Goal: Task Accomplishment & Management: Use online tool/utility

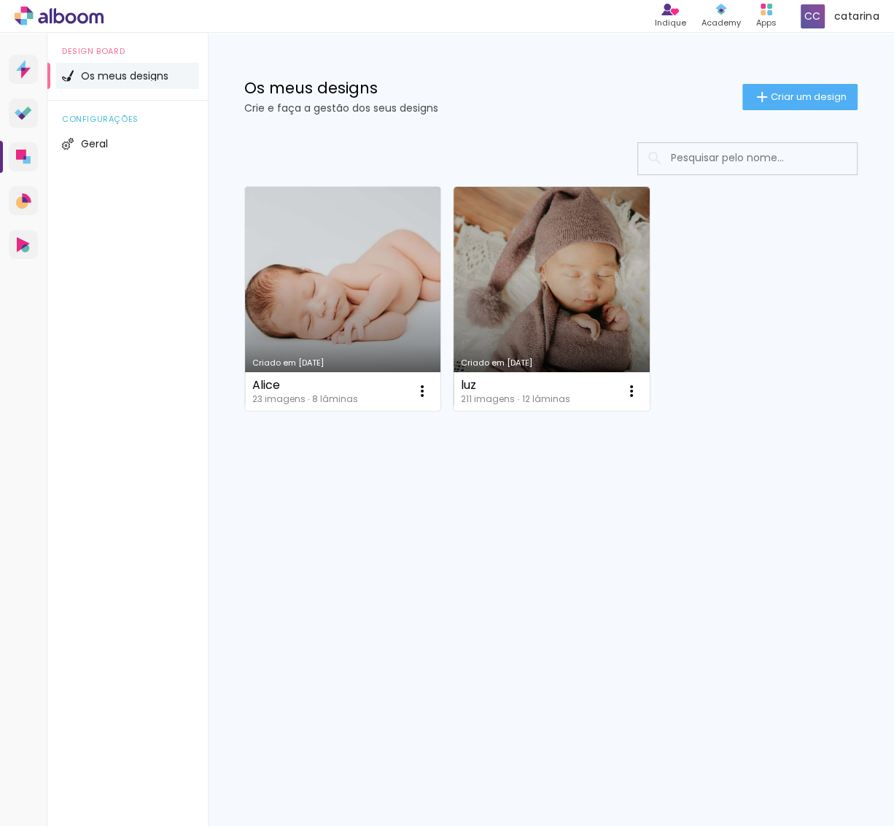
click at [352, 306] on link "Criado em [DATE]" at bounding box center [342, 299] width 195 height 224
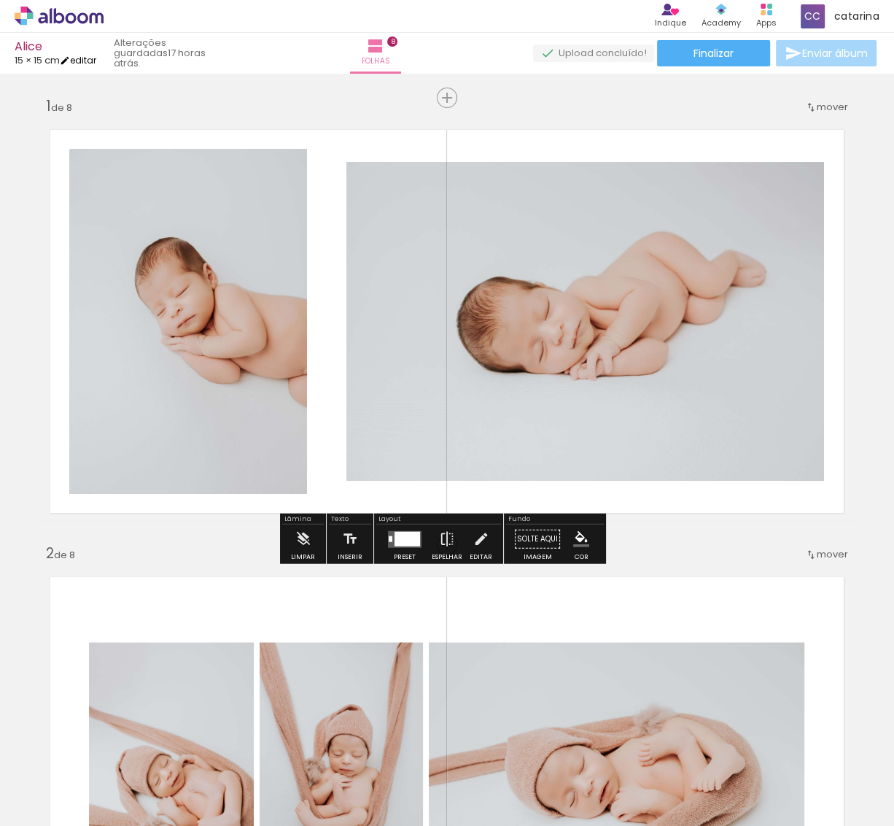
click at [81, 63] on link "editar" at bounding box center [78, 60] width 36 height 12
type input "15"
type input "30"
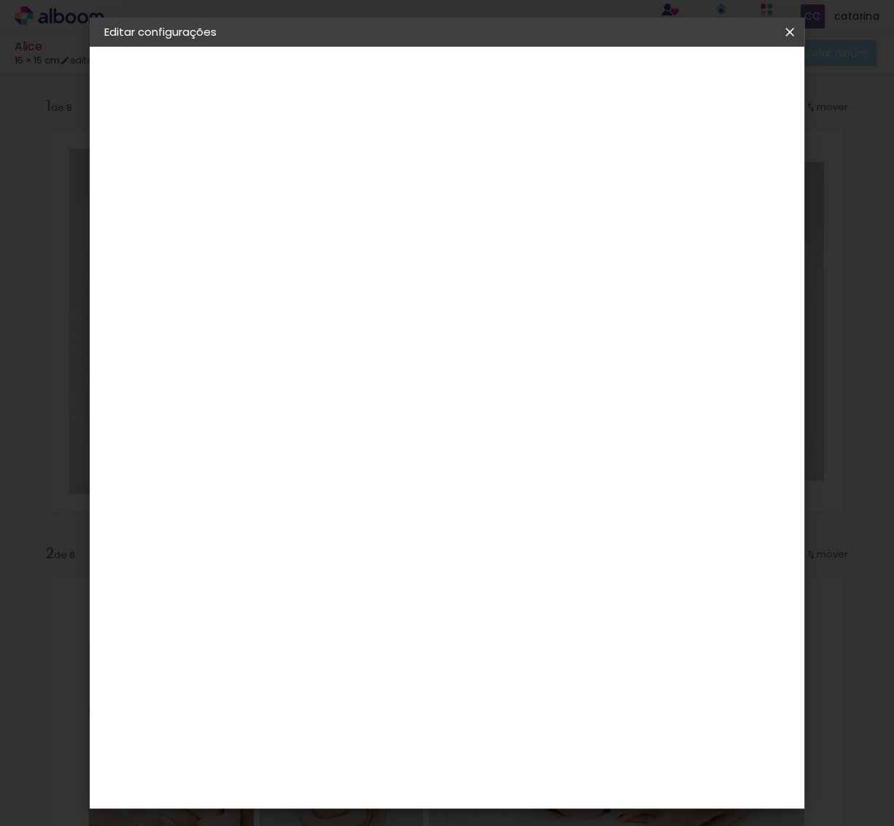
drag, startPoint x: 315, startPoint y: 357, endPoint x: 281, endPoint y: 358, distance: 34.3
click at [281, 358] on input "15" at bounding box center [297, 356] width 38 height 22
type input "20"
type paper-input "20"
drag, startPoint x: 543, startPoint y: 550, endPoint x: 508, endPoint y: 551, distance: 35.0
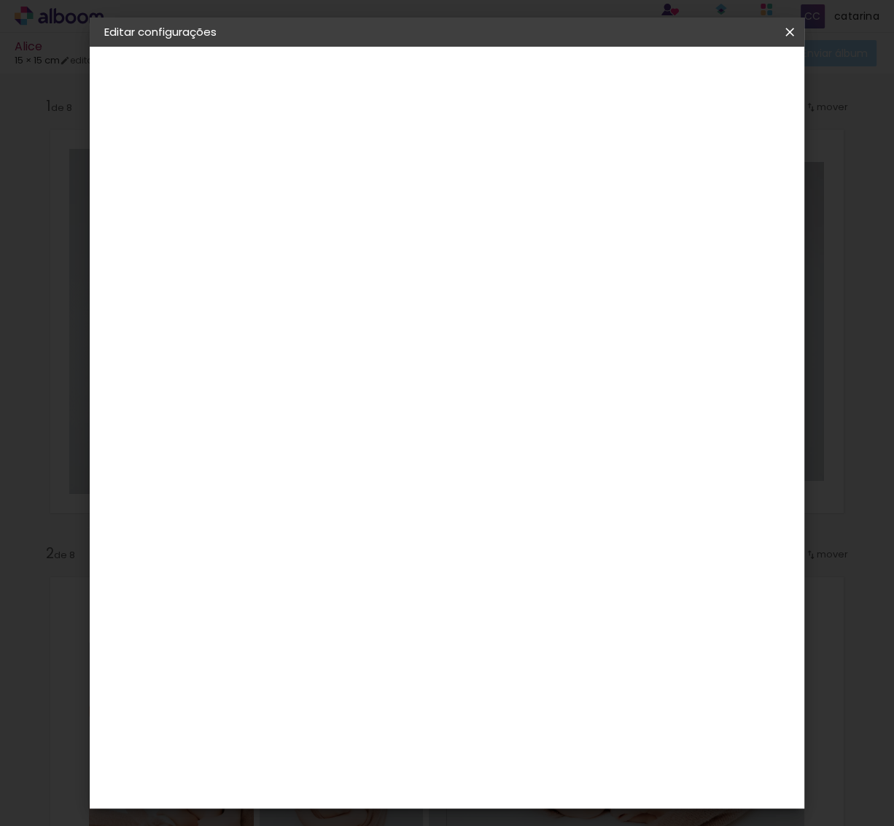
click at [508, 551] on input "30" at bounding box center [527, 547] width 38 height 22
type input "40"
type paper-input "40"
click at [697, 80] on span "Guardar configurações" at bounding box center [653, 82] width 87 height 20
click at [694, 81] on span "Guardar configurações" at bounding box center [653, 82] width 87 height 20
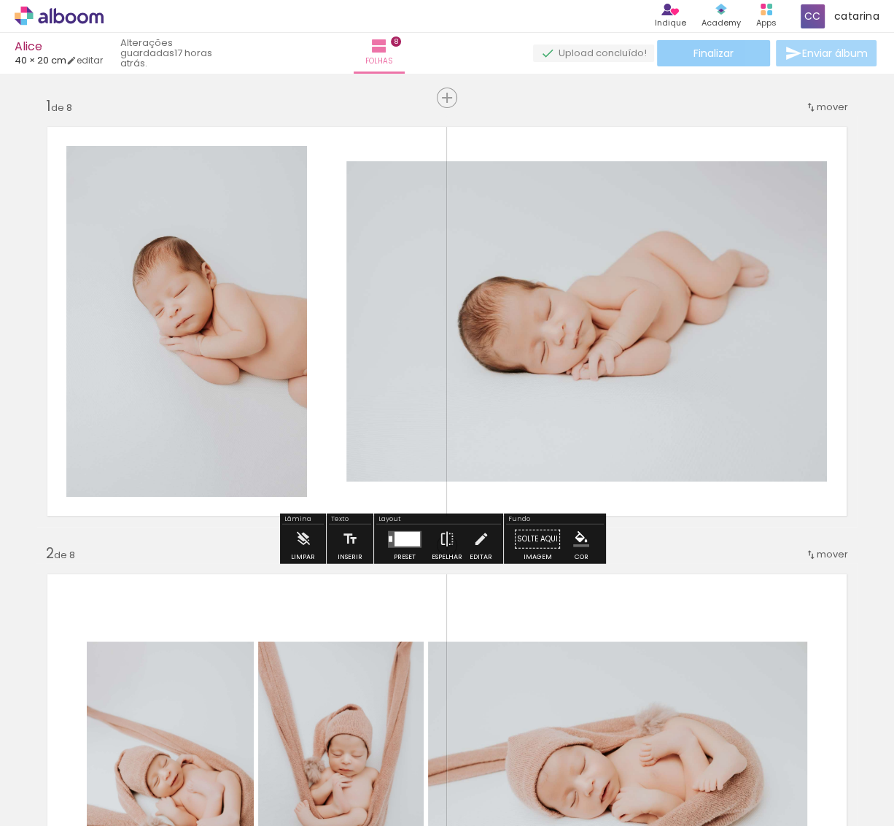
click at [750, 61] on paper-button "Finalizar" at bounding box center [713, 53] width 113 height 26
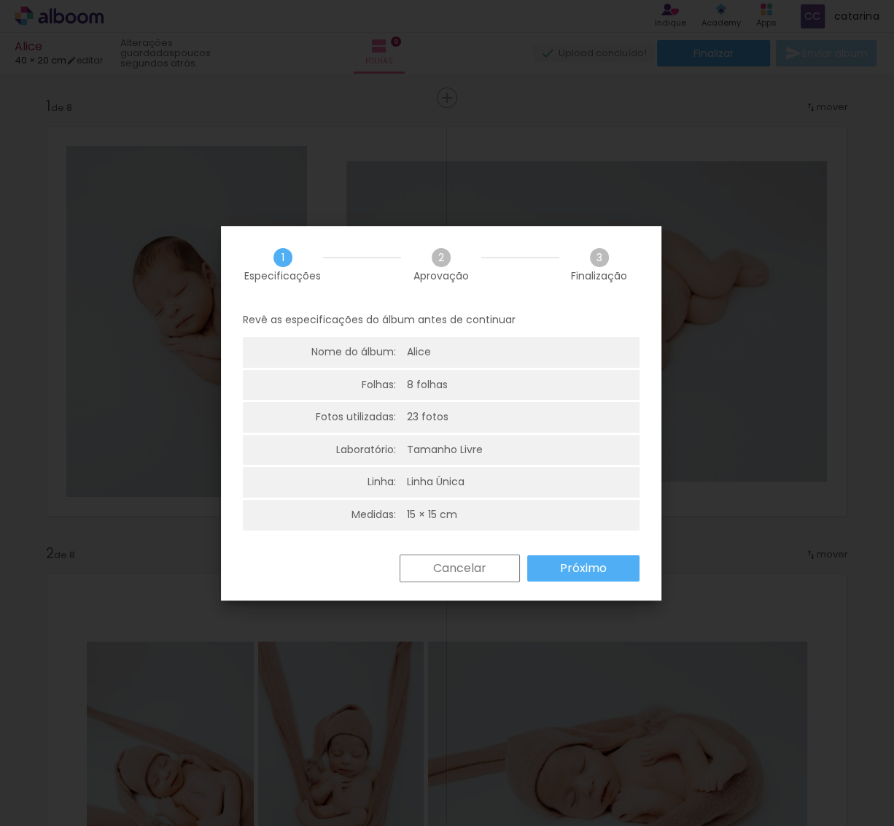
click at [449, 578] on paper-button "Cancelar" at bounding box center [460, 568] width 120 height 28
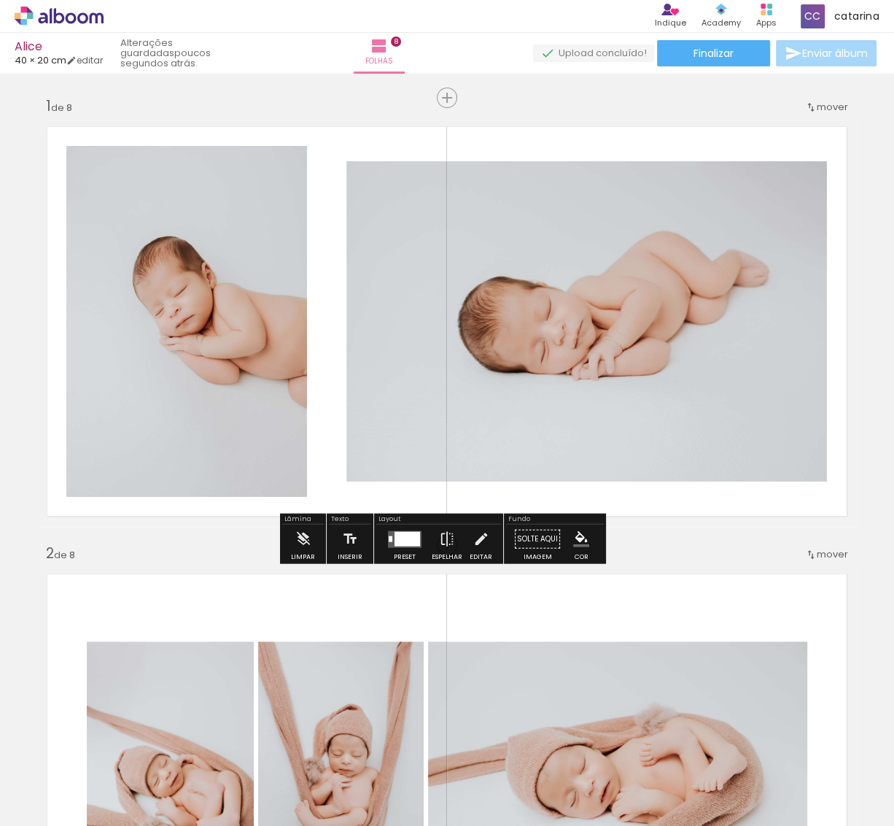
click at [326, 168] on quentale-layouter at bounding box center [446, 321] width 821 height 411
click at [45, 58] on span "40 × 20 cm" at bounding box center [41, 60] width 52 height 14
click at [695, 60] on paper-button "Finalizar" at bounding box center [713, 53] width 113 height 26
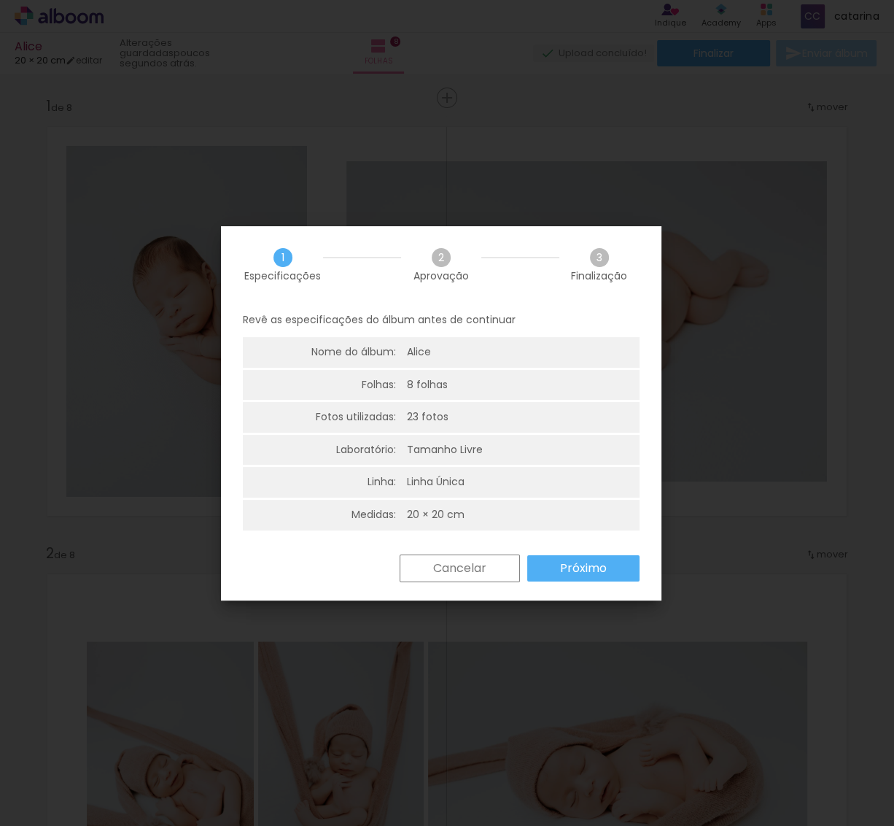
click at [0, 0] on slot "Próximo" at bounding box center [0, 0] width 0 height 0
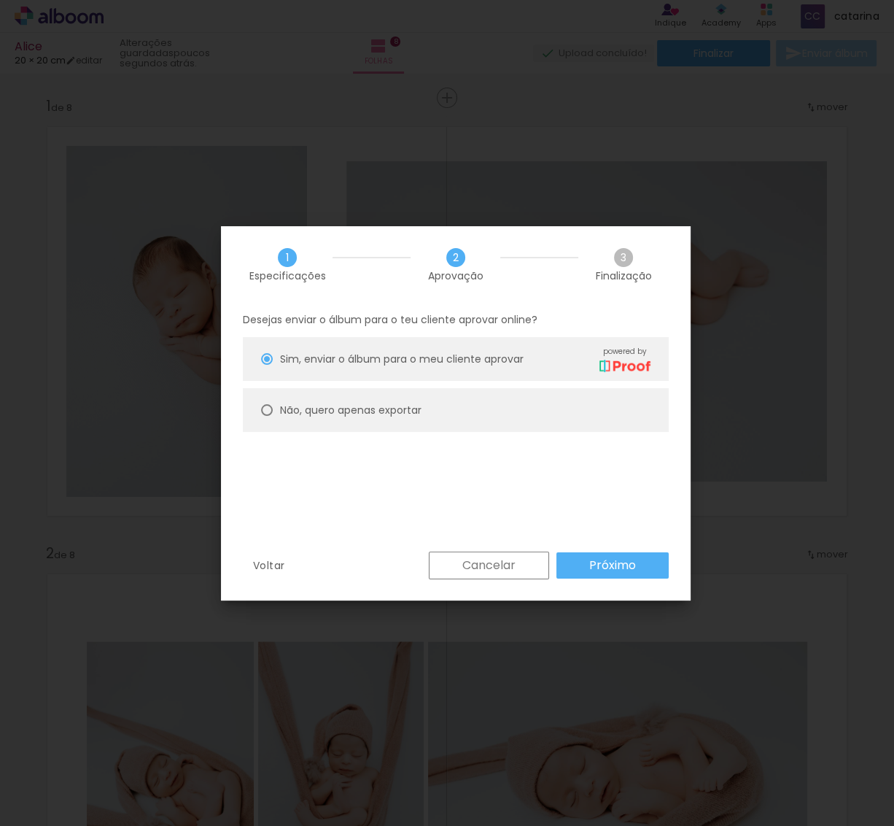
click at [258, 413] on paper-radio-button "Não, quero apenas exportar" at bounding box center [456, 410] width 426 height 44
type paper-radio-button "on"
click at [640, 564] on paper-button "Próximo" at bounding box center [612, 565] width 112 height 26
type input "Alta, 300 DPI"
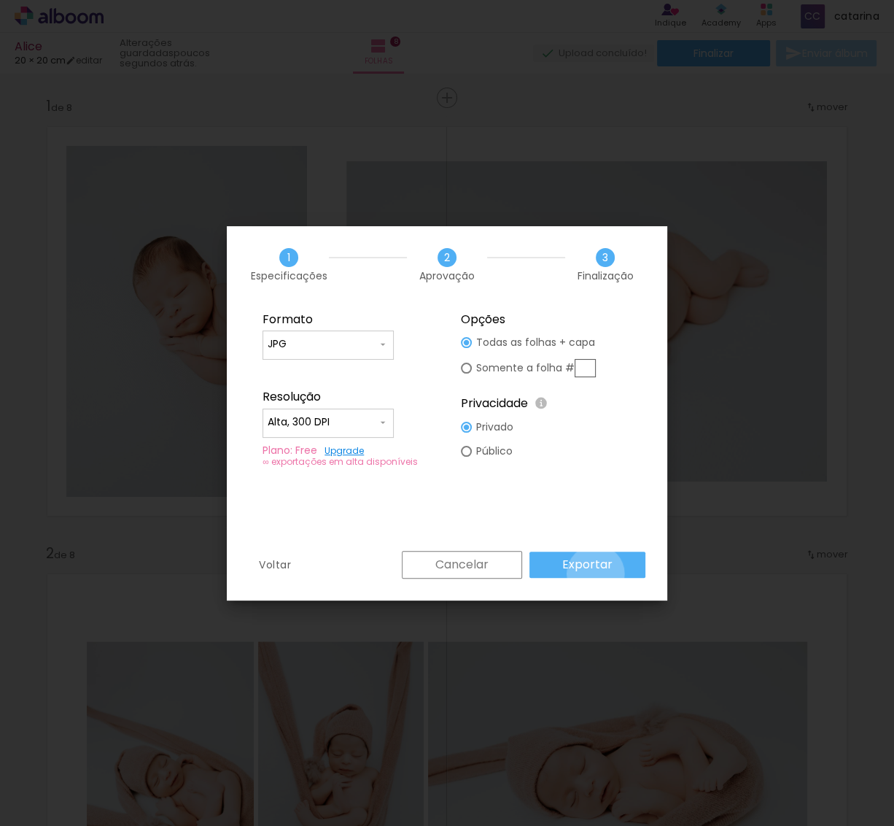
click at [598, 573] on paper-button "Exportar" at bounding box center [587, 564] width 116 height 26
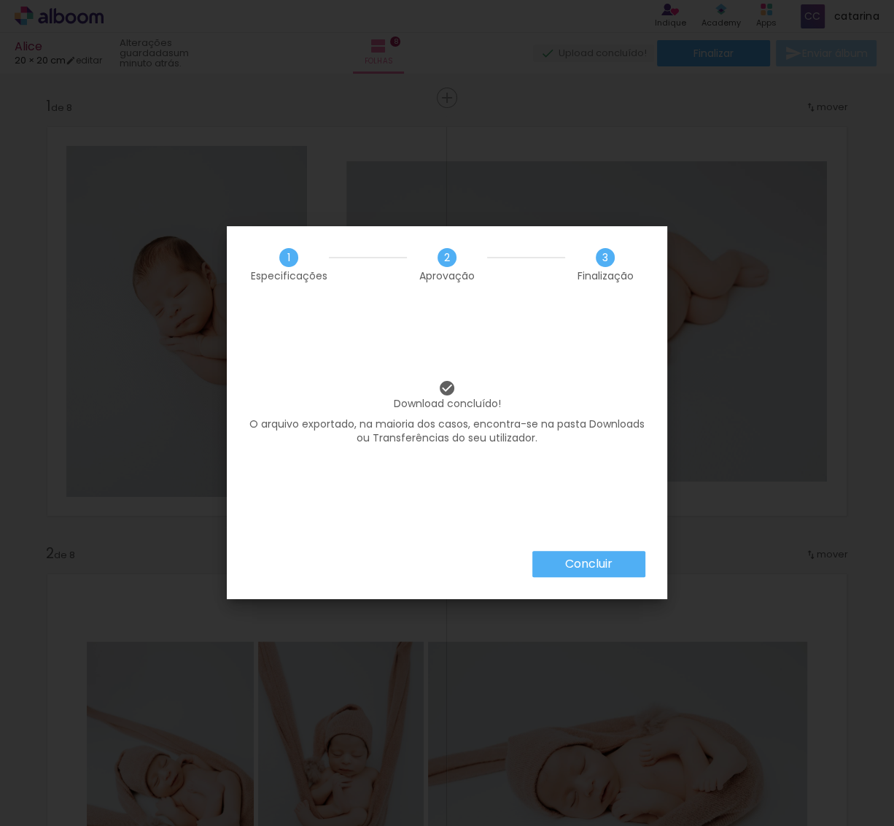
click at [0, 0] on slot "Concluir" at bounding box center [0, 0] width 0 height 0
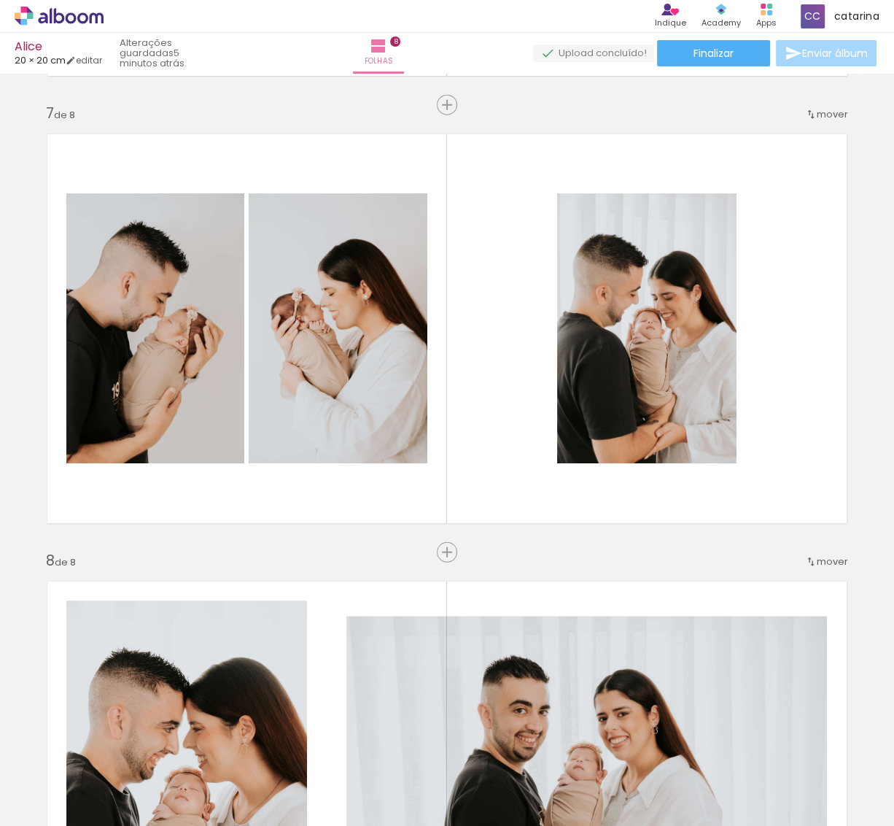
scroll to position [2609, 0]
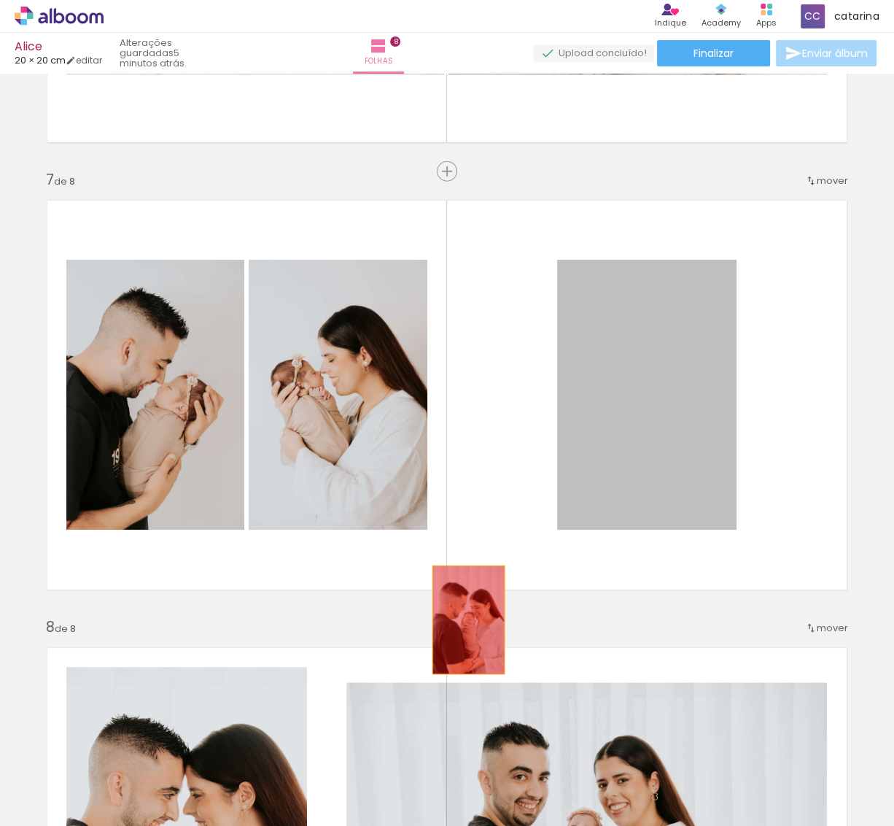
drag, startPoint x: 653, startPoint y: 408, endPoint x: 461, endPoint y: 619, distance: 286.0
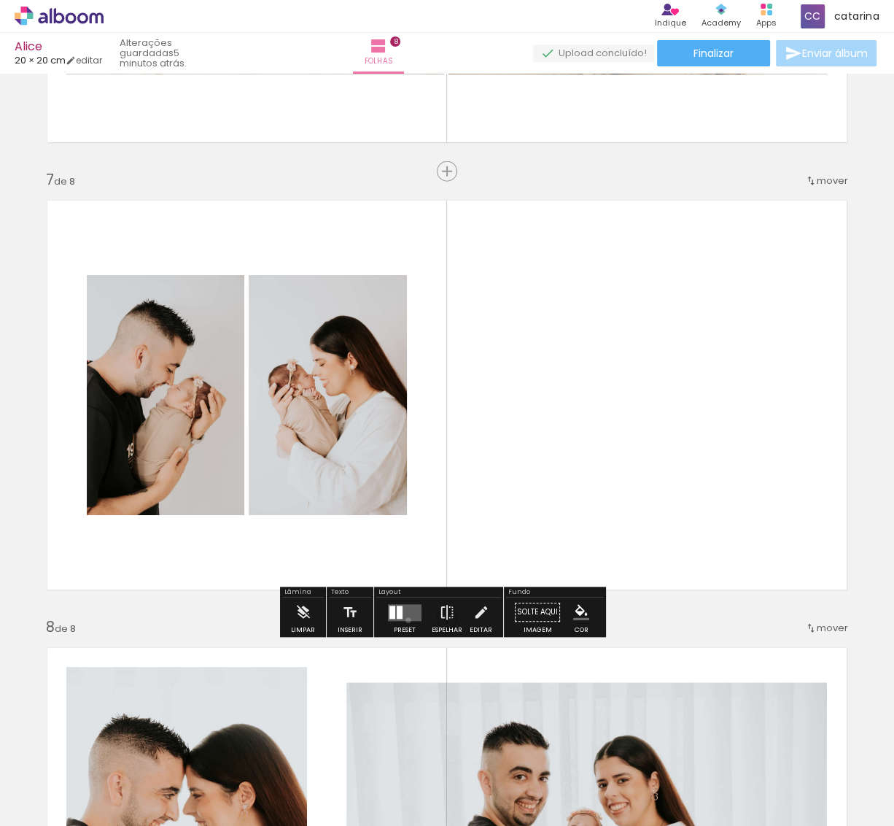
click at [405, 619] on quentale-layouter at bounding box center [405, 612] width 34 height 17
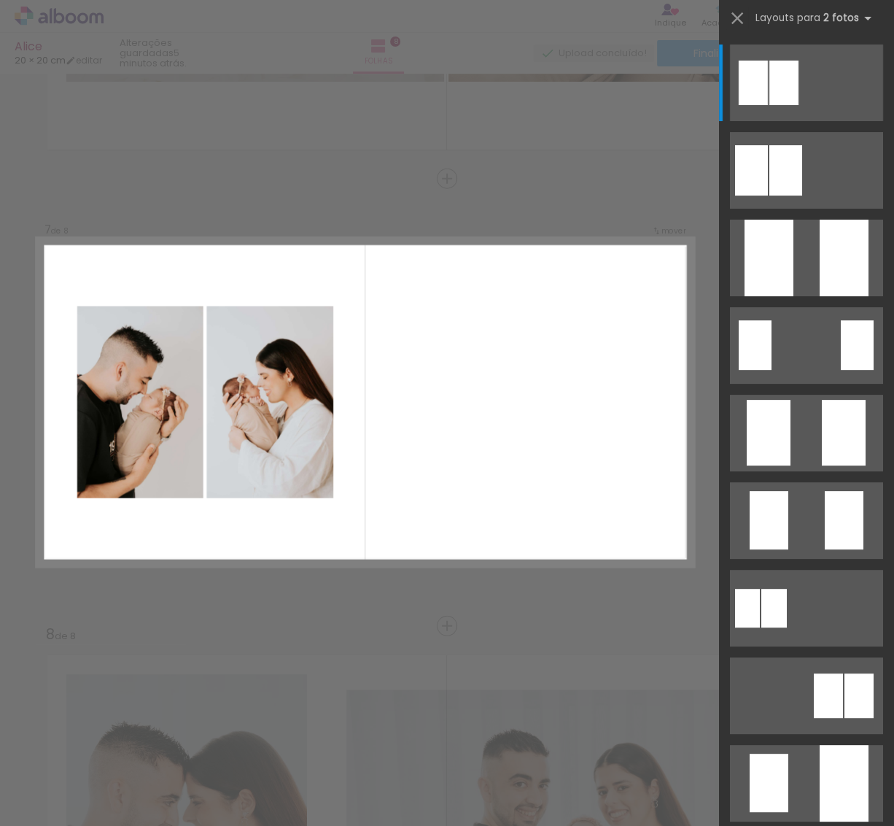
scroll to position [2599, 0]
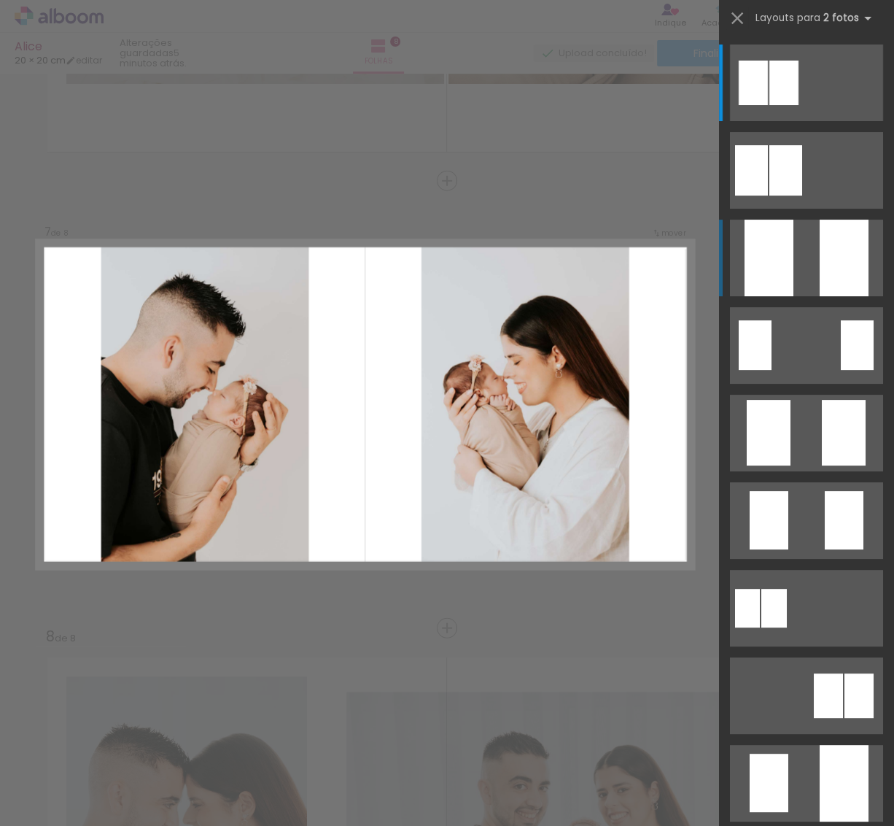
click at [799, 265] on quentale-layouter at bounding box center [806, 258] width 153 height 77
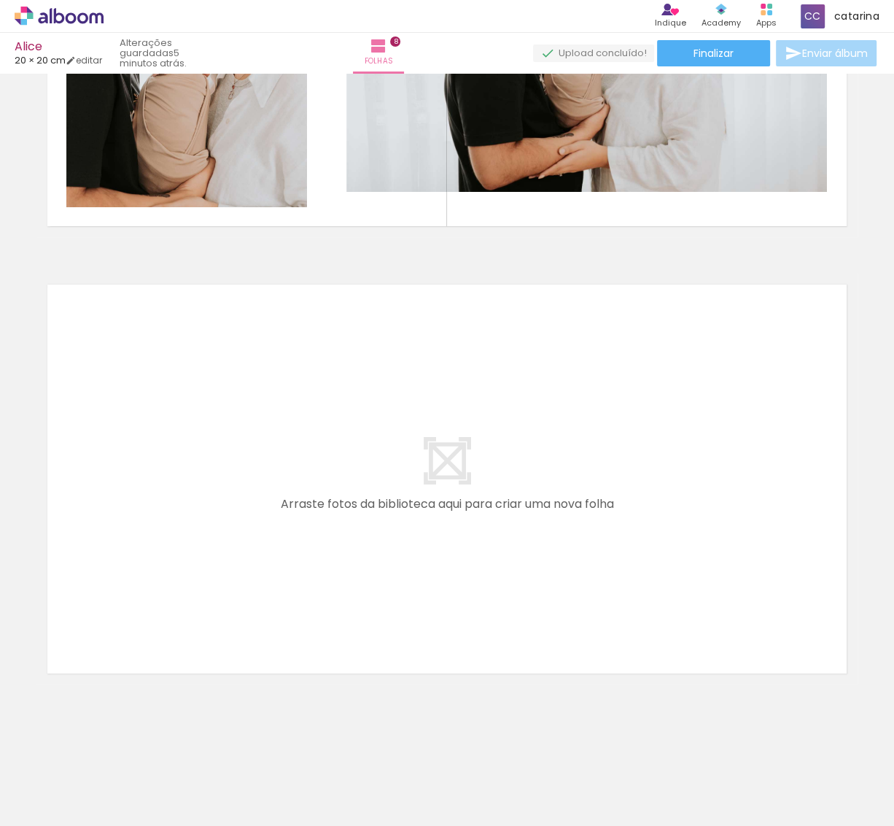
scroll to position [0, 1109]
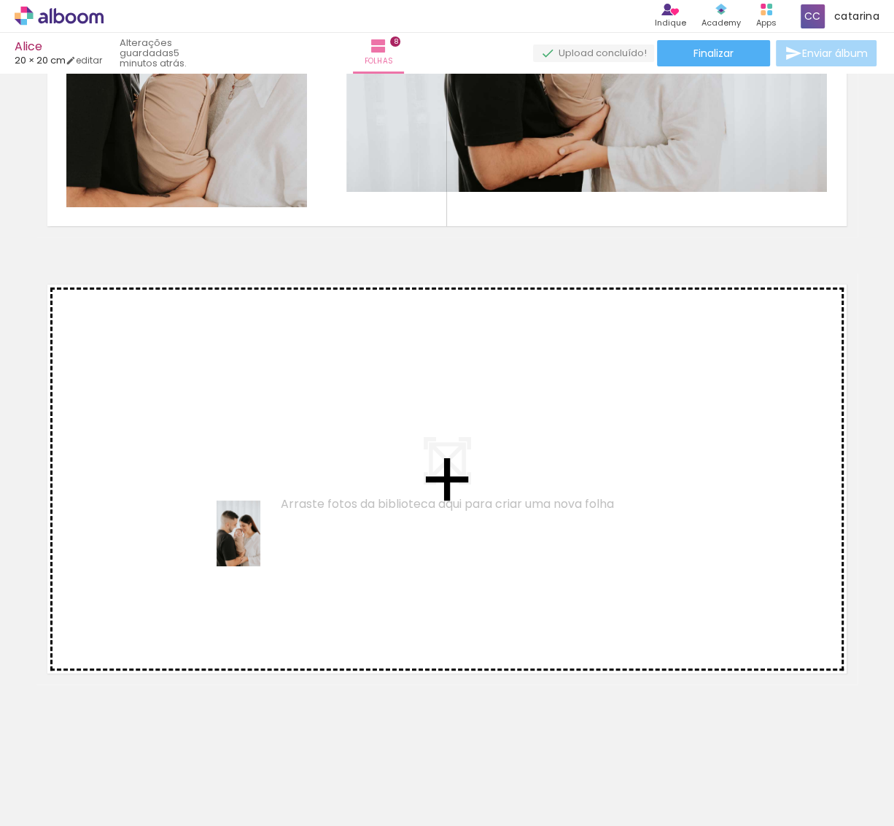
drag, startPoint x: 670, startPoint y: 797, endPoint x: 259, endPoint y: 543, distance: 483.3
click at [259, 543] on quentale-workspace at bounding box center [447, 413] width 894 height 826
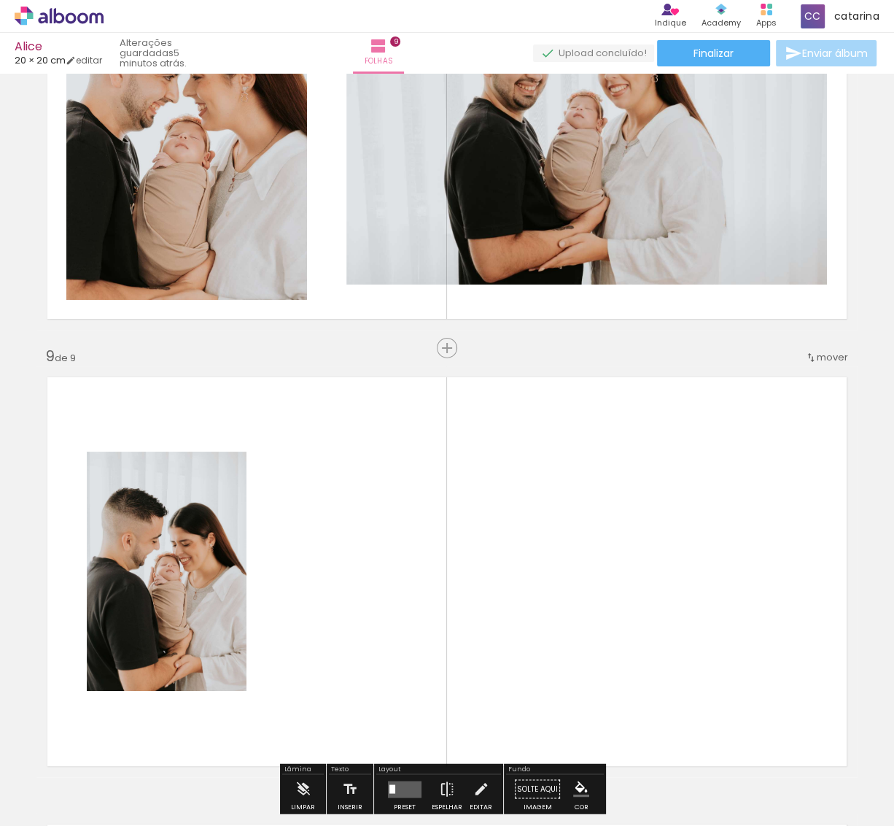
scroll to position [3493, 0]
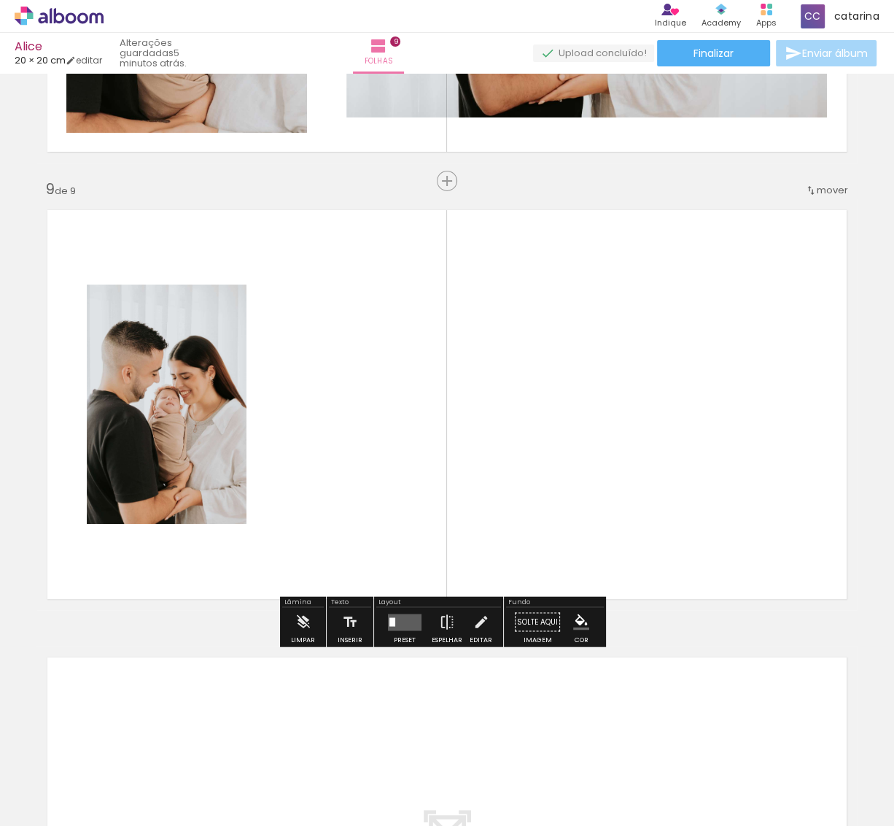
click at [54, 806] on span "Adicionar Fotos" at bounding box center [52, 806] width 44 height 16
click at [0, 0] on input "file" at bounding box center [0, 0] width 0 height 0
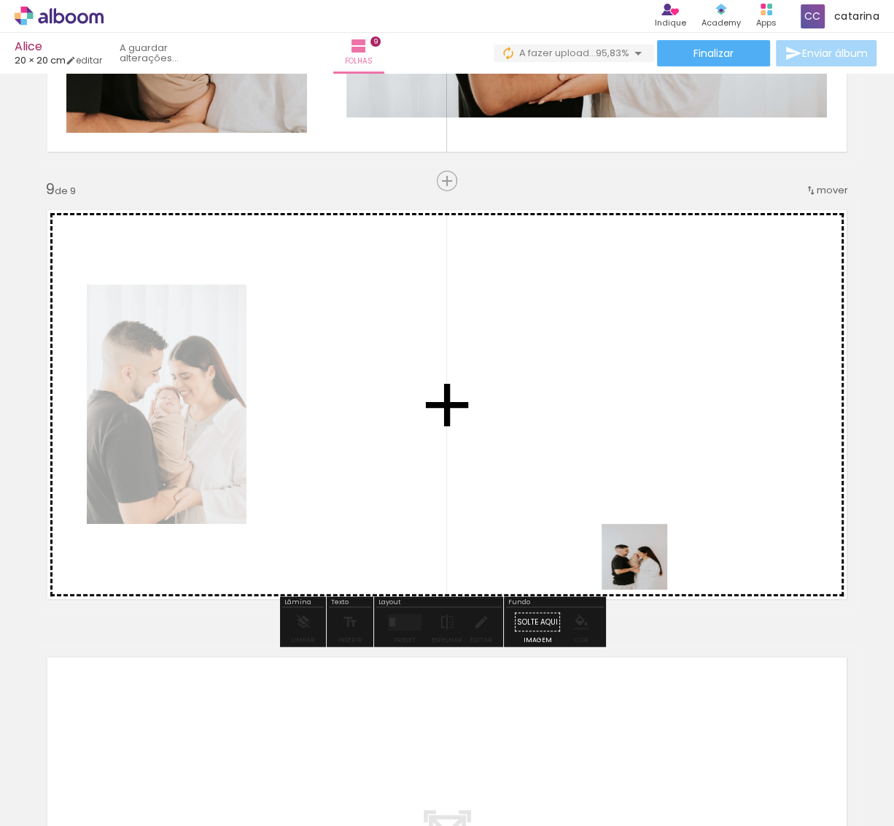
drag, startPoint x: 831, startPoint y: 788, endPoint x: 613, endPoint y: 462, distance: 393.2
click at [613, 462] on quentale-workspace at bounding box center [447, 413] width 894 height 826
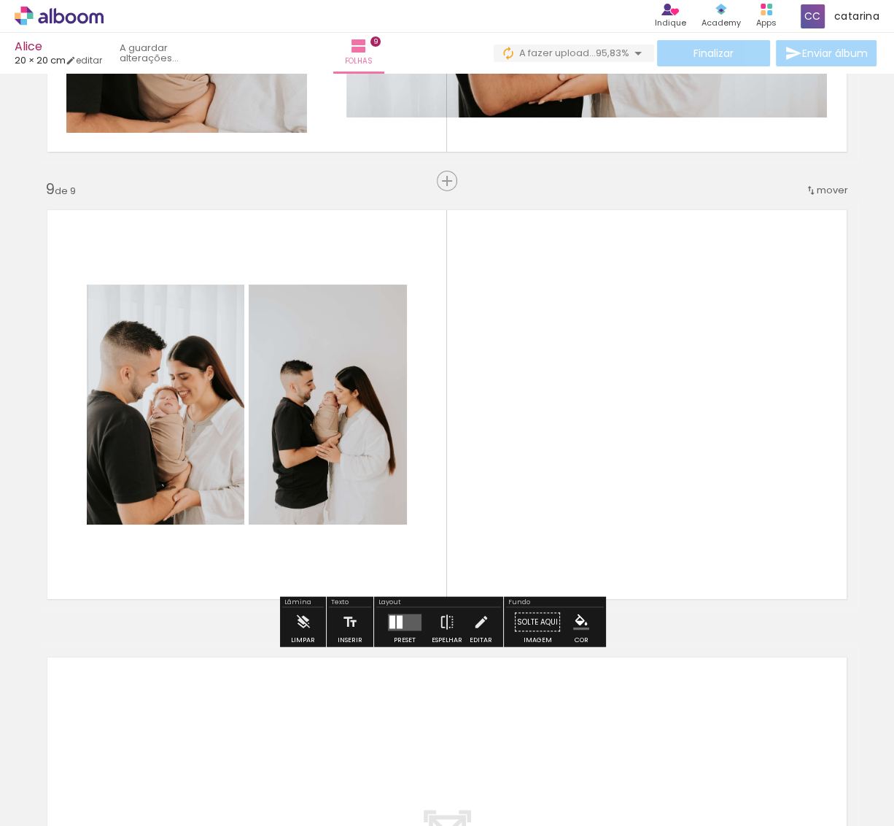
click at [403, 631] on div at bounding box center [404, 622] width 39 height 29
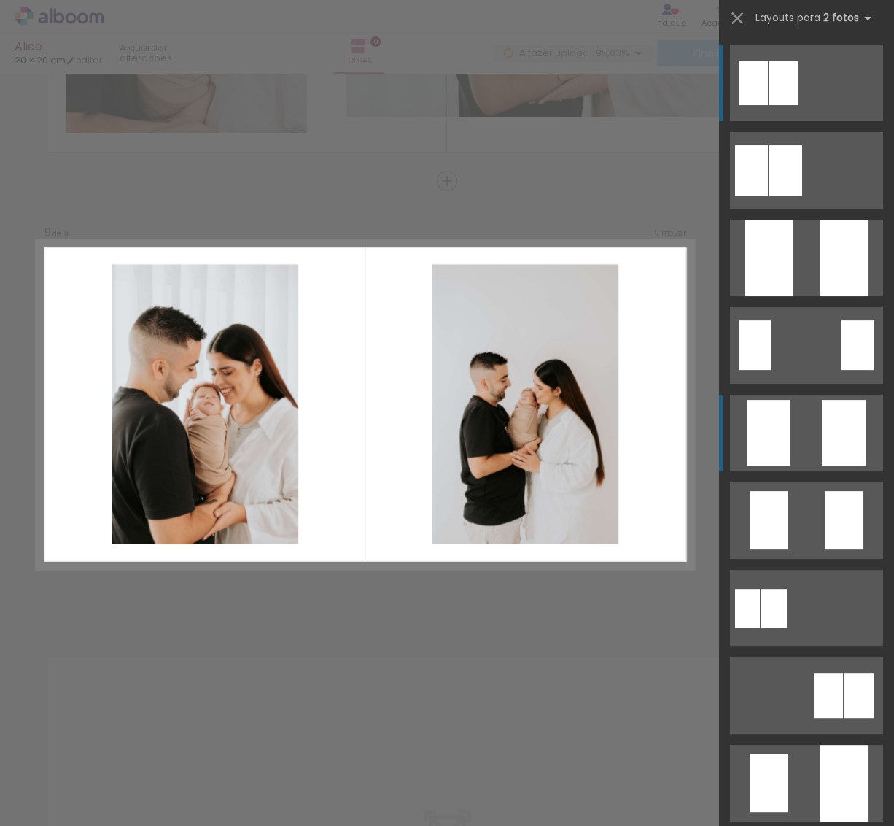
click at [801, 419] on quentale-layouter at bounding box center [806, 433] width 153 height 77
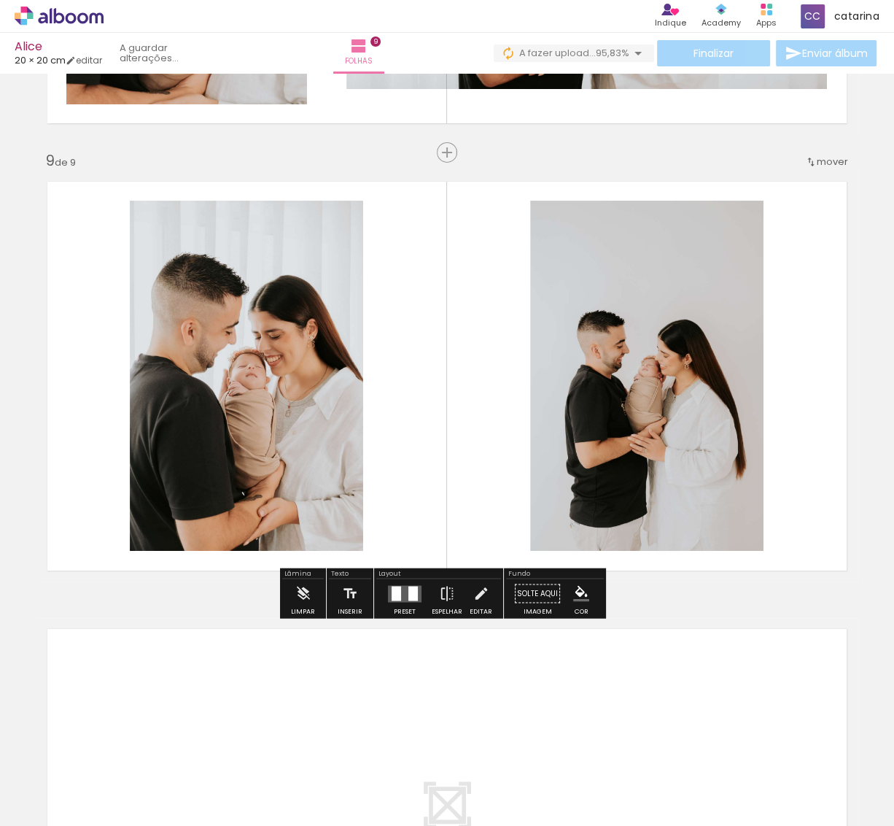
scroll to position [3493, 0]
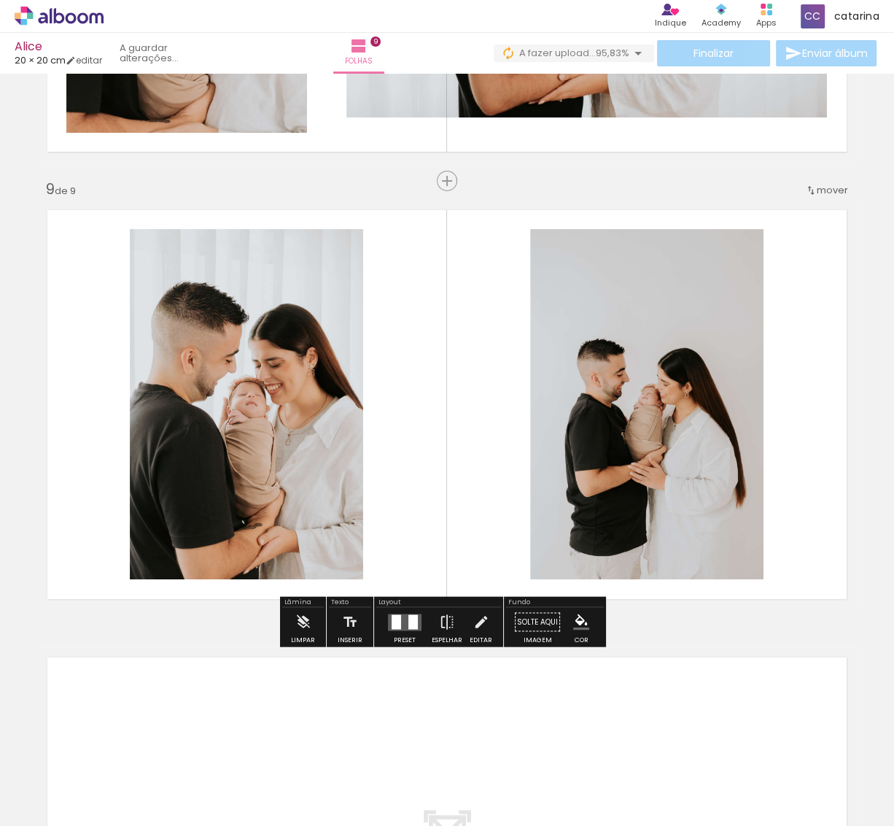
click at [63, 798] on span "Adicionar Fotos" at bounding box center [52, 806] width 44 height 16
click at [0, 0] on input "file" at bounding box center [0, 0] width 0 height 0
click at [811, 537] on quentale-layouter at bounding box center [446, 404] width 821 height 411
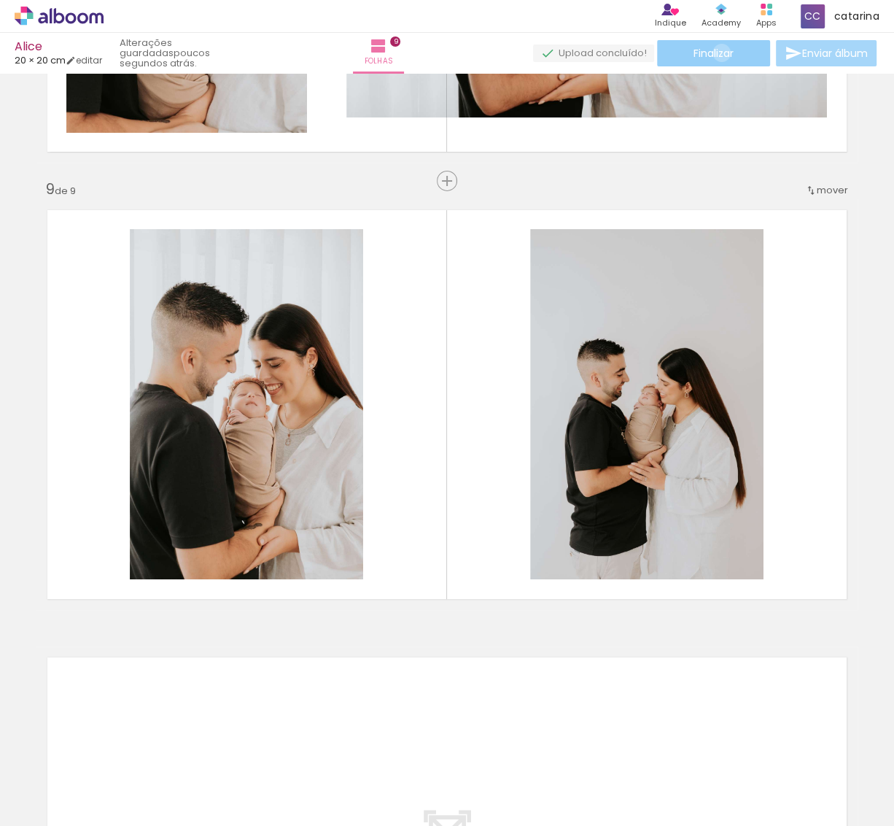
click at [716, 53] on span "Finalizar" at bounding box center [714, 53] width 40 height 10
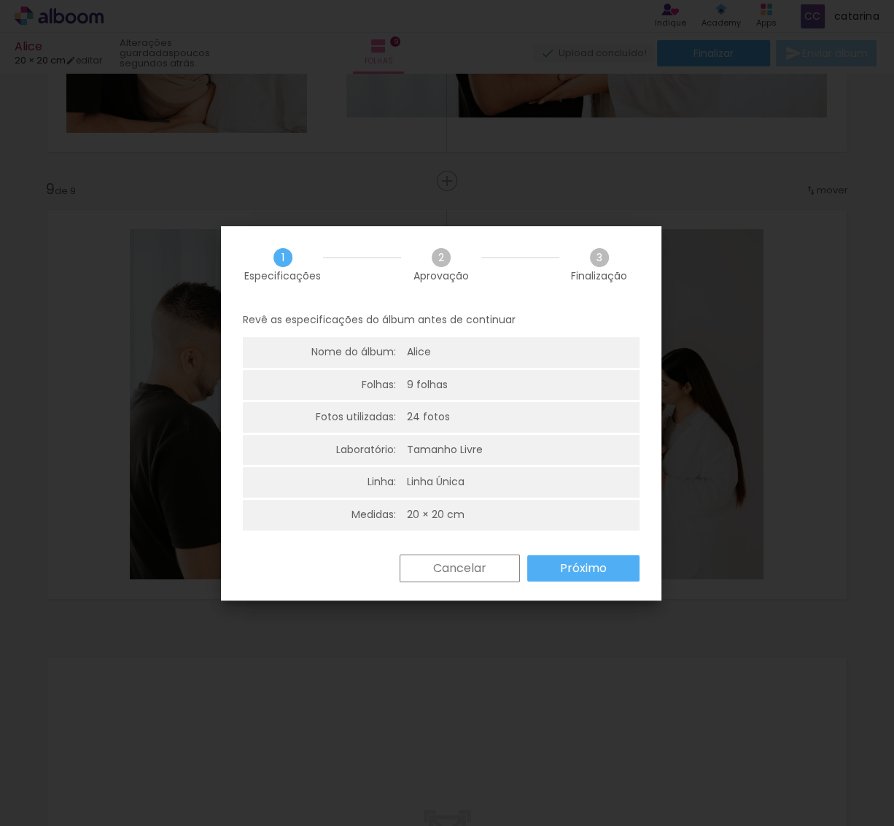
click at [431, 573] on paper-button "Cancelar" at bounding box center [460, 568] width 120 height 28
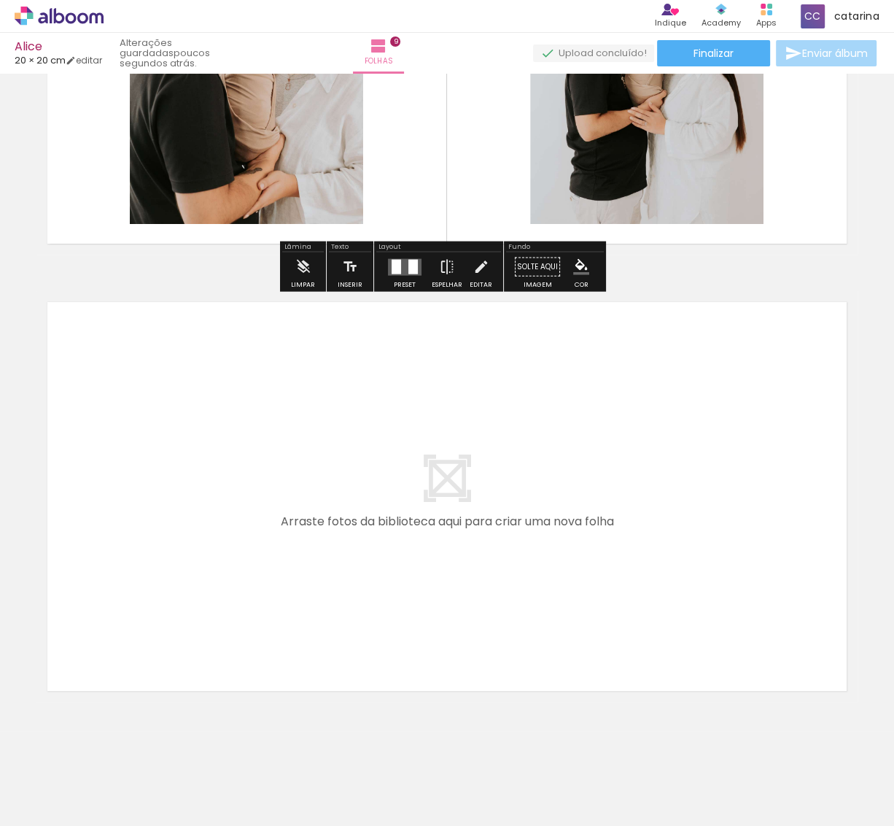
scroll to position [3866, 0]
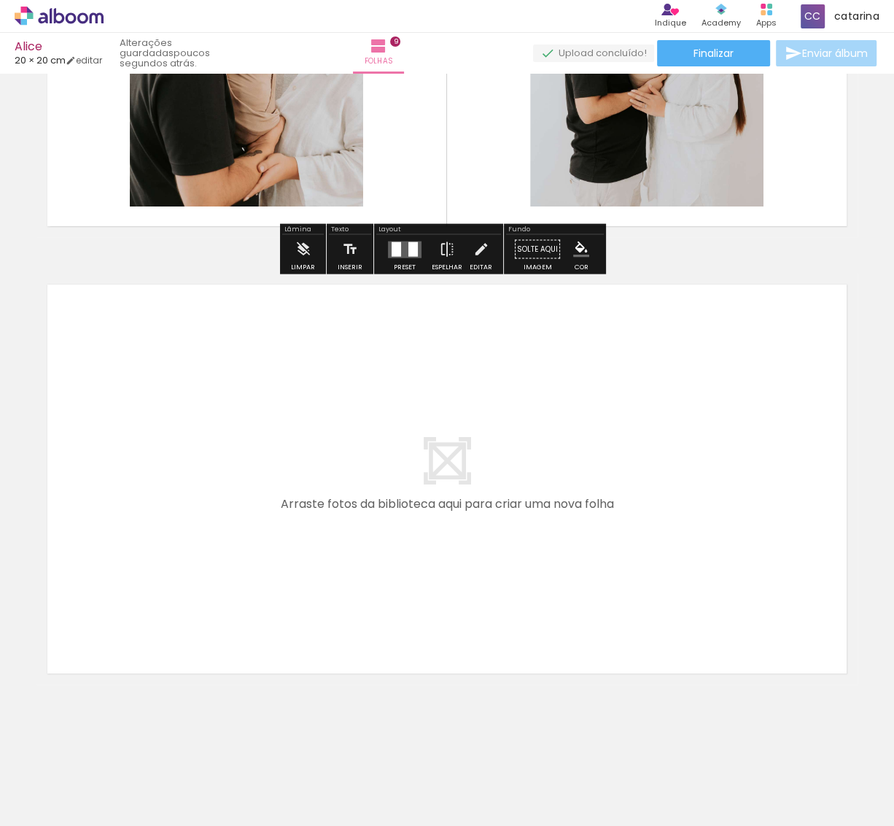
click at [441, 493] on quentale-layouter at bounding box center [446, 478] width 821 height 411
click at [67, 813] on paper-button "Adicionar Fotos" at bounding box center [44, 805] width 71 height 23
click at [0, 0] on input "file" at bounding box center [0, 0] width 0 height 0
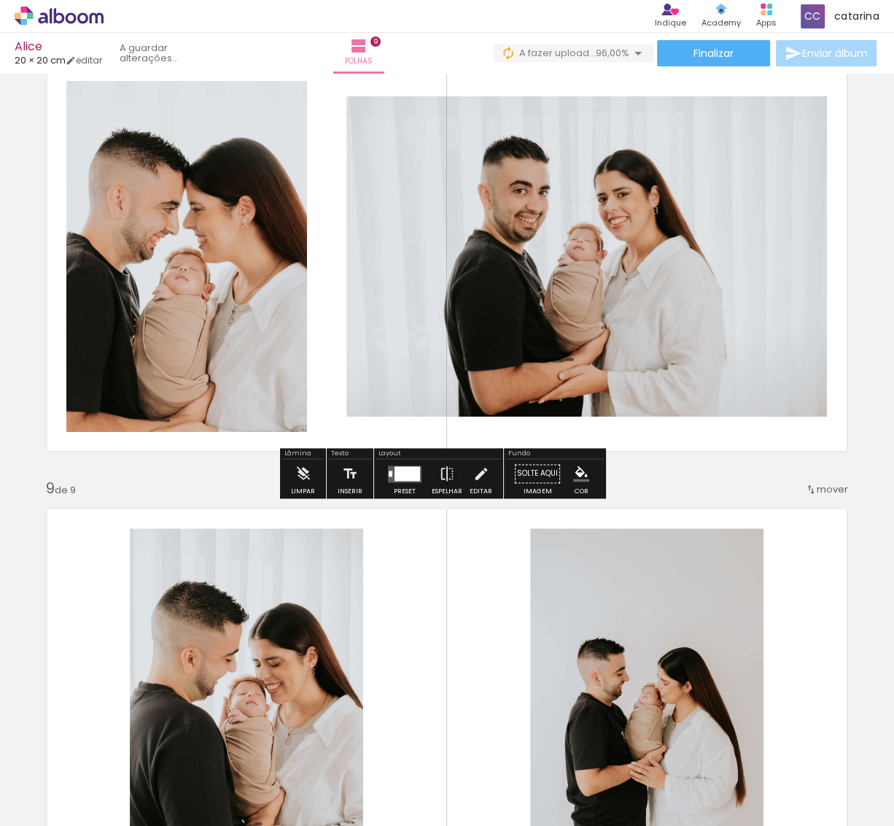
scroll to position [3218, 0]
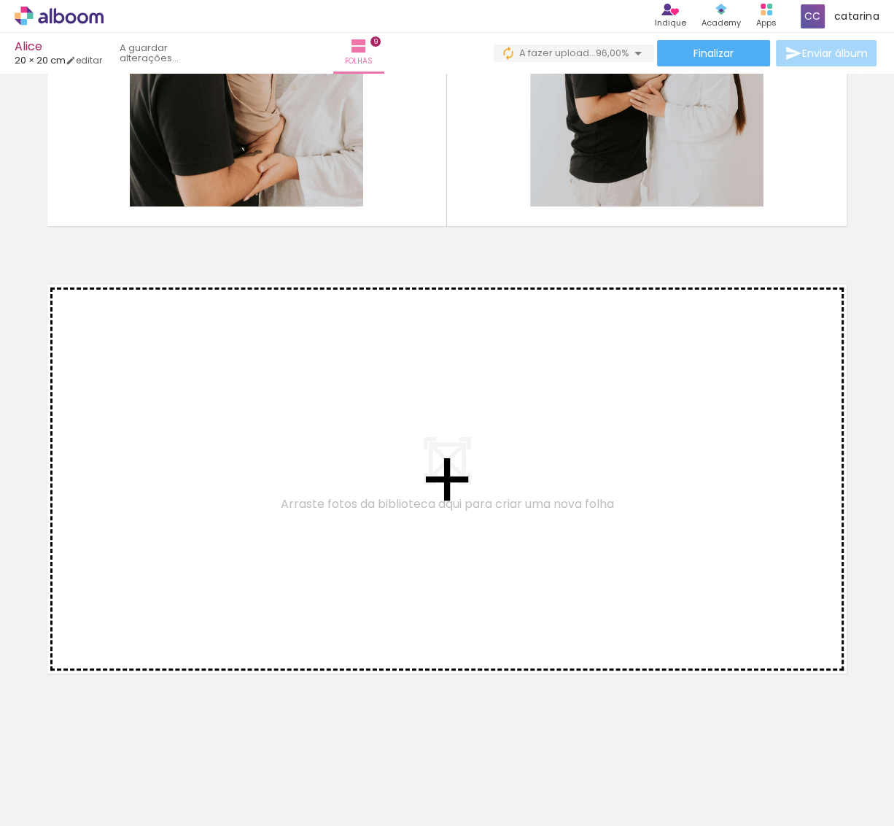
drag, startPoint x: 625, startPoint y: 282, endPoint x: 465, endPoint y: 573, distance: 332.6
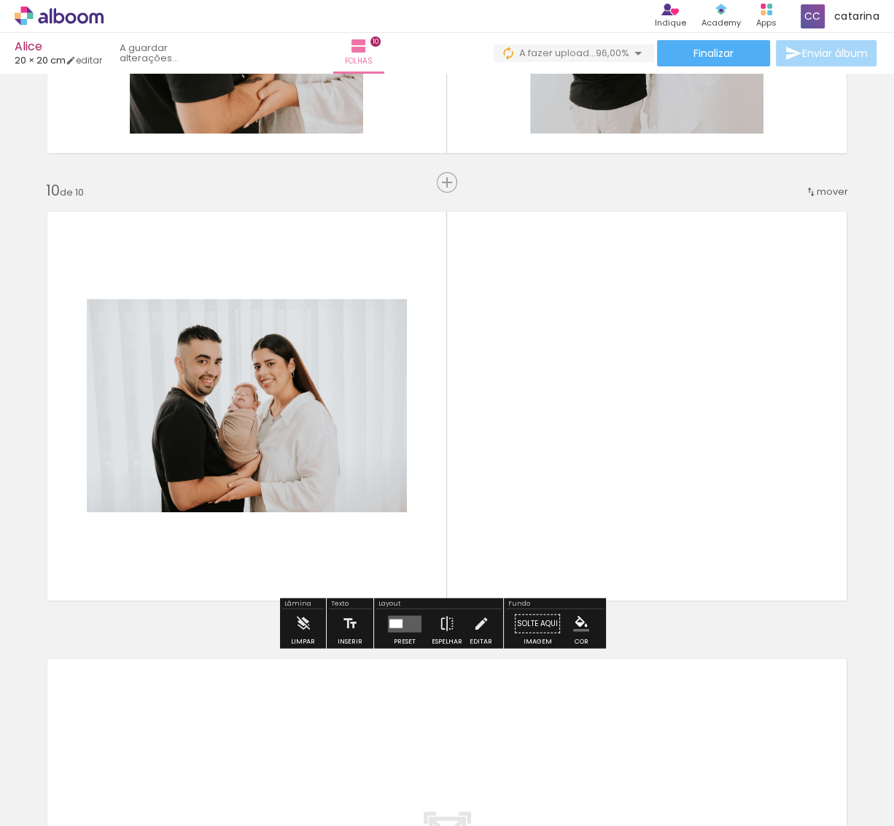
scroll to position [3940, 0]
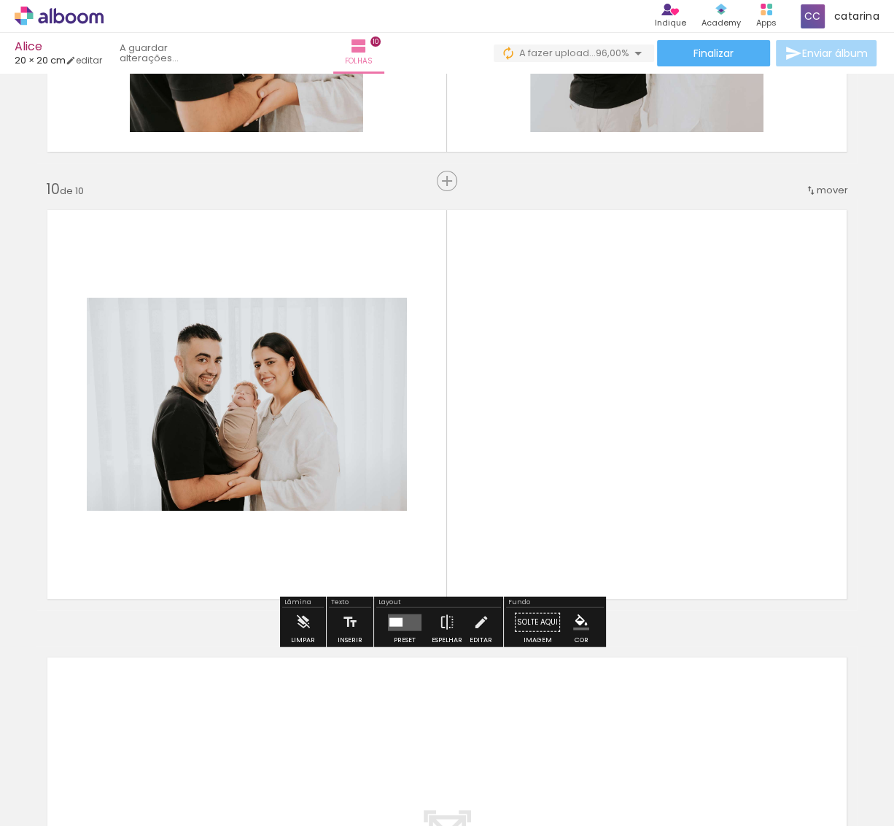
click at [402, 621] on quentale-layouter at bounding box center [405, 621] width 34 height 17
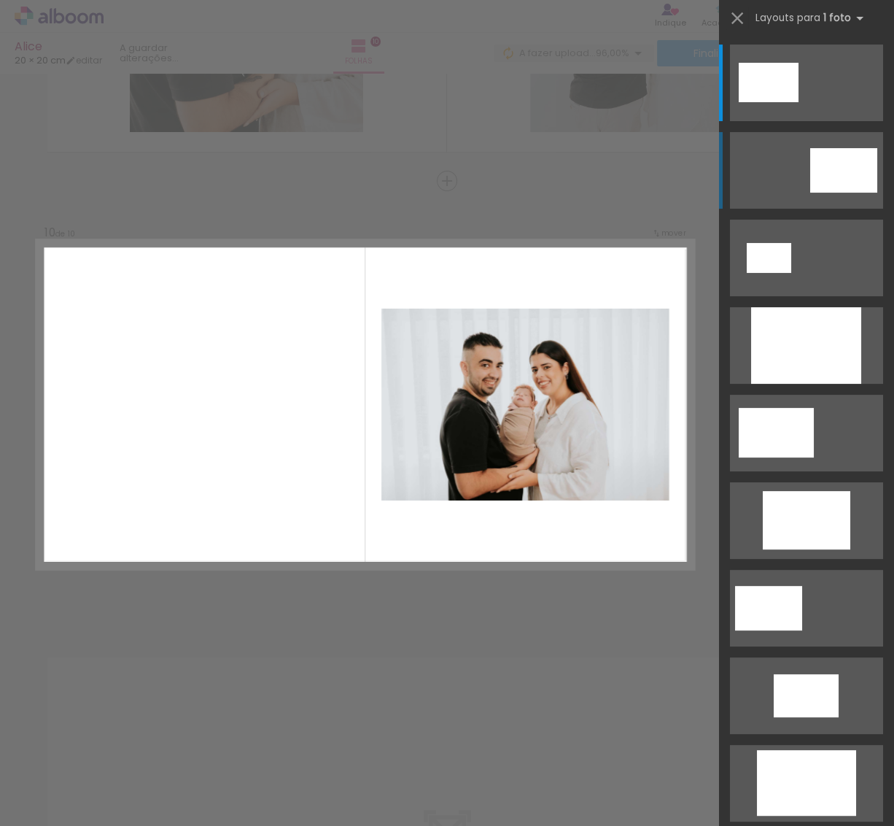
scroll to position [0, 1272]
click at [825, 195] on quentale-layouter at bounding box center [806, 170] width 153 height 77
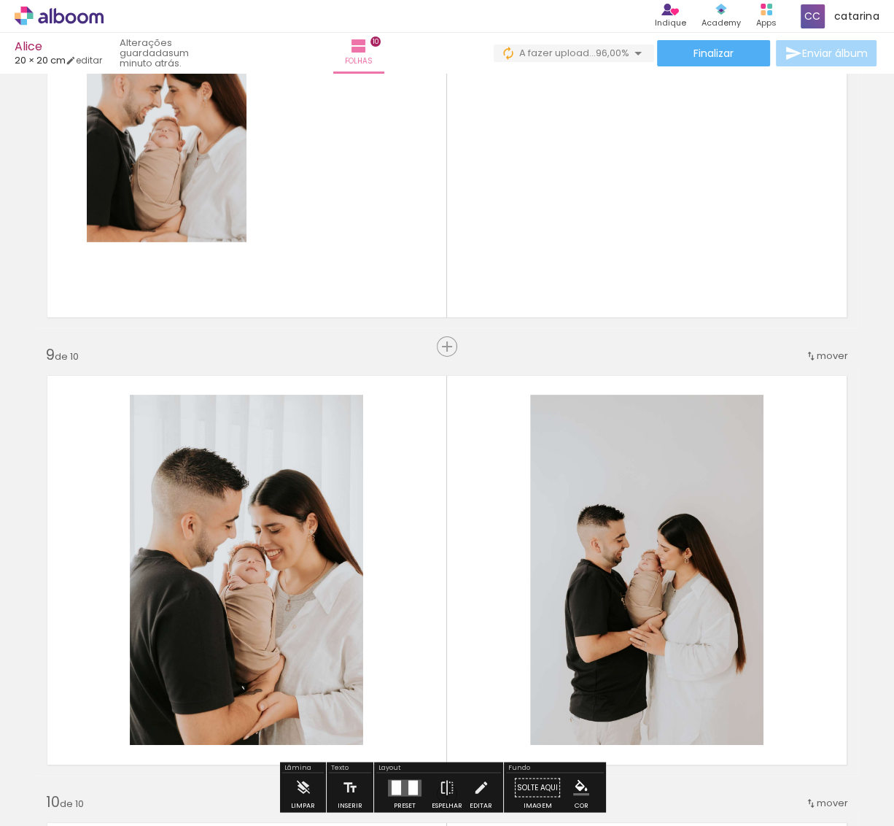
scroll to position [3292, 0]
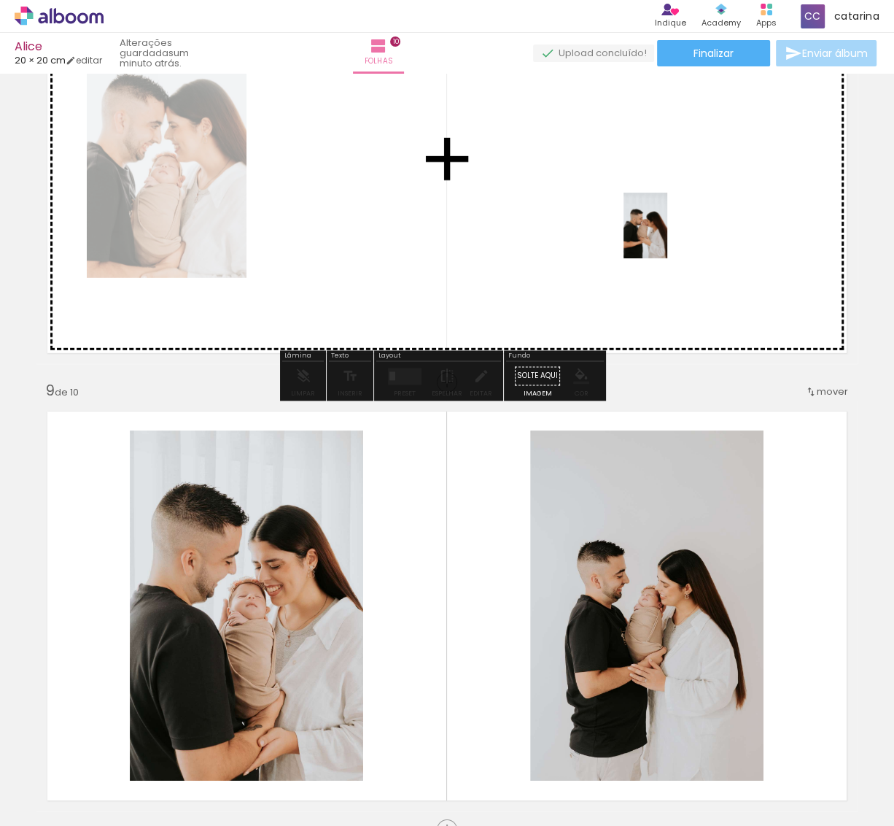
drag, startPoint x: 834, startPoint y: 785, endPoint x: 667, endPoint y: 236, distance: 573.3
click at [667, 236] on quentale-workspace at bounding box center [447, 413] width 894 height 826
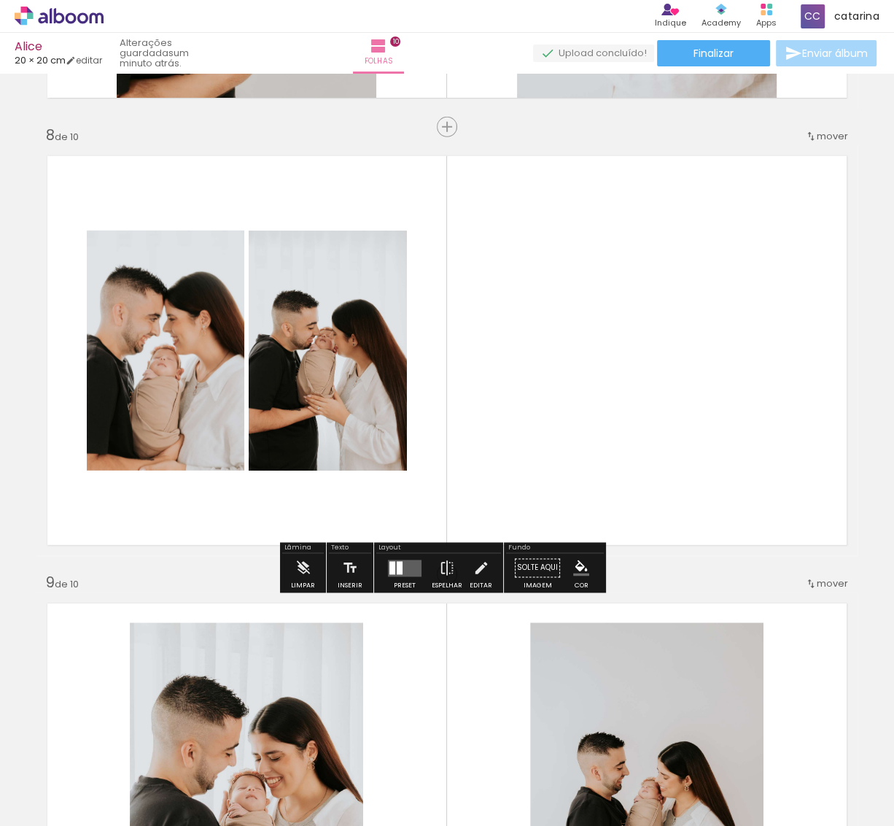
scroll to position [2968, 0]
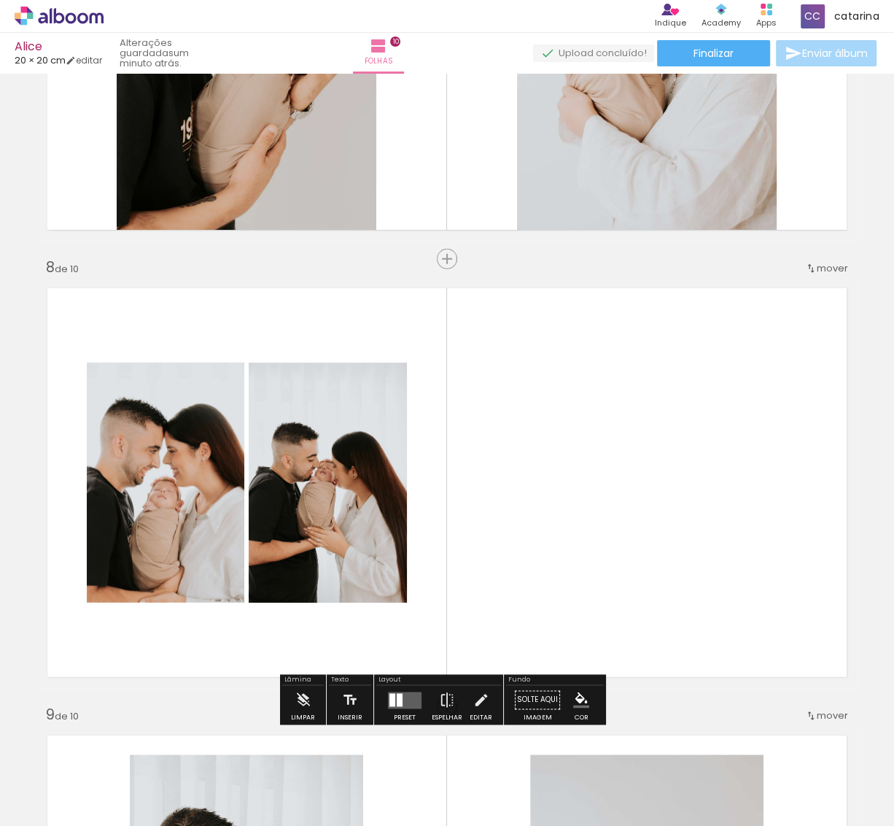
click at [404, 705] on quentale-layouter at bounding box center [405, 699] width 34 height 17
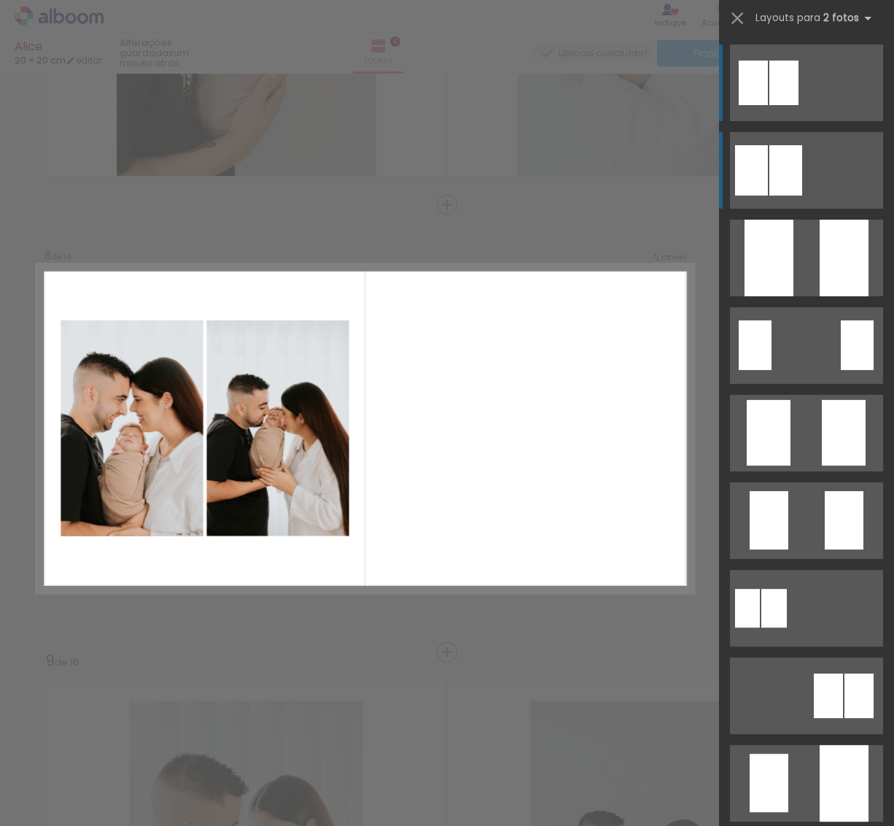
scroll to position [3046, 0]
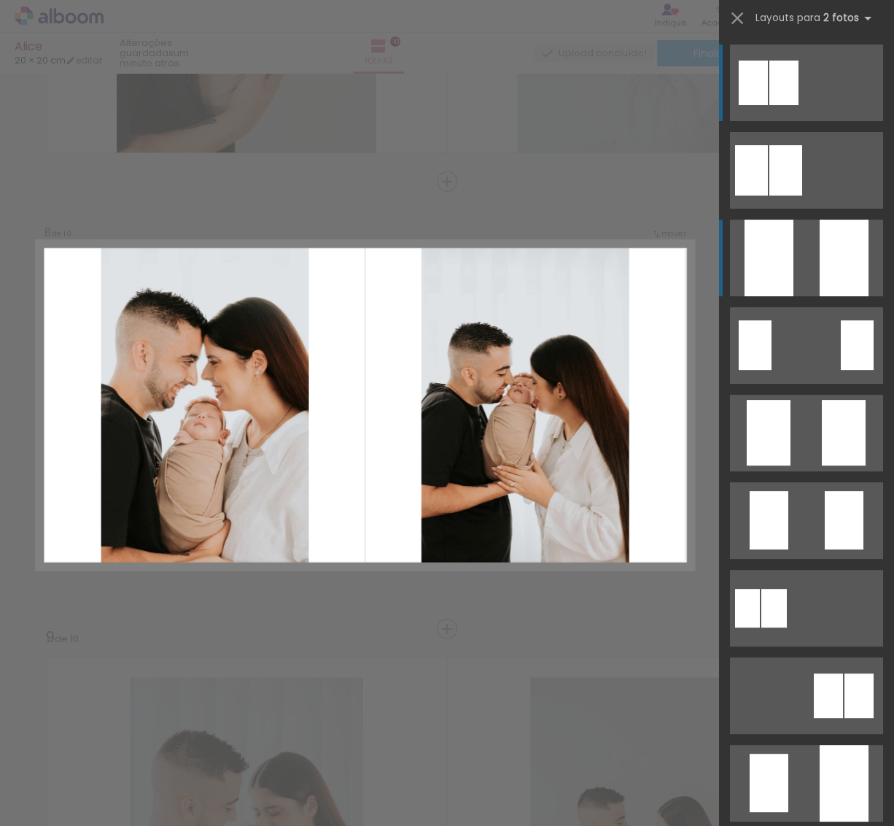
click at [811, 281] on quentale-layouter at bounding box center [806, 258] width 153 height 77
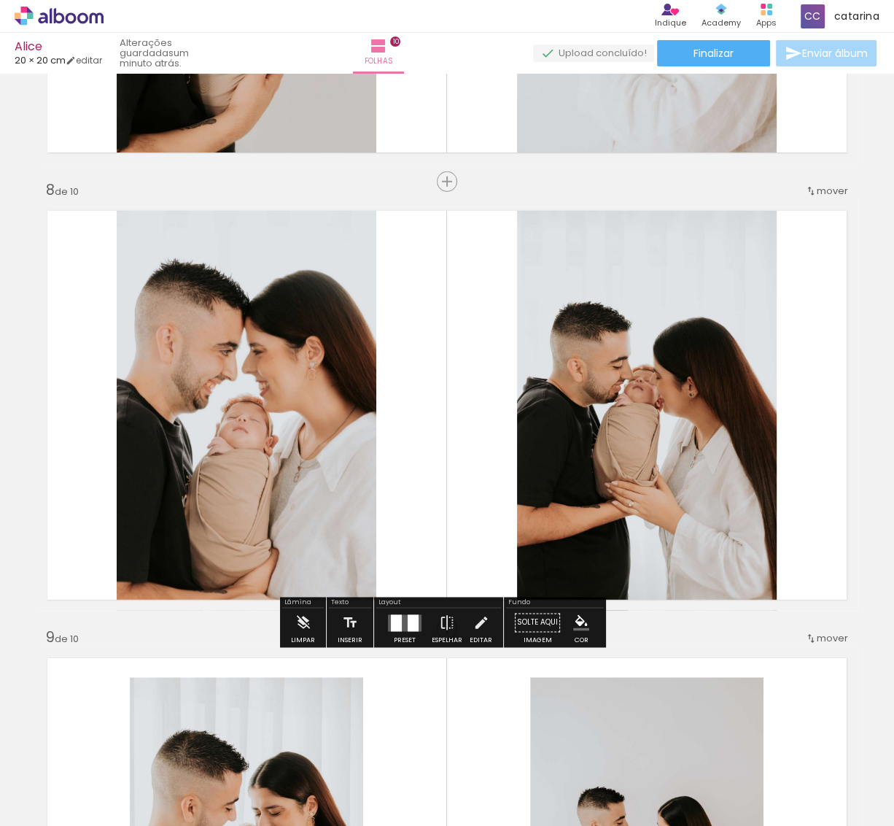
click at [408, 626] on div at bounding box center [413, 622] width 11 height 17
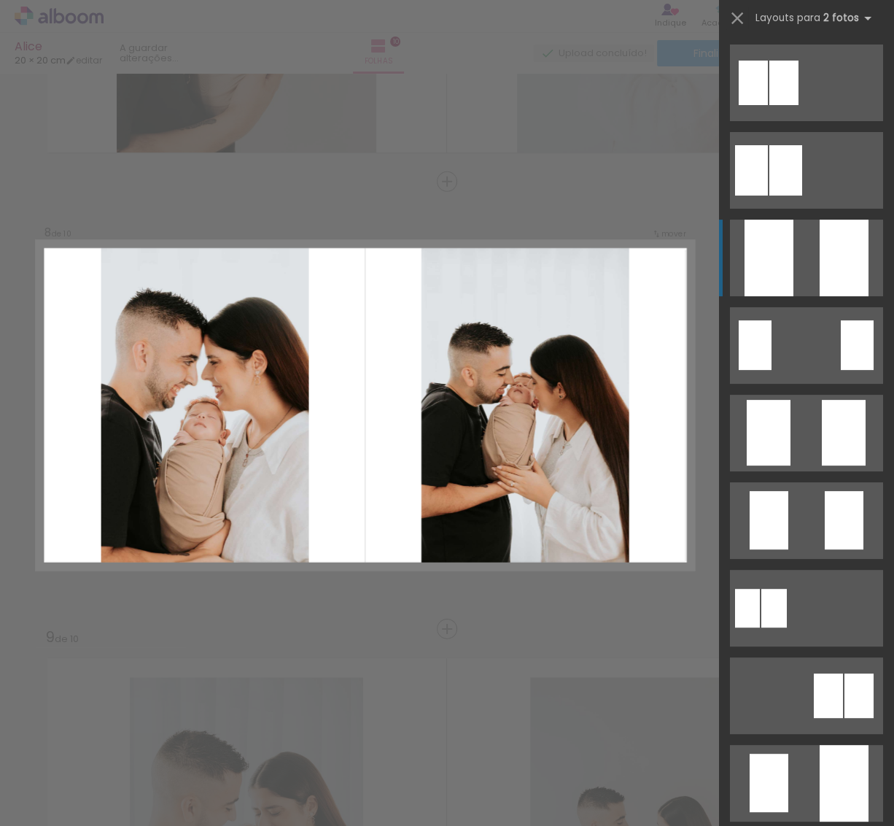
scroll to position [175, 0]
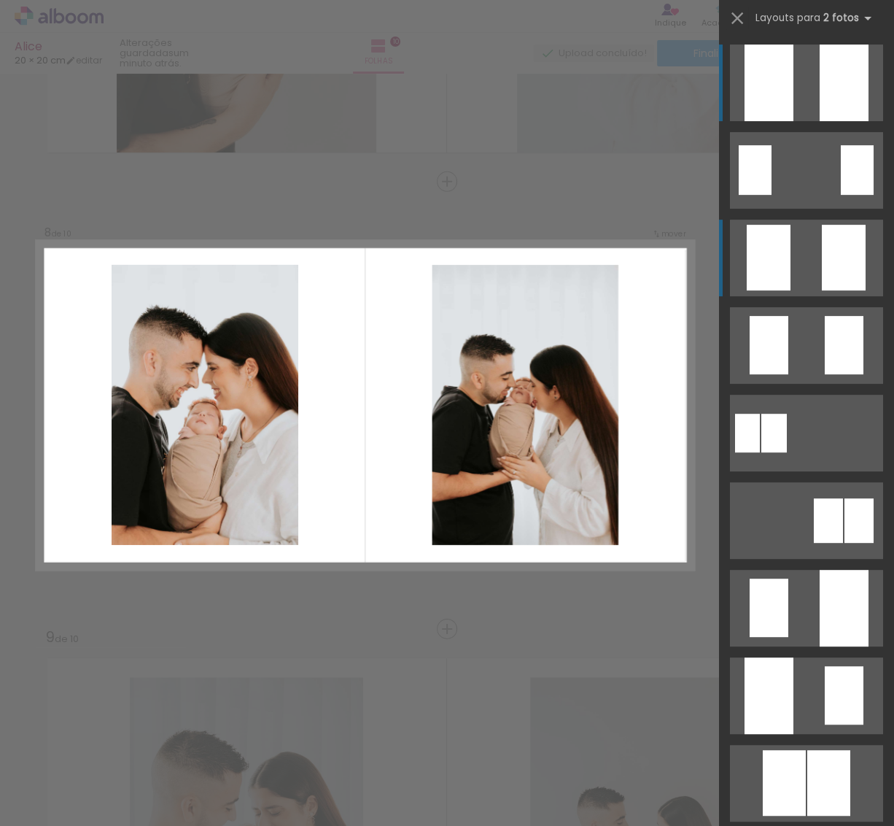
click at [793, 259] on quentale-layouter at bounding box center [806, 258] width 153 height 77
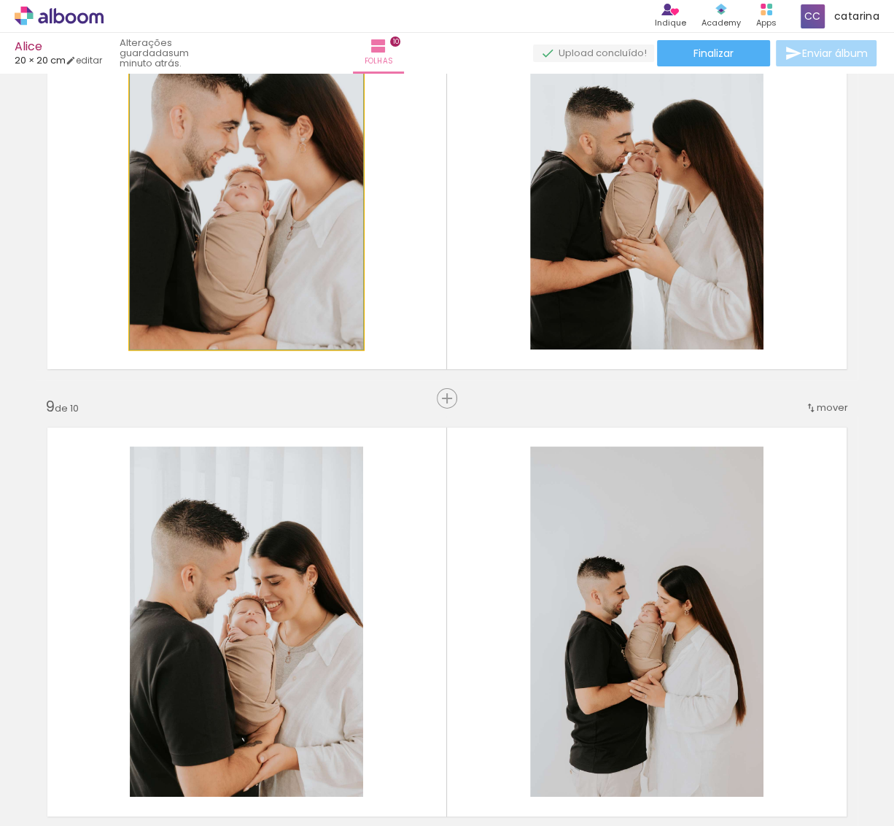
scroll to position [3694, 0]
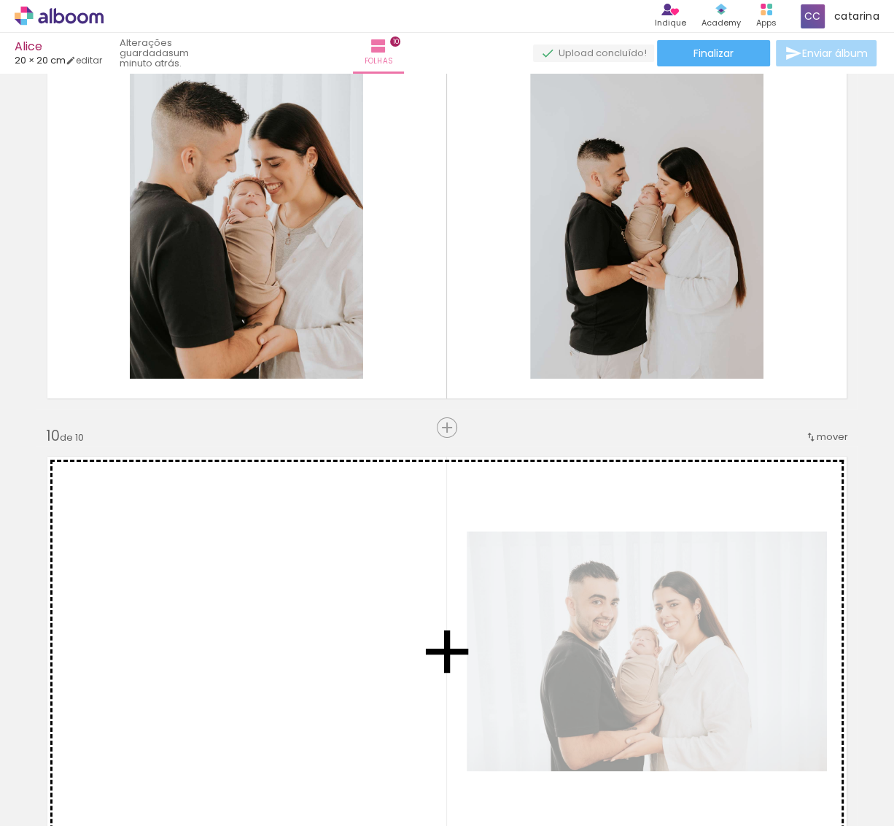
drag, startPoint x: 247, startPoint y: 415, endPoint x: 241, endPoint y: 608, distance: 193.3
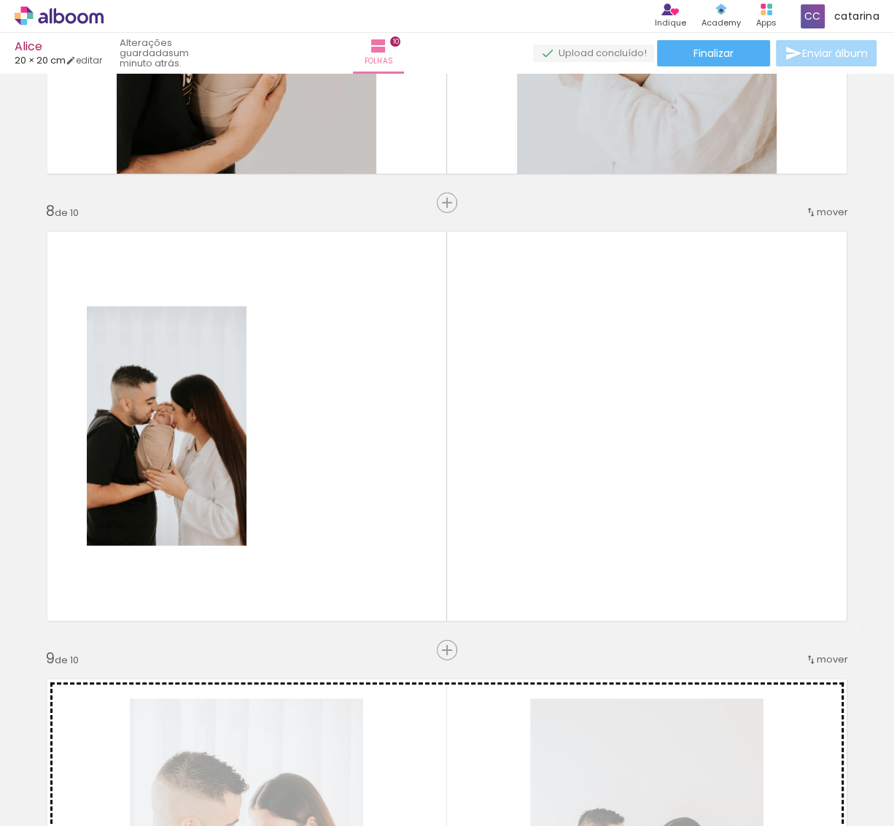
scroll to position [2884, 0]
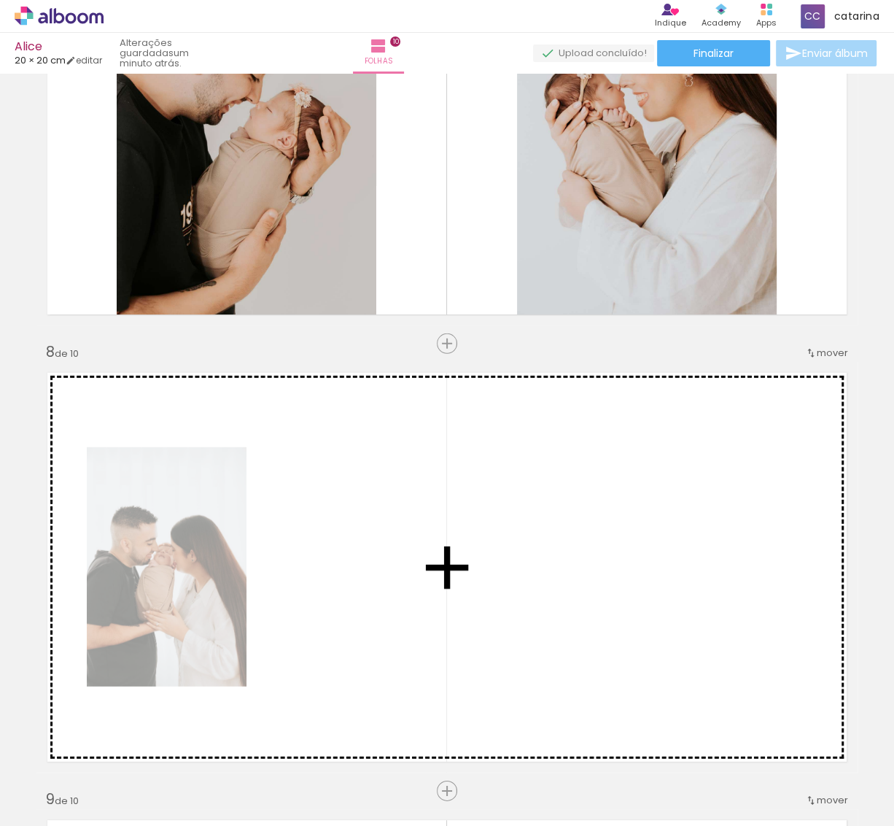
drag, startPoint x: 529, startPoint y: 632, endPoint x: 470, endPoint y: 533, distance: 115.4
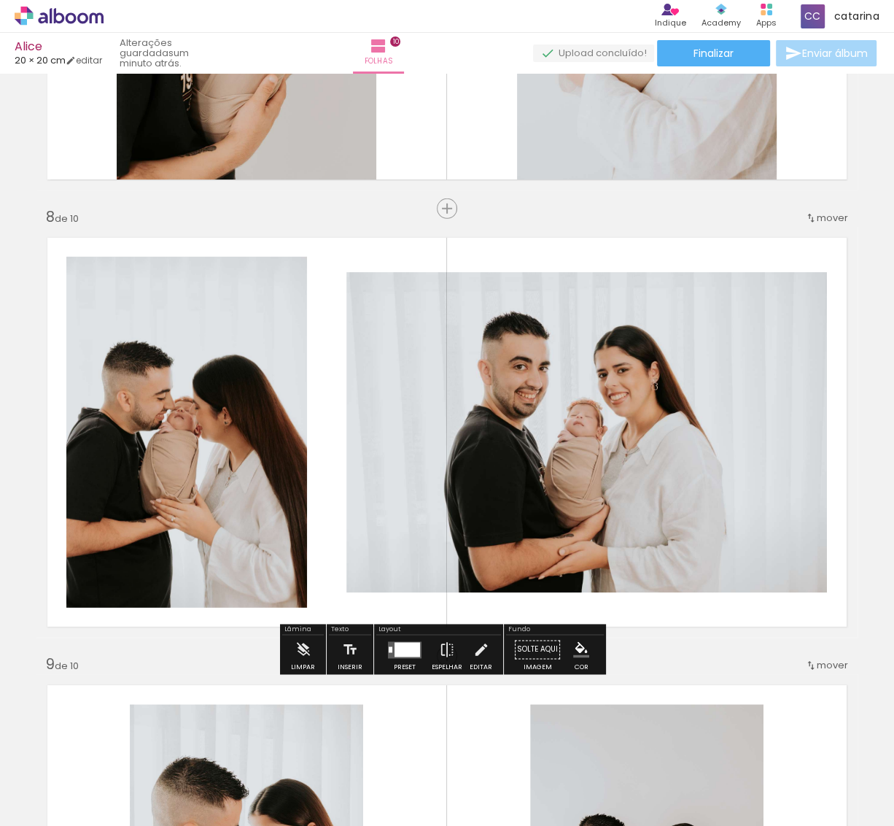
scroll to position [3046, 0]
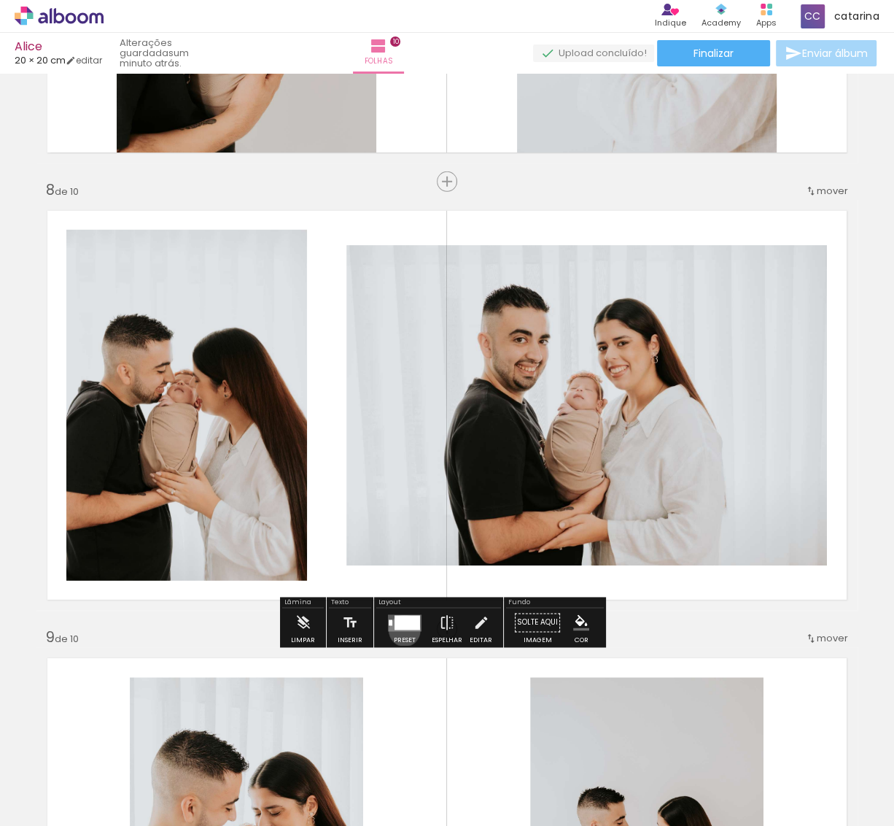
click at [401, 629] on quentale-layouter at bounding box center [405, 622] width 34 height 17
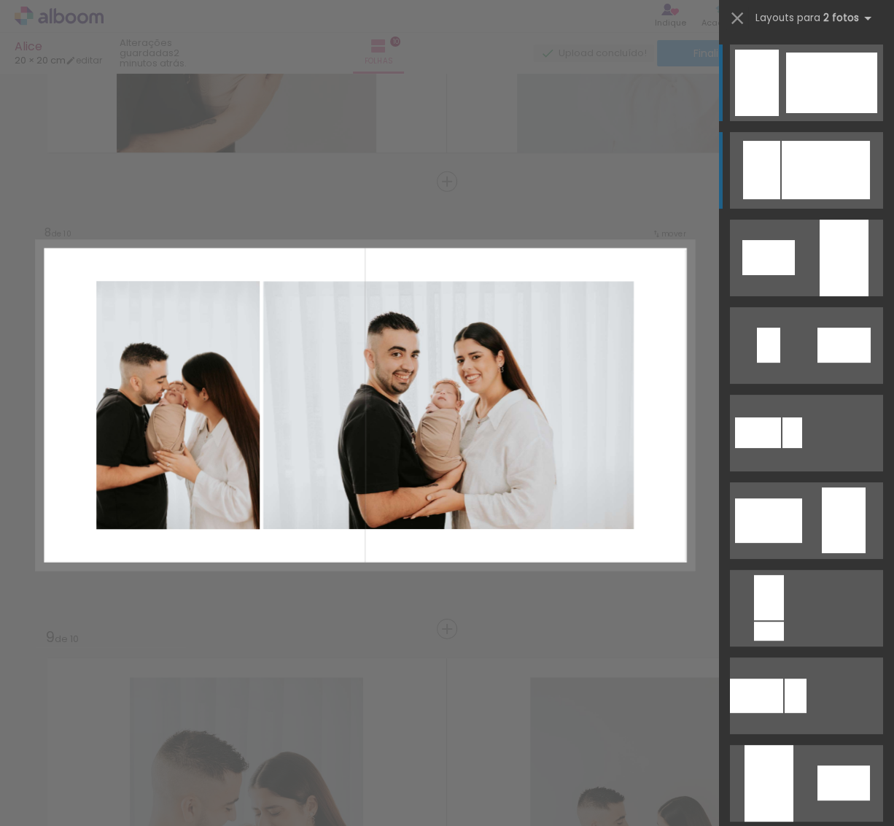
click at [817, 147] on div at bounding box center [826, 170] width 88 height 58
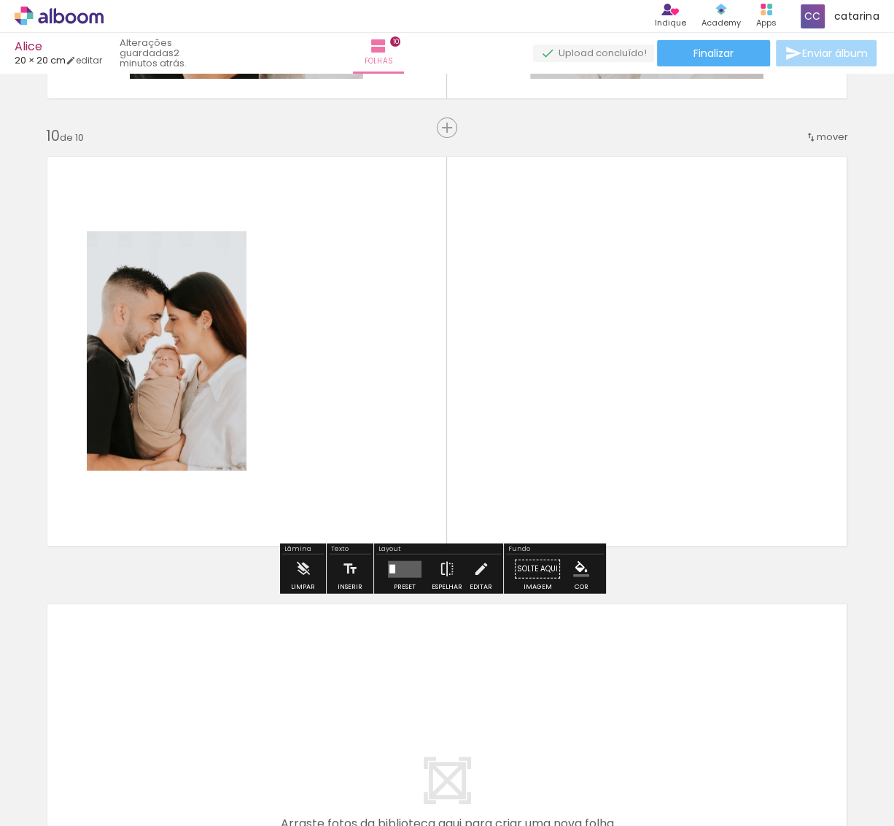
scroll to position [4018, 0]
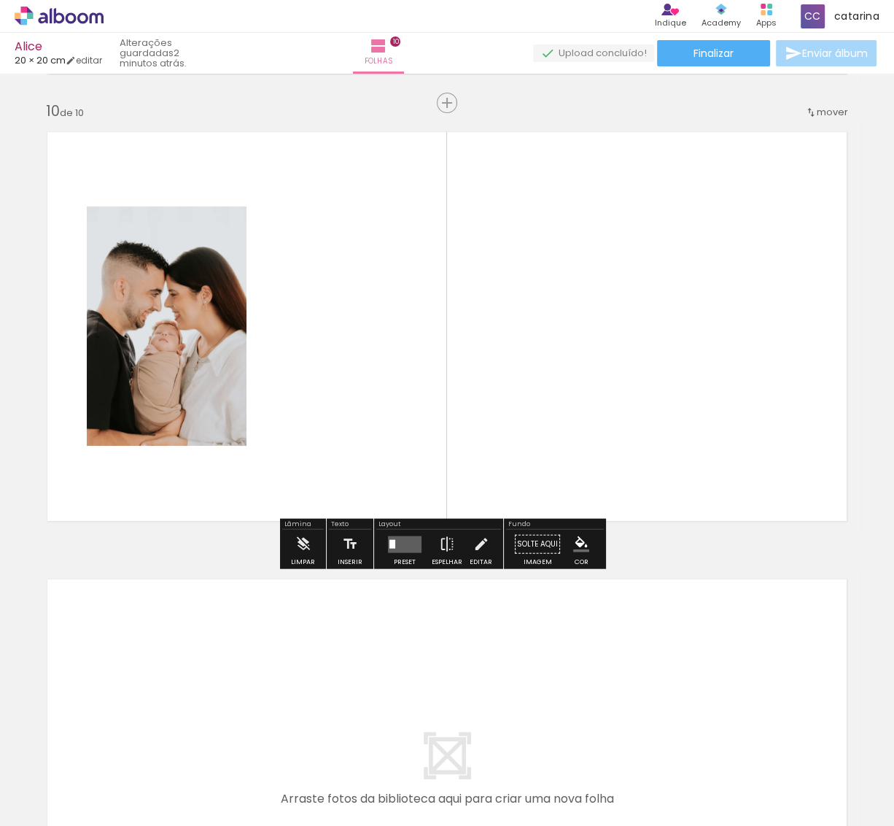
click at [393, 548] on quentale-layouter at bounding box center [405, 543] width 34 height 17
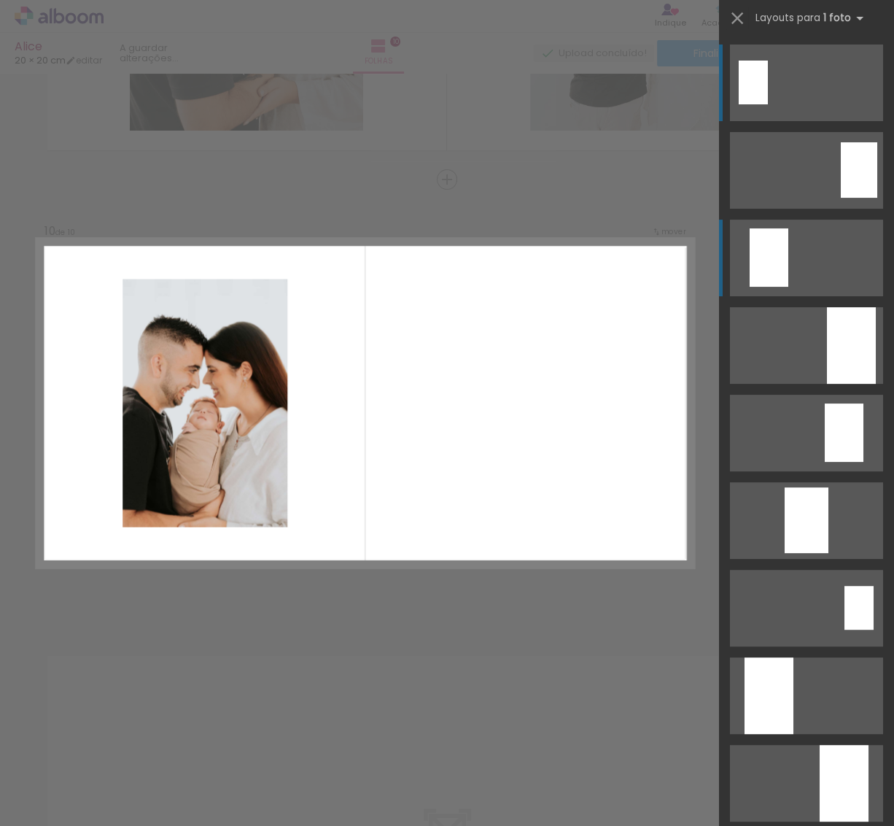
scroll to position [3940, 0]
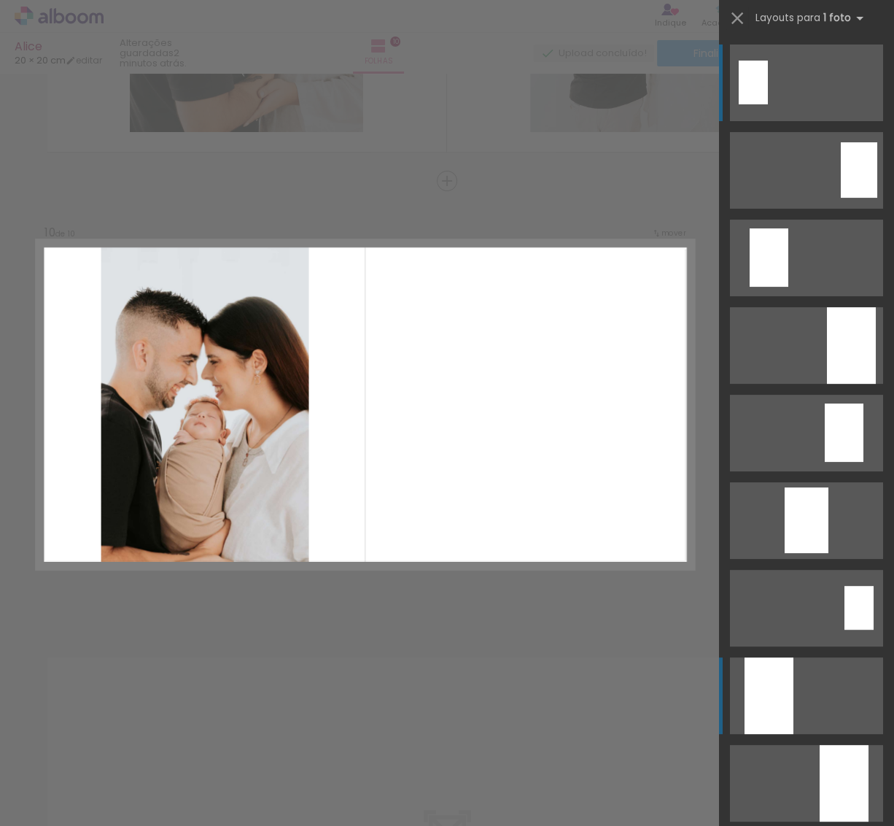
click at [796, 675] on quentale-layouter at bounding box center [806, 695] width 153 height 77
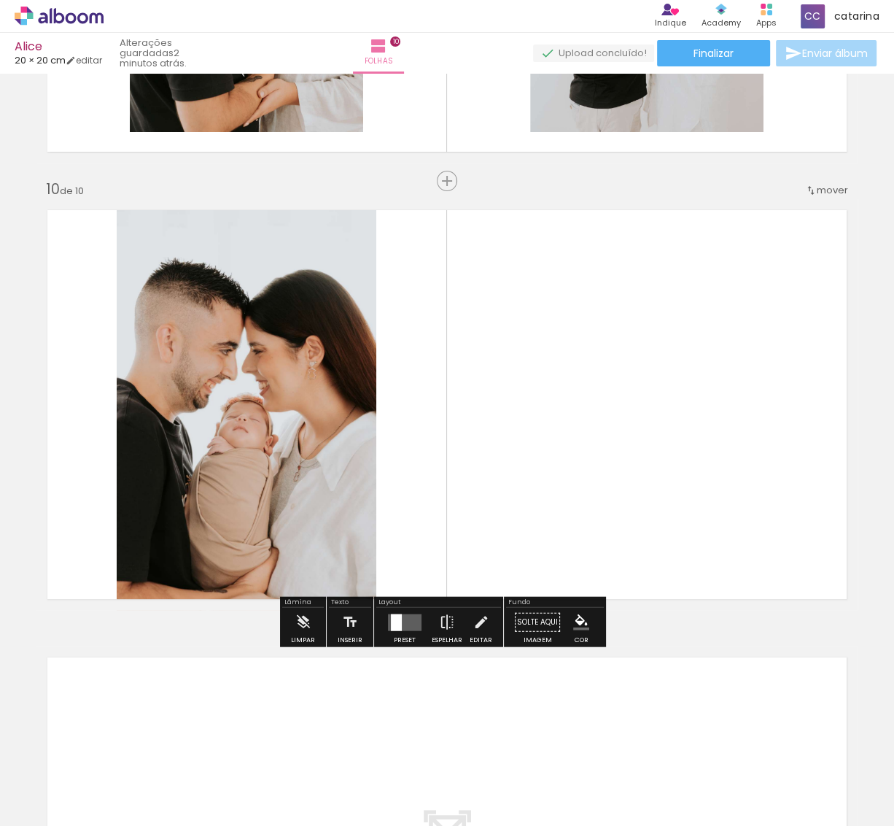
click at [47, 804] on span "Adicionar Fotos" at bounding box center [52, 806] width 44 height 16
click at [0, 0] on input "file" at bounding box center [0, 0] width 0 height 0
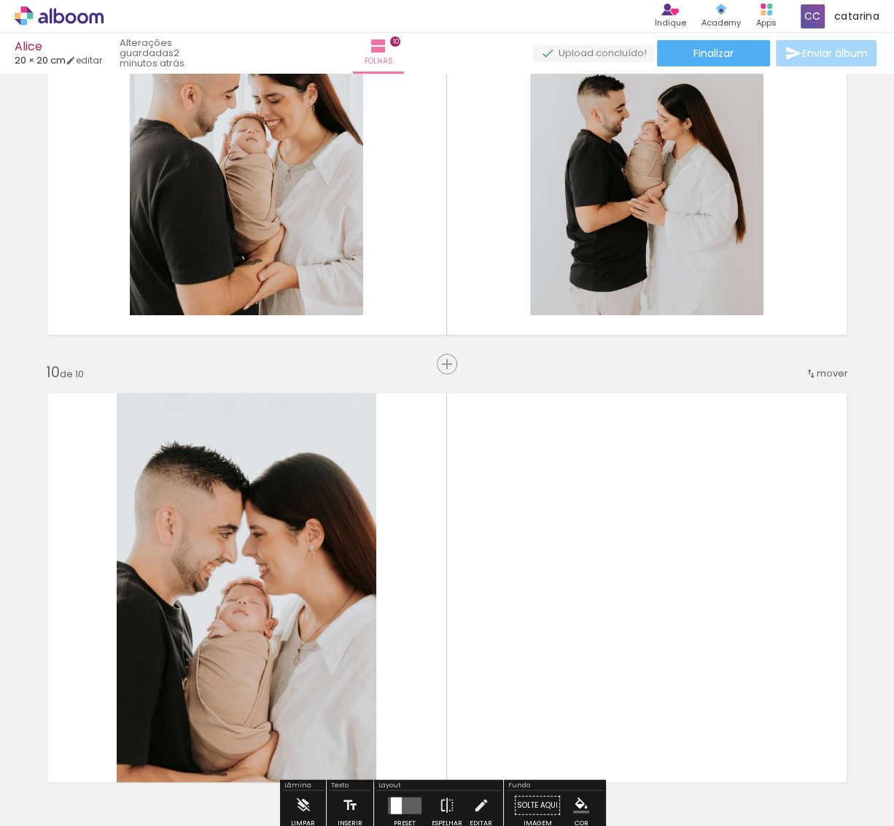
scroll to position [3779, 0]
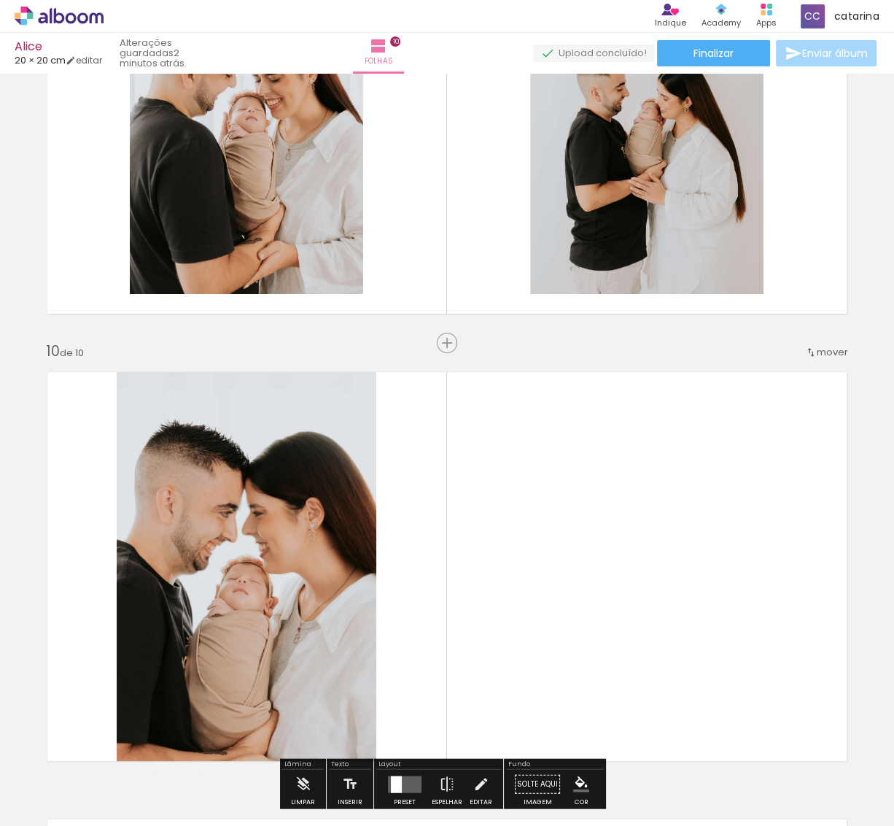
click at [63, 803] on span "Adicionar Fotos" at bounding box center [52, 806] width 44 height 16
click at [0, 0] on input "file" at bounding box center [0, 0] width 0 height 0
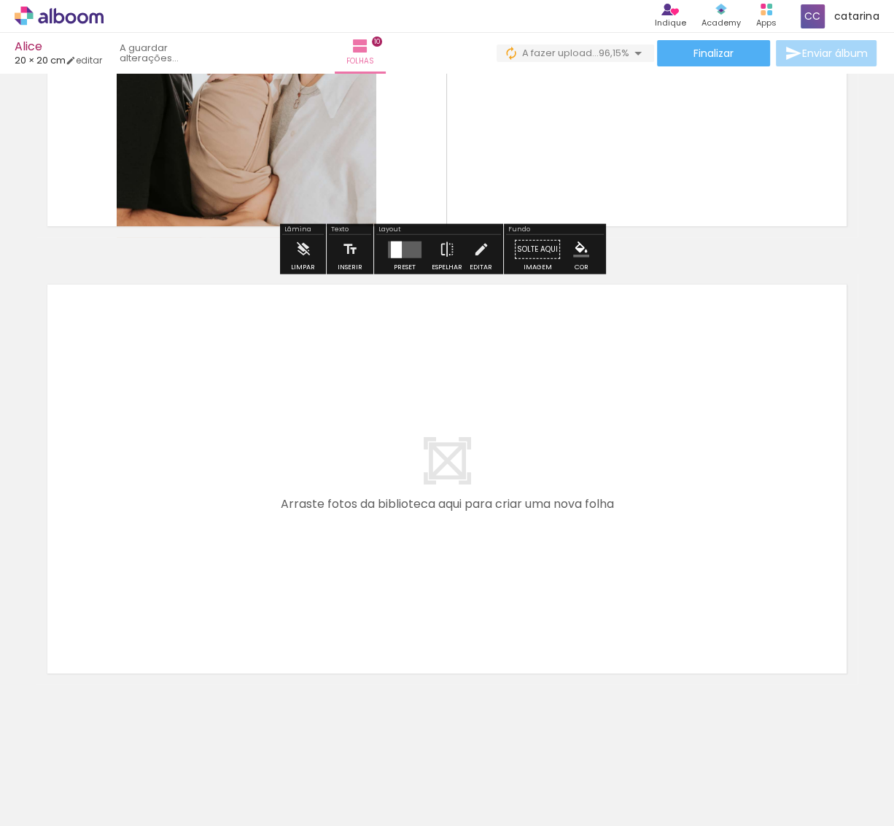
scroll to position [0, 1354]
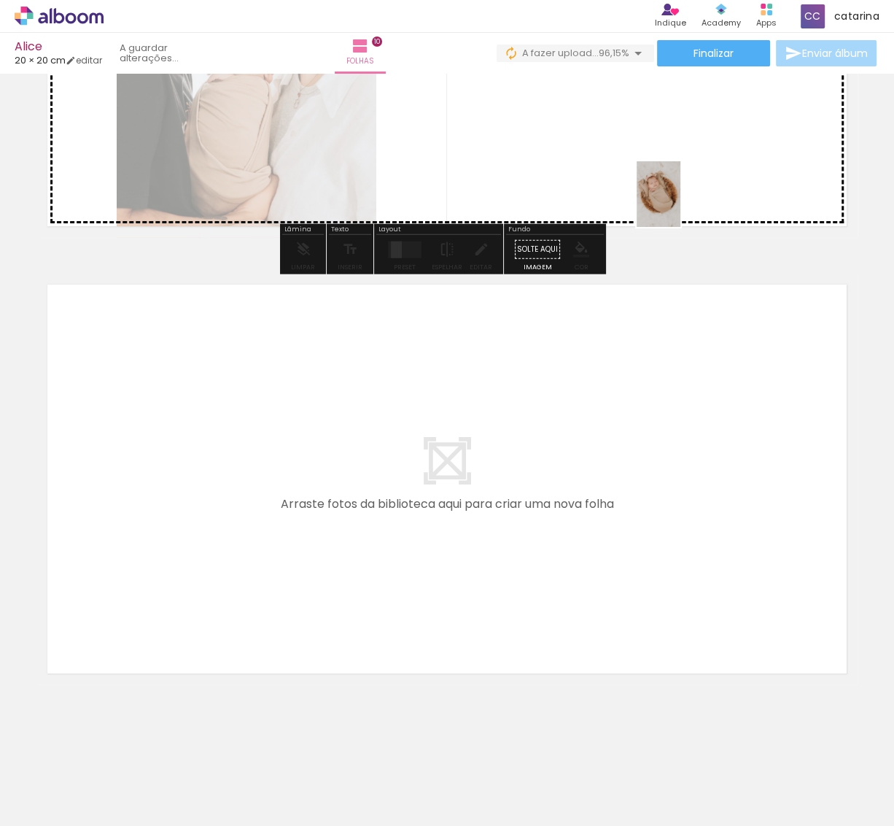
drag, startPoint x: 831, startPoint y: 769, endPoint x: 679, endPoint y: 197, distance: 592.4
click at [679, 197] on quentale-workspace at bounding box center [447, 413] width 894 height 826
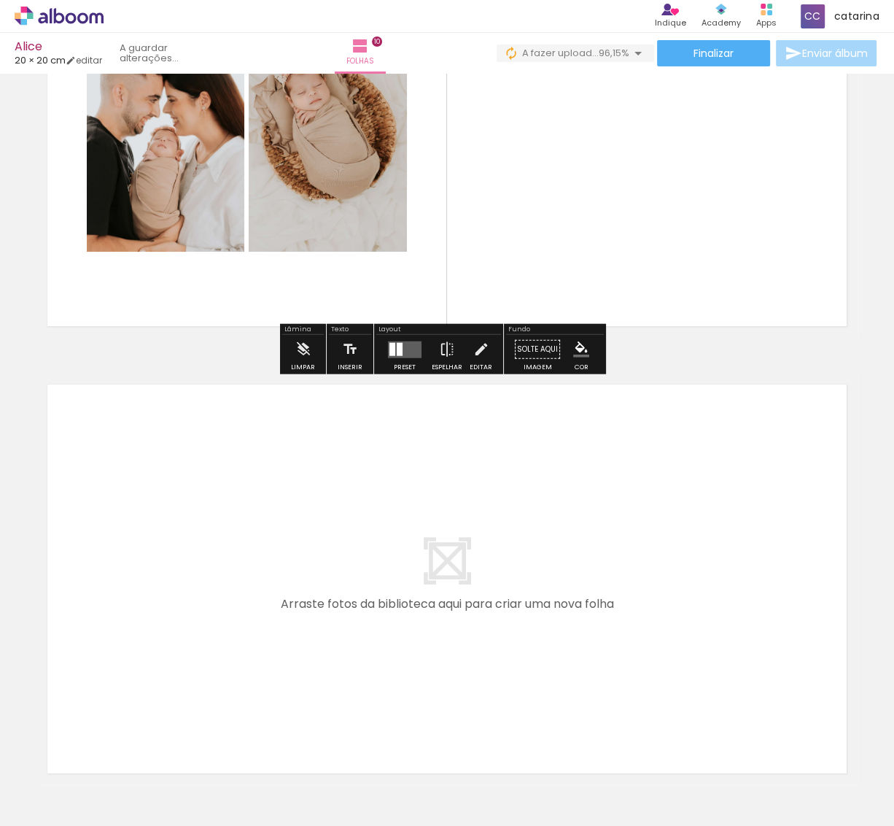
scroll to position [3989, 0]
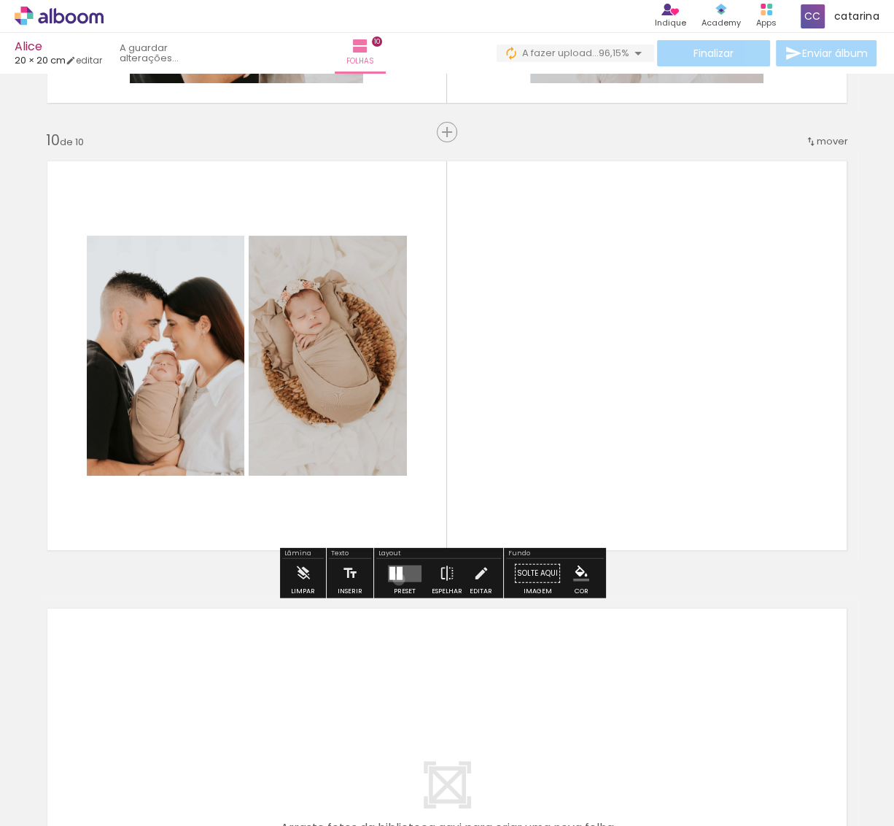
click at [397, 578] on div at bounding box center [400, 572] width 6 height 13
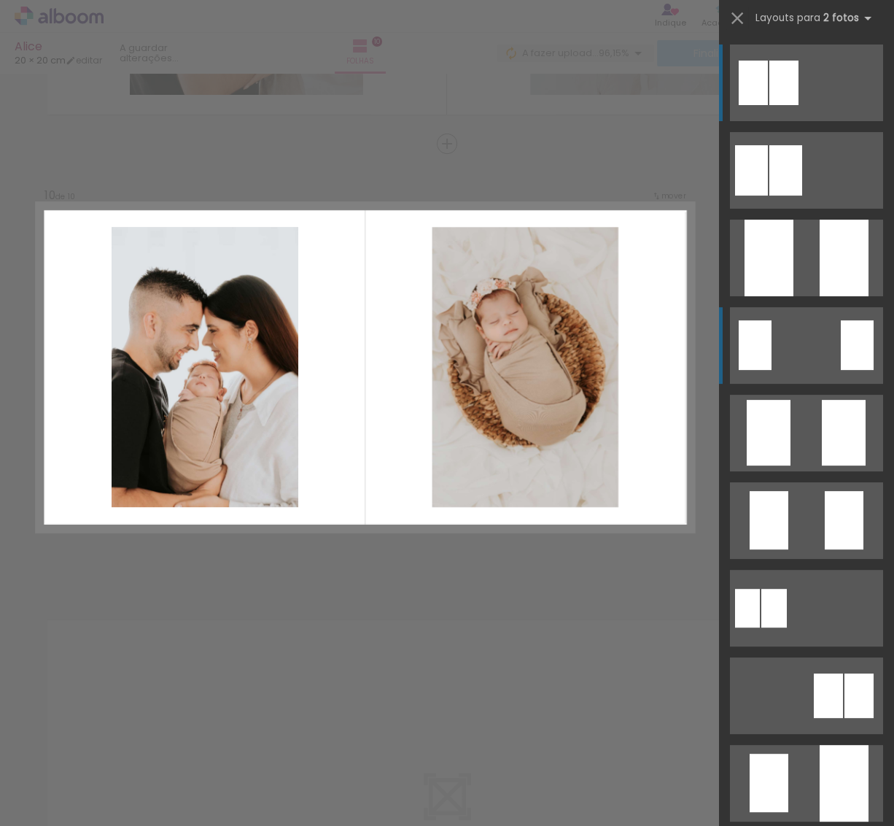
scroll to position [3940, 0]
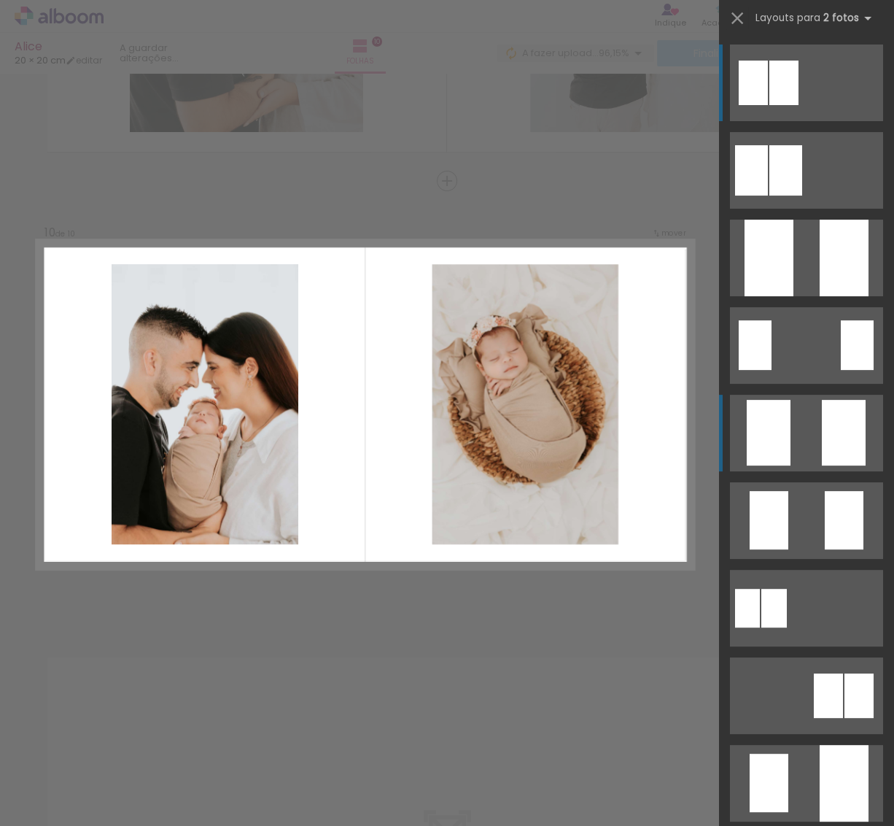
click at [805, 457] on quentale-layouter at bounding box center [806, 433] width 153 height 77
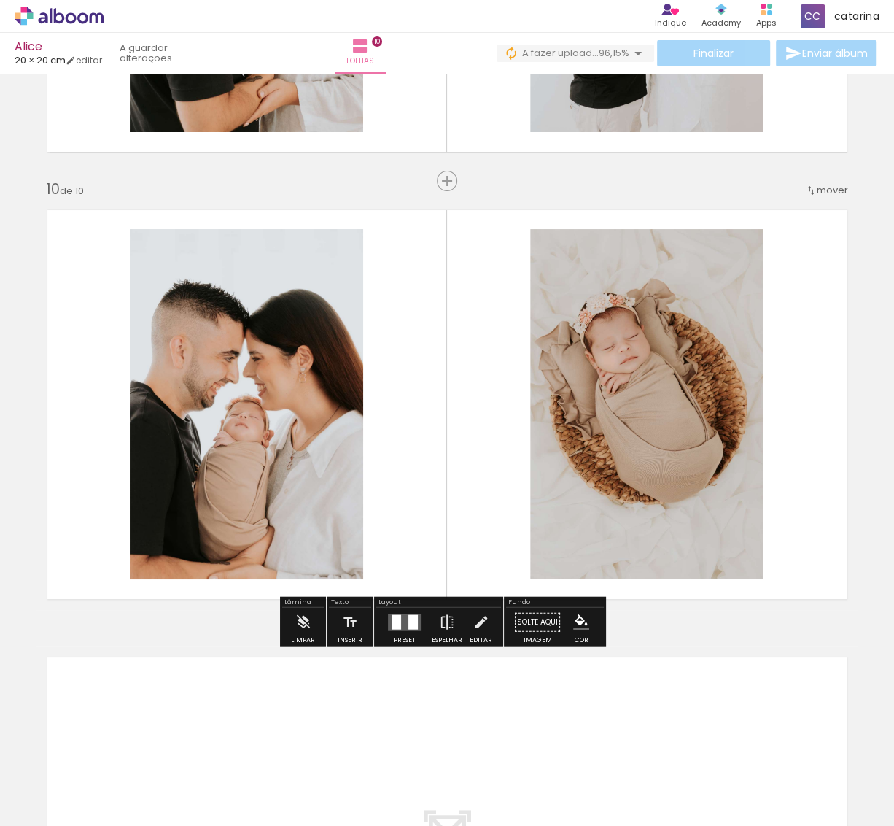
click at [840, 562] on quentale-layouter at bounding box center [446, 404] width 821 height 411
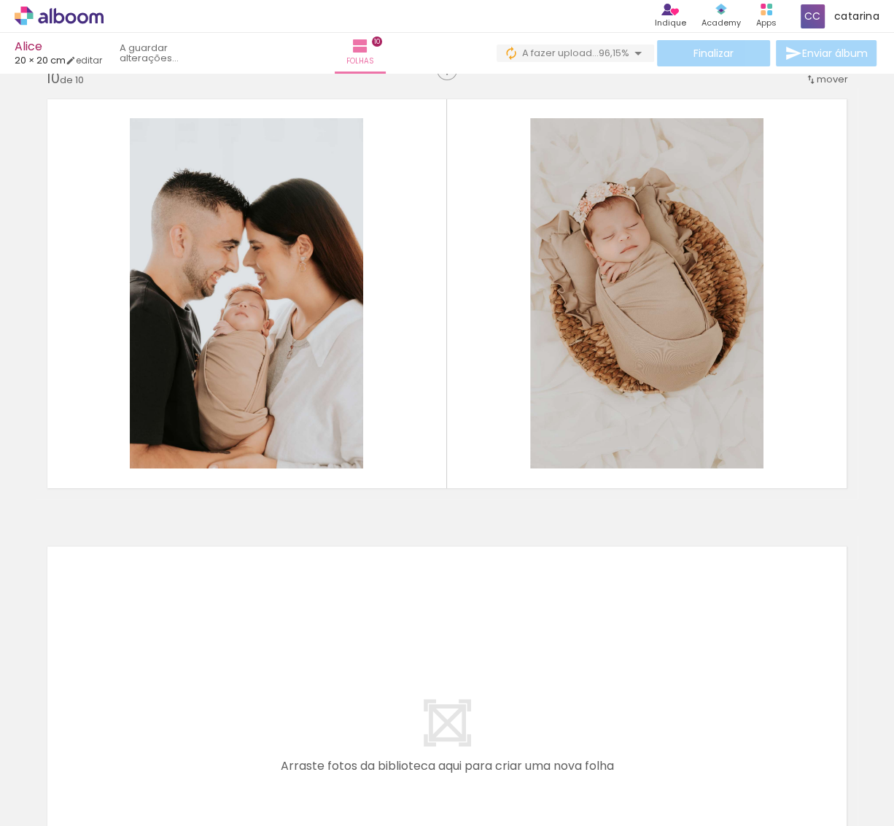
scroll to position [3889, 0]
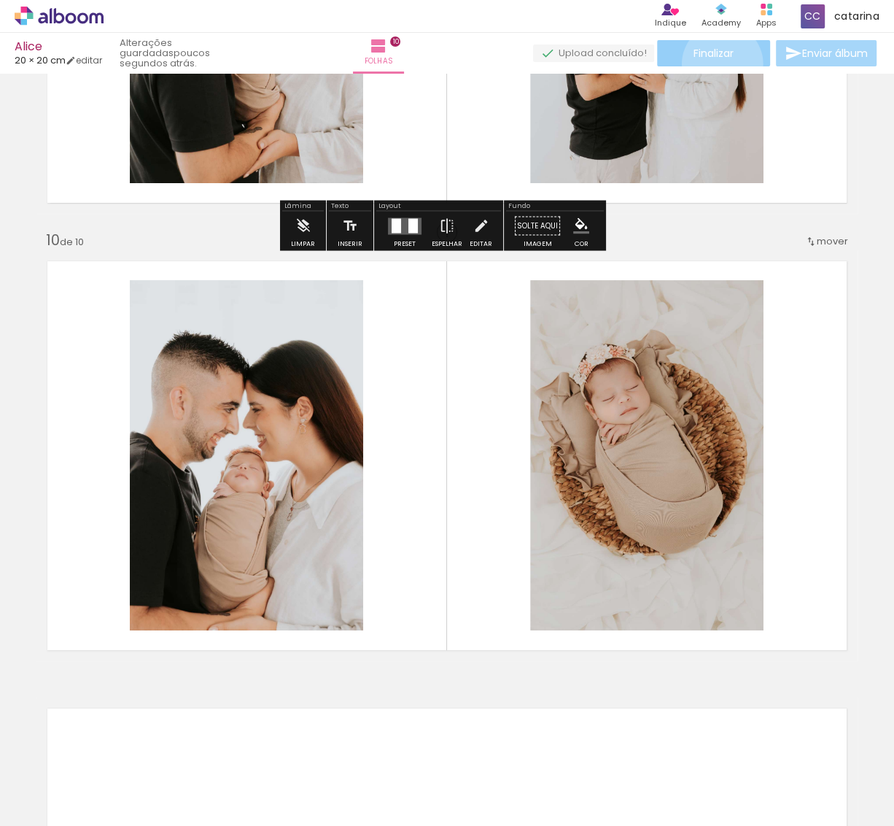
click at [717, 63] on paper-button "Finalizar" at bounding box center [713, 53] width 113 height 26
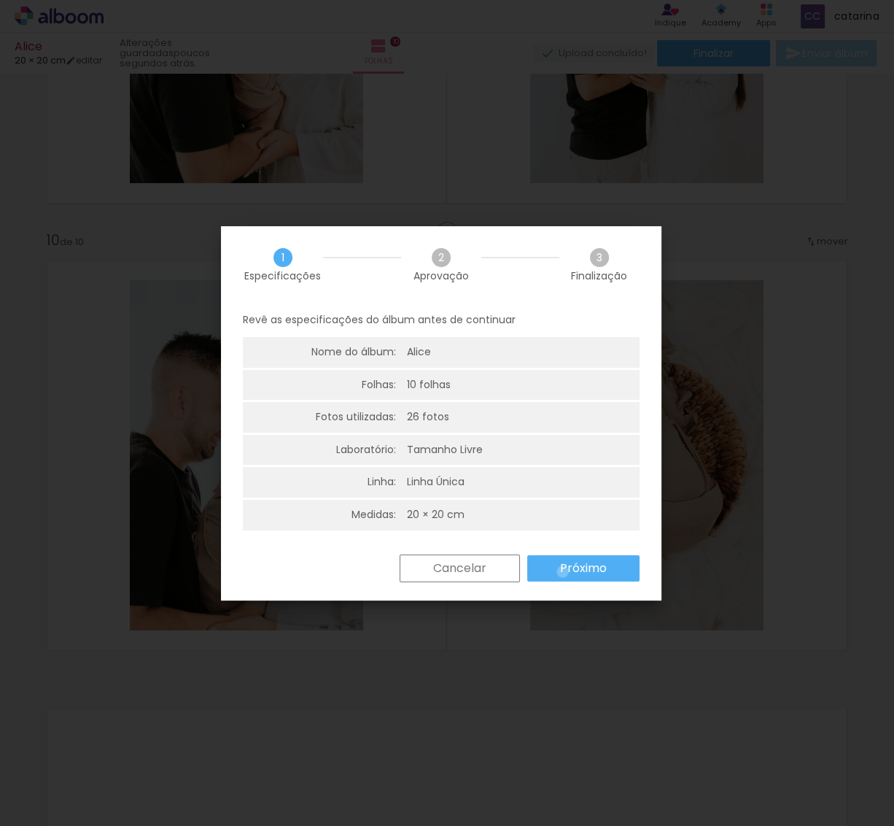
click at [0, 0] on slot "Próximo" at bounding box center [0, 0] width 0 height 0
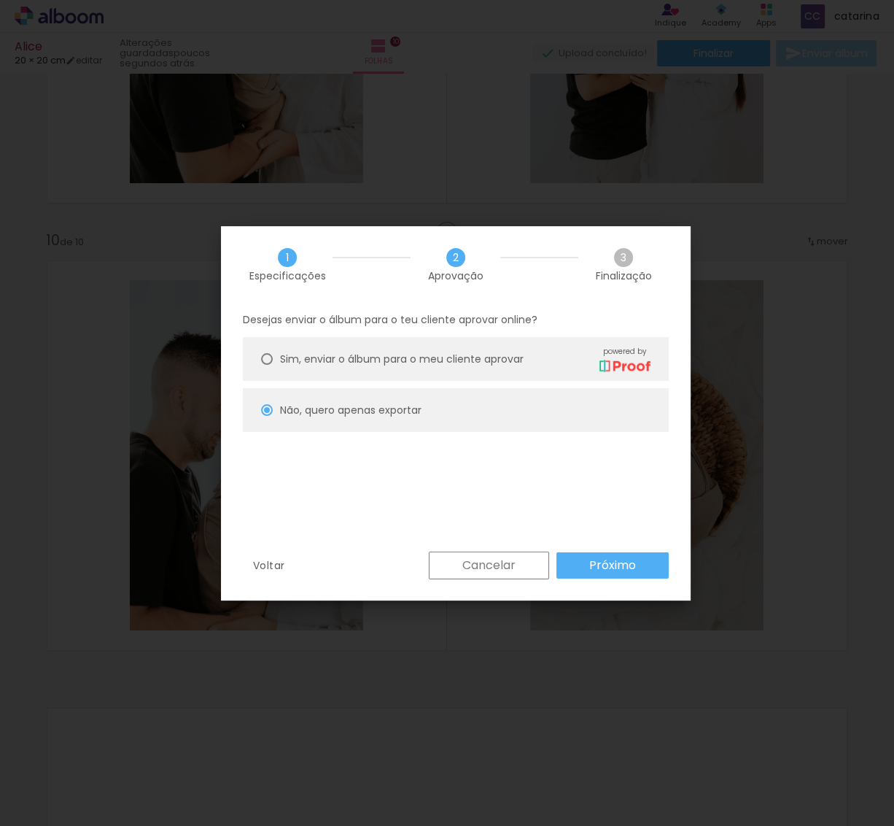
click at [0, 0] on slot "Próximo" at bounding box center [0, 0] width 0 height 0
type input "Alta, 300 DPI"
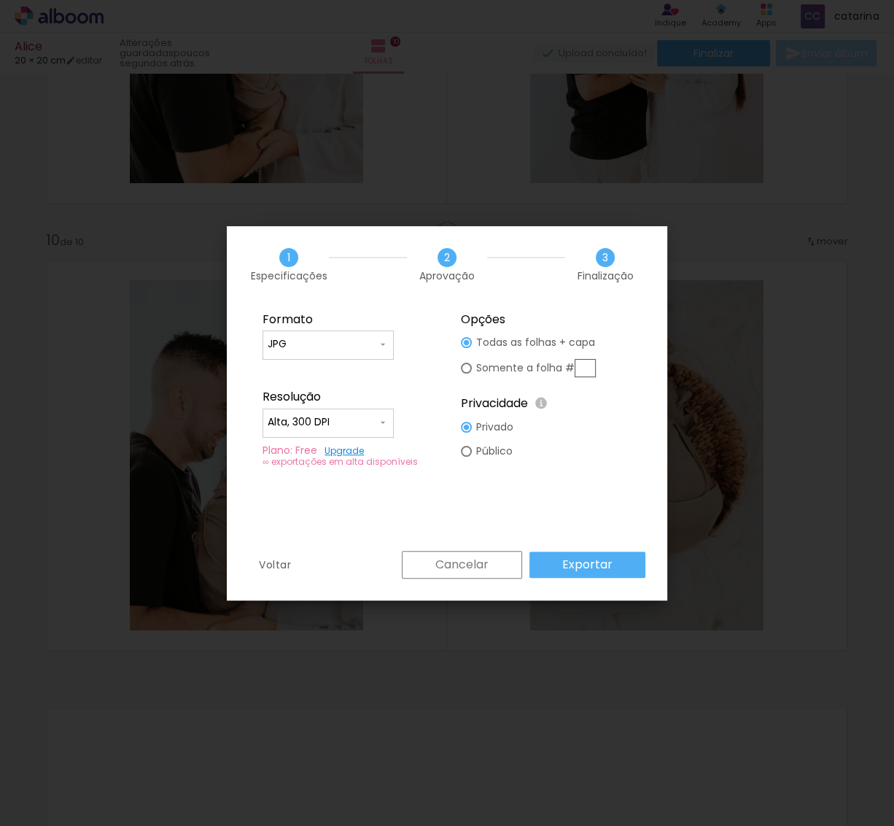
click at [0, 0] on slot "Exportar" at bounding box center [0, 0] width 0 height 0
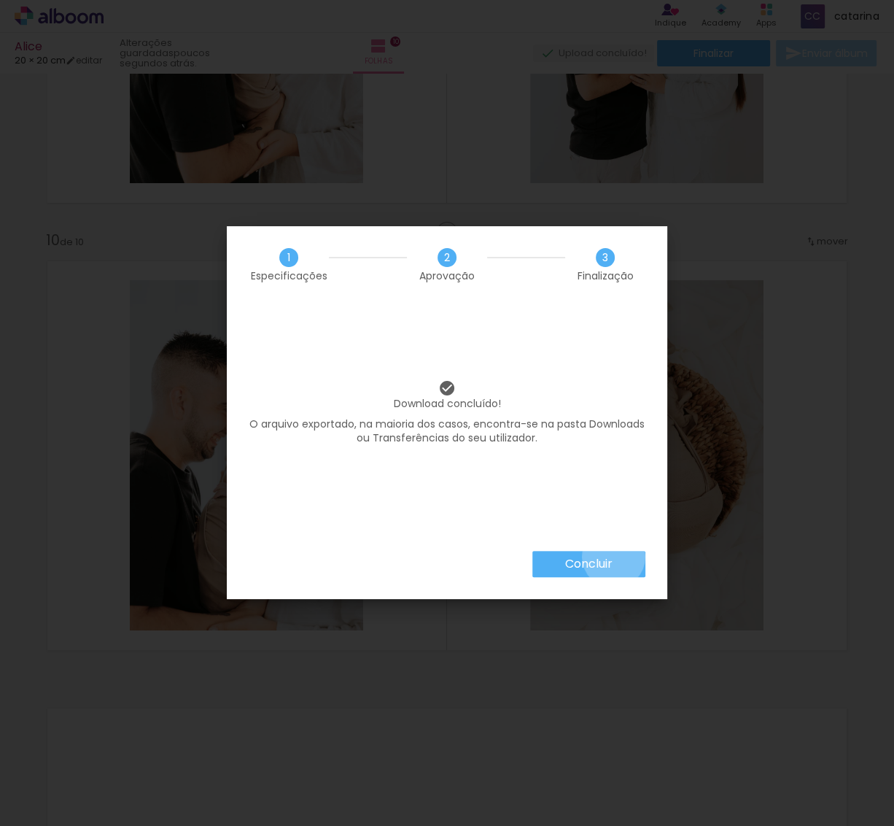
click at [613, 556] on paper-button "Concluir" at bounding box center [588, 564] width 113 height 26
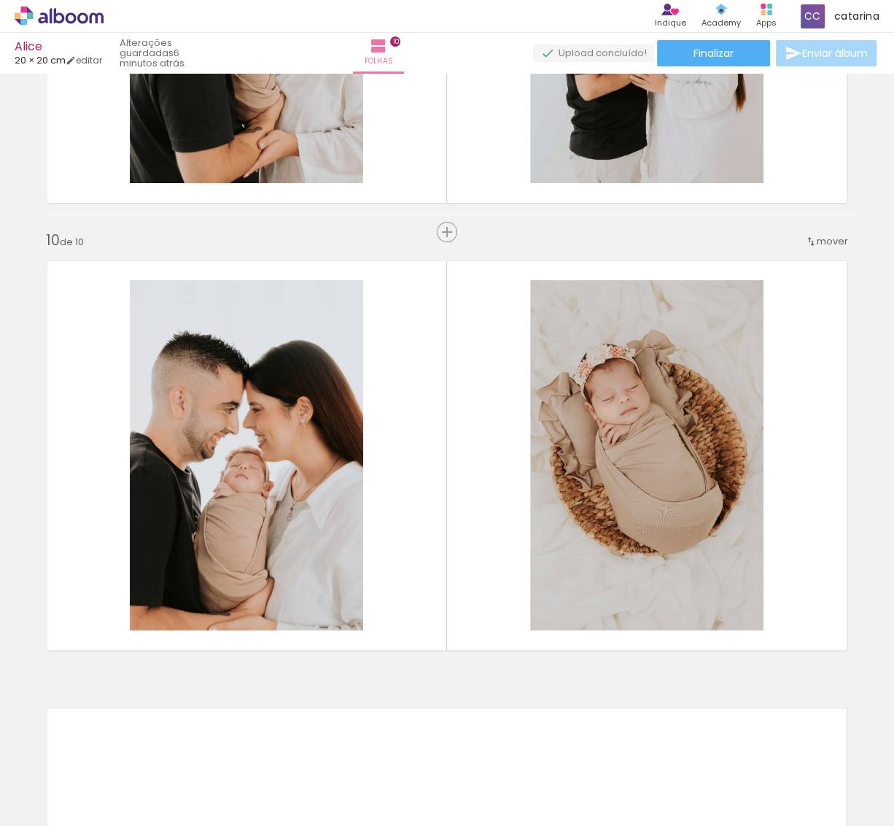
scroll to position [0, 1354]
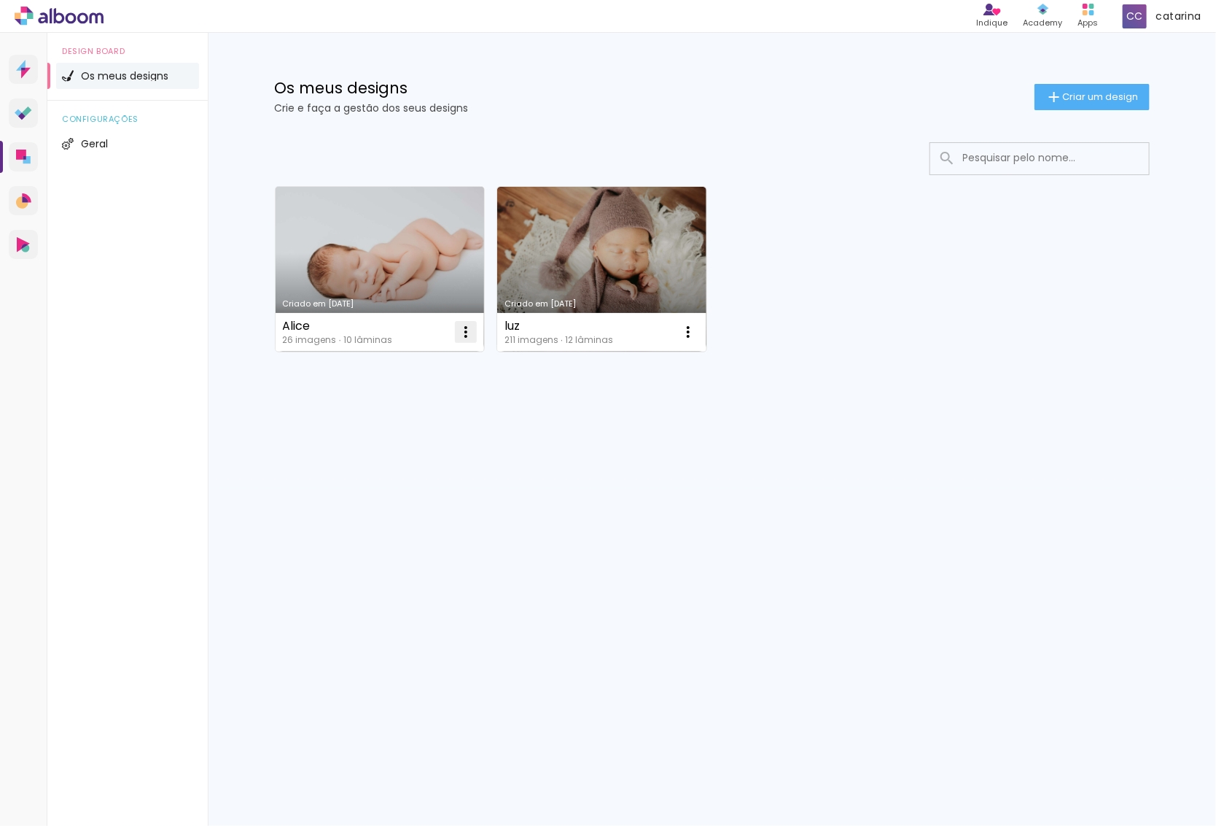
click at [469, 336] on iron-icon at bounding box center [466, 332] width 18 height 18
click at [437, 437] on paper-item "Excluir" at bounding box center [408, 428] width 144 height 29
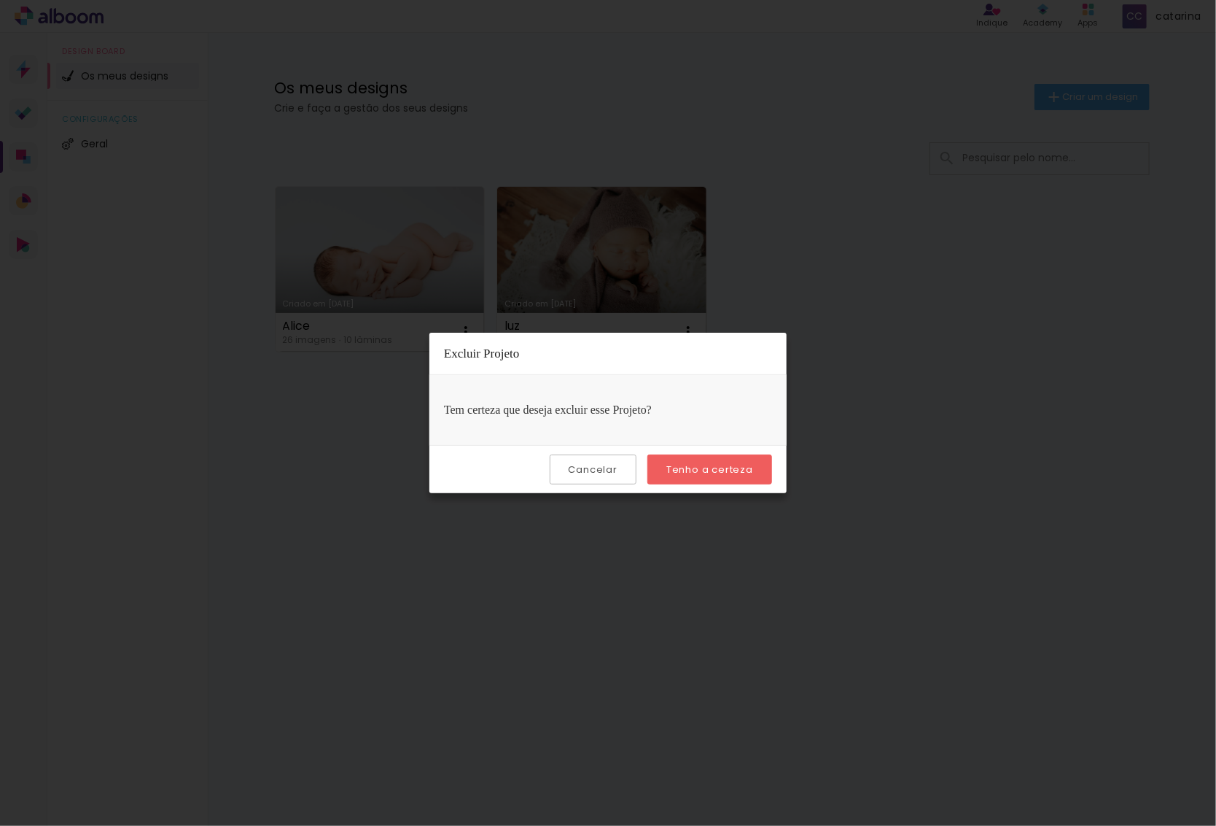
click at [0, 0] on slot "Tenho a certeza" at bounding box center [0, 0] width 0 height 0
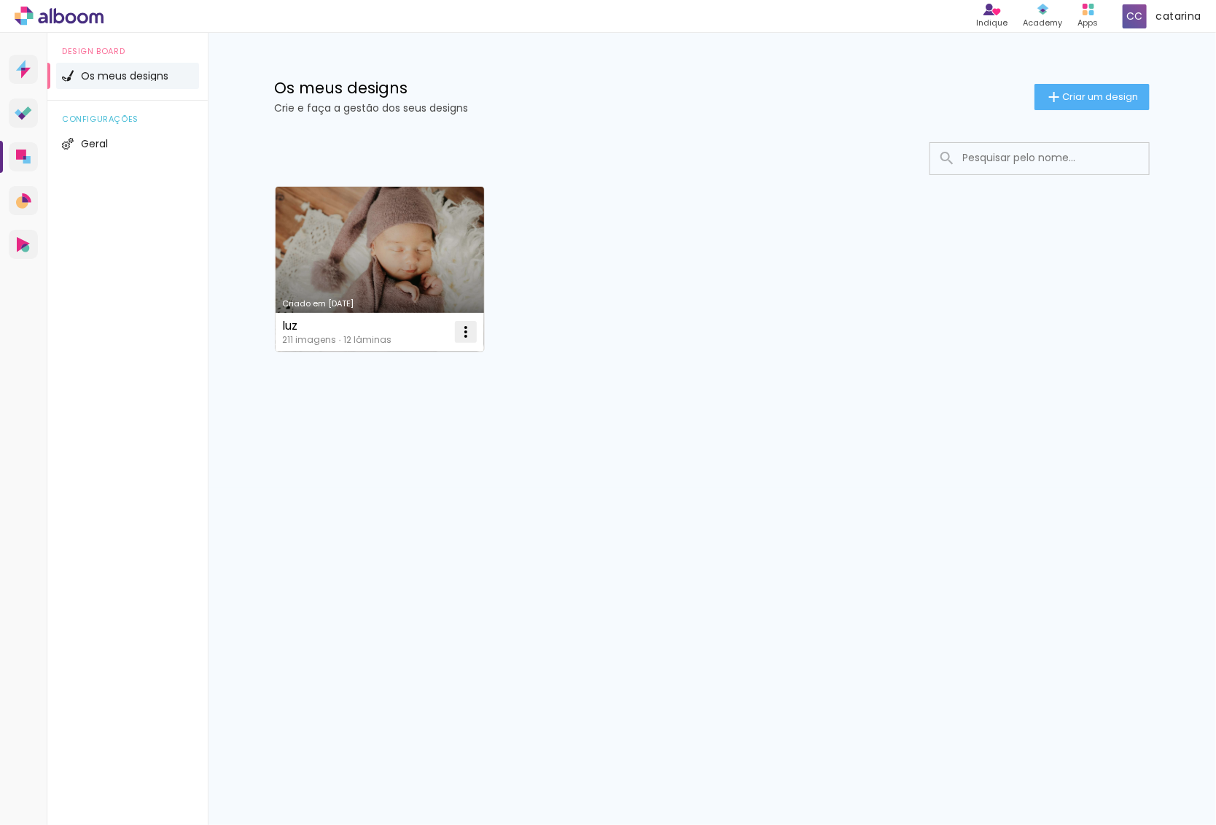
click at [463, 327] on iron-icon at bounding box center [466, 332] width 18 height 18
click at [445, 423] on paper-item "Excluir" at bounding box center [408, 428] width 144 height 29
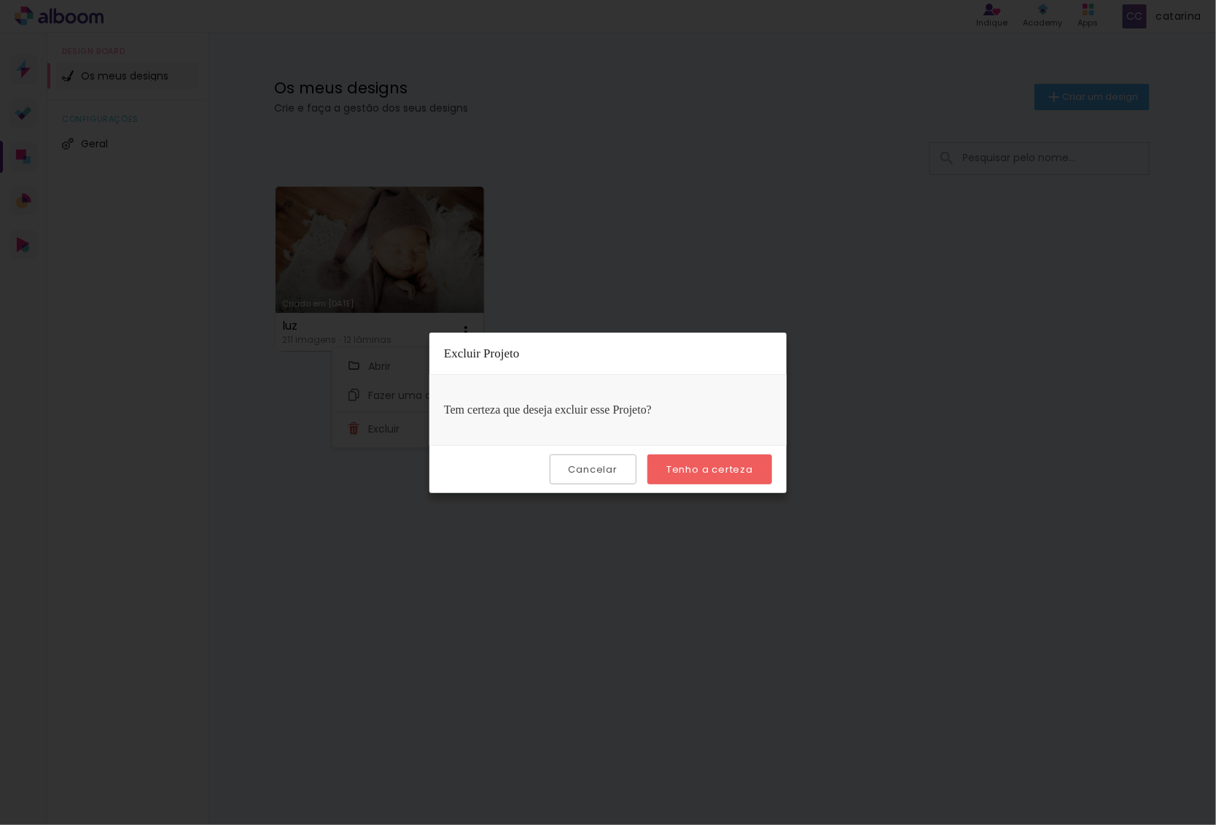
click at [0, 0] on slot "Tenho a certeza" at bounding box center [0, 0] width 0 height 0
click at [688, 468] on body "link( href="../../bower_components/polymer/polymer.html" rel="import" ) picture…" at bounding box center [608, 412] width 1216 height 825
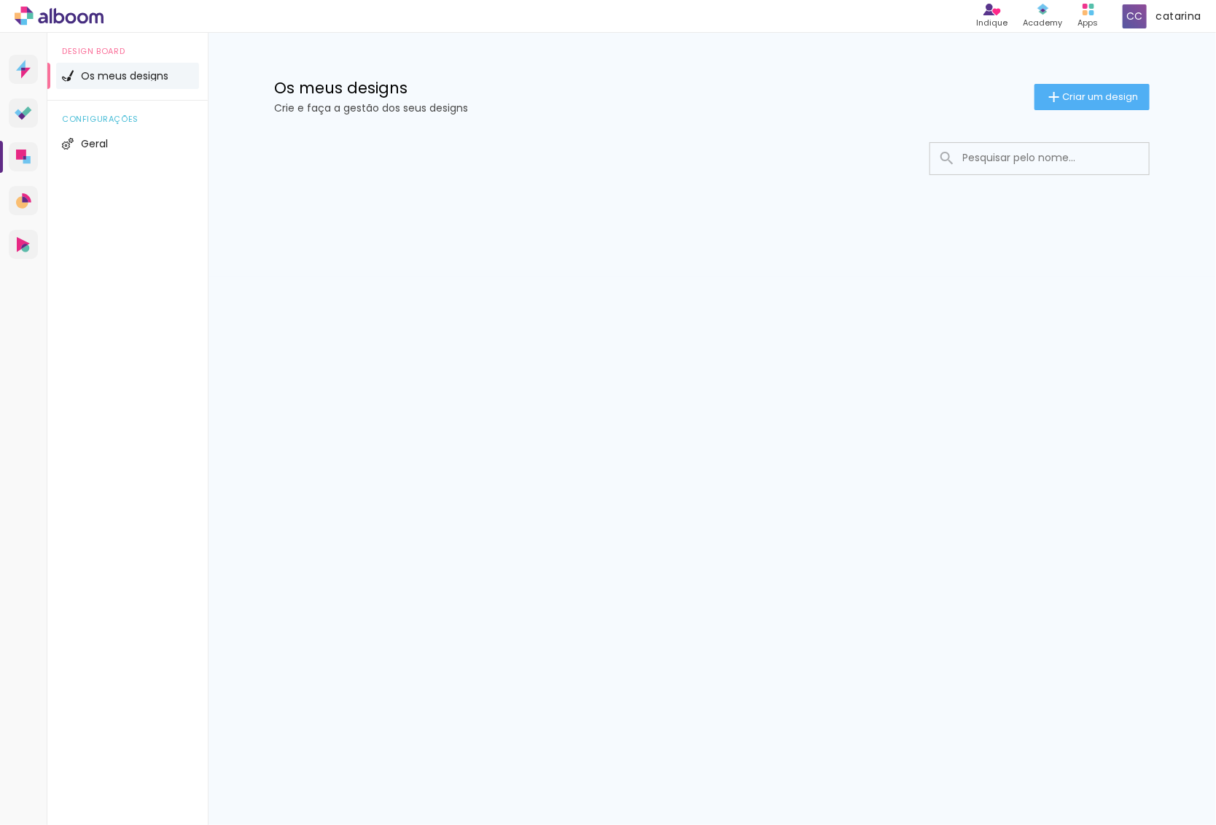
click at [630, 397] on div "Prosite Website + Landing pages Proof Sistema de seleção e venda de fotos Desig…" at bounding box center [608, 429] width 1216 height 792
click at [1056, 102] on iron-icon at bounding box center [1055, 97] width 18 height 18
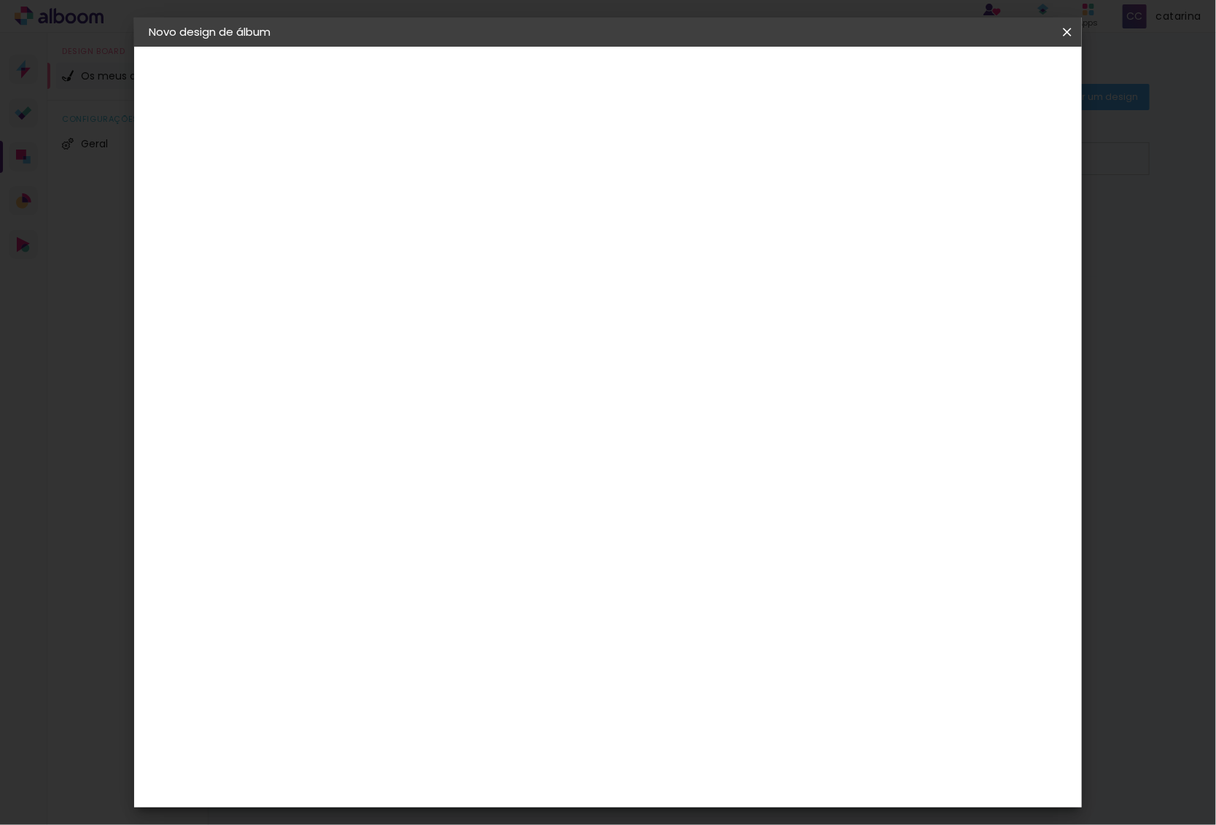
click at [387, 196] on input at bounding box center [387, 196] width 0 height 23
type input "CASAMENTO [PERSON_NAME] E [PERSON_NAME]"
type paper-input "CASAMENTO [PERSON_NAME] E [PERSON_NAME]"
click at [352, 171] on div "Informações Dê um título ao seu álbum. Avançar" at bounding box center [387, 109] width 127 height 124
click at [537, 85] on paper-button "Avançar" at bounding box center [500, 77] width 71 height 25
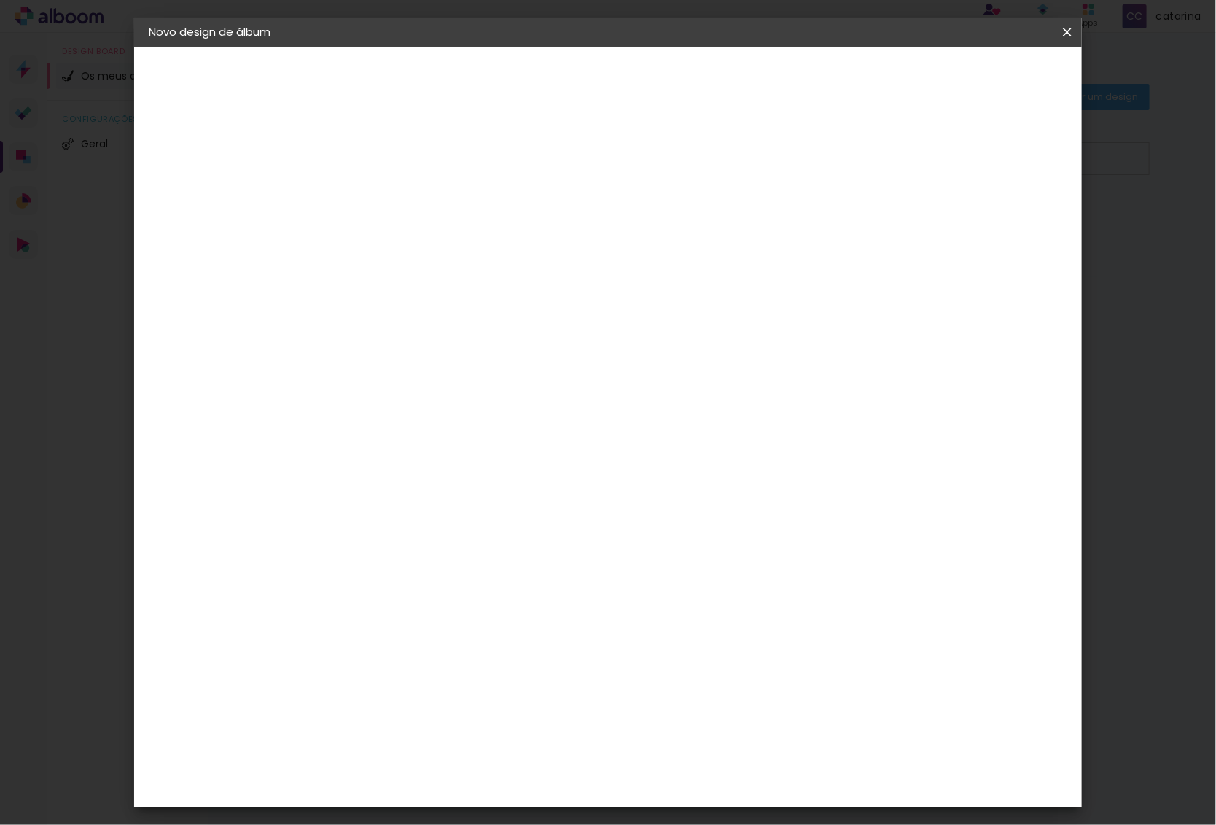
click at [0, 0] on slot "Tamanho Livre" at bounding box center [0, 0] width 0 height 0
click at [0, 0] on slot "Avançar" at bounding box center [0, 0] width 0 height 0
drag, startPoint x: 707, startPoint y: 608, endPoint x: 683, endPoint y: 605, distance: 24.2
click at [683, 605] on input "60" at bounding box center [688, 608] width 38 height 22
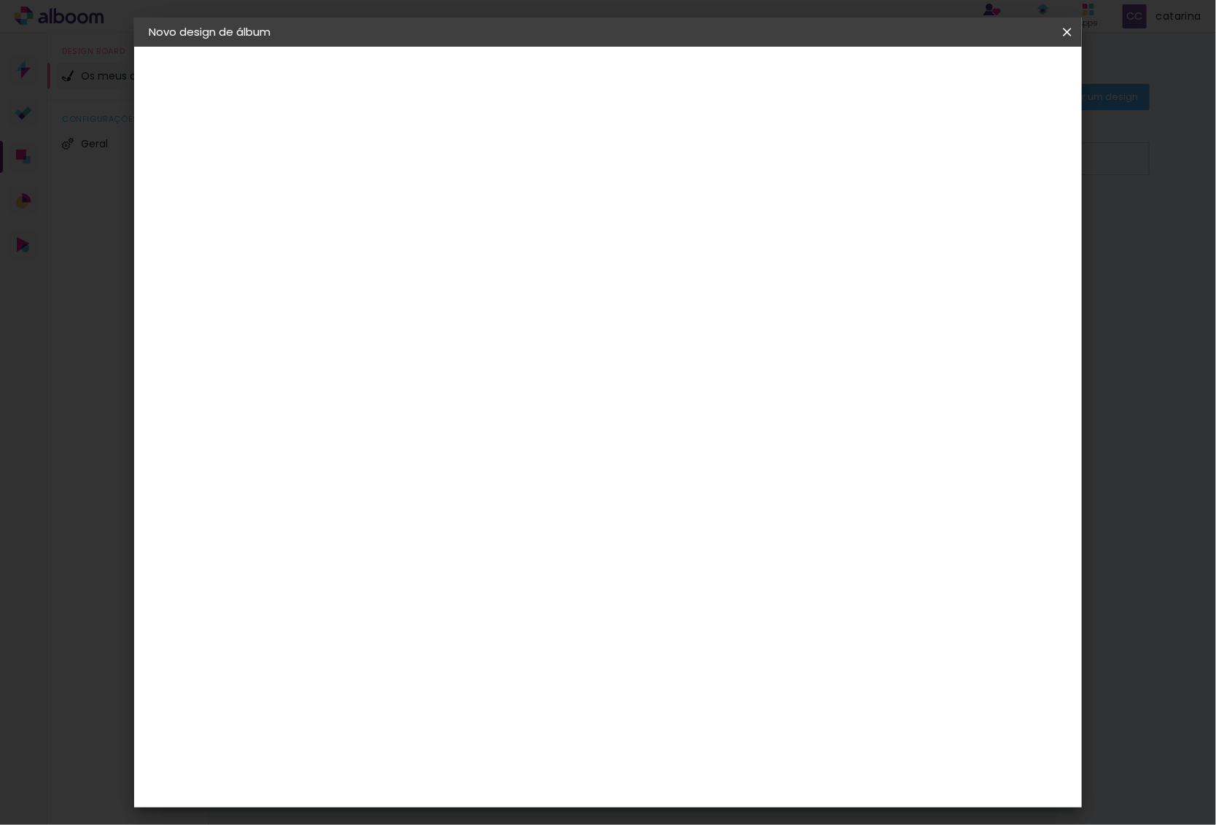
scroll to position [110, 0]
type input "80"
type paper-input "80"
click at [823, 191] on div "40 cm cm cm mm A maioria dos laboratórios sugere 5mm de margem." at bounding box center [668, 132] width 688 height 117
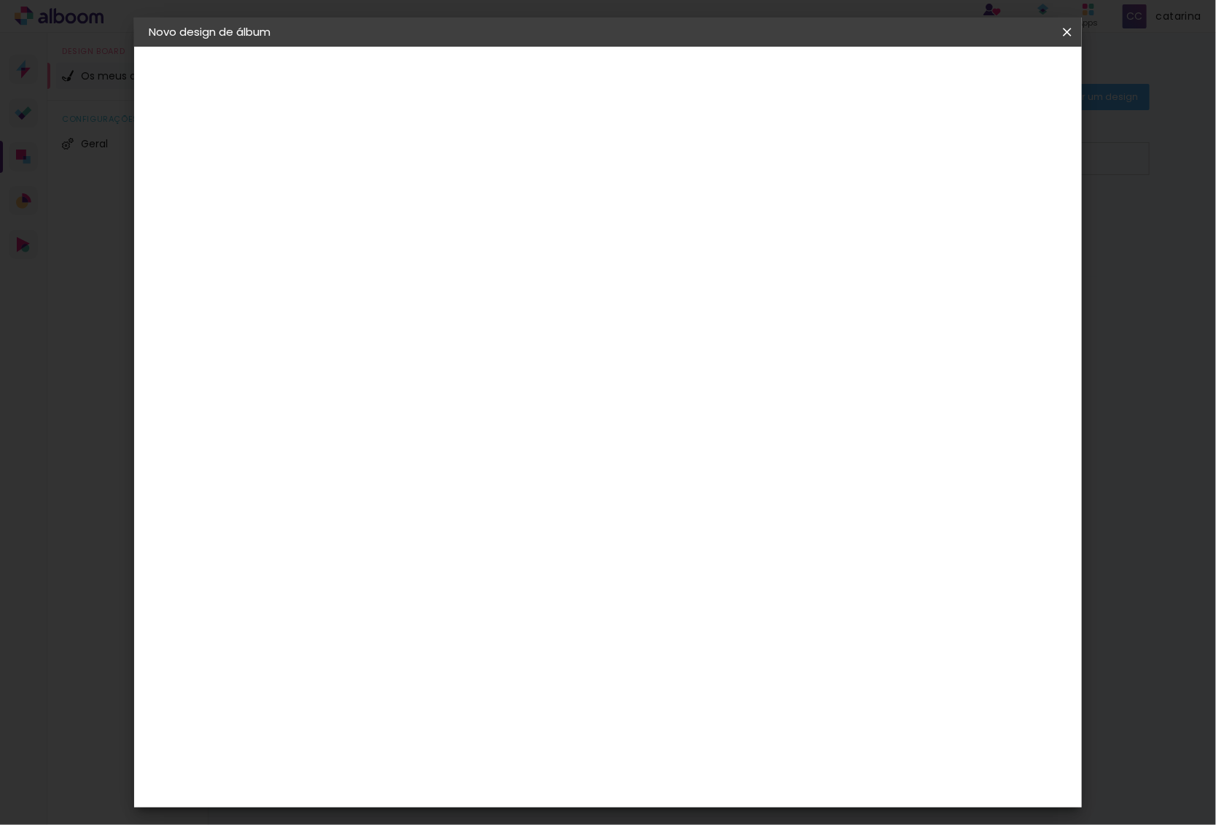
click at [357, 492] on input "30" at bounding box center [341, 489] width 38 height 22
click at [385, 544] on div "cm" at bounding box center [349, 489] width 71 height 214
click at [975, 80] on span "Iniciar design" at bounding box center [942, 77] width 66 height 10
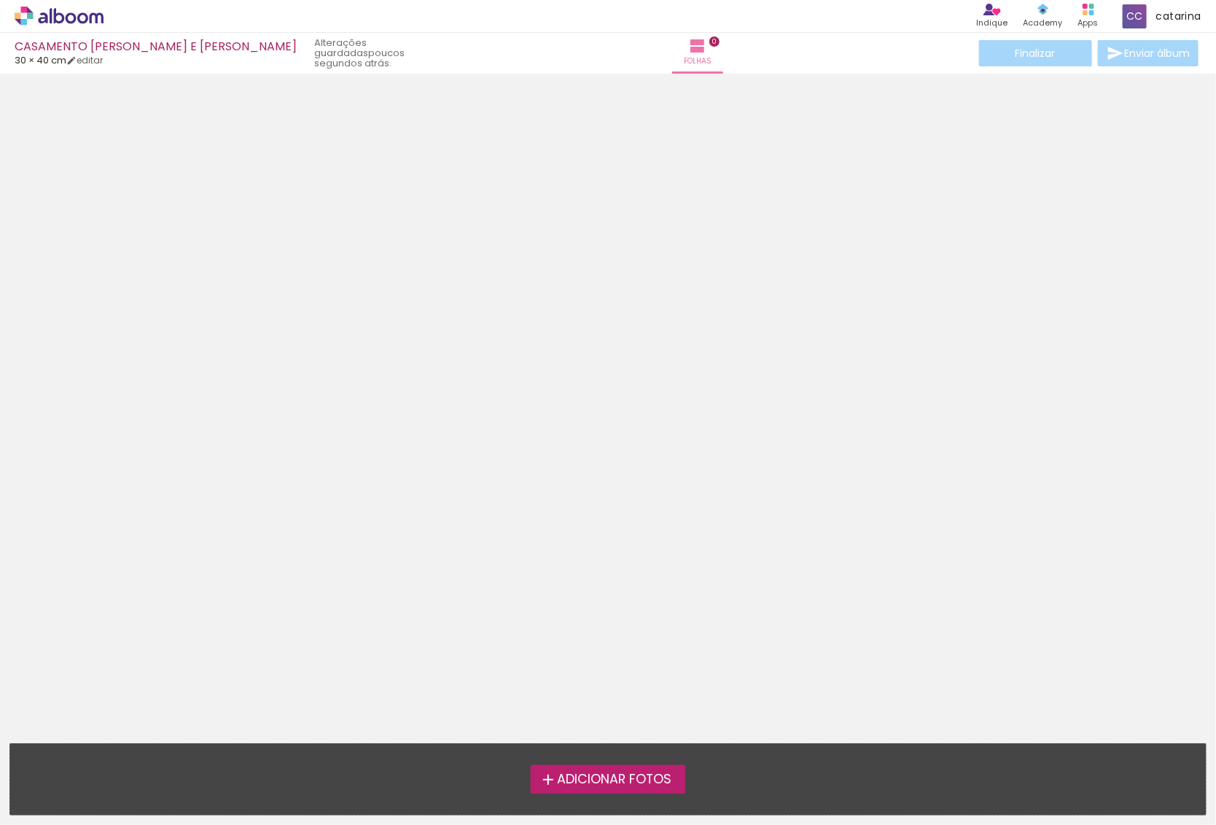
click at [573, 778] on span "Adicionar Fotos" at bounding box center [614, 779] width 115 height 13
click at [0, 0] on input "file" at bounding box center [0, 0] width 0 height 0
click at [568, 773] on span "Adicionar Fotos" at bounding box center [614, 779] width 115 height 13
click at [0, 0] on input "file" at bounding box center [0, 0] width 0 height 0
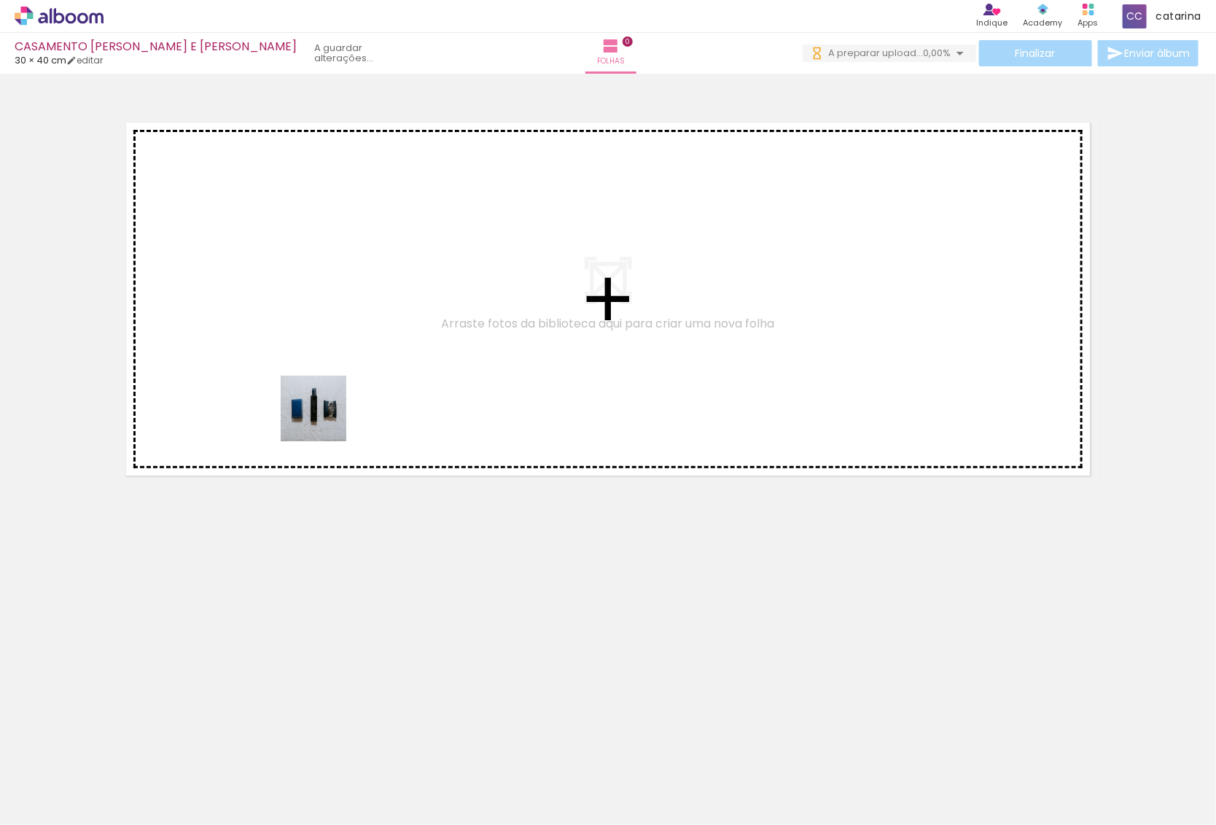
drag, startPoint x: 149, startPoint y: 782, endPoint x: 325, endPoint y: 419, distance: 403.5
click at [325, 419] on quentale-workspace at bounding box center [608, 412] width 1216 height 825
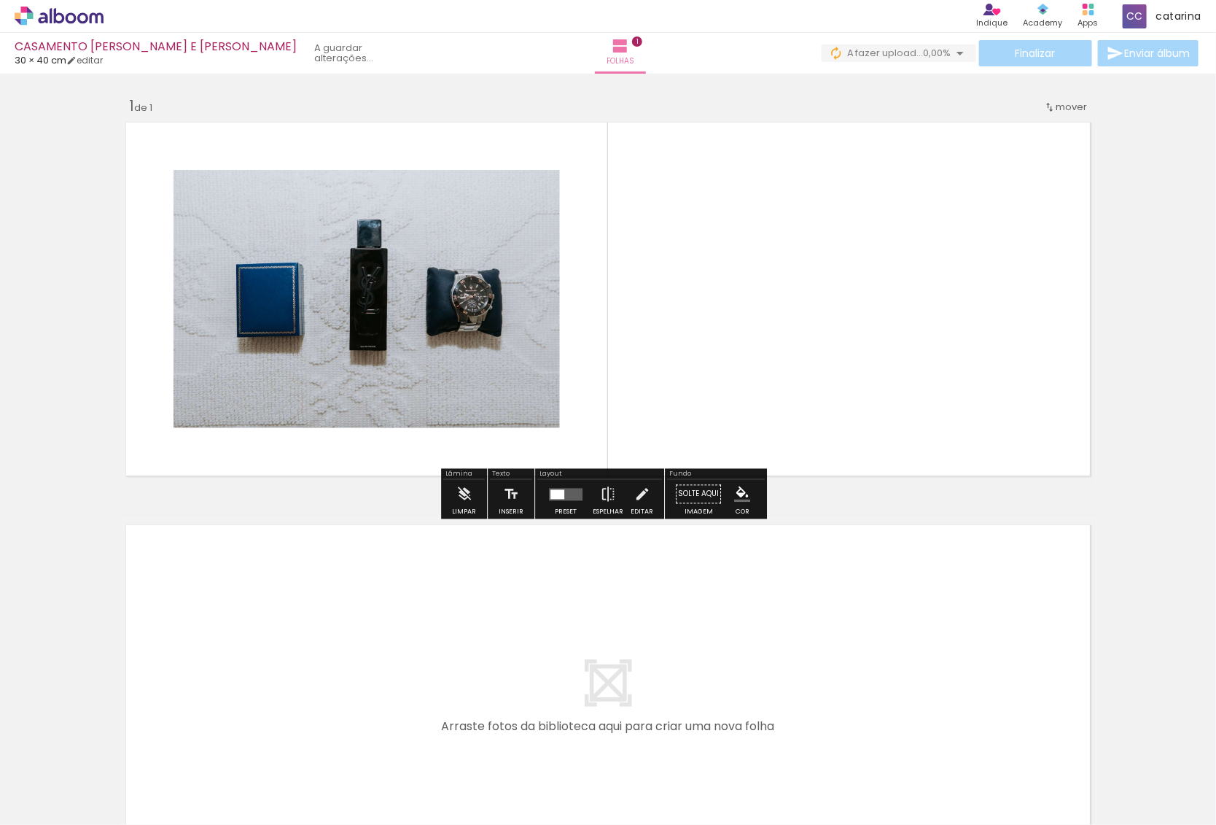
click at [61, 814] on paper-button "Adicionar Fotos" at bounding box center [44, 804] width 71 height 23
click at [0, 0] on input "file" at bounding box center [0, 0] width 0 height 0
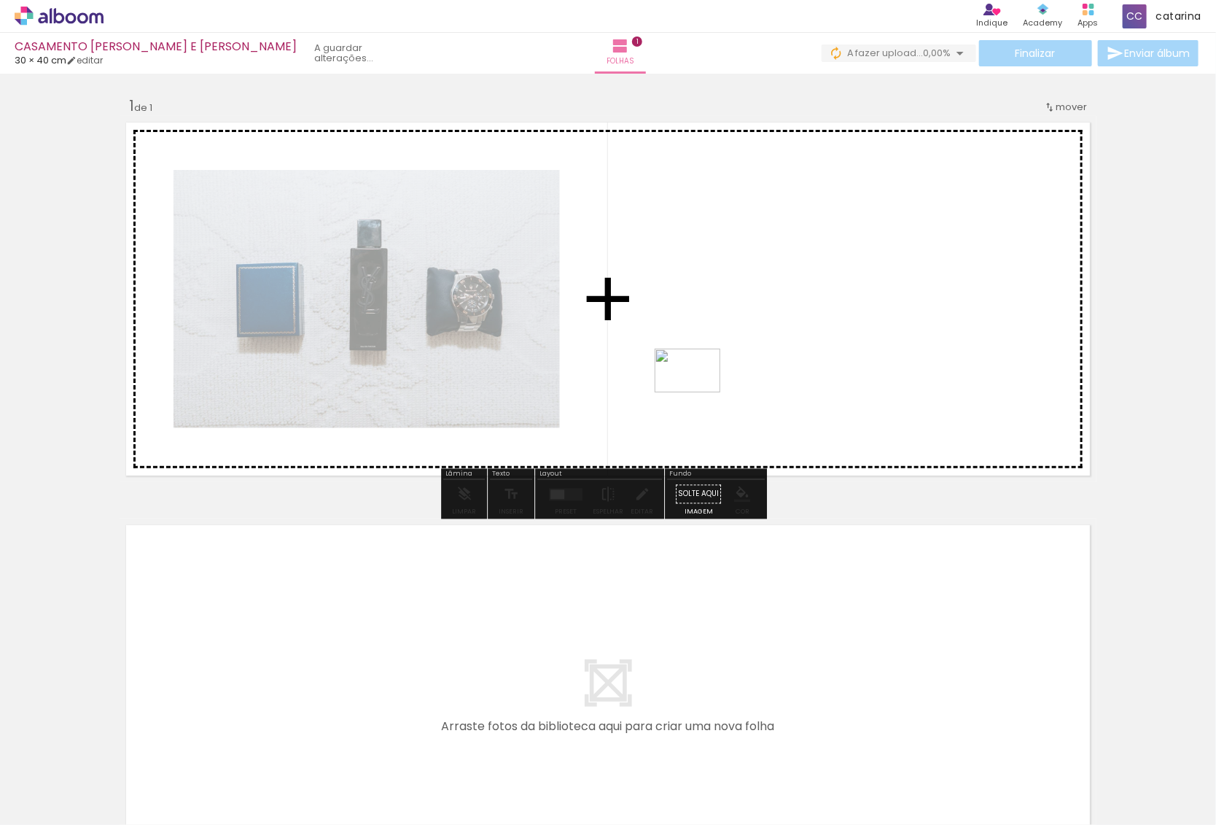
drag, startPoint x: 230, startPoint y: 784, endPoint x: 707, endPoint y: 387, distance: 620.9
click at [707, 387] on quentale-workspace at bounding box center [608, 412] width 1216 height 825
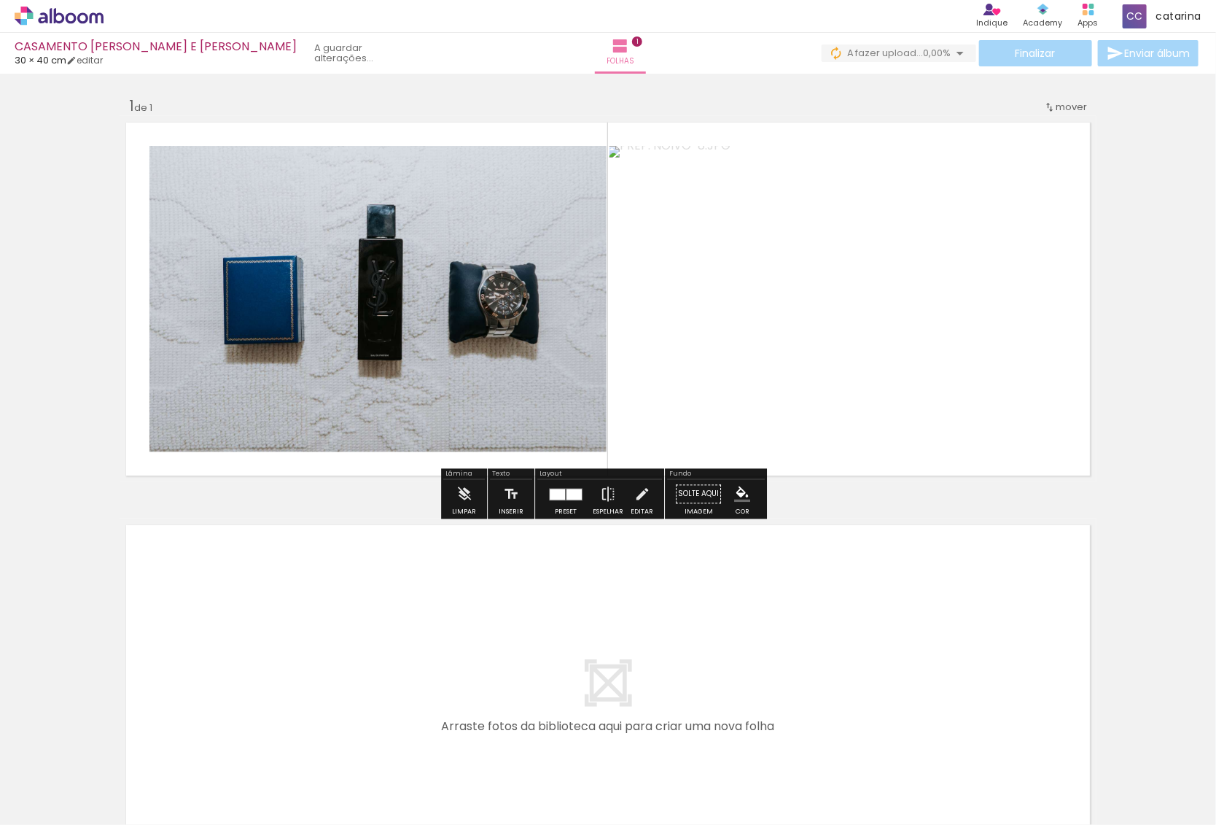
click at [55, 811] on span "Adicionar Fotos" at bounding box center [52, 805] width 44 height 16
click at [0, 0] on input "file" at bounding box center [0, 0] width 0 height 0
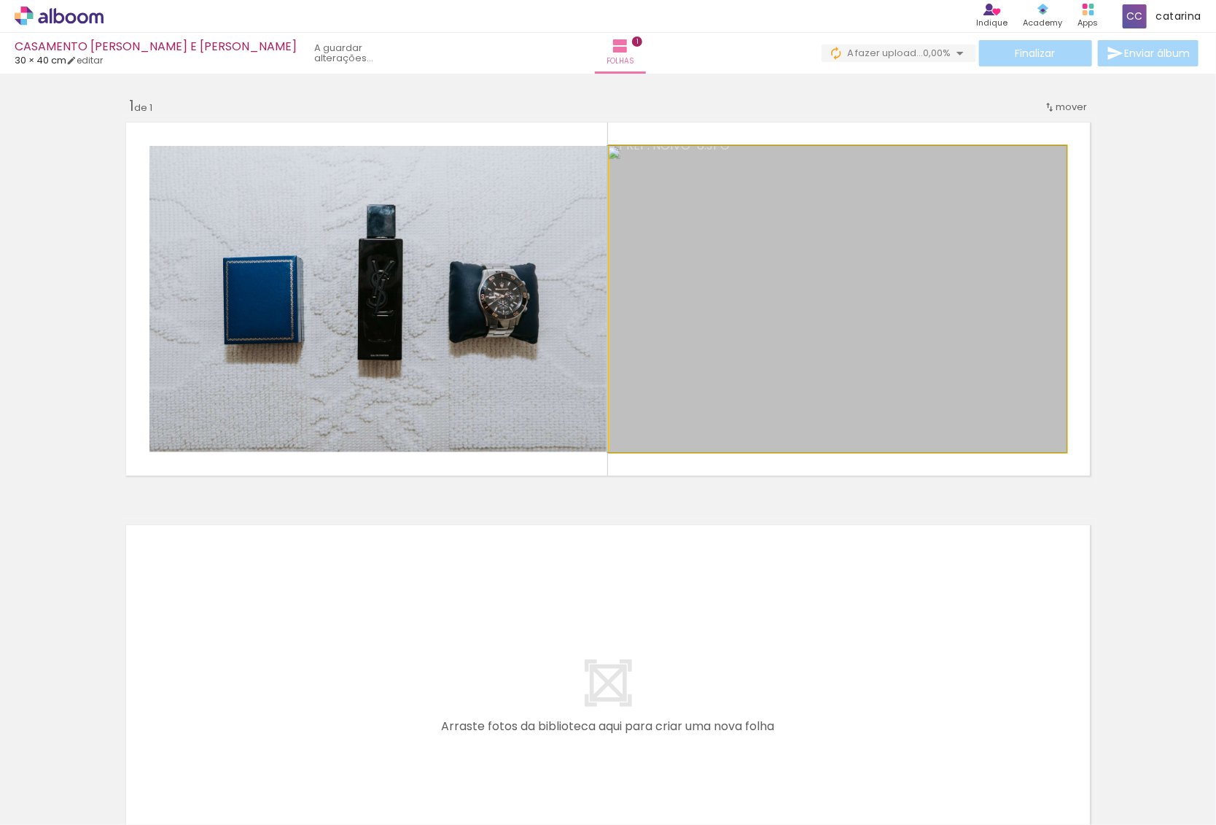
drag, startPoint x: 753, startPoint y: 371, endPoint x: 731, endPoint y: 420, distance: 53.5
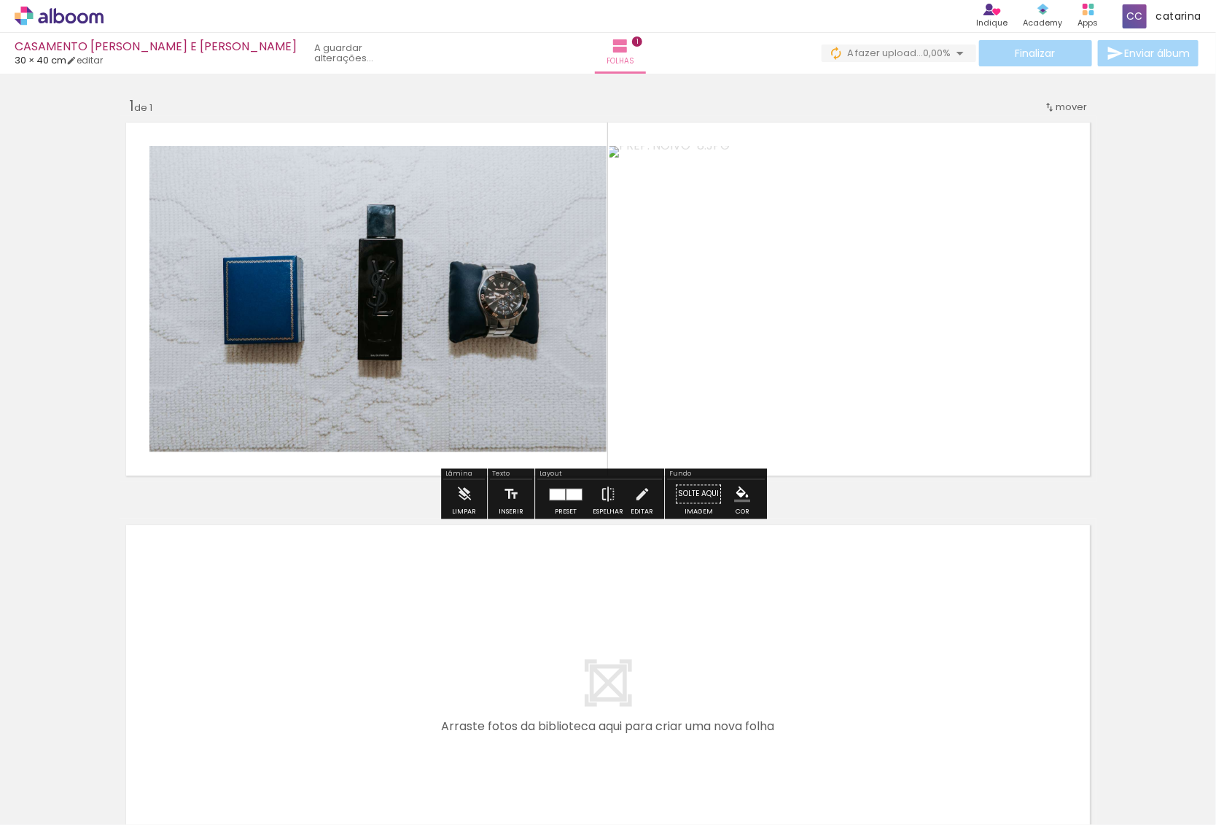
click at [61, 800] on span "Adicionar Fotos" at bounding box center [52, 805] width 44 height 16
click at [0, 0] on input "file" at bounding box center [0, 0] width 0 height 0
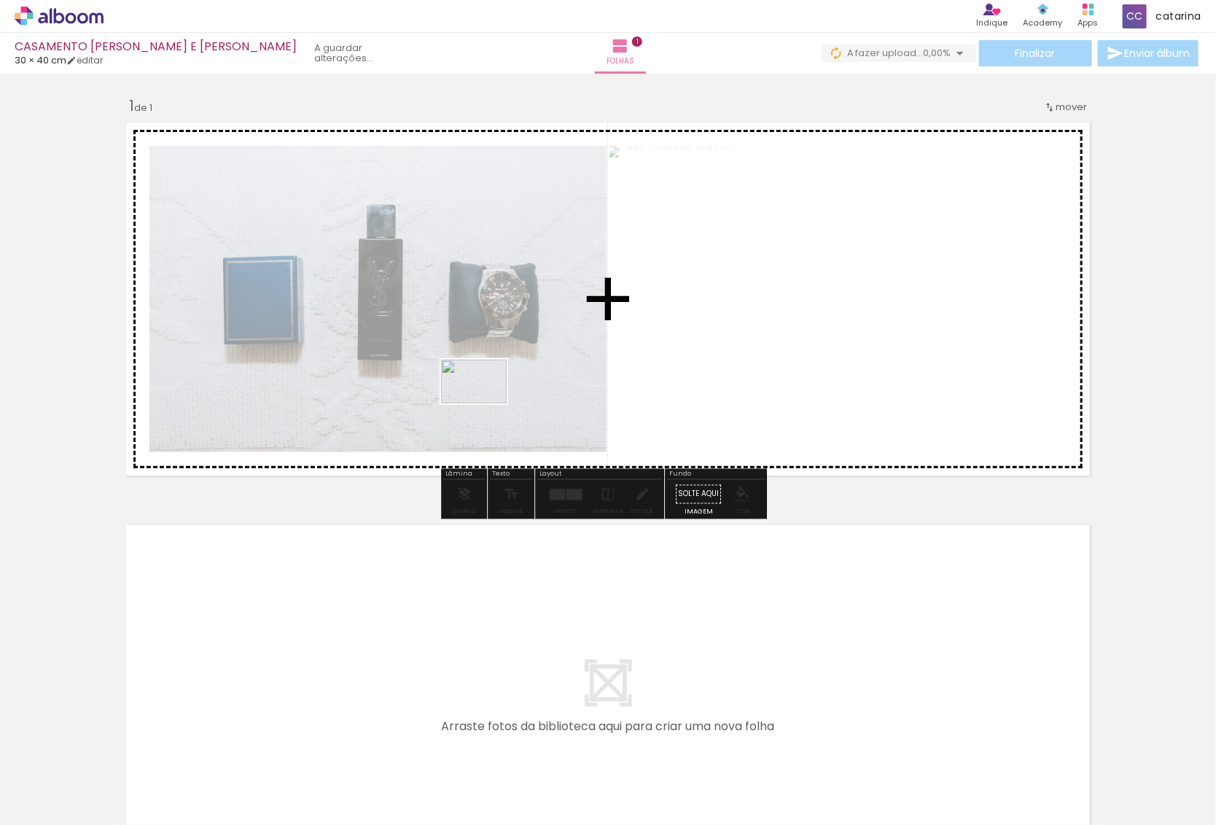
drag, startPoint x: 310, startPoint y: 791, endPoint x: 485, endPoint y: 403, distance: 425.0
click at [485, 403] on quentale-workspace at bounding box center [608, 412] width 1216 height 825
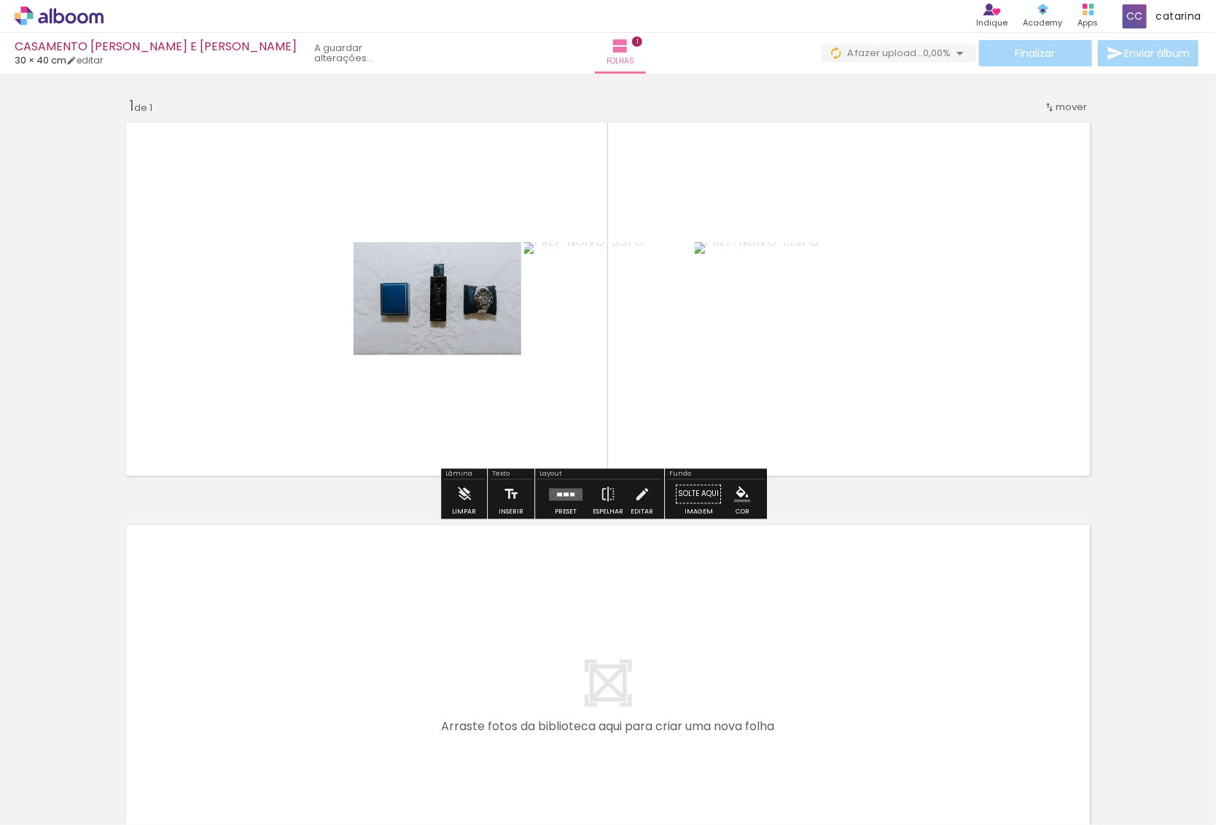
click at [552, 502] on div at bounding box center [565, 494] width 39 height 29
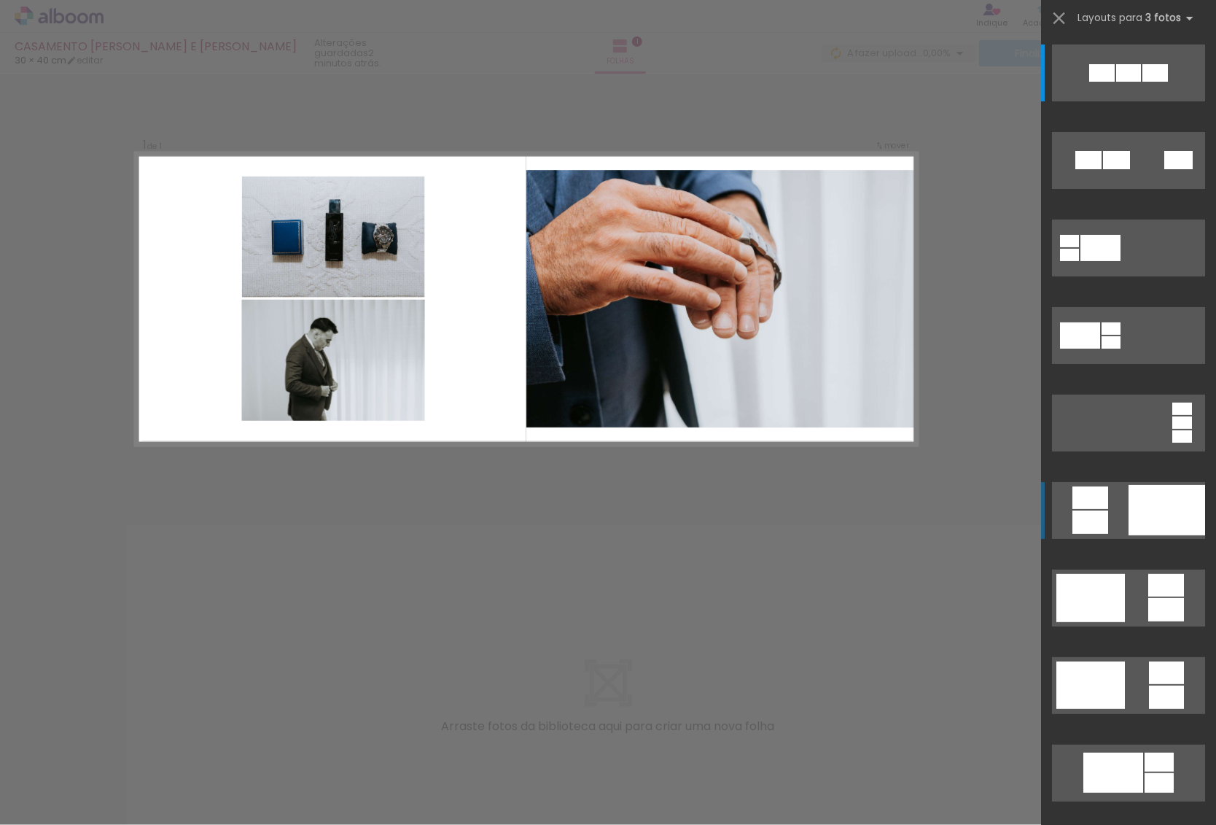
click at [1118, 527] on quentale-layouter at bounding box center [1128, 510] width 153 height 57
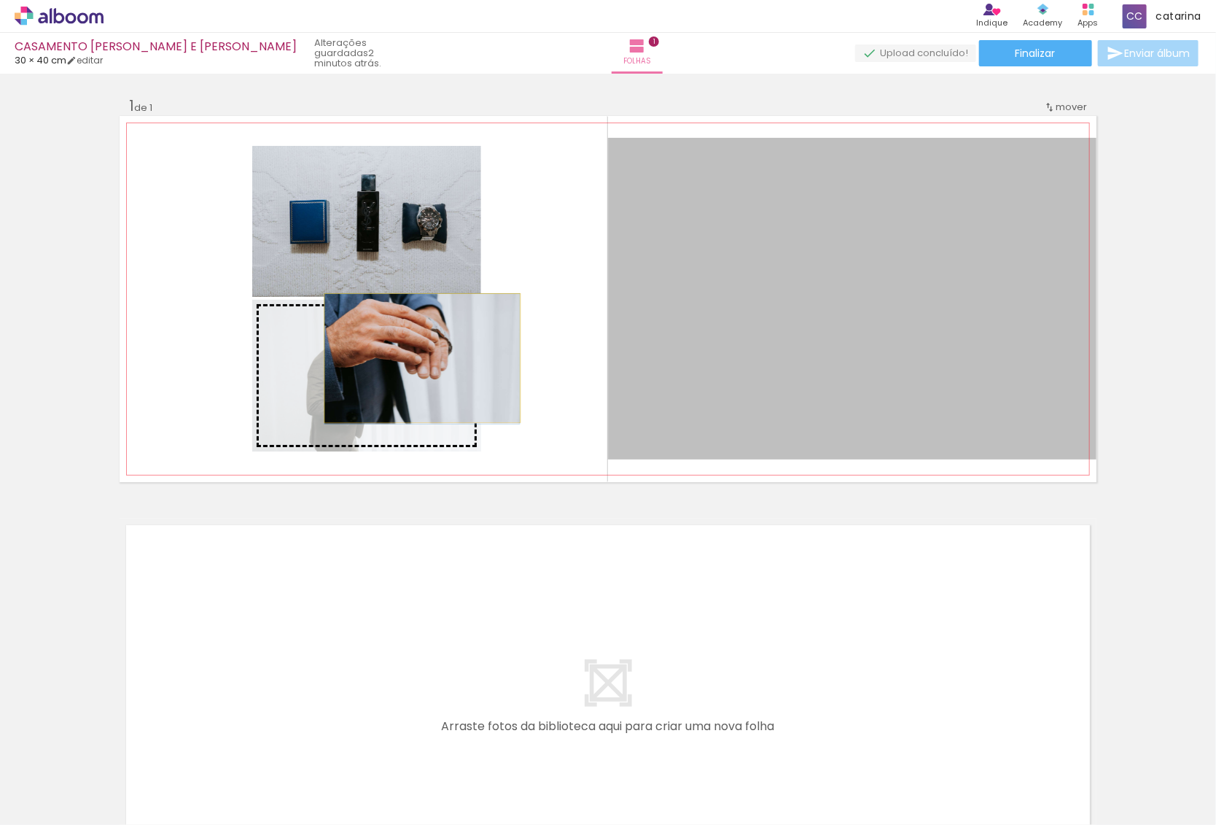
drag, startPoint x: 739, startPoint y: 326, endPoint x: 416, endPoint y: 358, distance: 323.9
click at [0, 0] on slot at bounding box center [0, 0] width 0 height 0
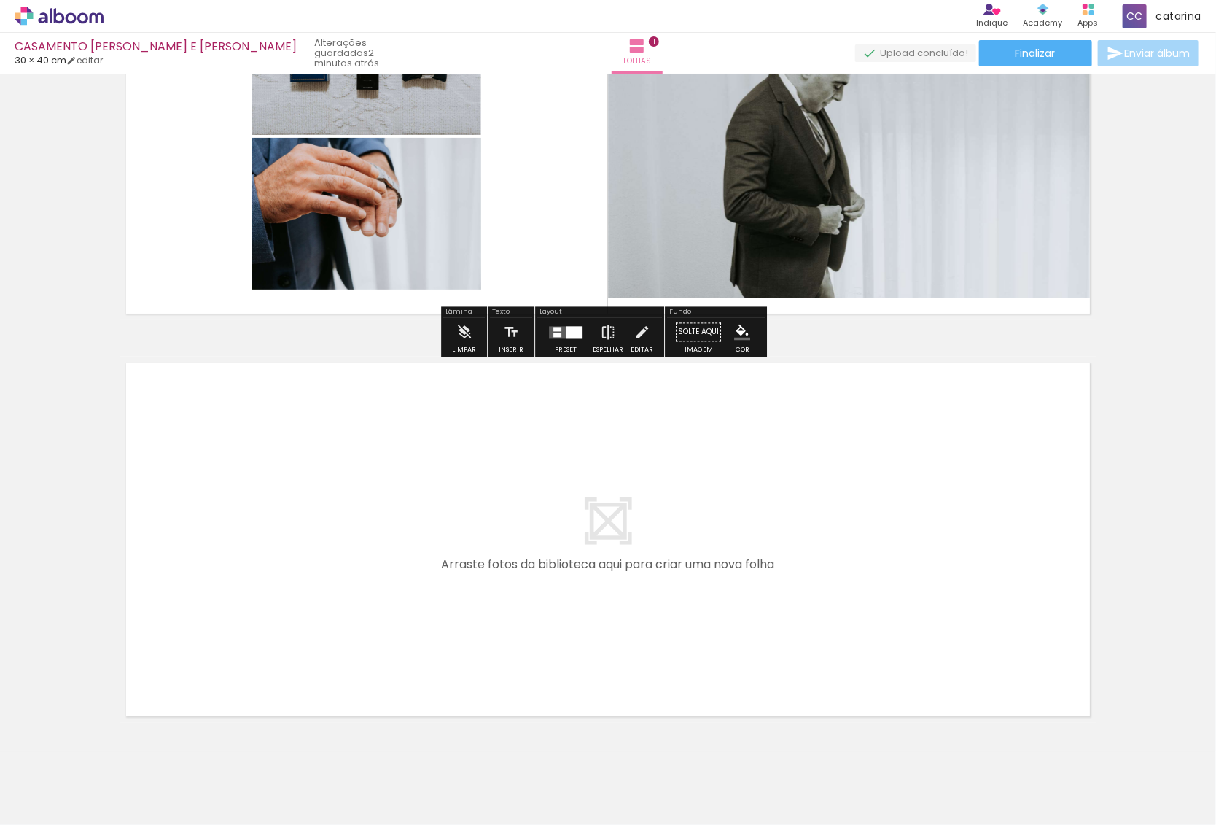
scroll to position [202, 0]
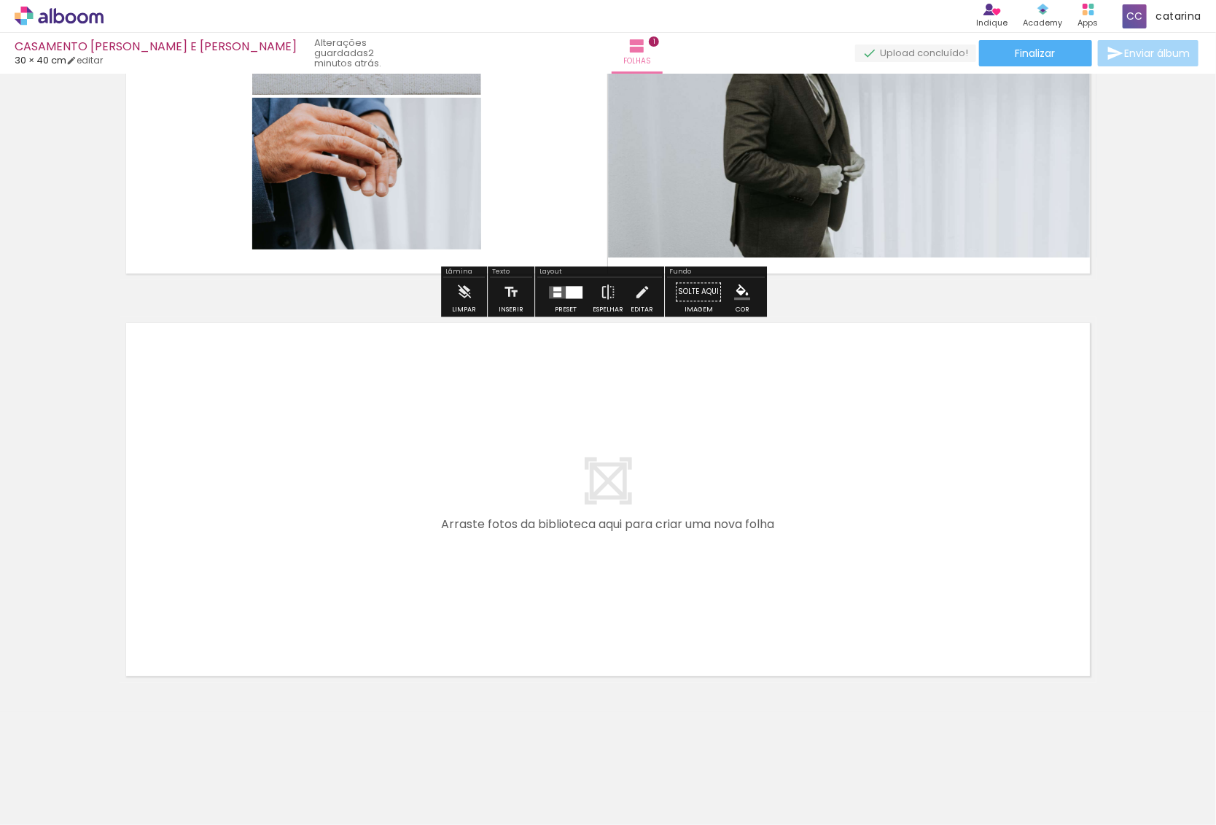
click at [319, 465] on quentale-layouter at bounding box center [608, 500] width 977 height 366
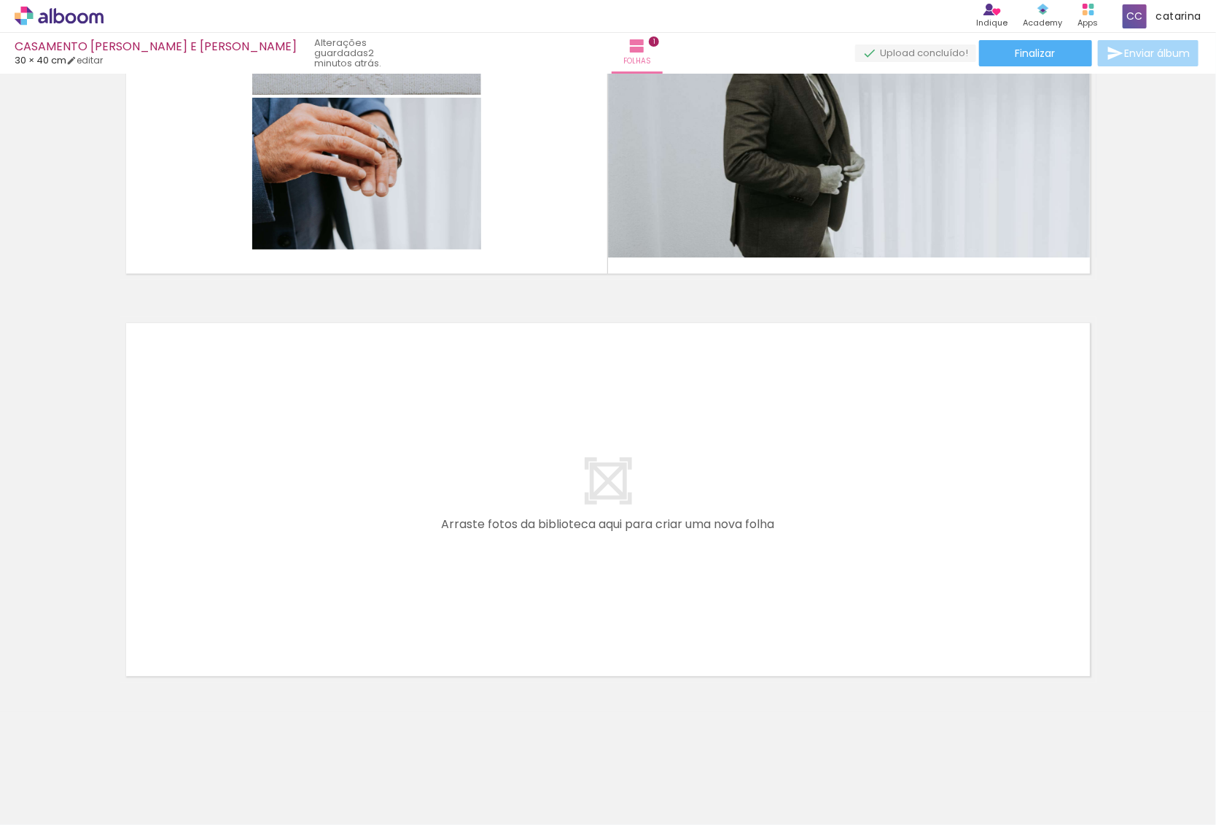
click at [63, 804] on span "Adicionar Fotos" at bounding box center [52, 805] width 44 height 16
click at [0, 0] on input "file" at bounding box center [0, 0] width 0 height 0
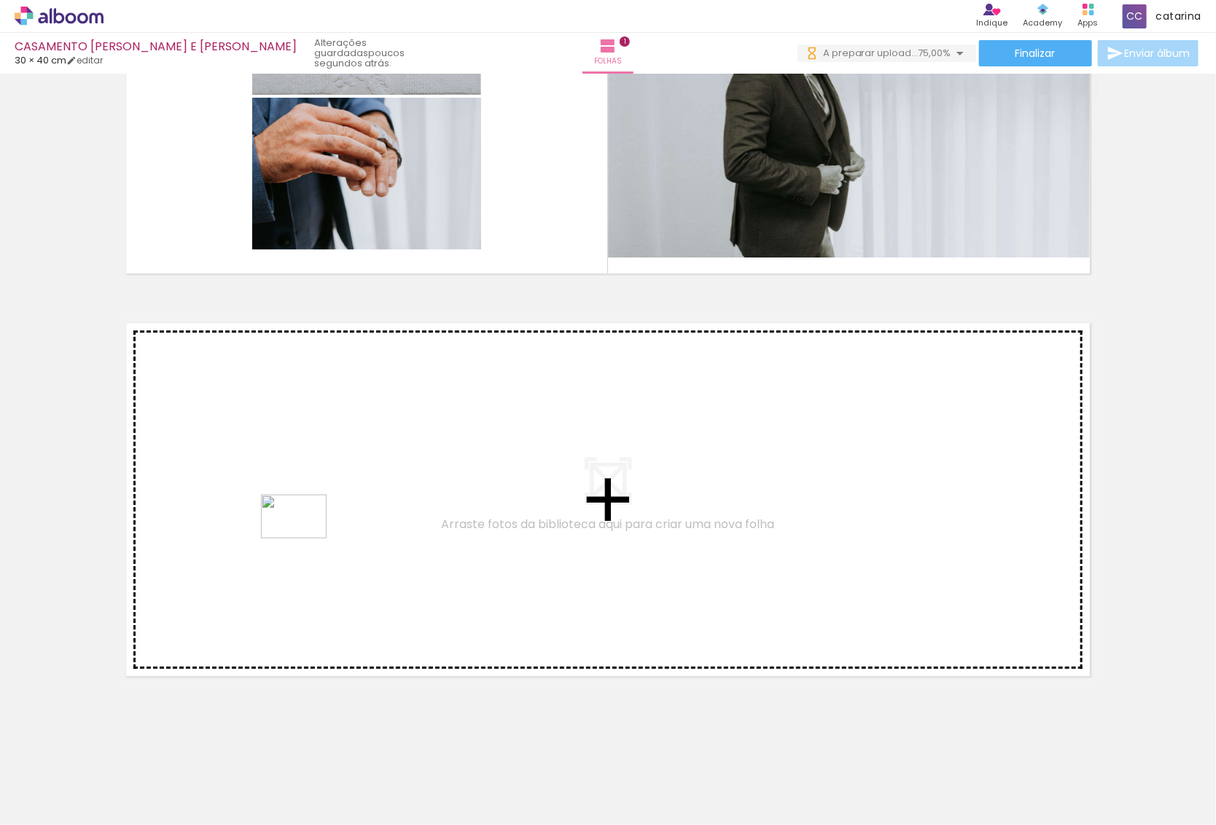
drag, startPoint x: 387, startPoint y: 780, endPoint x: 304, endPoint y: 537, distance: 256.5
click at [304, 537] on quentale-workspace at bounding box center [608, 412] width 1216 height 825
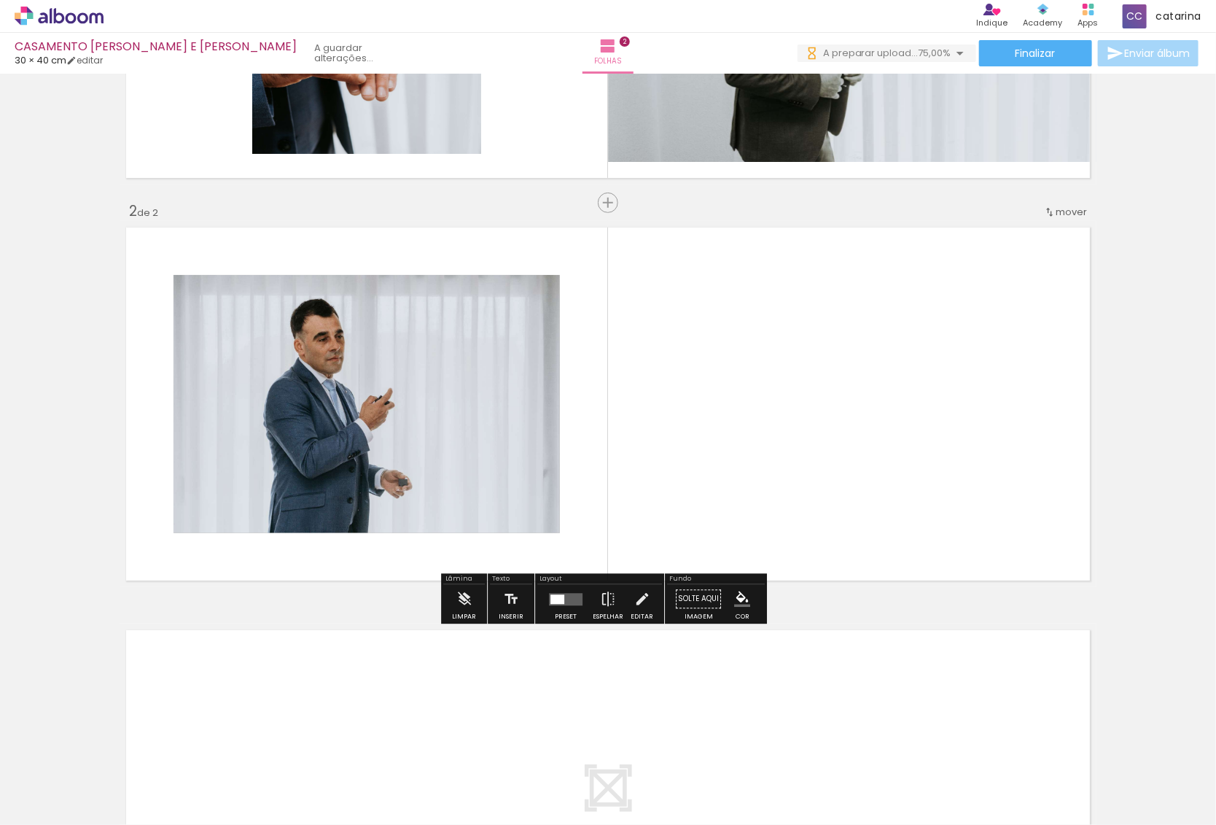
scroll to position [298, 0]
click at [55, 807] on span "Adicionar Fotos" at bounding box center [52, 805] width 44 height 16
click at [0, 0] on input "file" at bounding box center [0, 0] width 0 height 0
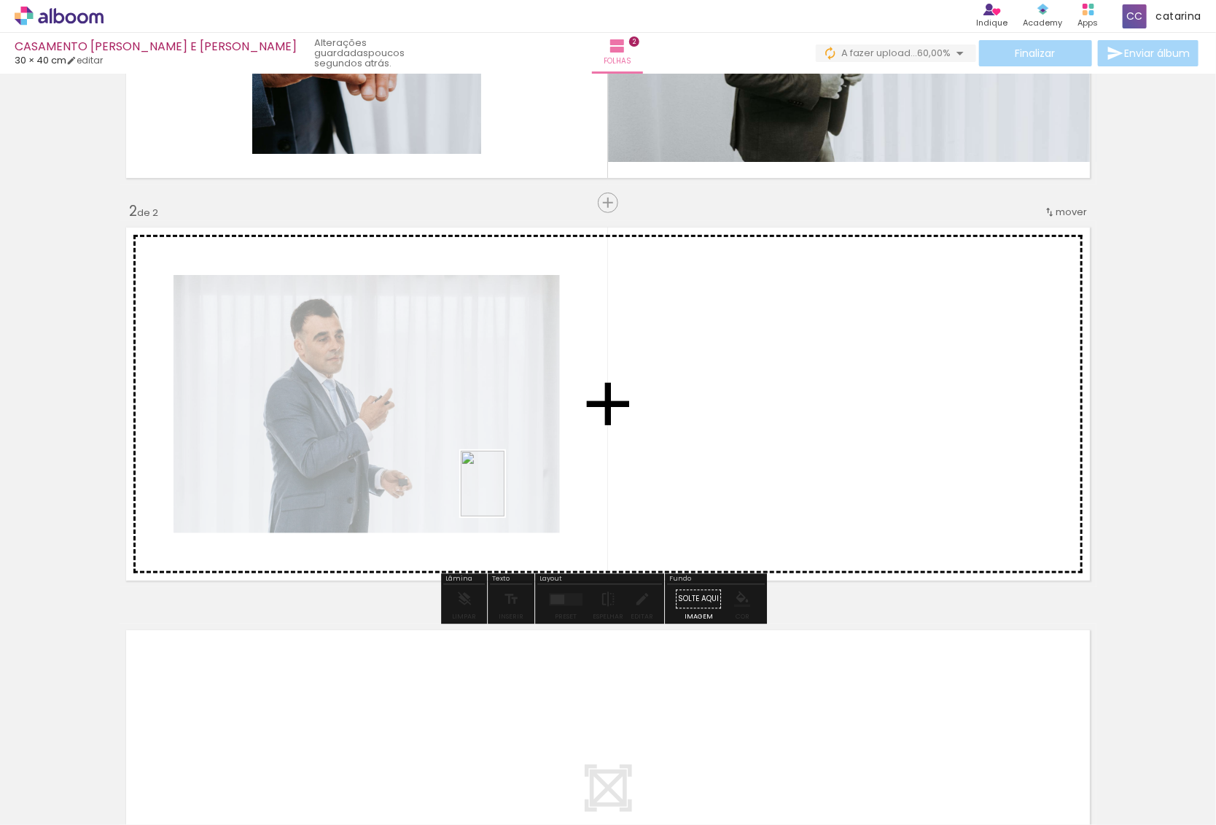
drag, startPoint x: 477, startPoint y: 780, endPoint x: 505, endPoint y: 494, distance: 287.3
click at [505, 494] on quentale-workspace at bounding box center [608, 412] width 1216 height 825
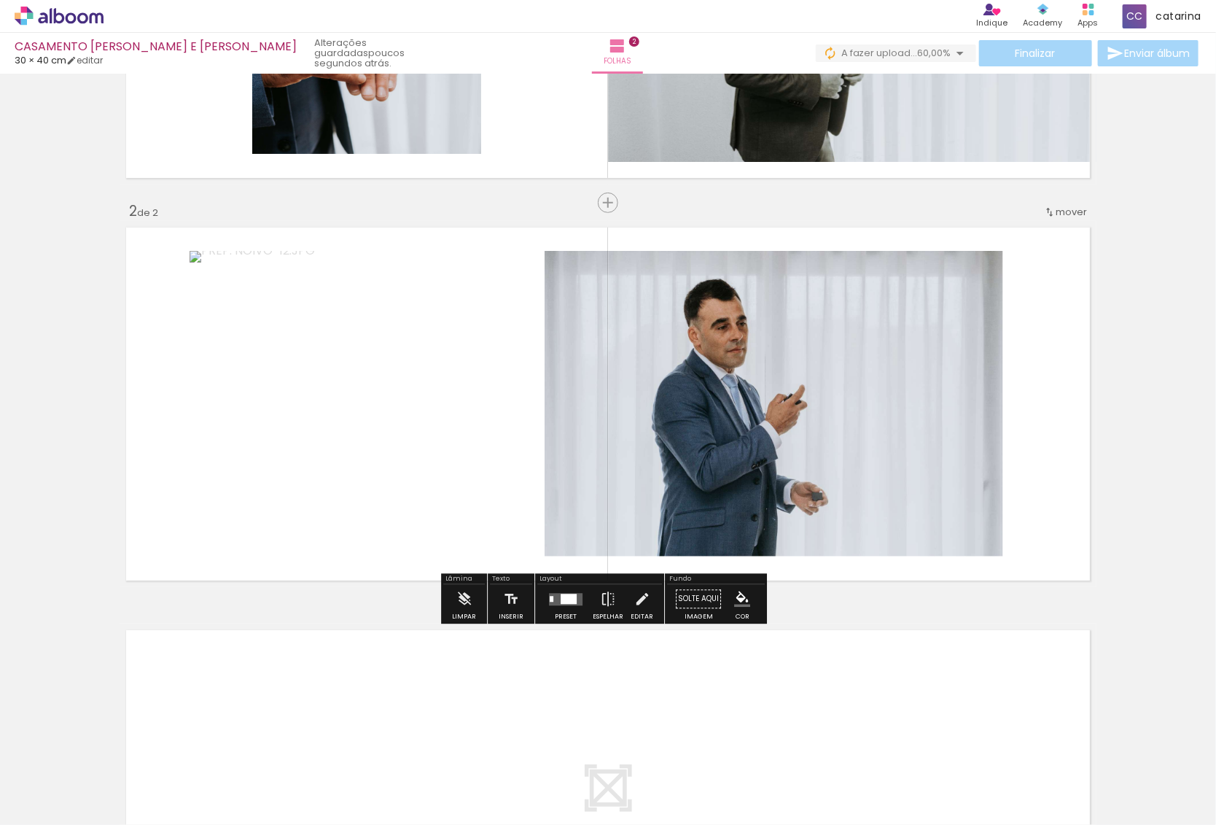
click at [57, 813] on paper-button "Adicionar Fotos" at bounding box center [44, 804] width 71 height 23
click at [0, 0] on input "file" at bounding box center [0, 0] width 0 height 0
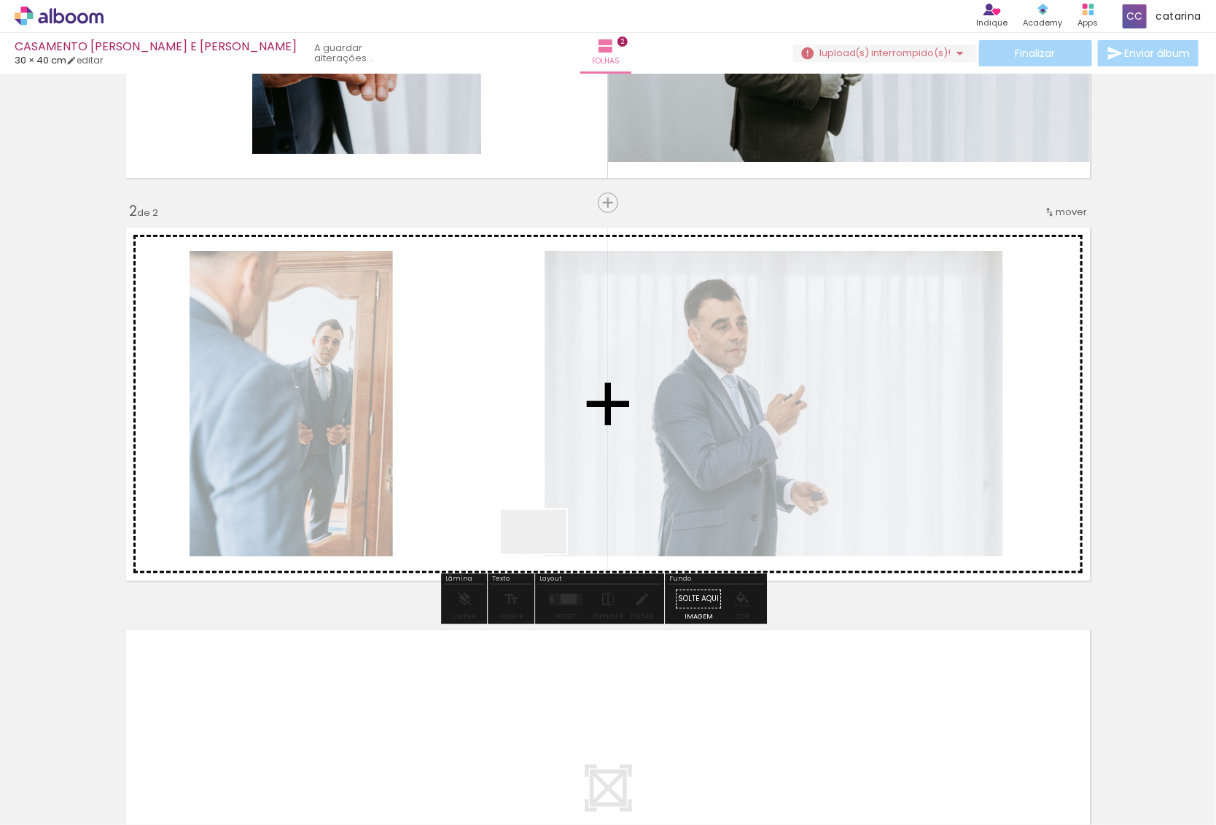
drag, startPoint x: 557, startPoint y: 783, endPoint x: 544, endPoint y: 521, distance: 262.9
click at [544, 523] on quentale-workspace at bounding box center [608, 412] width 1216 height 825
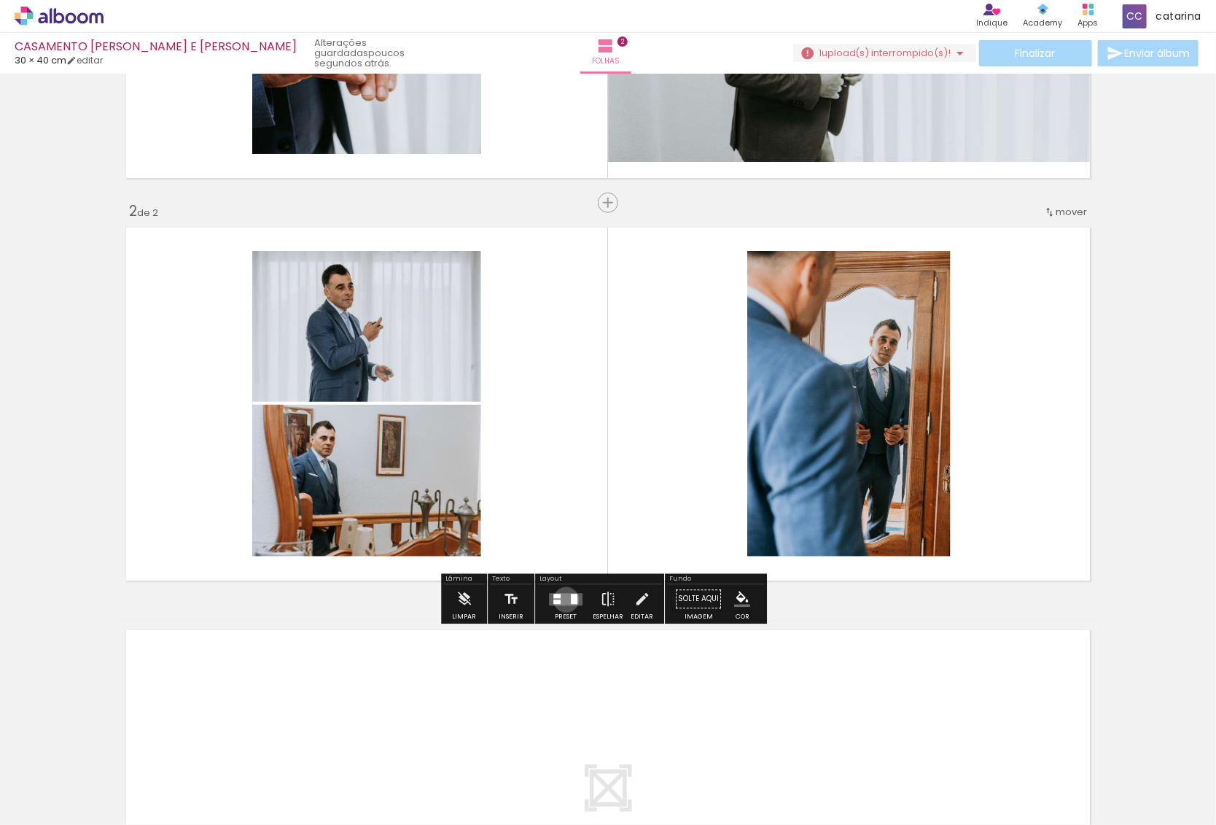
click at [563, 599] on quentale-layouter at bounding box center [566, 599] width 34 height 12
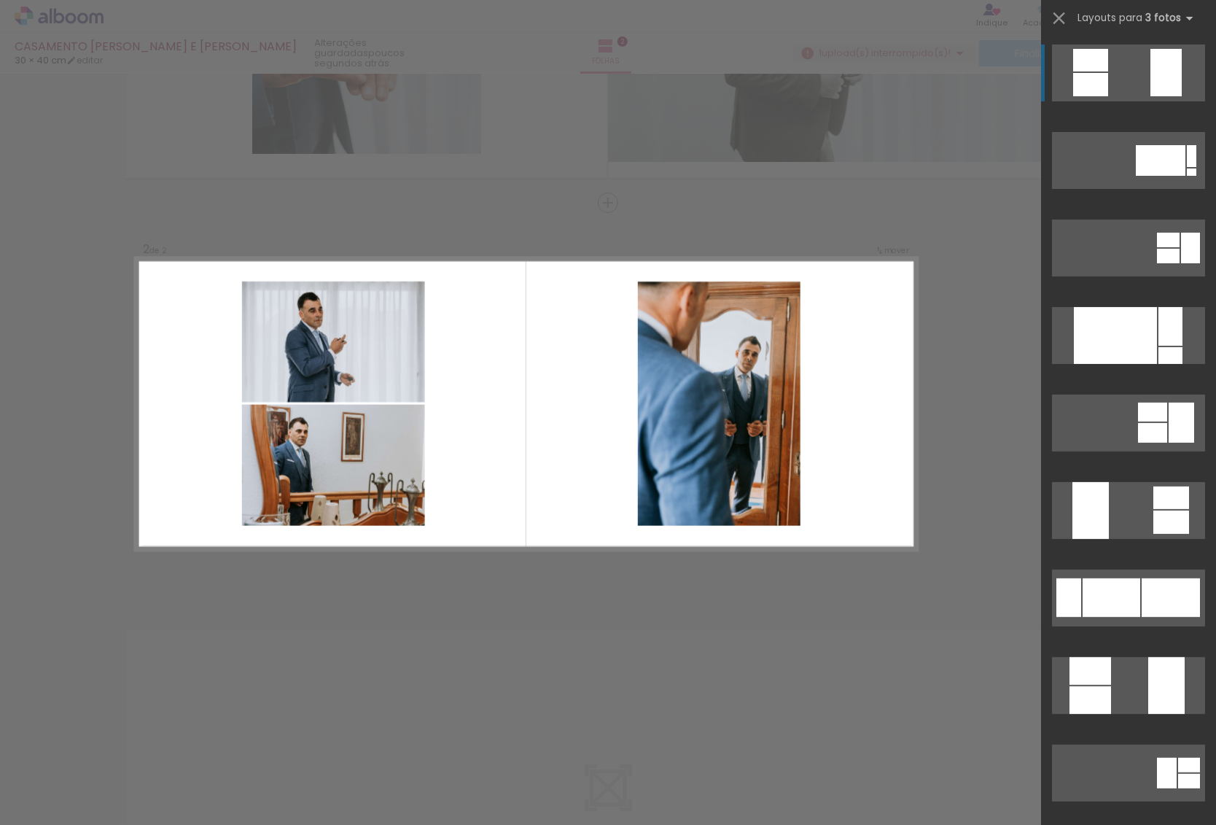
click at [1090, 71] on div at bounding box center [1091, 60] width 35 height 23
click at [1090, 66] on div at bounding box center [1091, 60] width 35 height 23
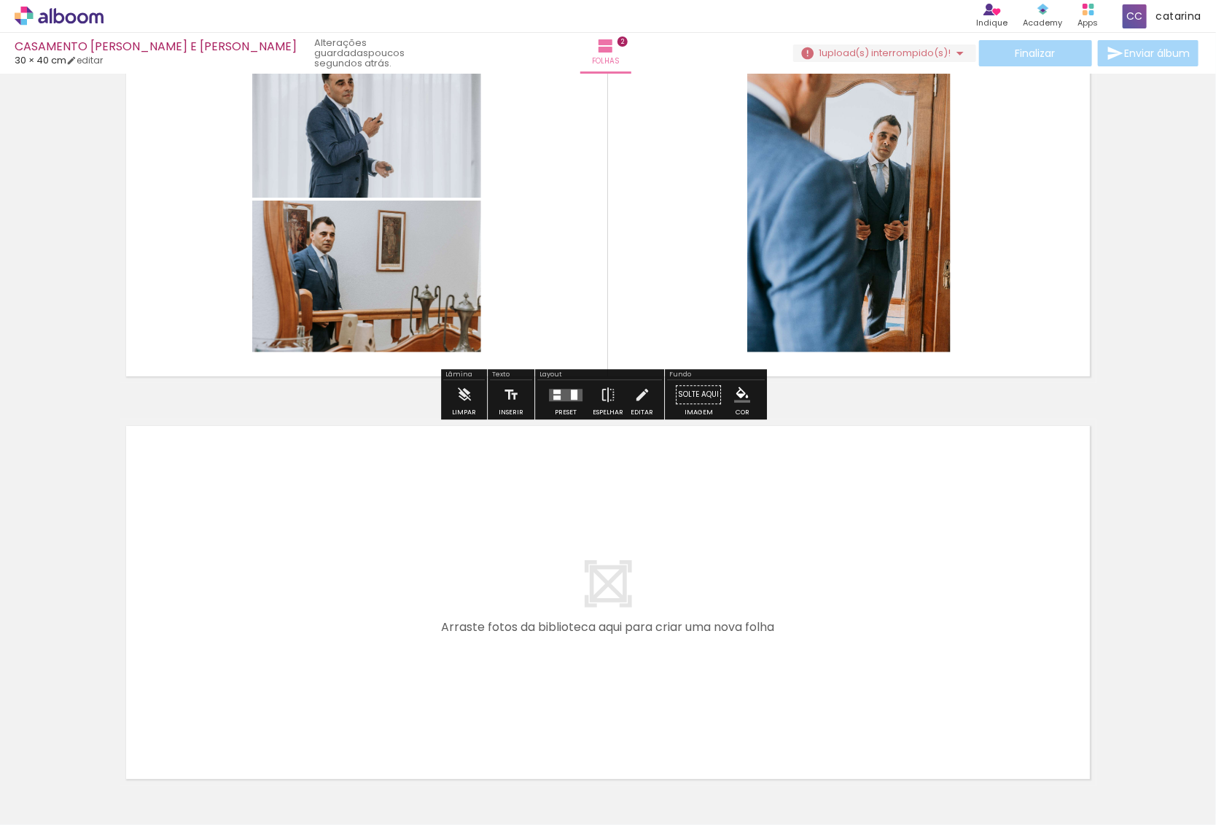
scroll to position [605, 0]
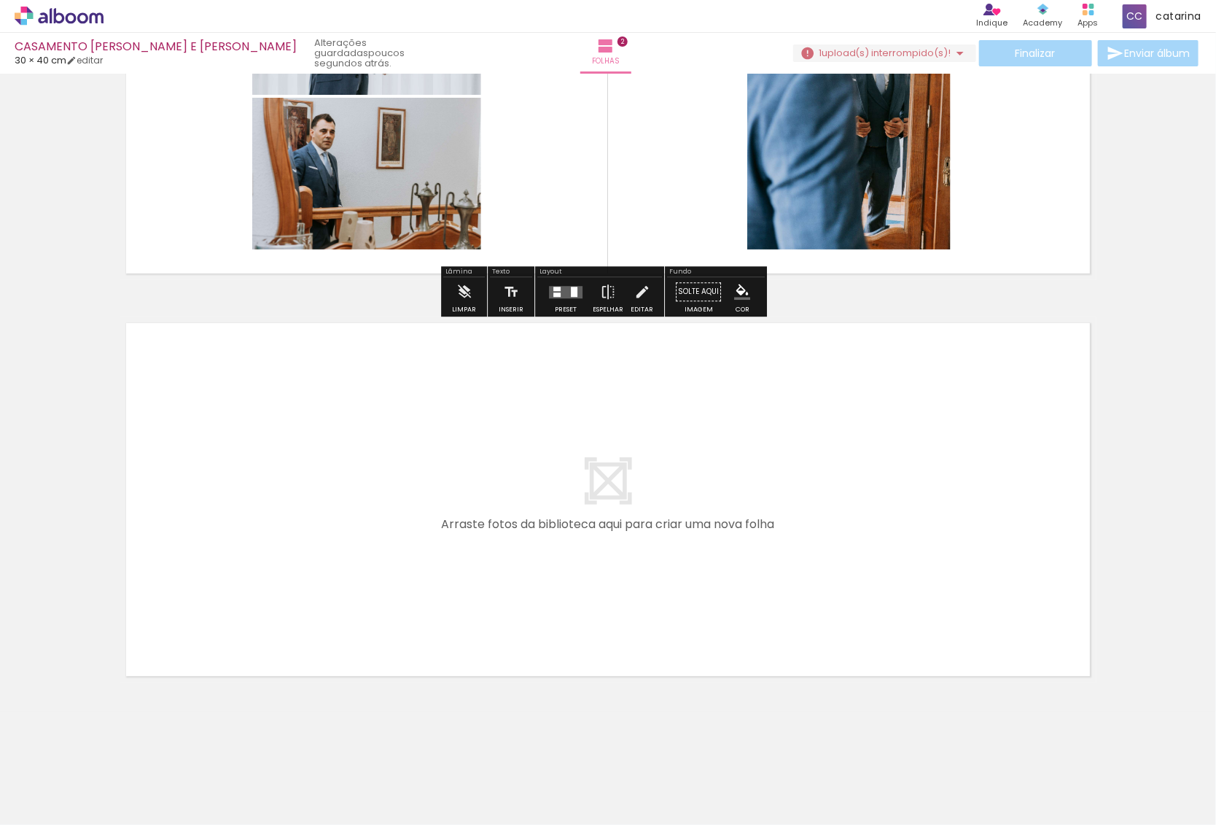
click at [609, 405] on quentale-layouter at bounding box center [608, 500] width 977 height 366
click at [39, 807] on span "Adicionar Fotos" at bounding box center [52, 805] width 44 height 16
click at [0, 0] on input "file" at bounding box center [0, 0] width 0 height 0
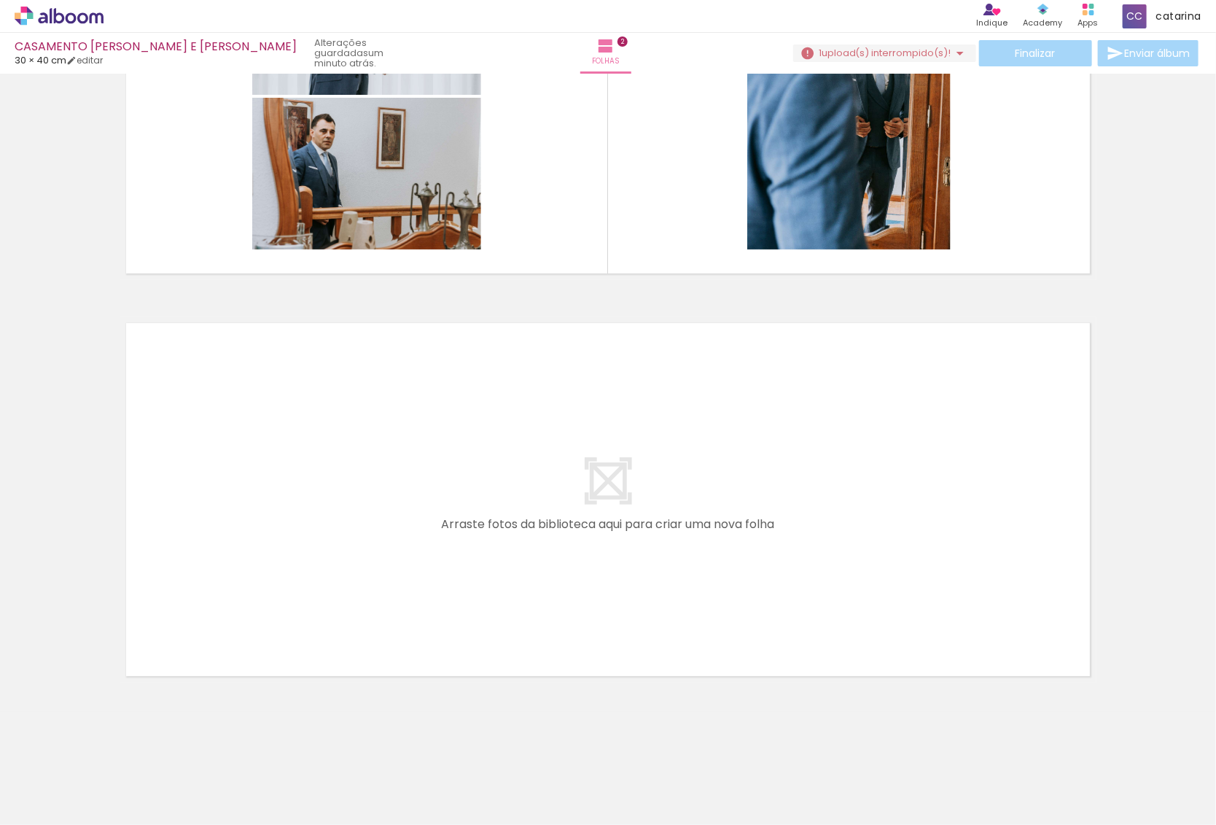
scroll to position [0, 0]
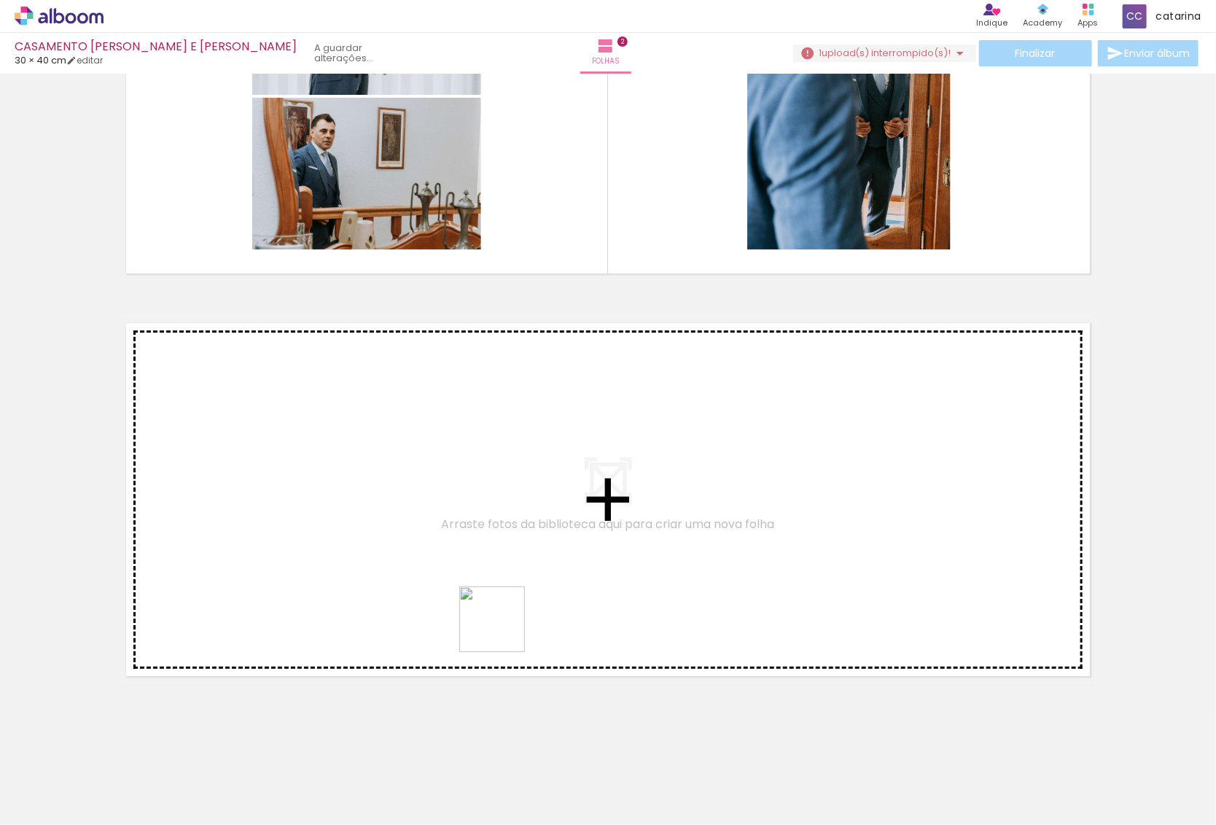
drag, startPoint x: 642, startPoint y: 784, endPoint x: 462, endPoint y: 566, distance: 282.8
click at [462, 566] on quentale-workspace at bounding box center [608, 412] width 1216 height 825
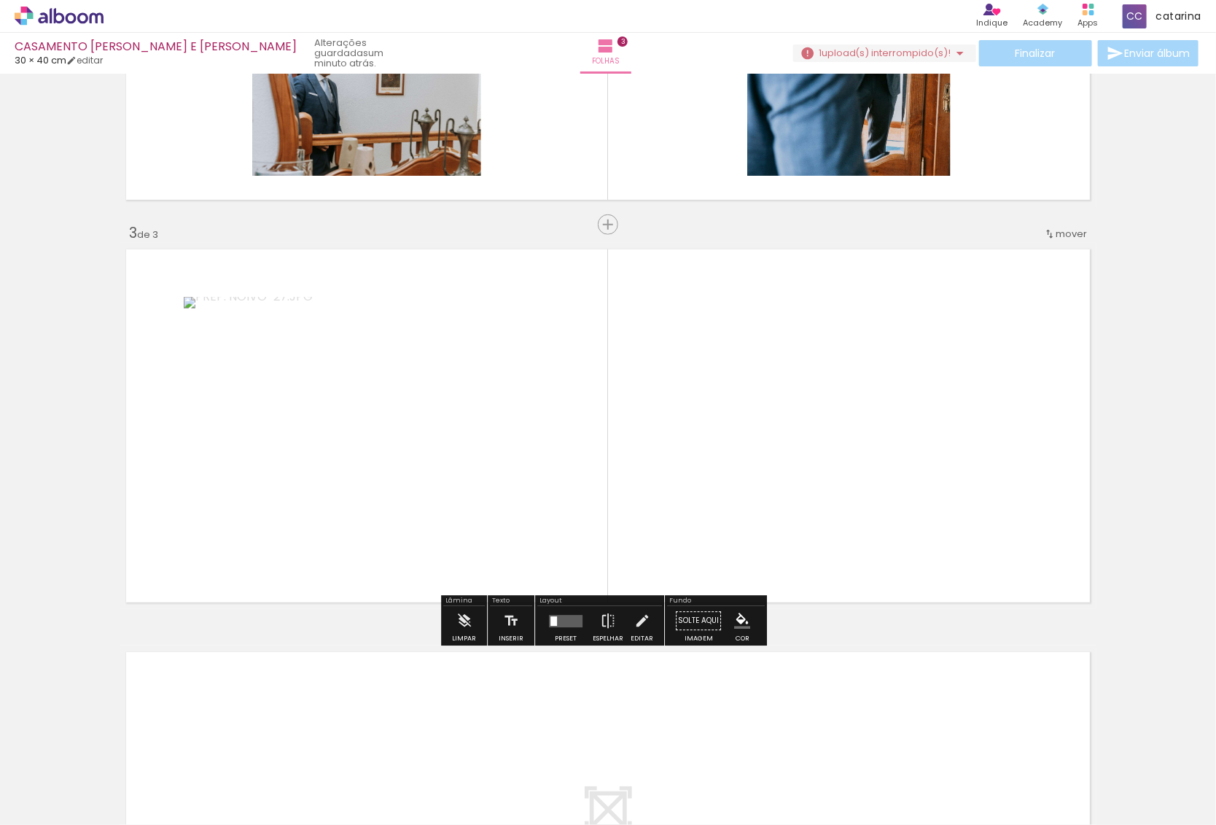
scroll to position [700, 0]
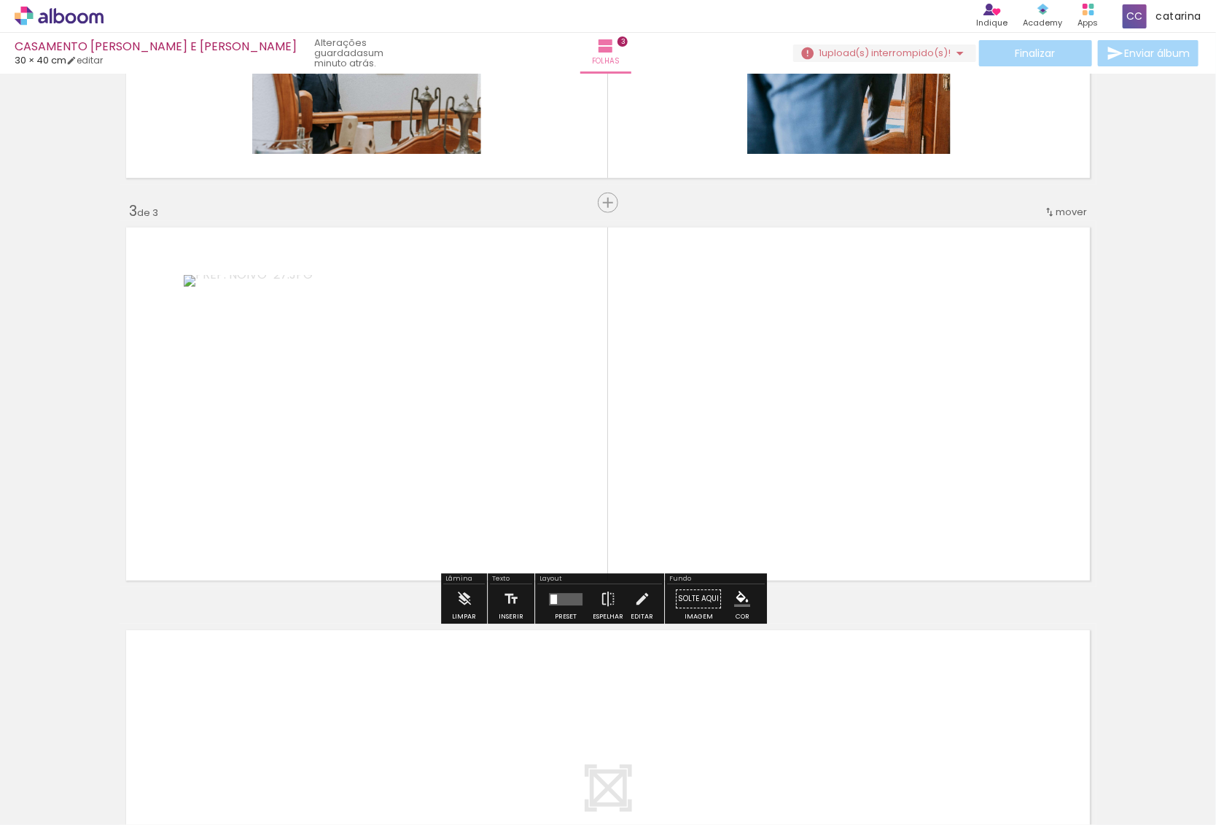
click at [58, 797] on span "Adicionar Fotos" at bounding box center [52, 805] width 44 height 16
click at [0, 0] on input "file" at bounding box center [0, 0] width 0 height 0
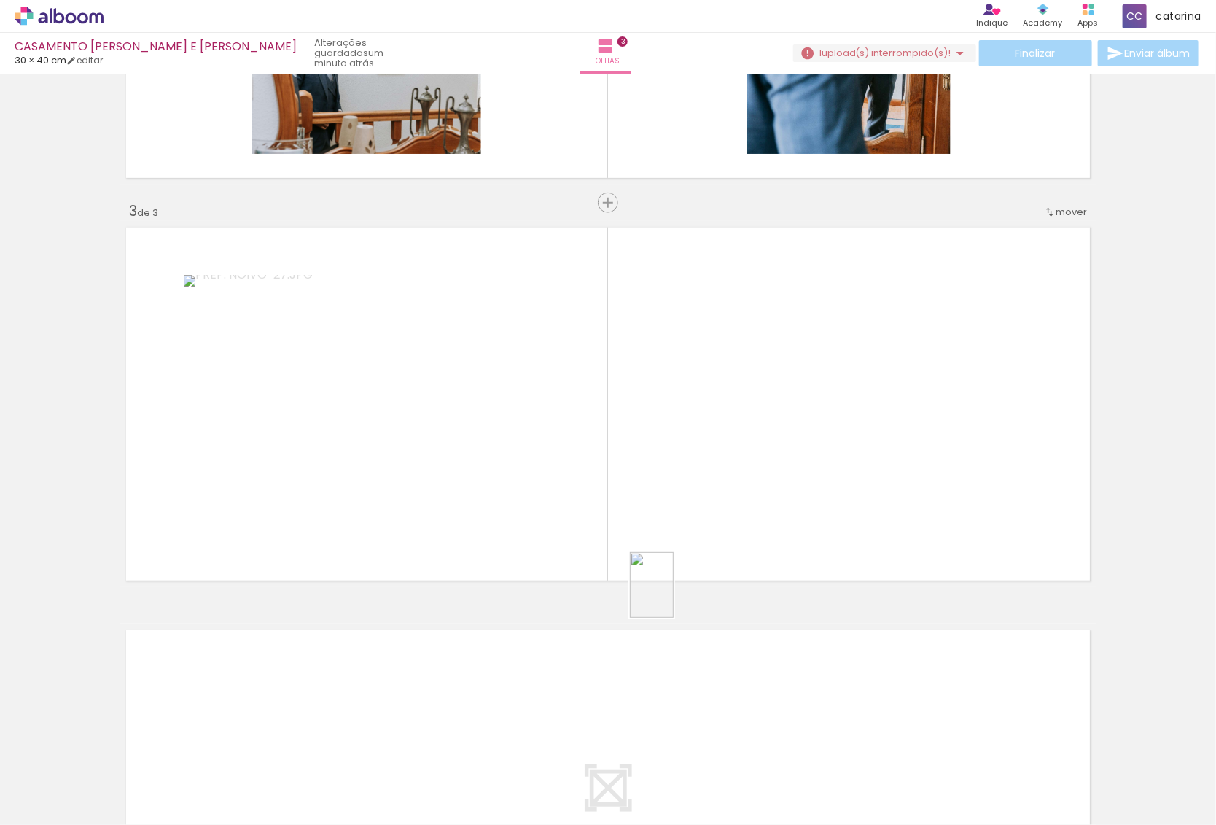
drag, startPoint x: 735, startPoint y: 785, endPoint x: 670, endPoint y: 562, distance: 233.1
click at [671, 567] on quentale-workspace at bounding box center [608, 412] width 1216 height 825
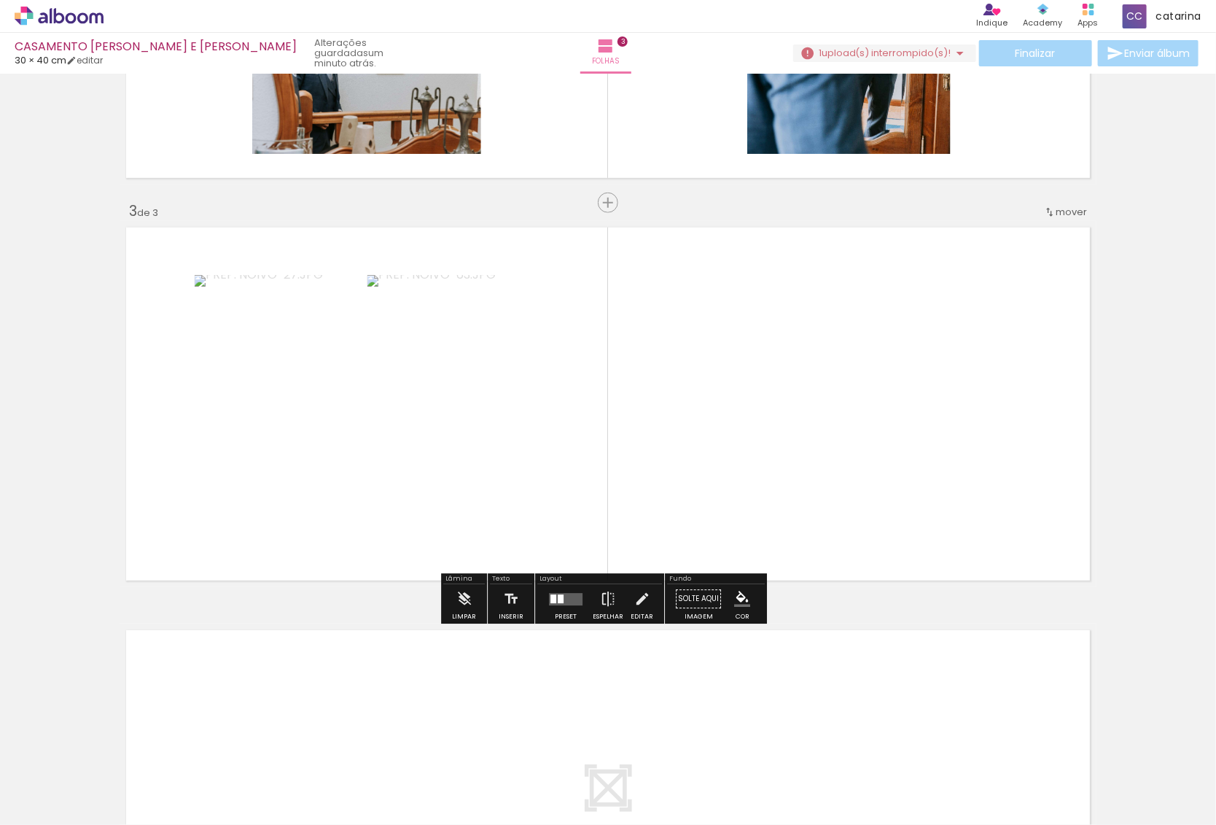
click at [56, 798] on span "Adicionar Fotos" at bounding box center [52, 805] width 44 height 16
click at [0, 0] on input "file" at bounding box center [0, 0] width 0 height 0
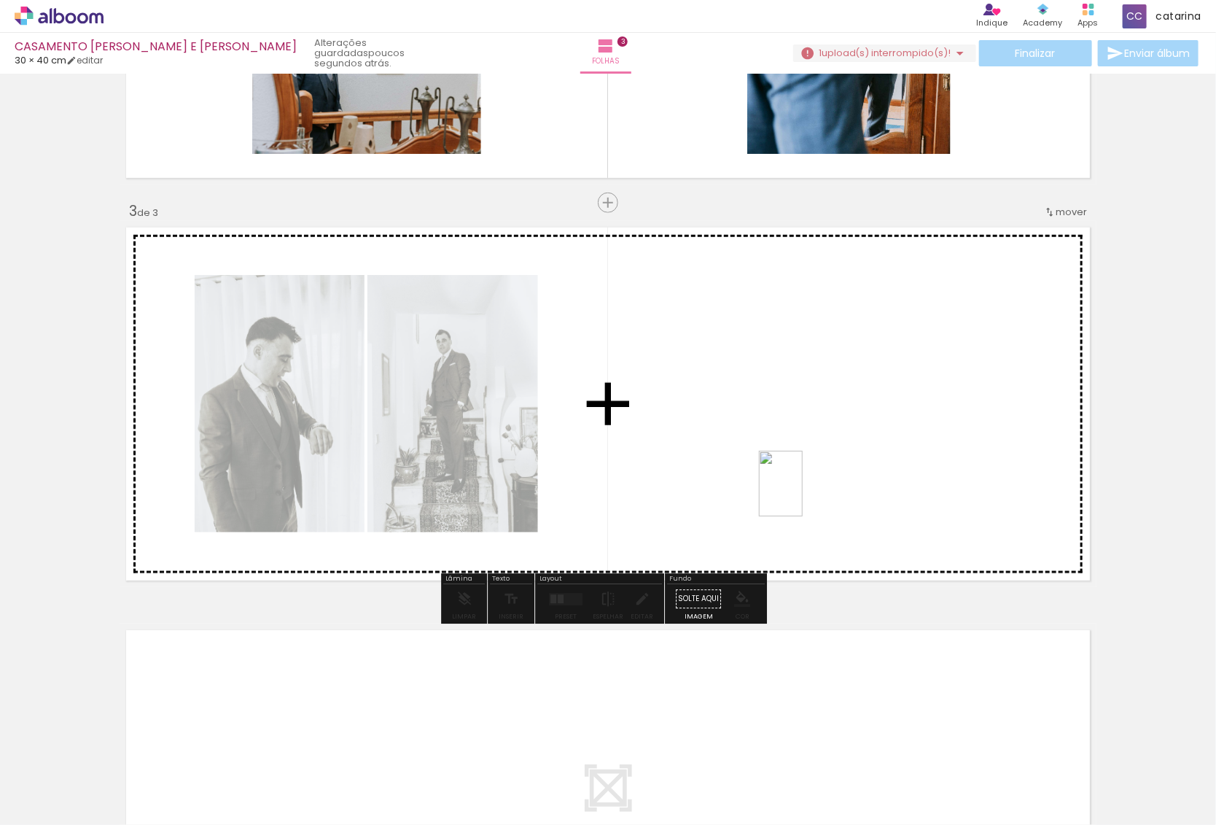
drag, startPoint x: 812, startPoint y: 789, endPoint x: 803, endPoint y: 494, distance: 294.8
click at [803, 494] on quentale-workspace at bounding box center [608, 412] width 1216 height 825
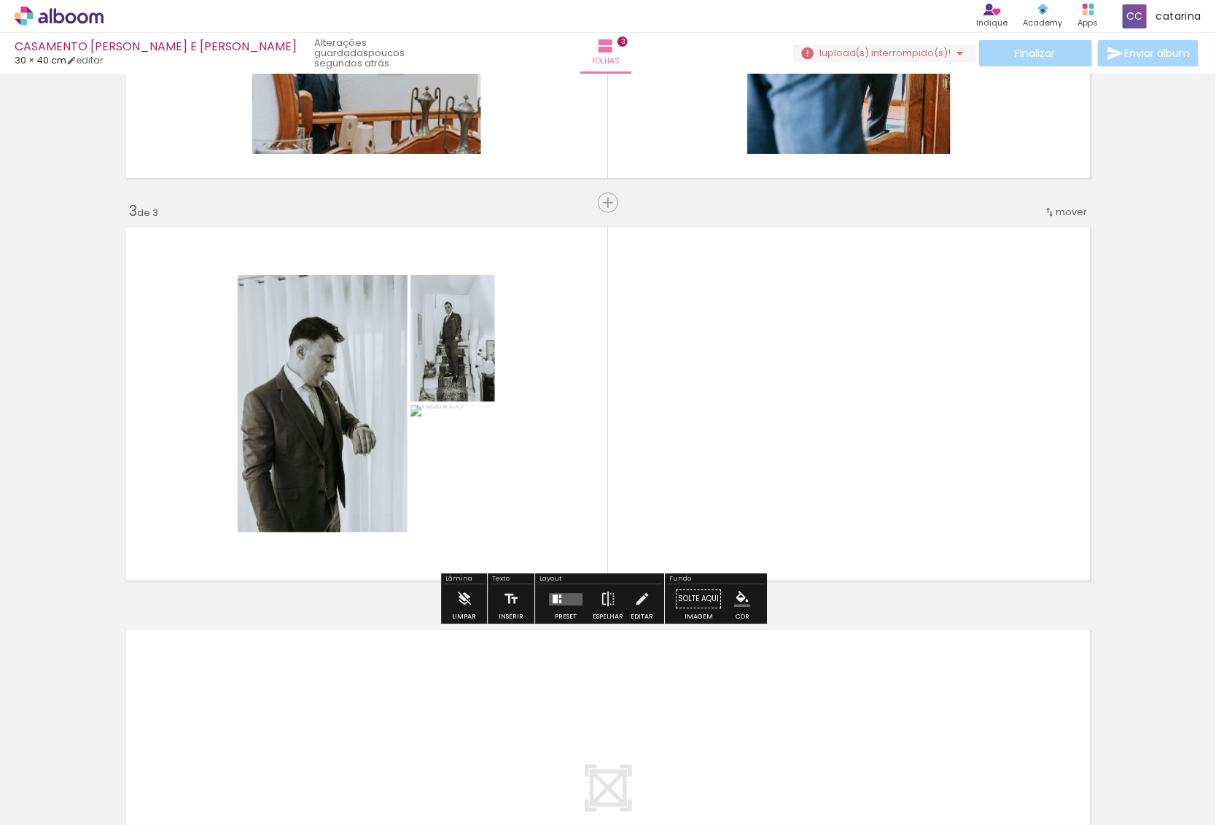
click at [559, 602] on quentale-layouter at bounding box center [566, 599] width 34 height 12
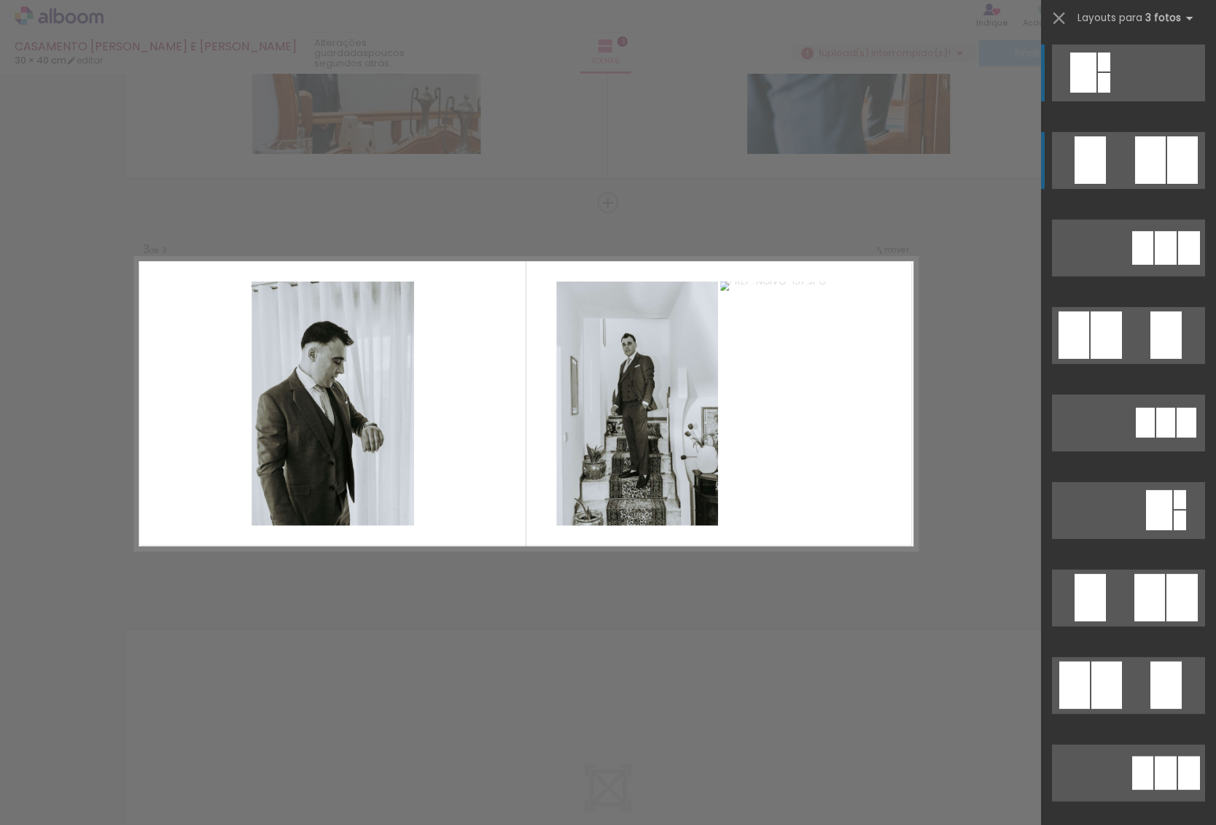
click at [1115, 145] on quentale-layouter at bounding box center [1128, 160] width 153 height 57
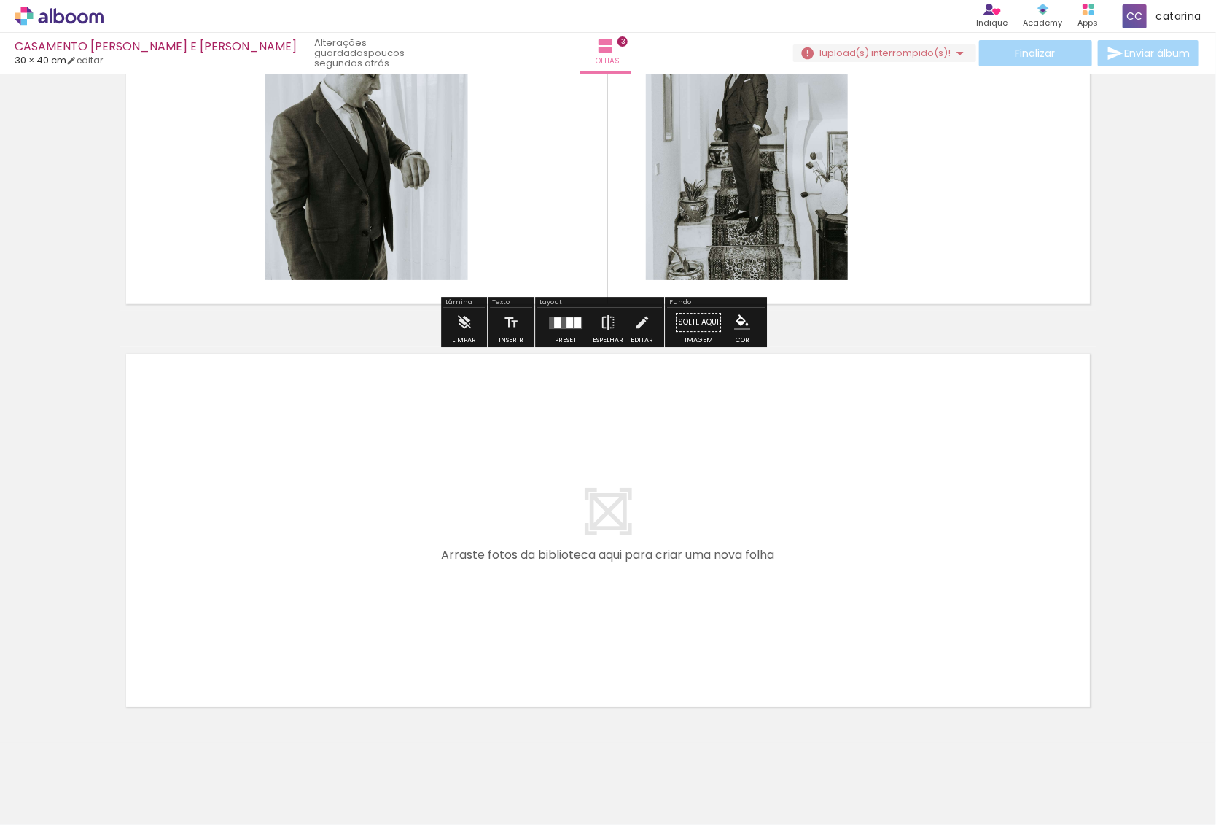
scroll to position [1007, 0]
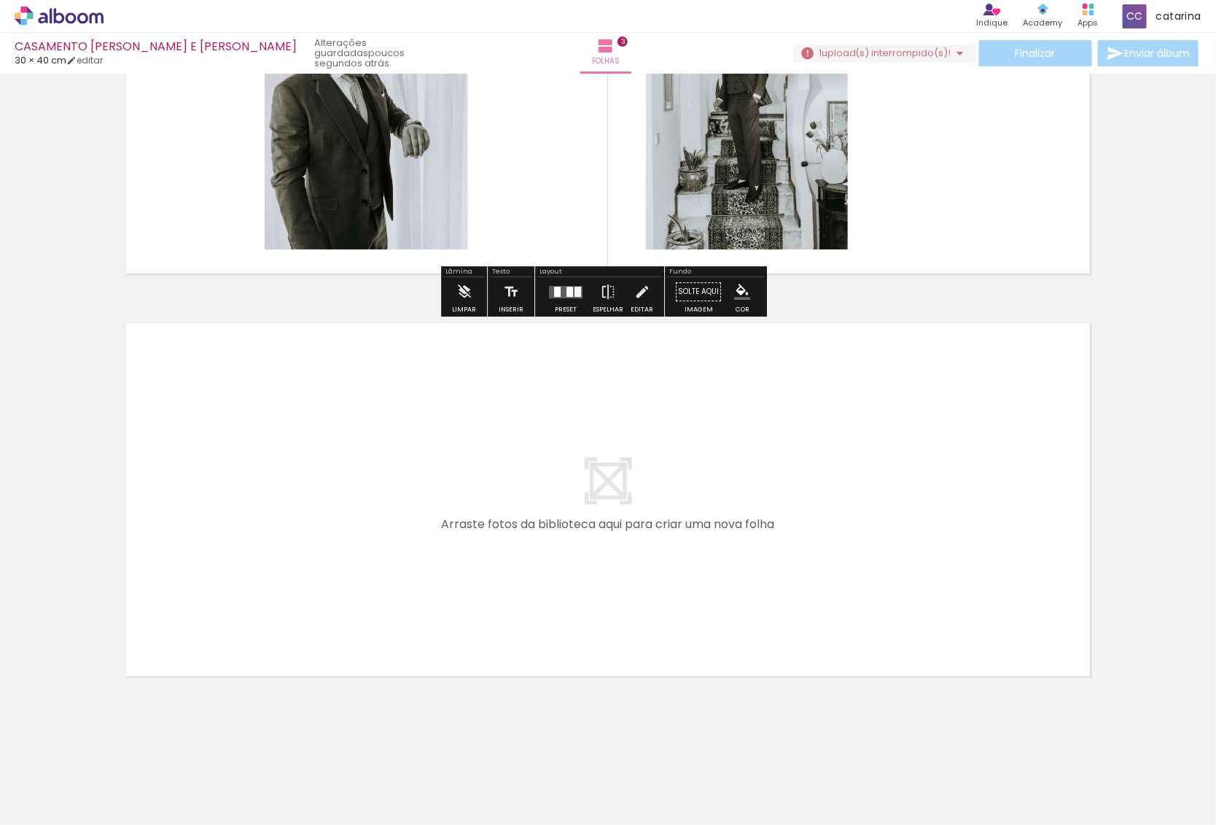
click at [653, 465] on quentale-layouter at bounding box center [608, 500] width 977 height 366
click at [60, 804] on span "Adicionar Fotos" at bounding box center [52, 805] width 44 height 16
click at [0, 0] on input "file" at bounding box center [0, 0] width 0 height 0
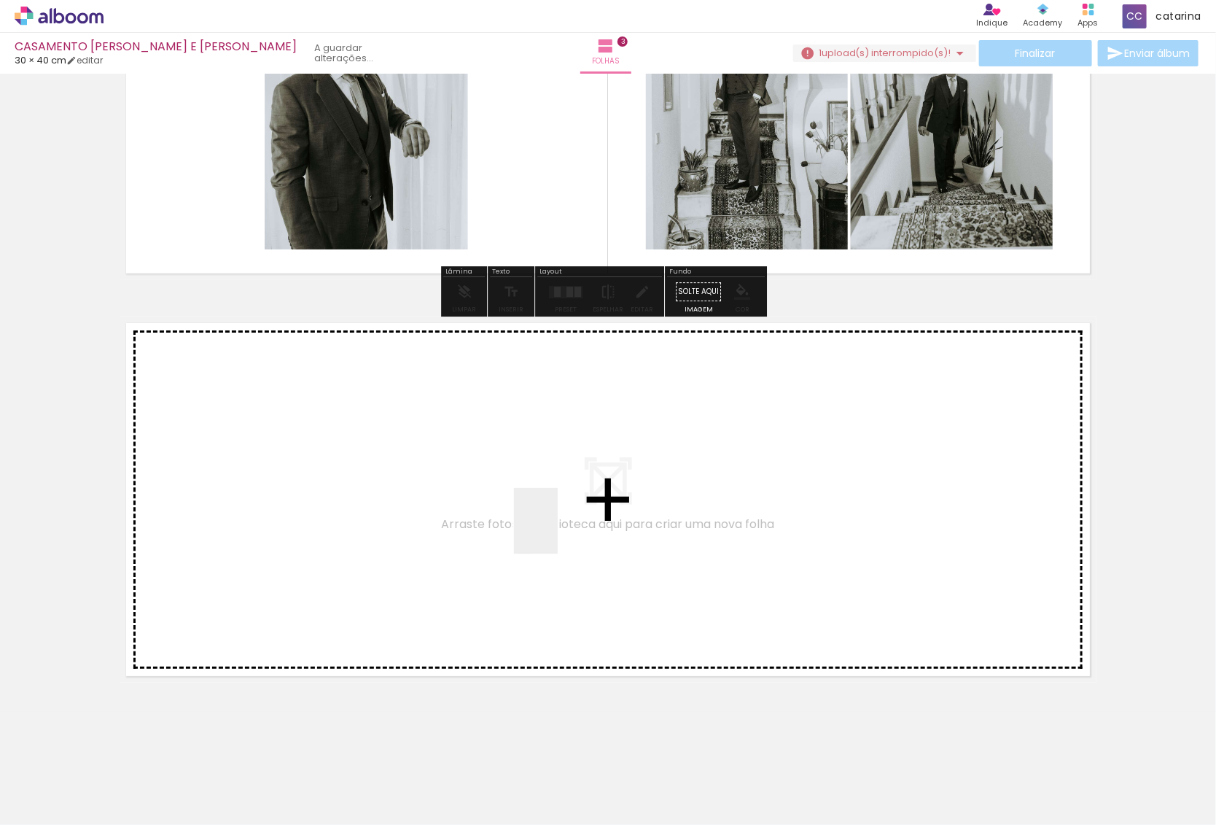
drag, startPoint x: 889, startPoint y: 777, endPoint x: 558, endPoint y: 532, distance: 411.9
click at [558, 532] on quentale-workspace at bounding box center [608, 412] width 1216 height 825
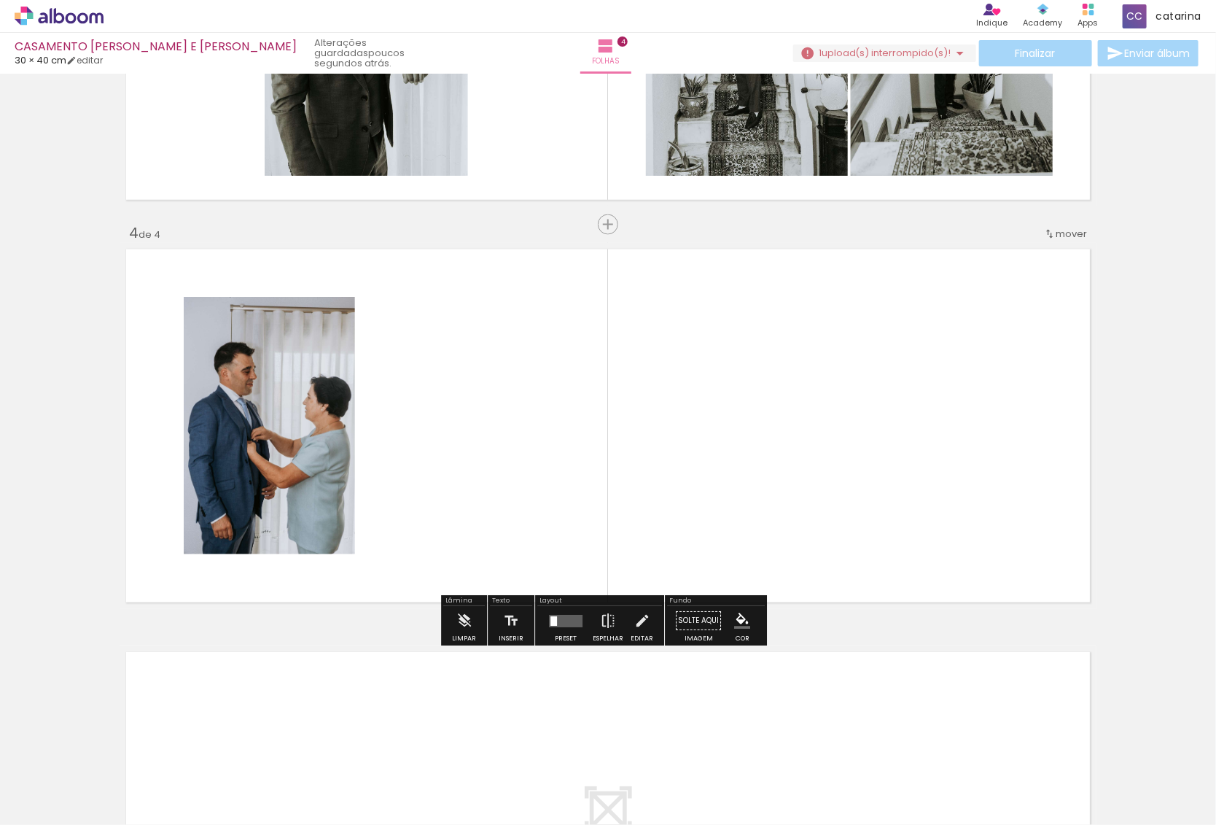
scroll to position [1103, 0]
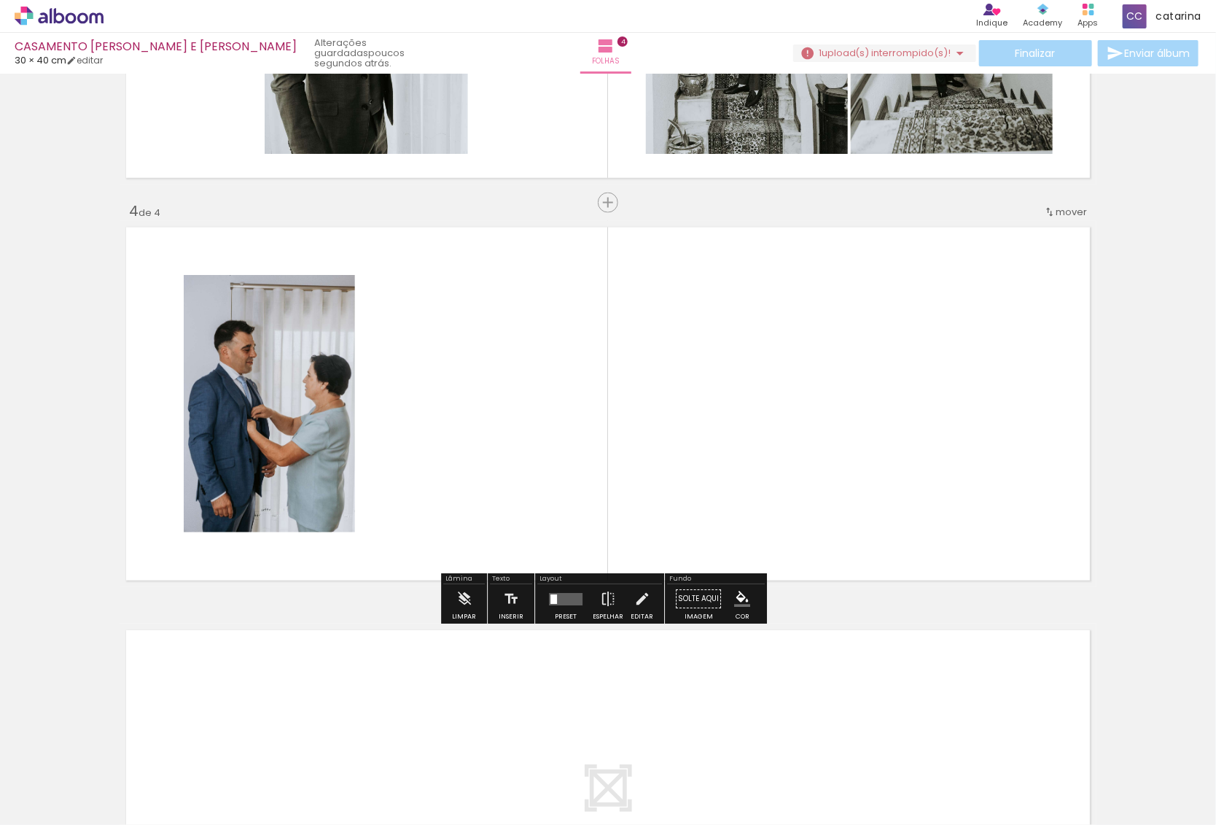
click at [61, 803] on span "Adicionar Fotos" at bounding box center [52, 805] width 44 height 16
click at [0, 0] on input "file" at bounding box center [0, 0] width 0 height 0
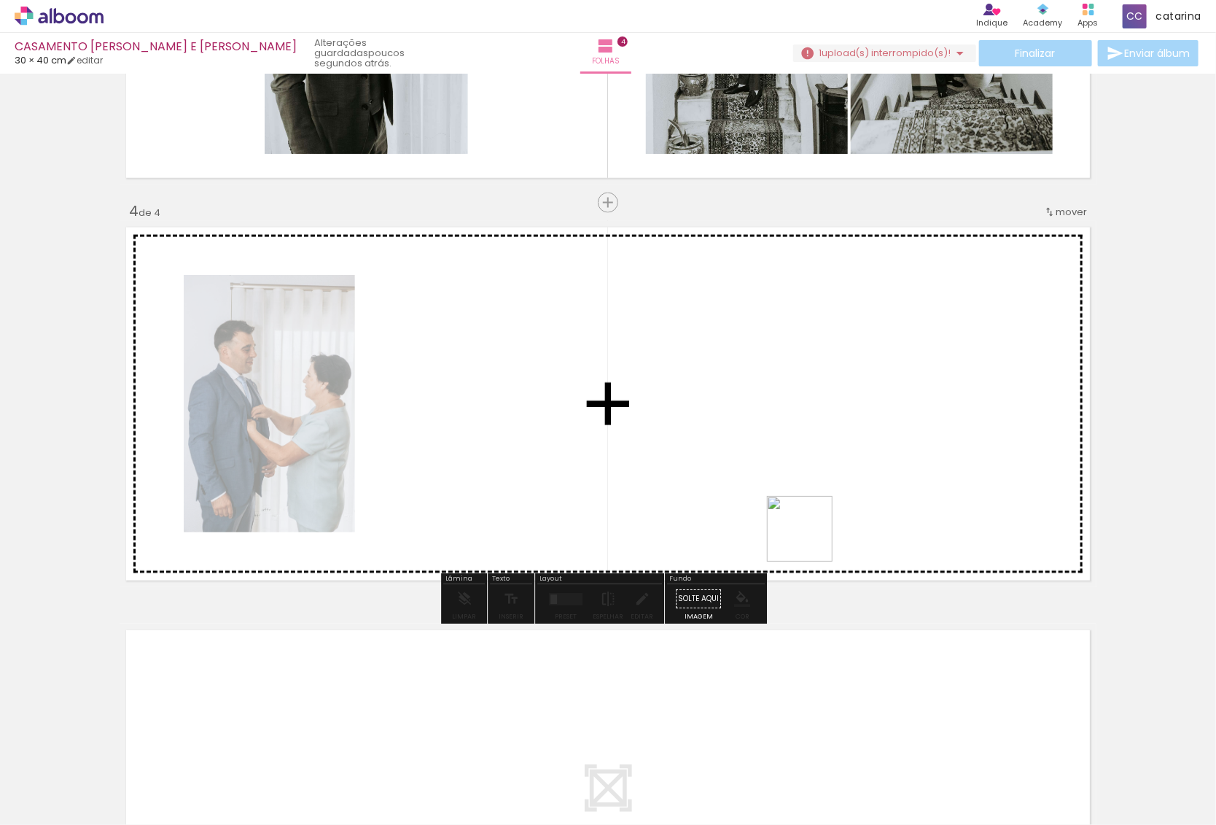
drag, startPoint x: 968, startPoint y: 783, endPoint x: 745, endPoint y: 492, distance: 367.3
click at [747, 492] on quentale-workspace at bounding box center [608, 412] width 1216 height 825
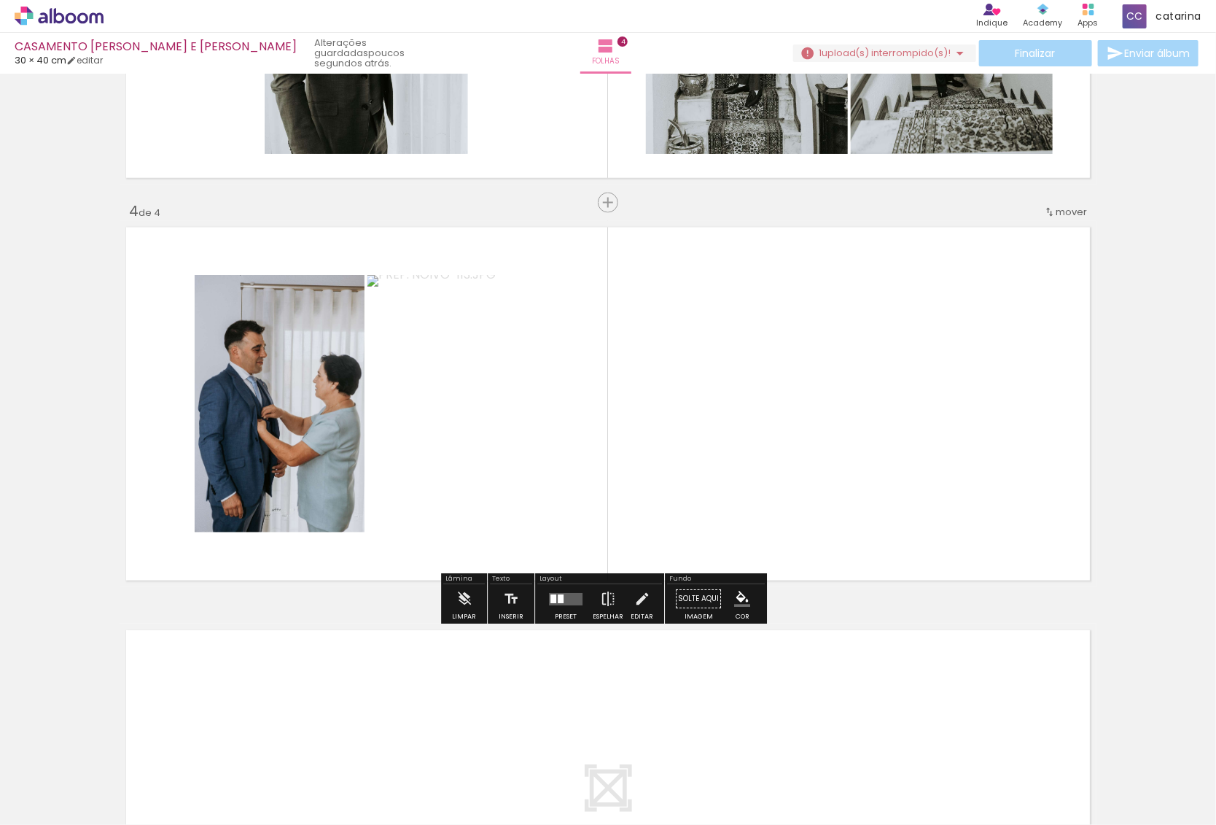
click at [36, 805] on span "Adicionar Fotos" at bounding box center [52, 805] width 44 height 16
click at [0, 0] on input "file" at bounding box center [0, 0] width 0 height 0
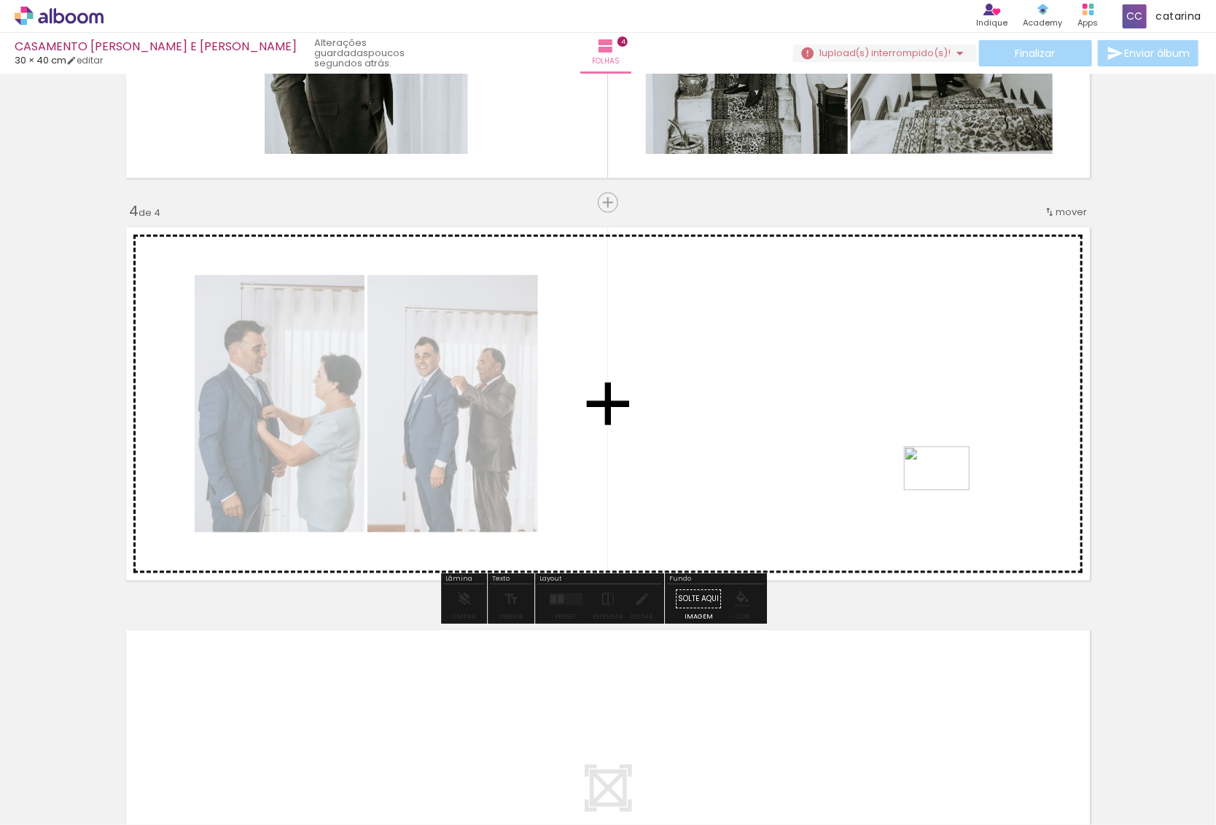
drag, startPoint x: 1052, startPoint y: 776, endPoint x: 942, endPoint y: 467, distance: 328.2
click at [942, 467] on quentale-workspace at bounding box center [608, 412] width 1216 height 825
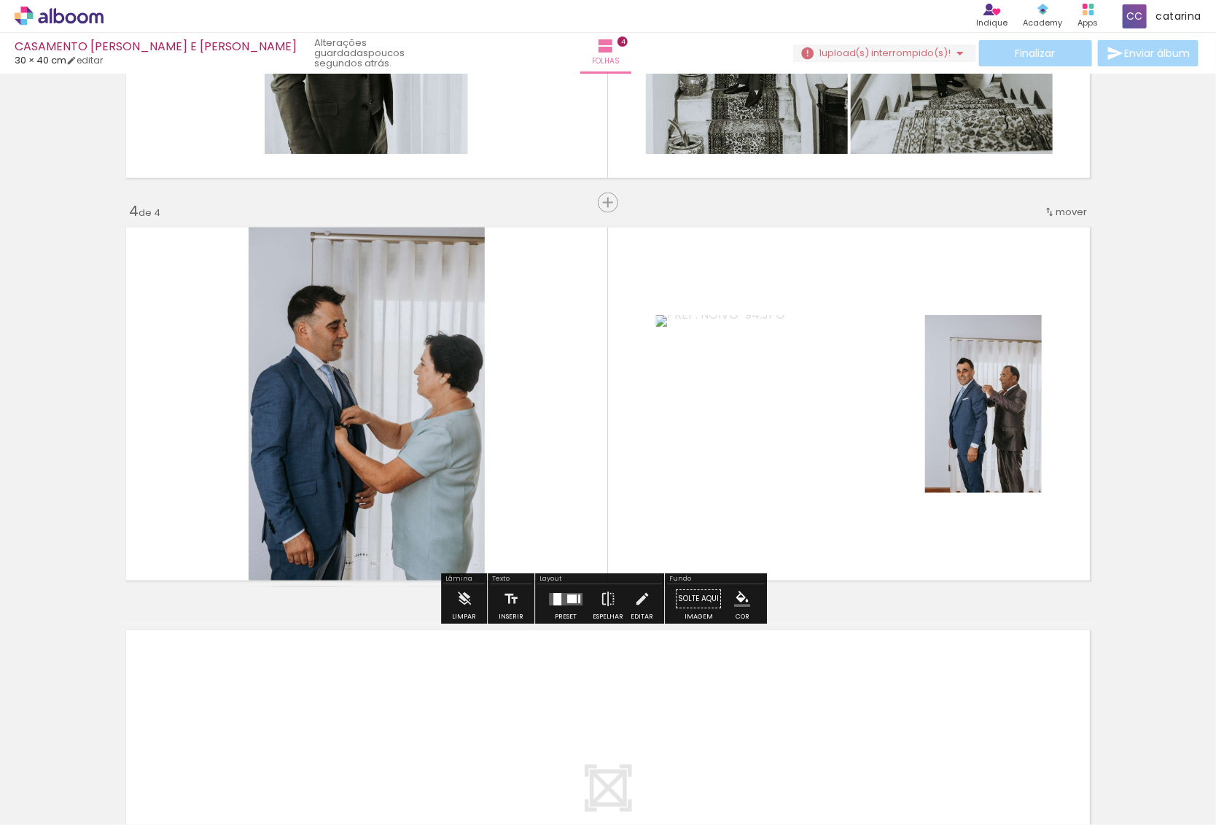
click at [561, 603] on quentale-layouter at bounding box center [566, 599] width 34 height 12
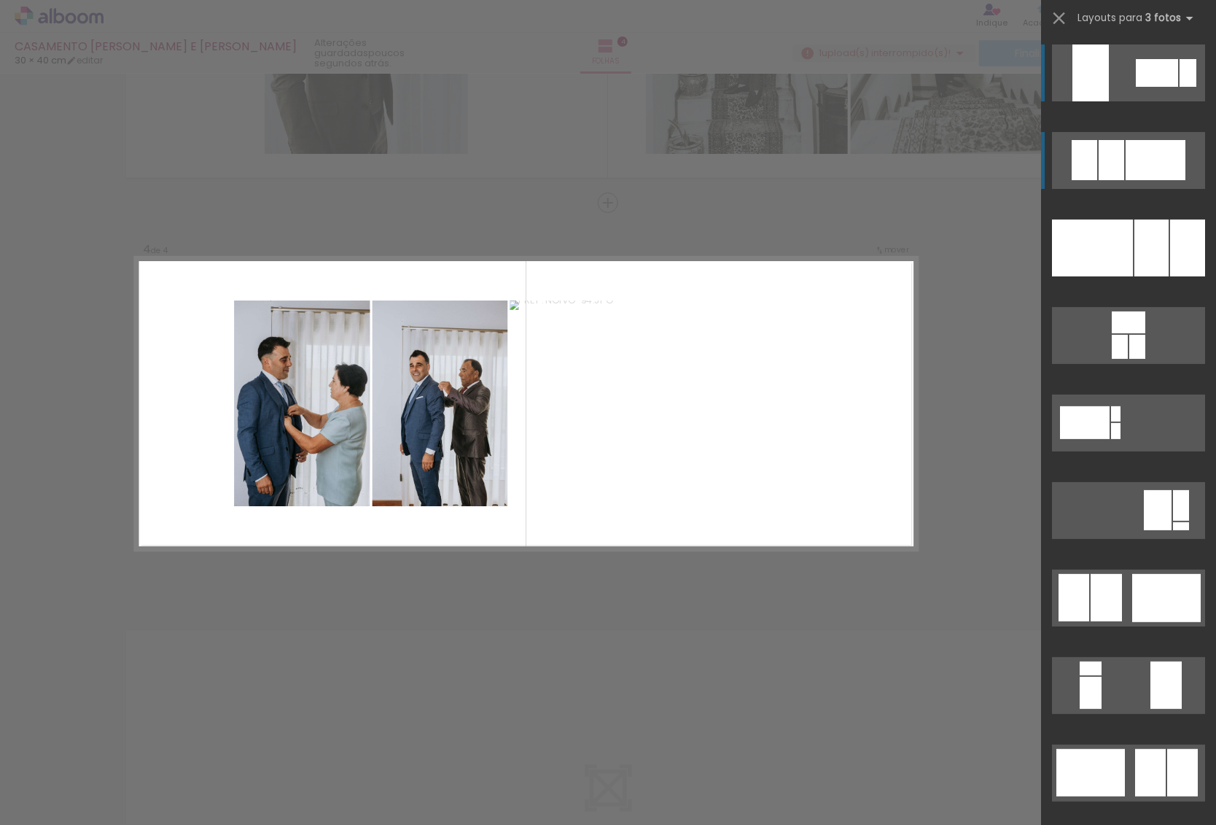
click at [1141, 147] on div at bounding box center [1156, 160] width 60 height 40
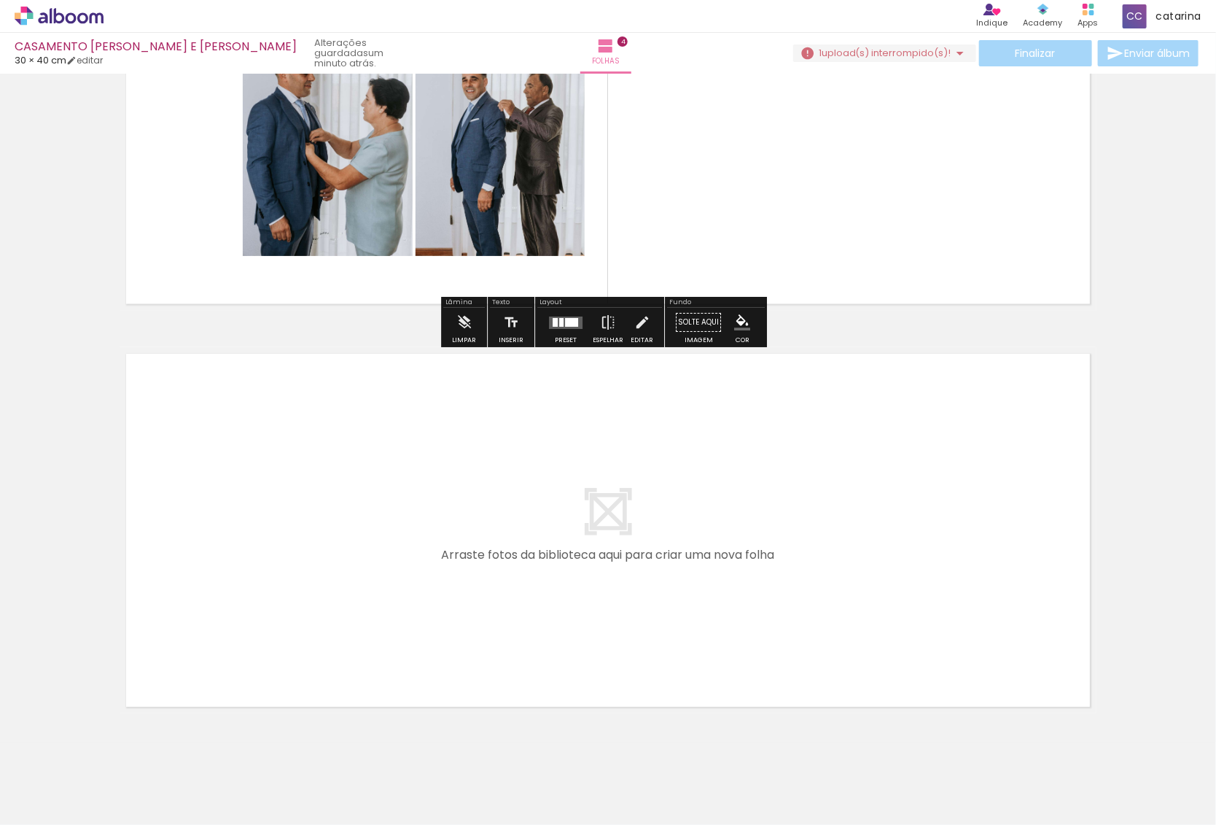
scroll to position [1410, 0]
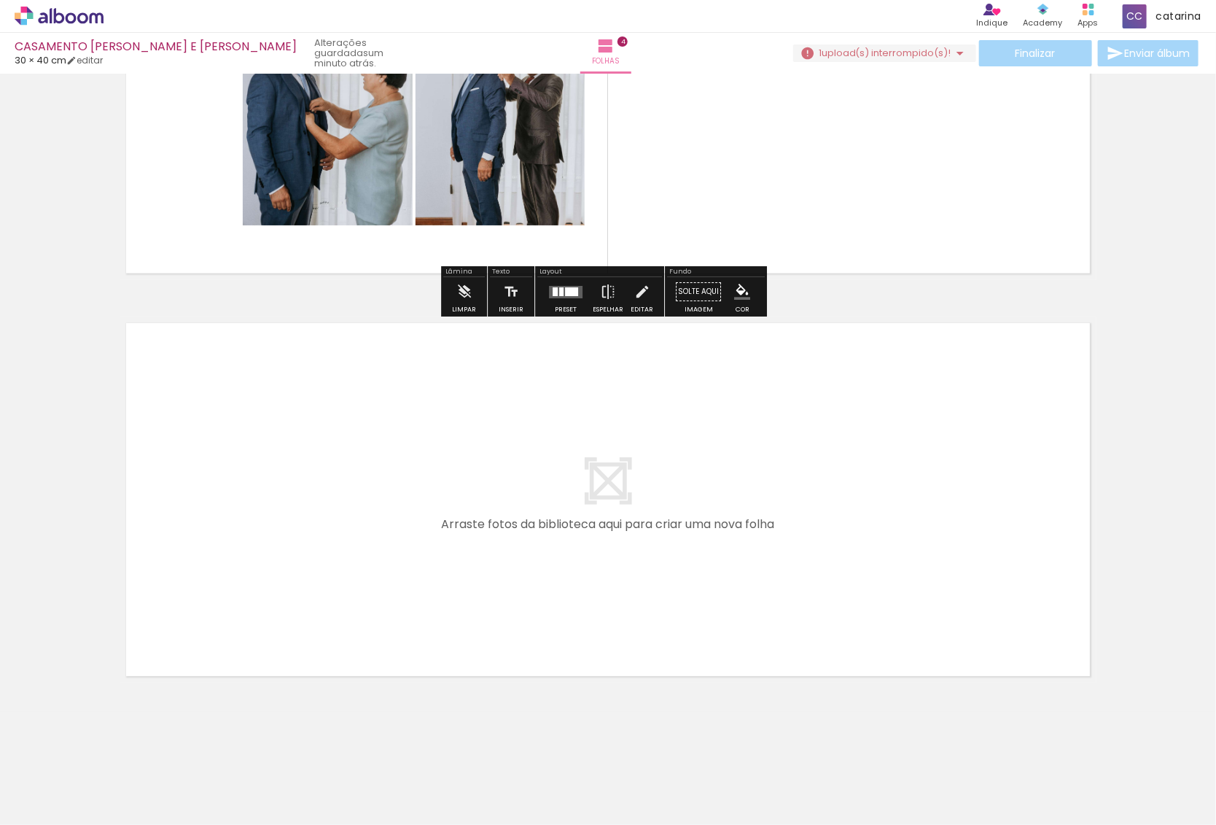
click at [581, 481] on quentale-layouter at bounding box center [608, 500] width 977 height 366
click at [48, 815] on paper-button "Adicionar Fotos" at bounding box center [44, 804] width 71 height 23
click at [0, 0] on input "file" at bounding box center [0, 0] width 0 height 0
click at [12, 813] on paper-button "Adicionar Fotos" at bounding box center [44, 804] width 71 height 23
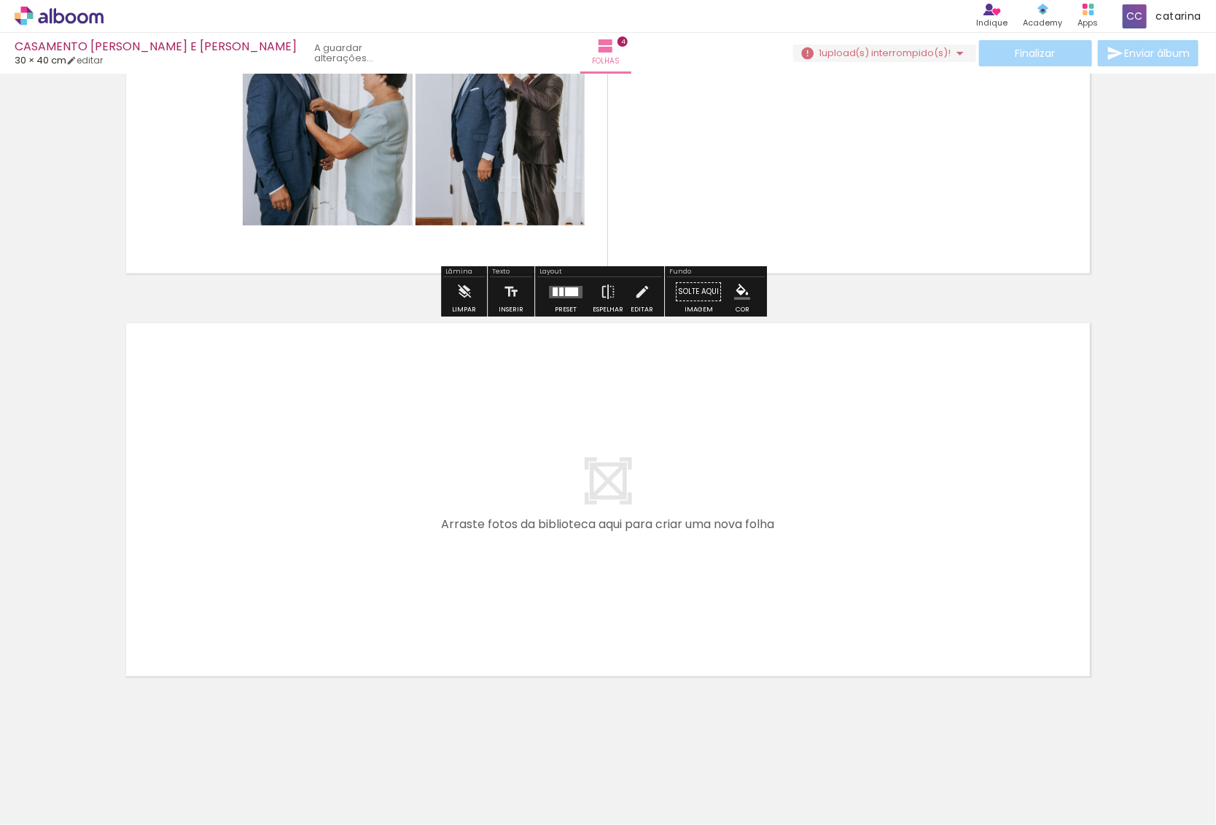
click at [0, 0] on input "file" at bounding box center [0, 0] width 0 height 0
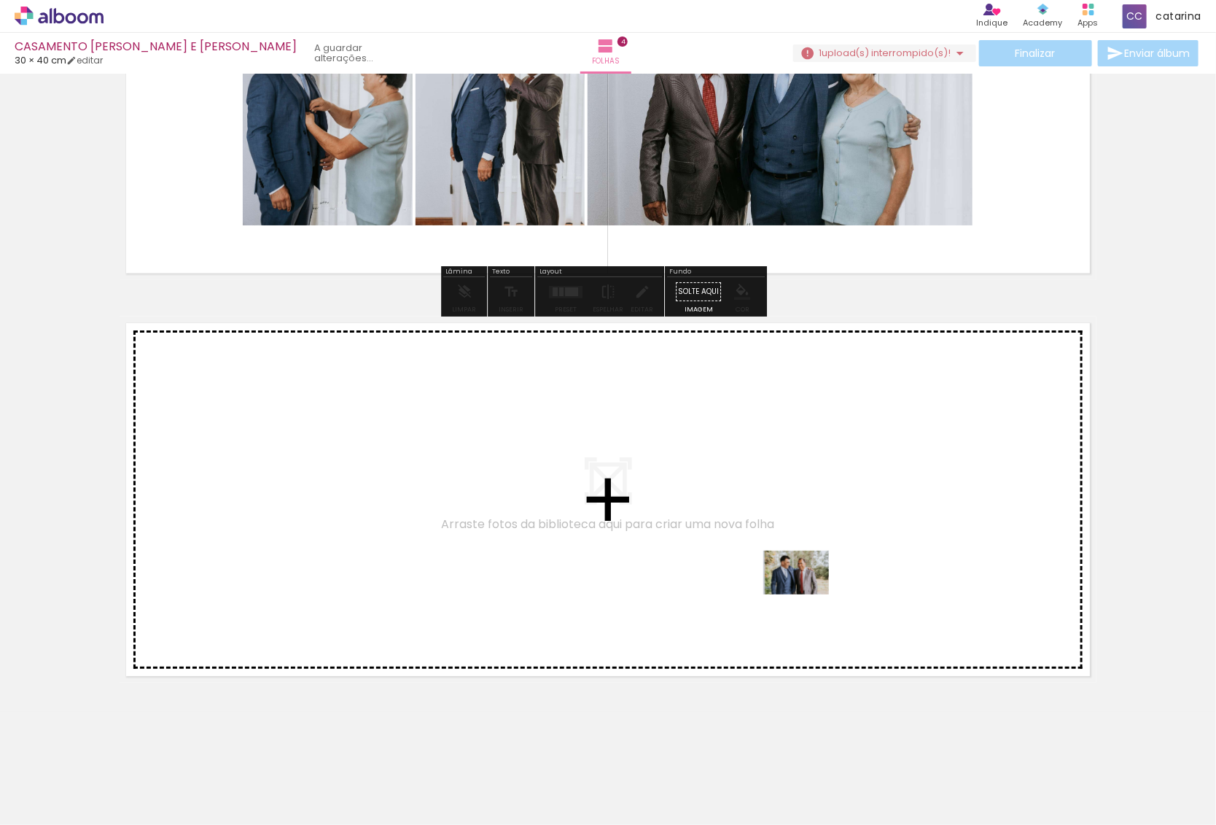
drag, startPoint x: 1138, startPoint y: 774, endPoint x: 807, endPoint y: 594, distance: 375.9
click at [807, 594] on quentale-workspace at bounding box center [608, 412] width 1216 height 825
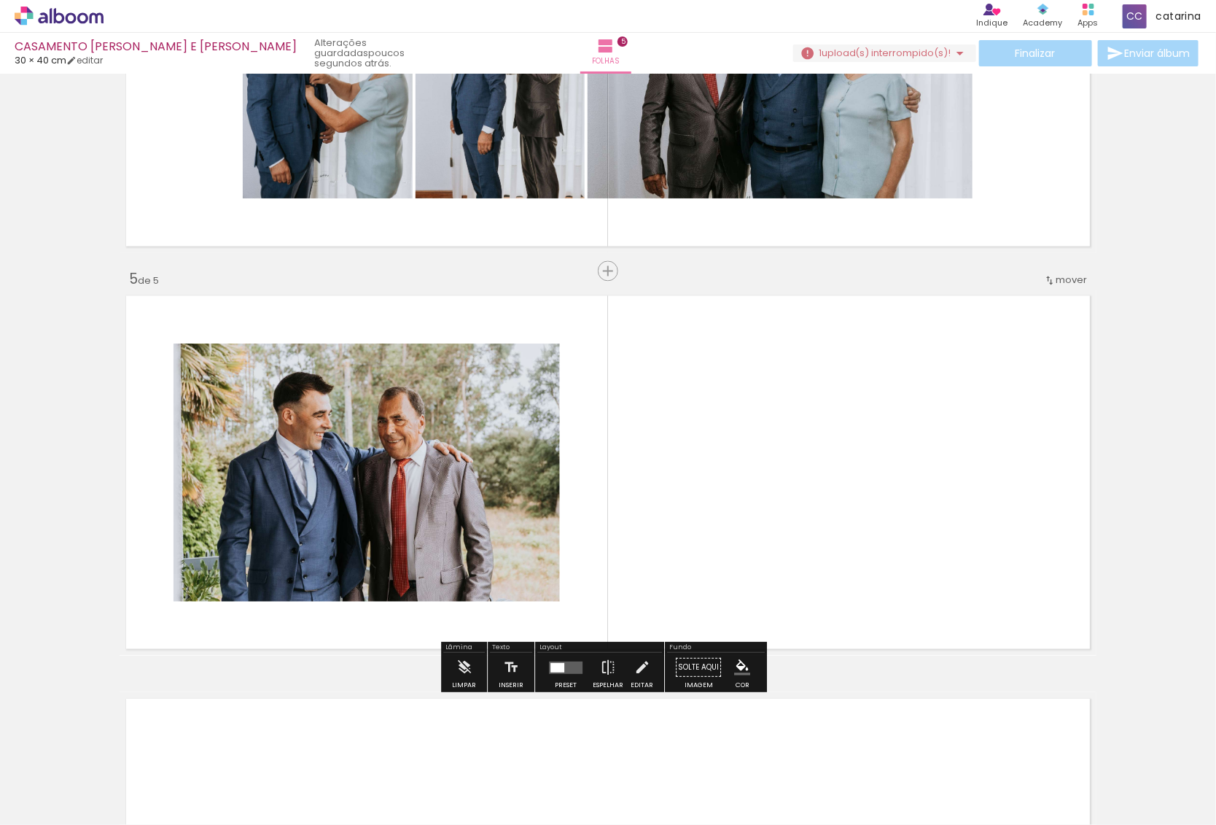
scroll to position [1505, 0]
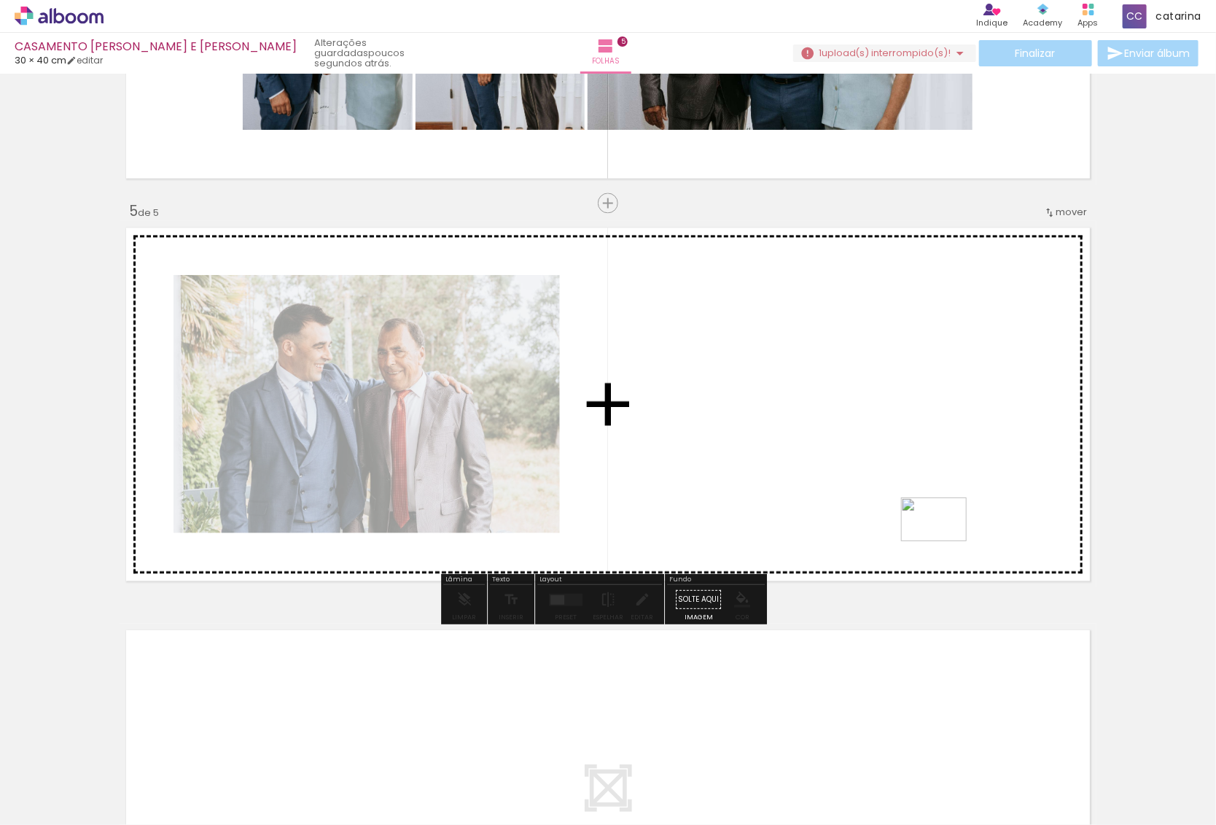
drag, startPoint x: 1212, startPoint y: 777, endPoint x: 944, endPoint y: 540, distance: 358.5
click at [944, 540] on quentale-workspace at bounding box center [608, 412] width 1216 height 825
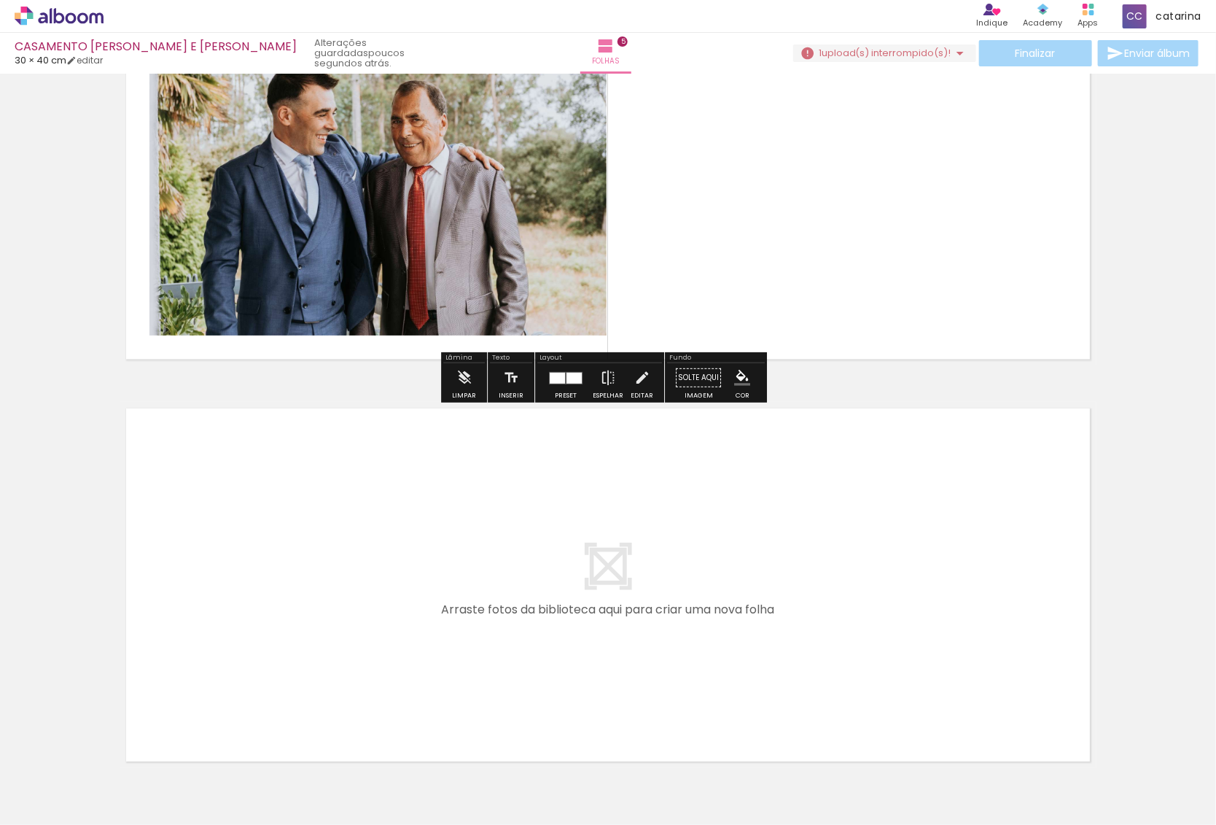
scroll to position [1812, 0]
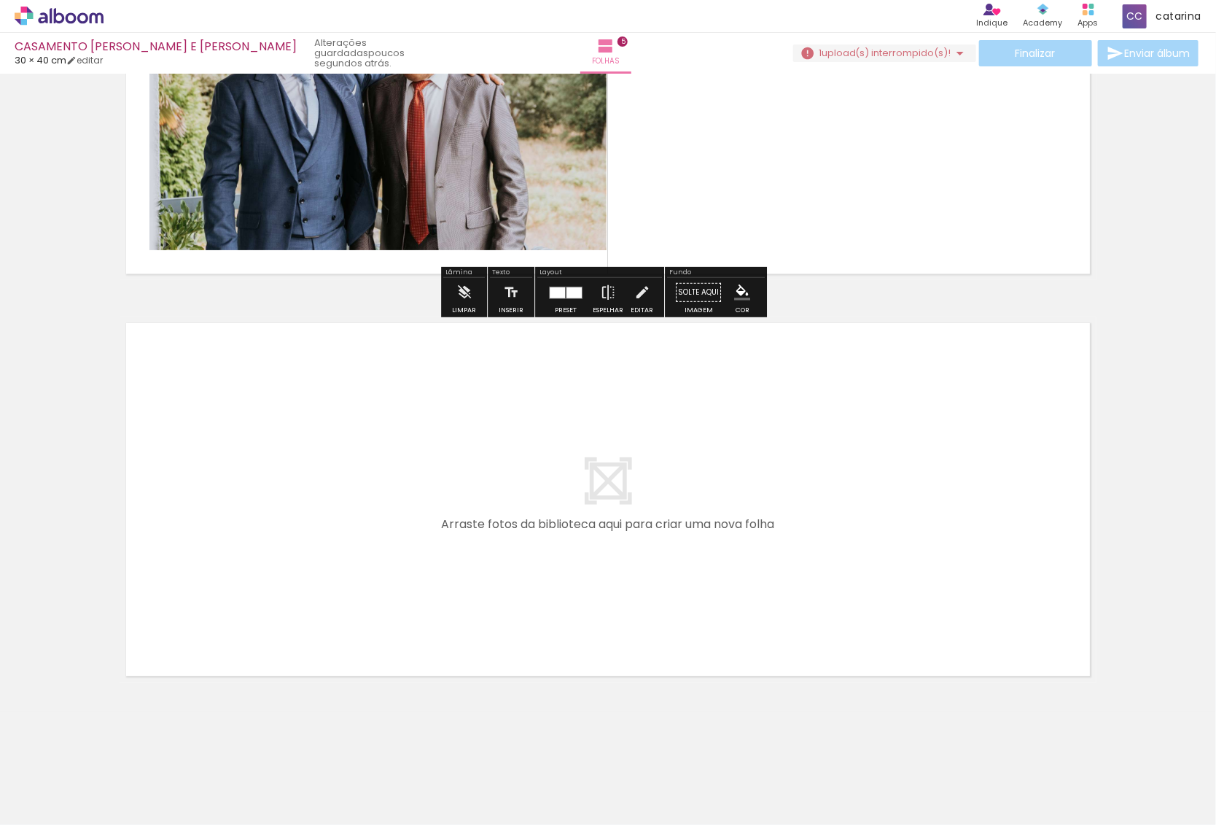
click at [678, 543] on quentale-layouter at bounding box center [608, 500] width 977 height 366
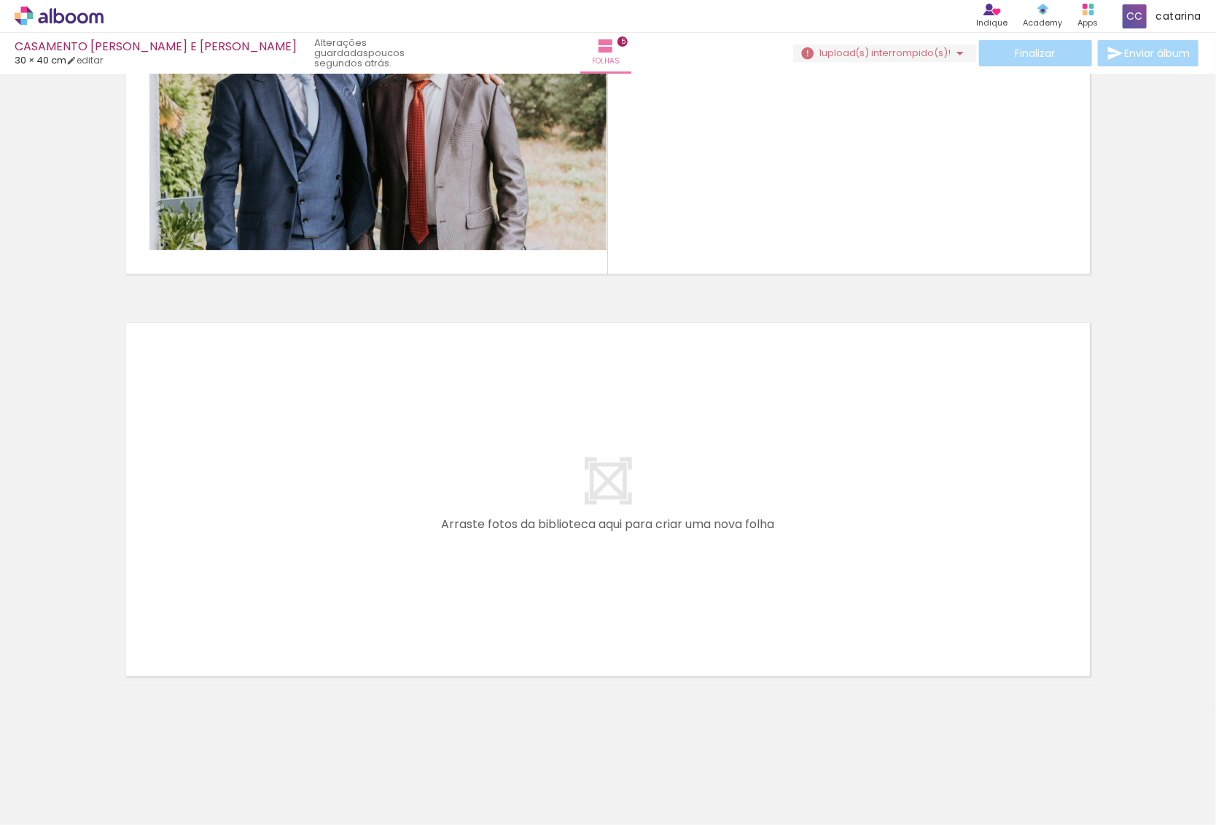
click at [42, 807] on span "Adicionar Fotos" at bounding box center [52, 805] width 44 height 16
click at [0, 0] on input "file" at bounding box center [0, 0] width 0 height 0
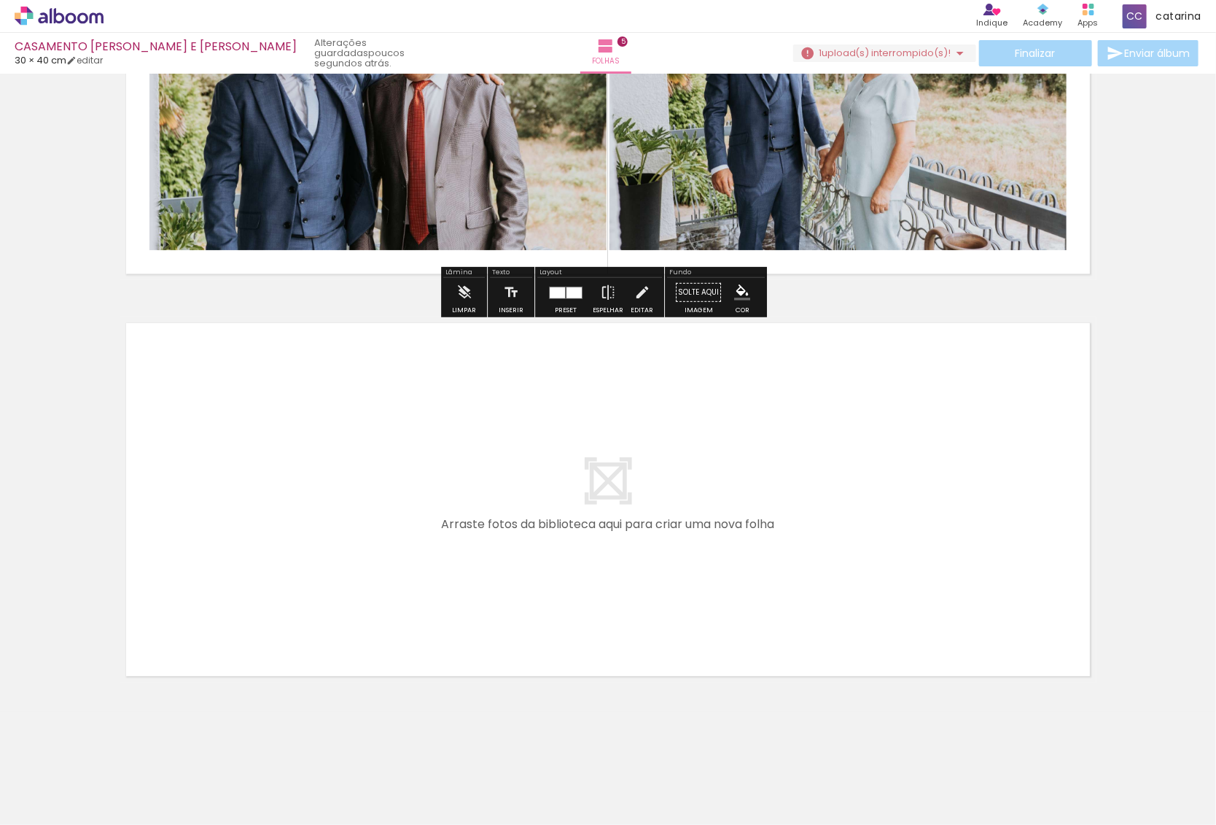
scroll to position [0, 132]
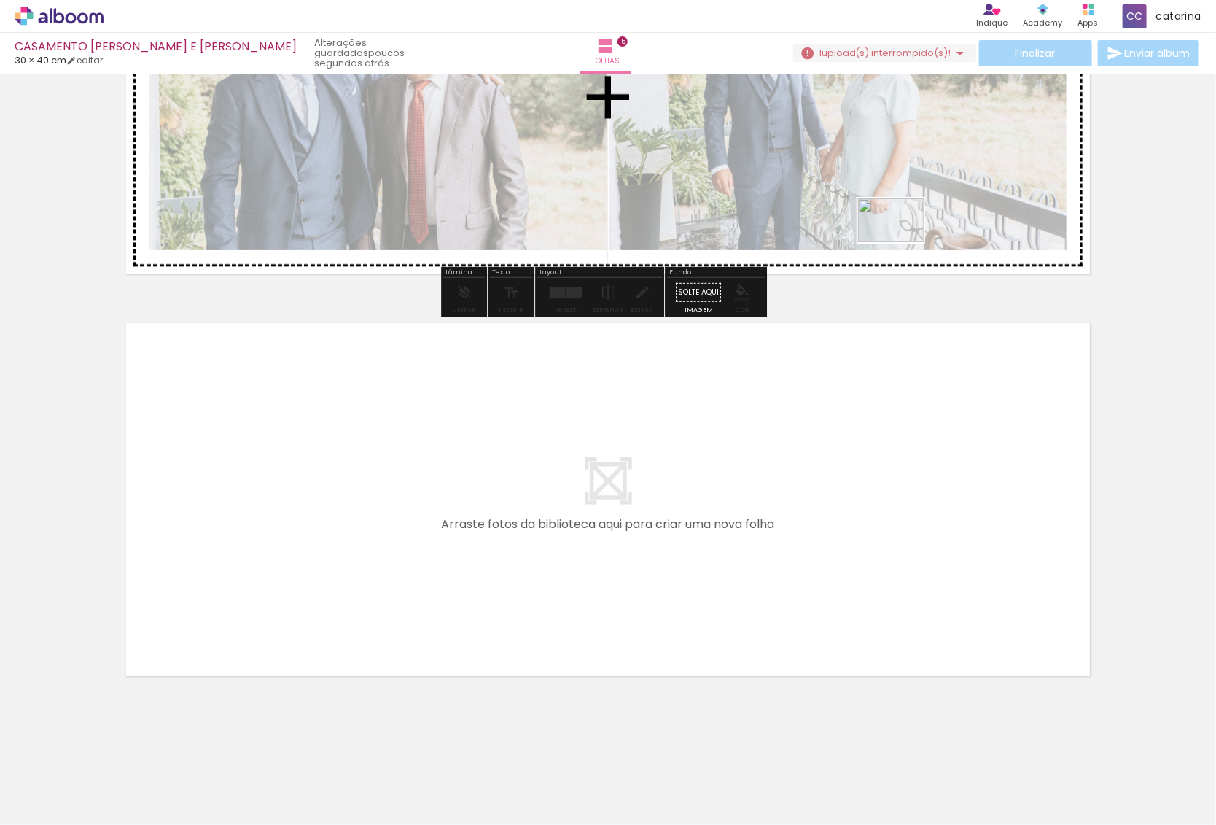
drag, startPoint x: 1161, startPoint y: 770, endPoint x: 902, endPoint y: 242, distance: 588.1
click at [902, 242] on quentale-workspace at bounding box center [608, 412] width 1216 height 825
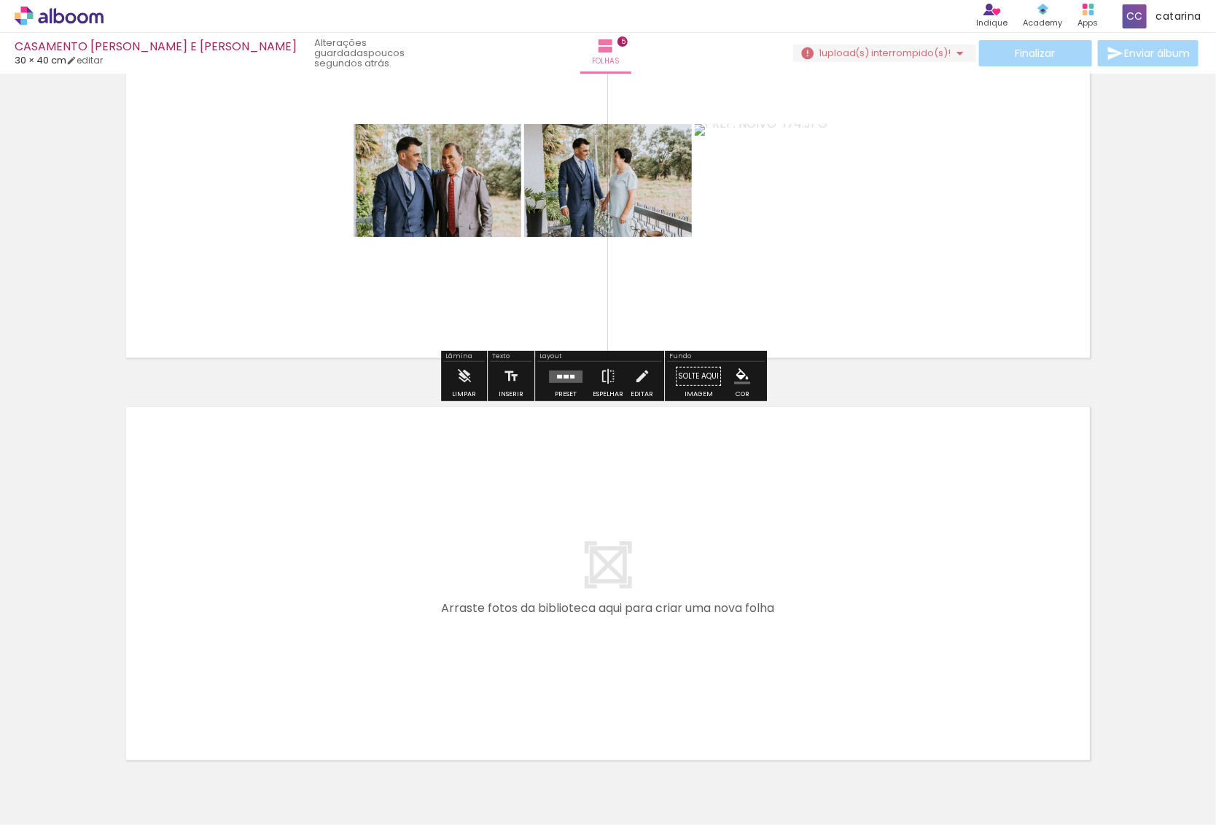
scroll to position [1650, 0]
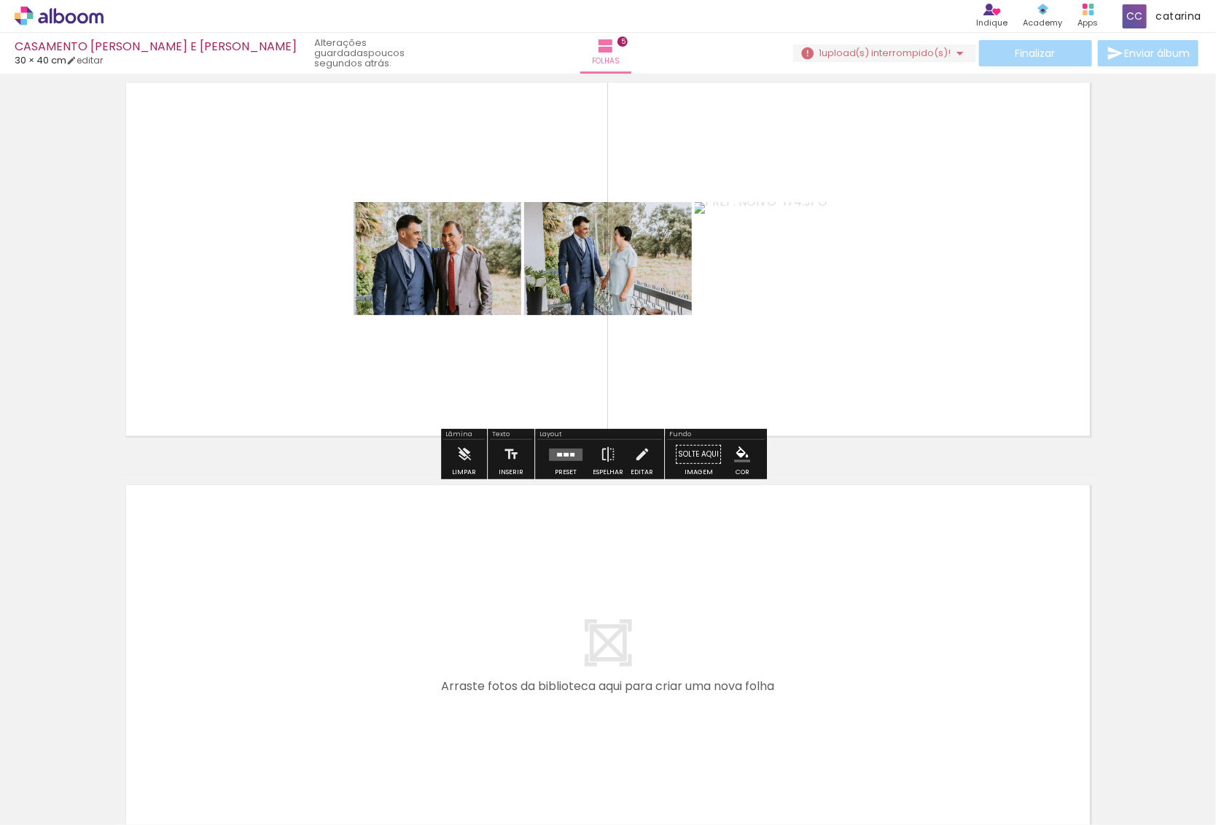
click at [559, 457] on quentale-layouter at bounding box center [566, 454] width 34 height 12
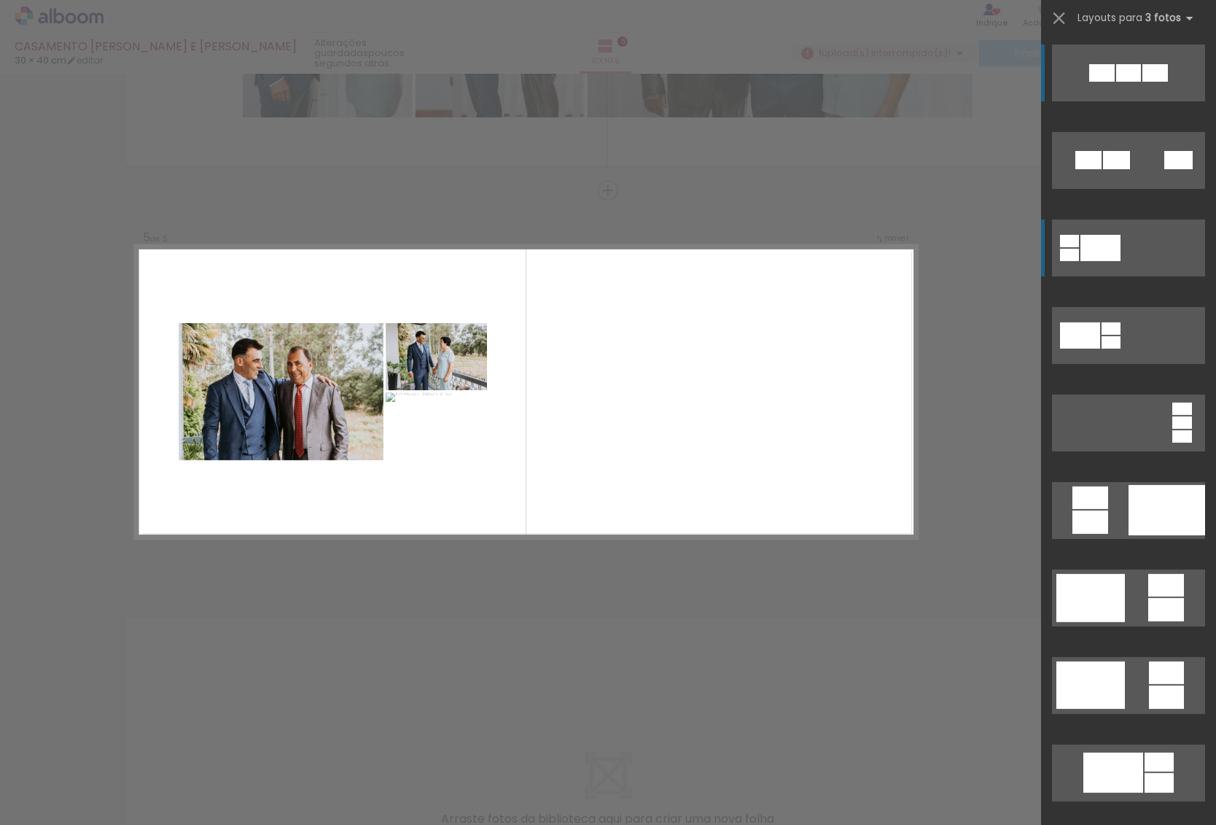
scroll to position [1505, 0]
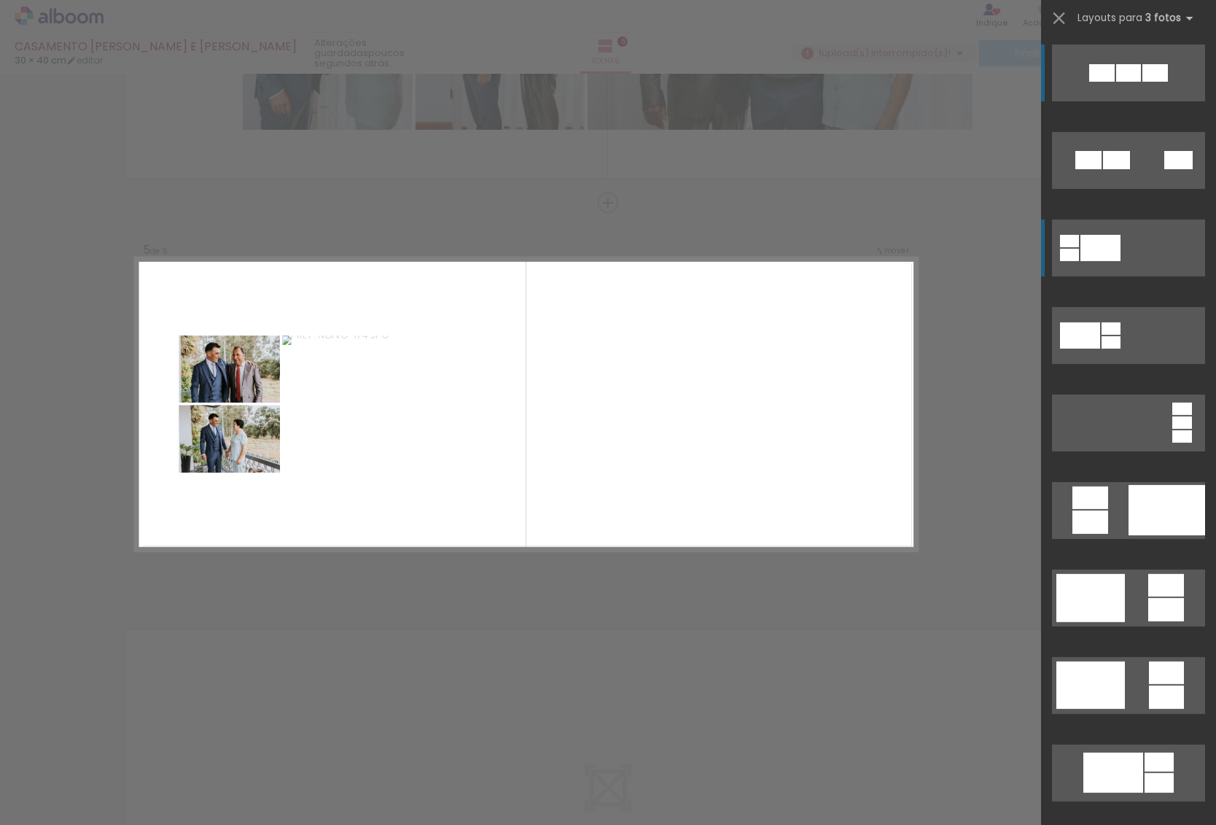
click at [1142, 265] on quentale-layouter at bounding box center [1128, 248] width 153 height 57
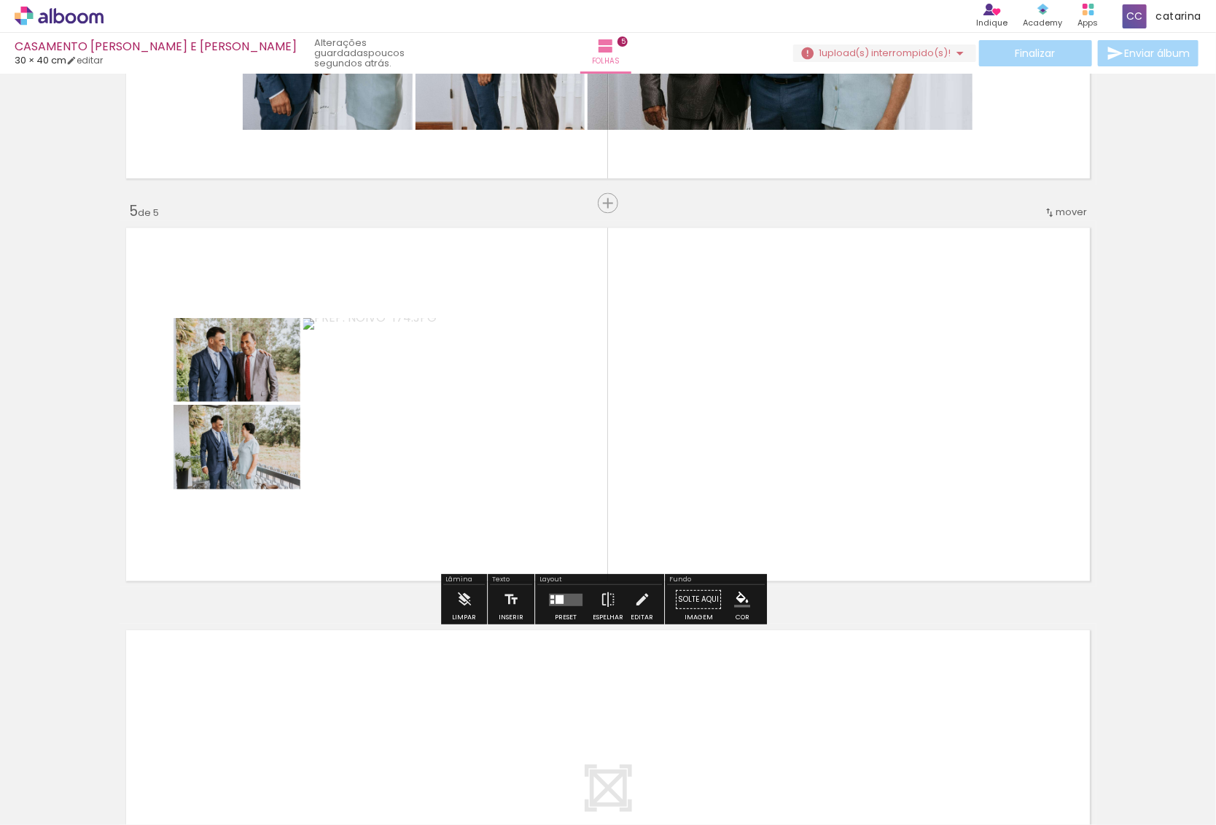
click at [60, 807] on span "Adicionar Fotos" at bounding box center [52, 805] width 44 height 16
click at [0, 0] on input "file" at bounding box center [0, 0] width 0 height 0
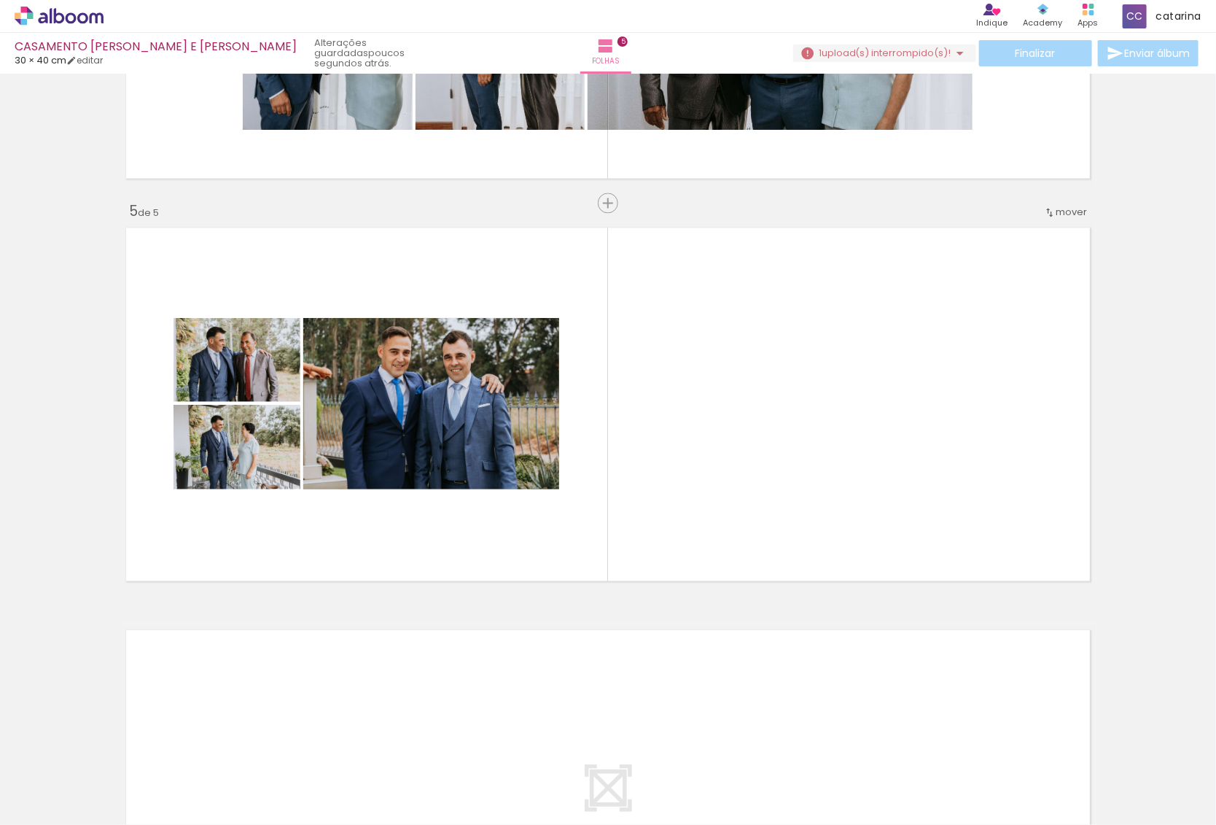
scroll to position [0, 214]
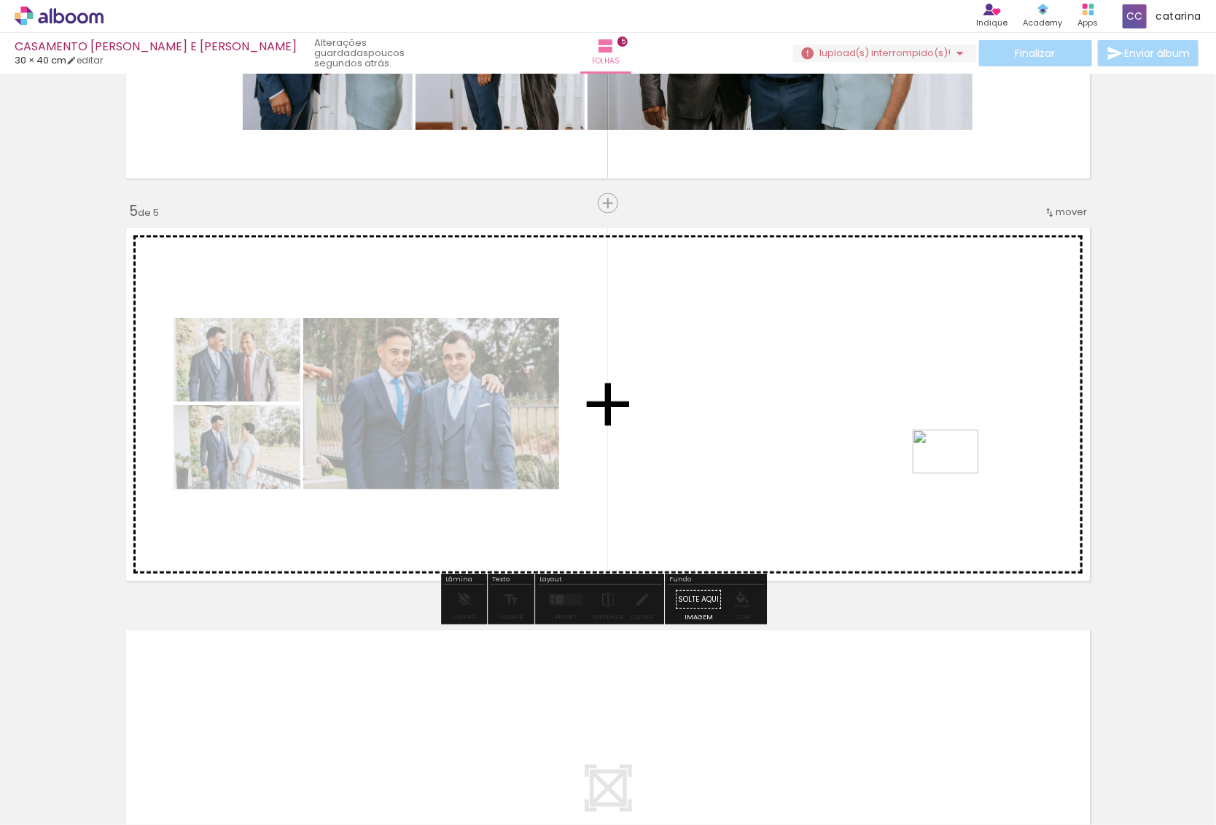
drag, startPoint x: 1167, startPoint y: 783, endPoint x: 955, endPoint y: 467, distance: 381.1
click at [955, 467] on quentale-workspace at bounding box center [608, 412] width 1216 height 825
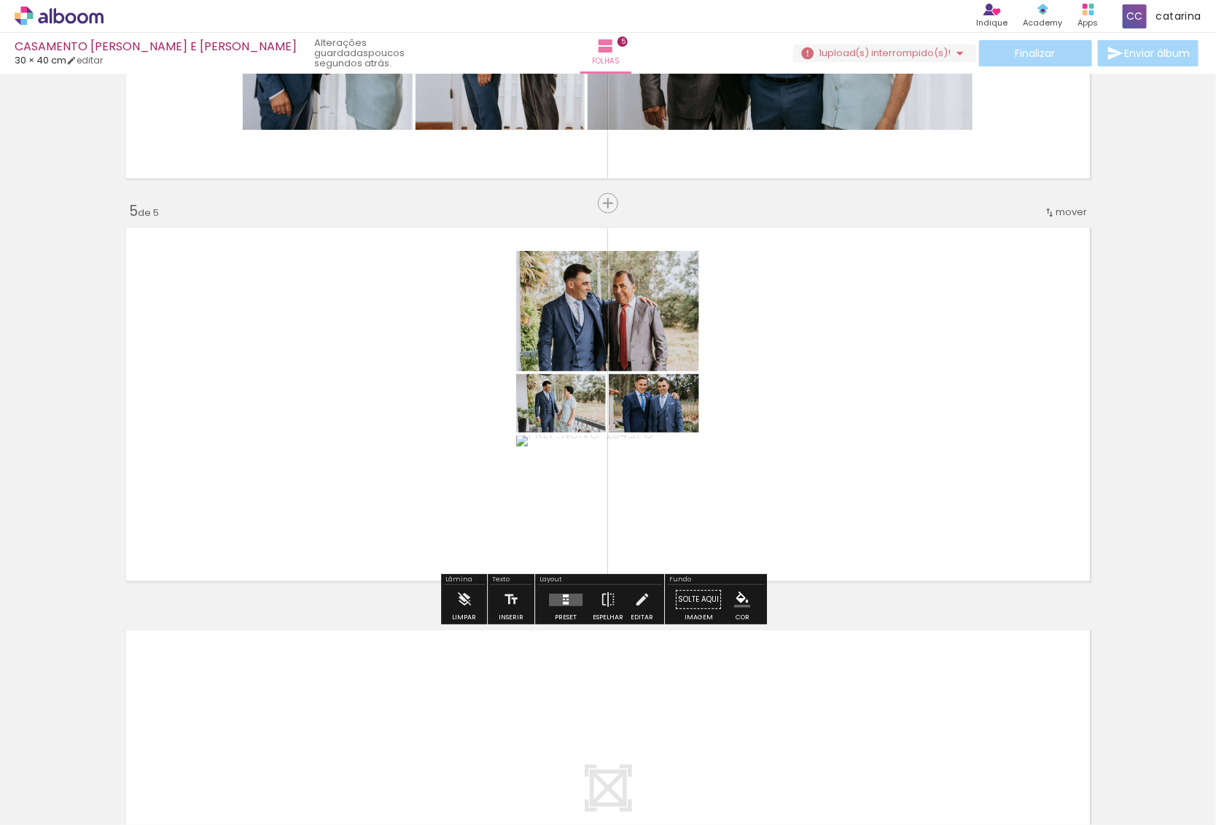
click at [567, 591] on div at bounding box center [565, 599] width 39 height 29
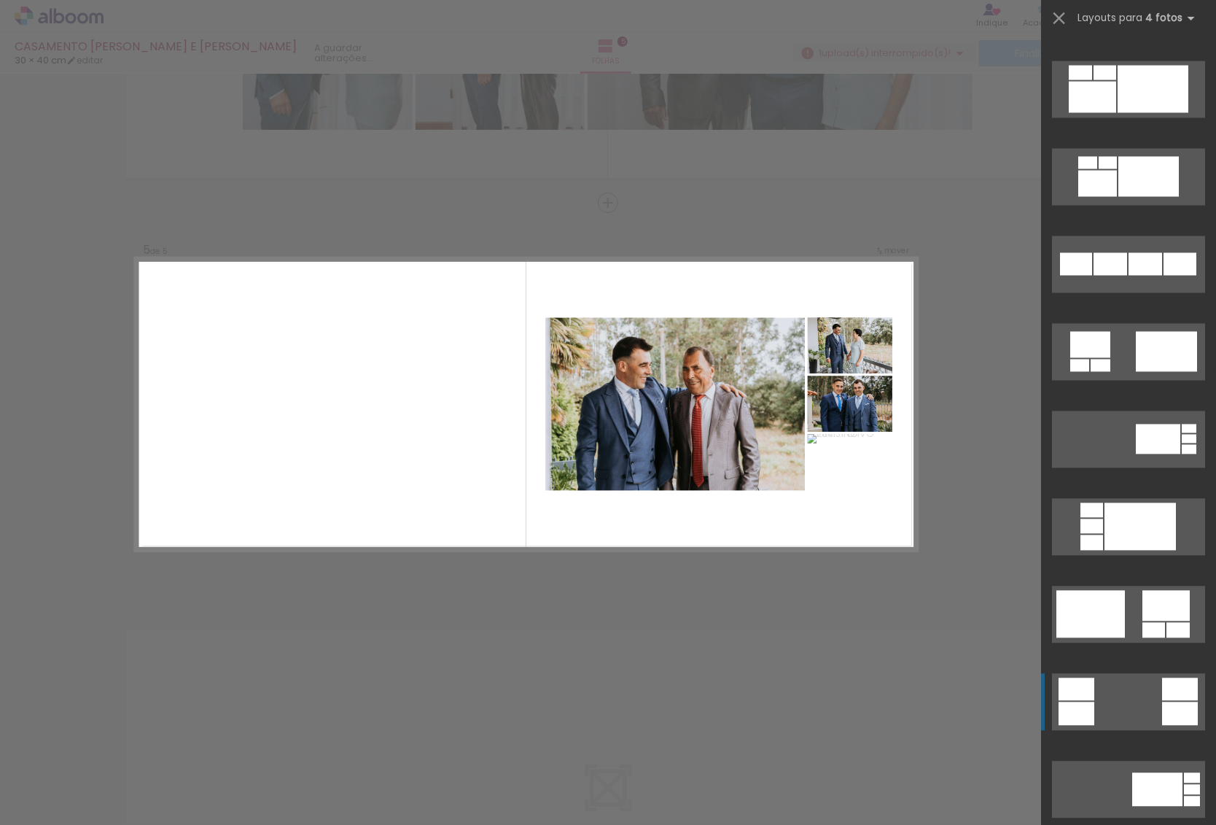
scroll to position [1459, 0]
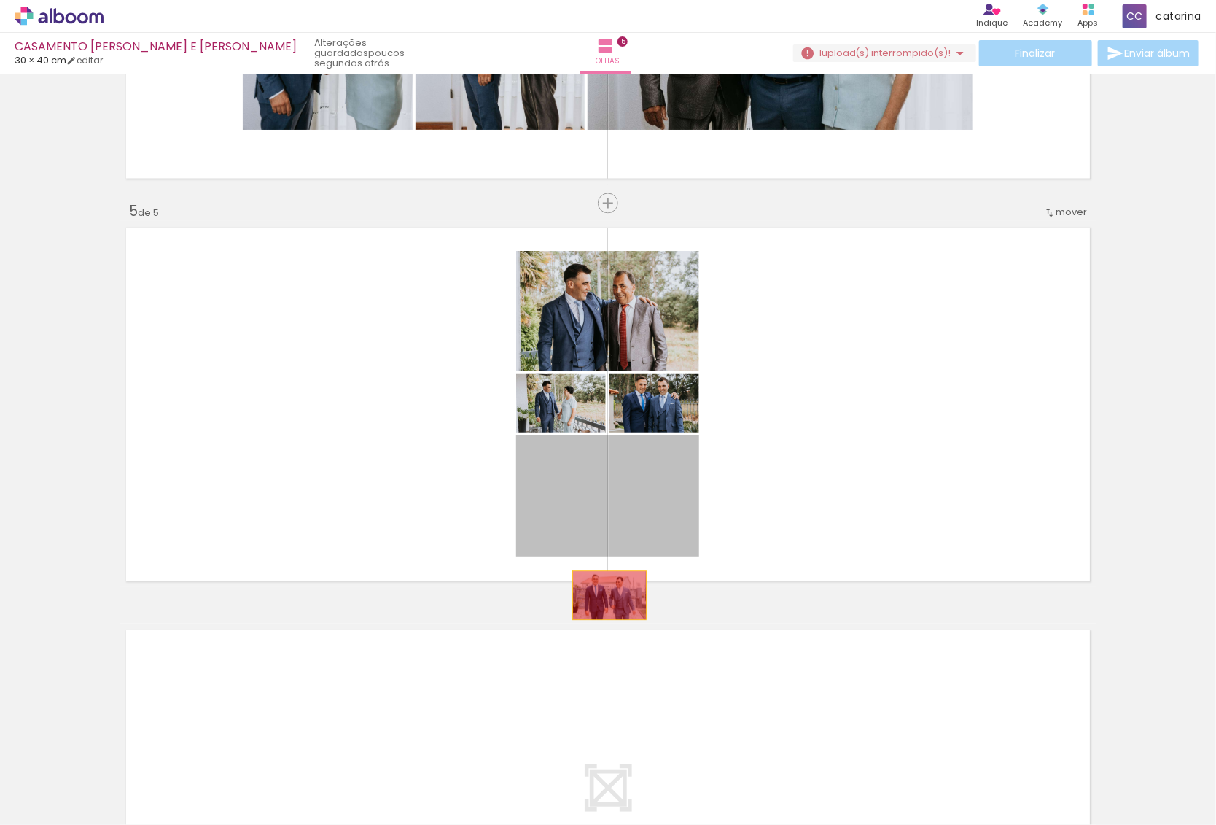
drag, startPoint x: 633, startPoint y: 495, endPoint x: 604, endPoint y: 594, distance: 103.4
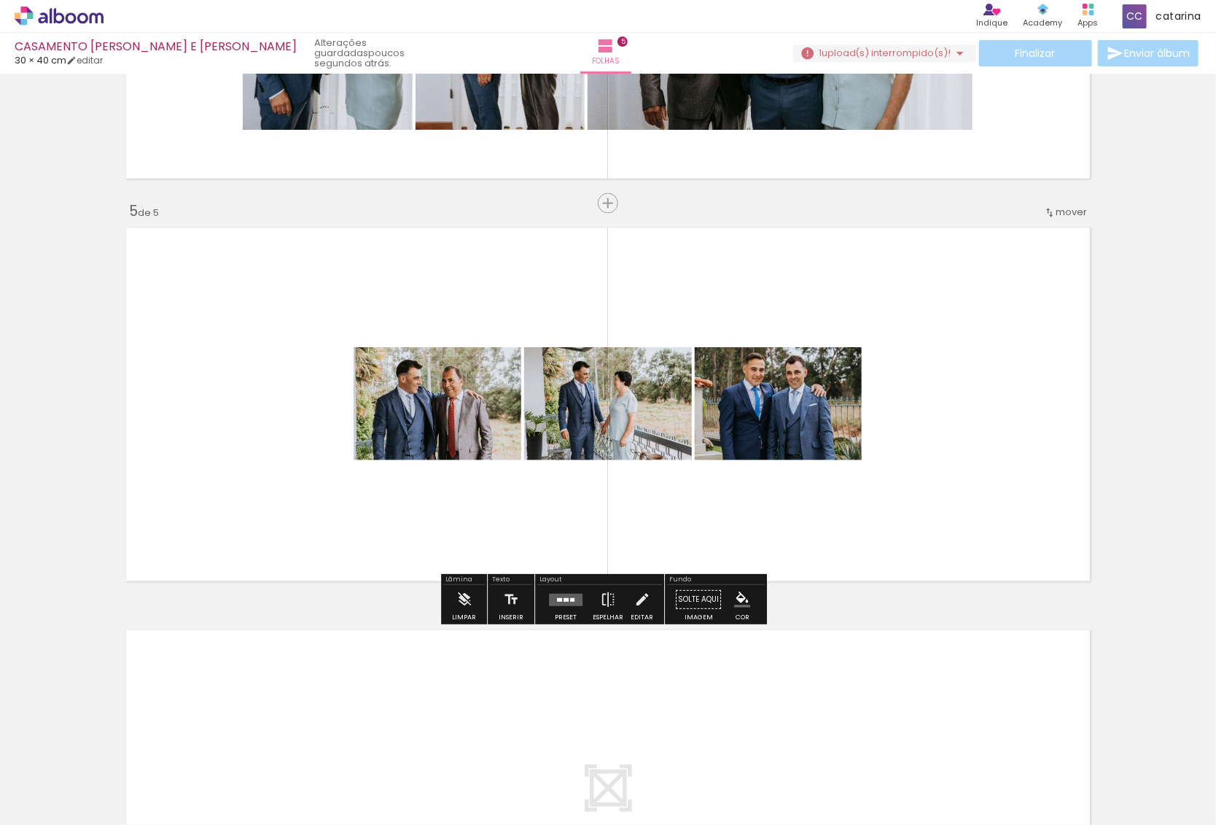
click at [566, 589] on div at bounding box center [565, 599] width 39 height 29
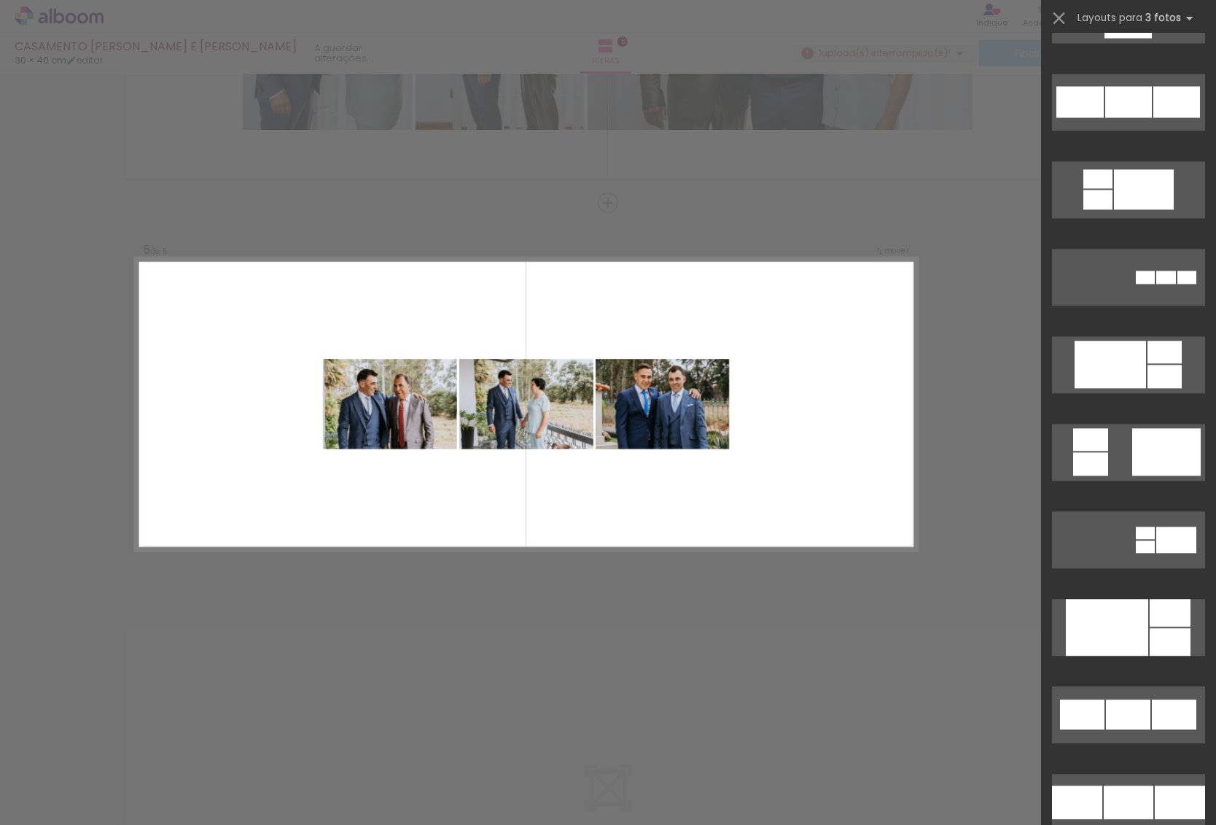
scroll to position [0, 0]
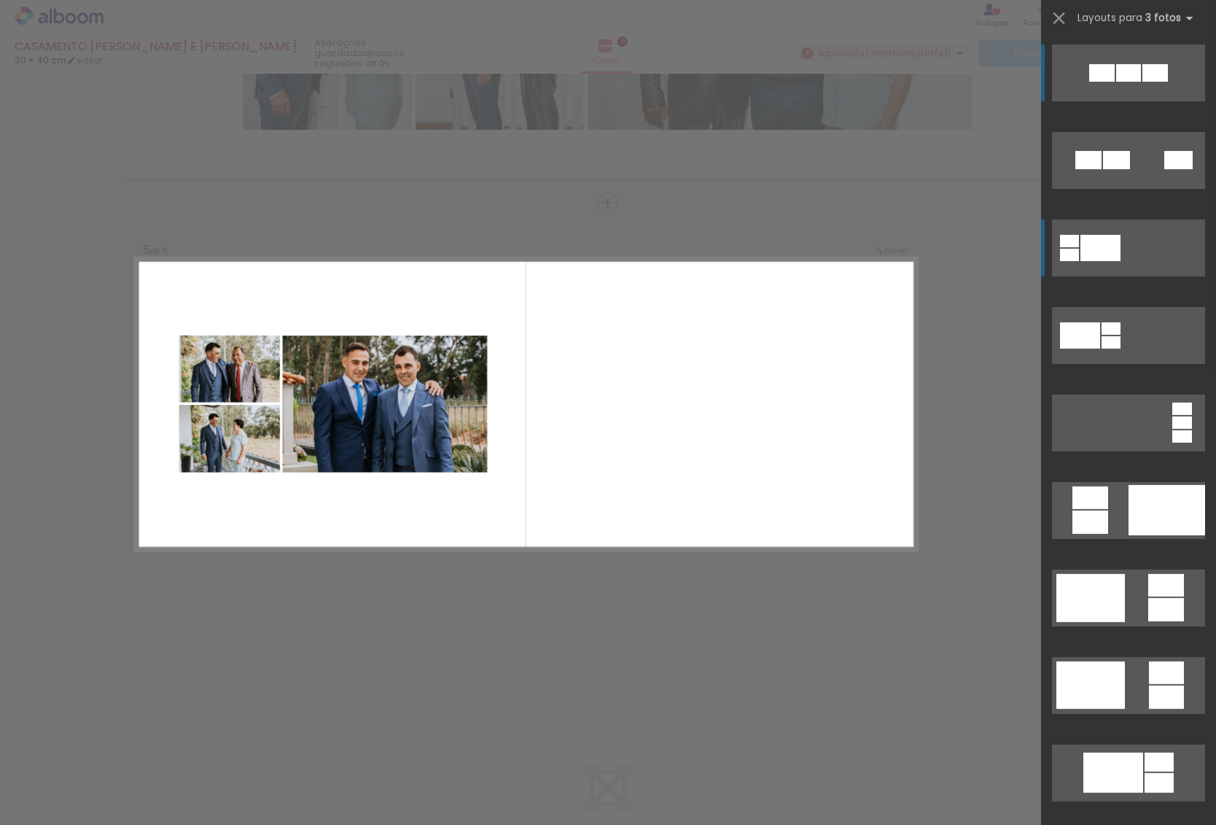
click at [1105, 240] on div at bounding box center [1101, 248] width 40 height 26
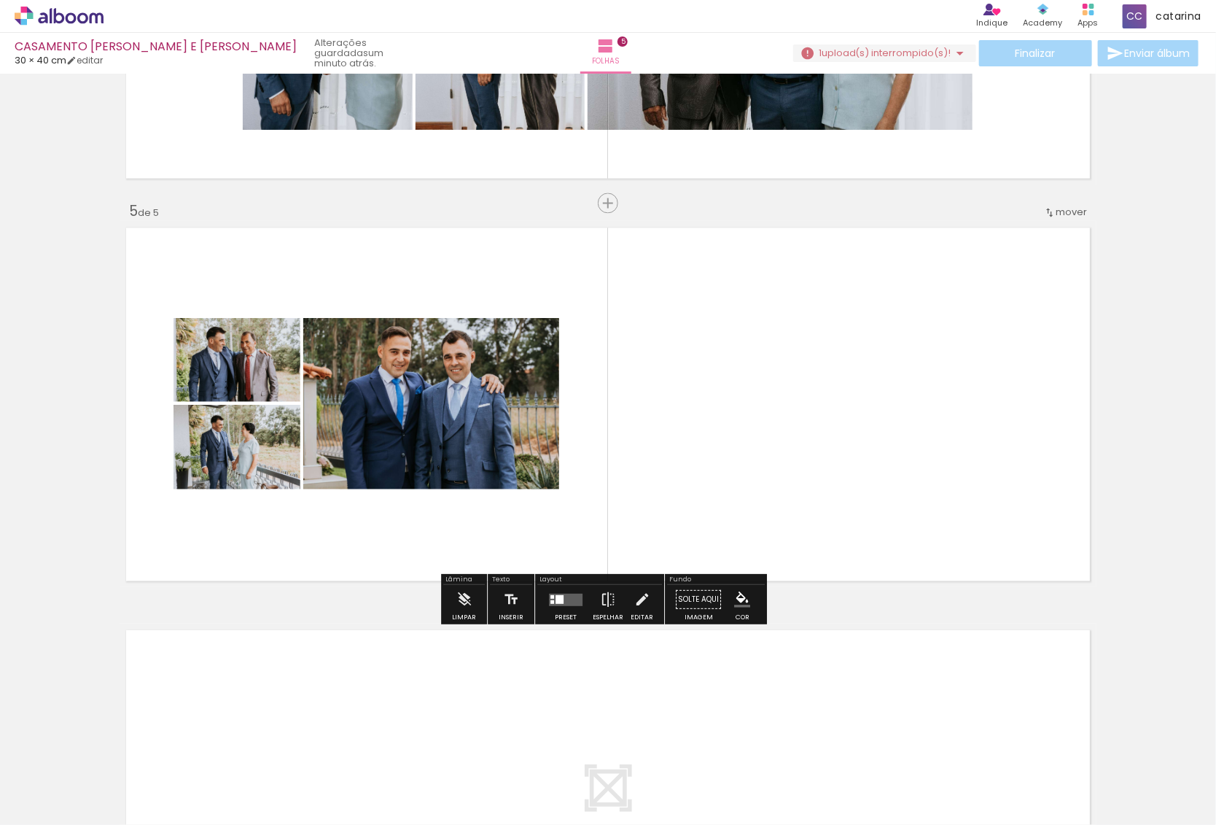
click at [49, 797] on span "Adicionar Fotos" at bounding box center [52, 805] width 44 height 16
click at [0, 0] on input "file" at bounding box center [0, 0] width 0 height 0
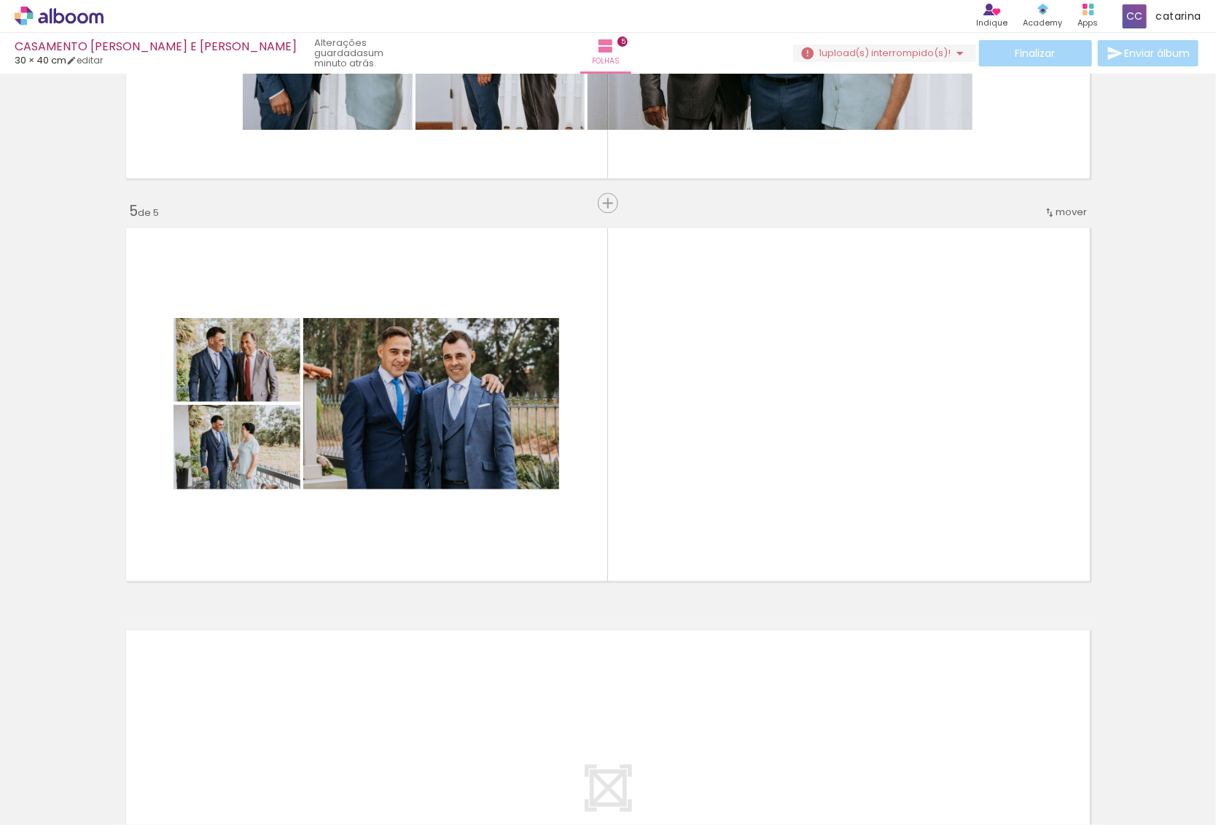
scroll to position [0, 295]
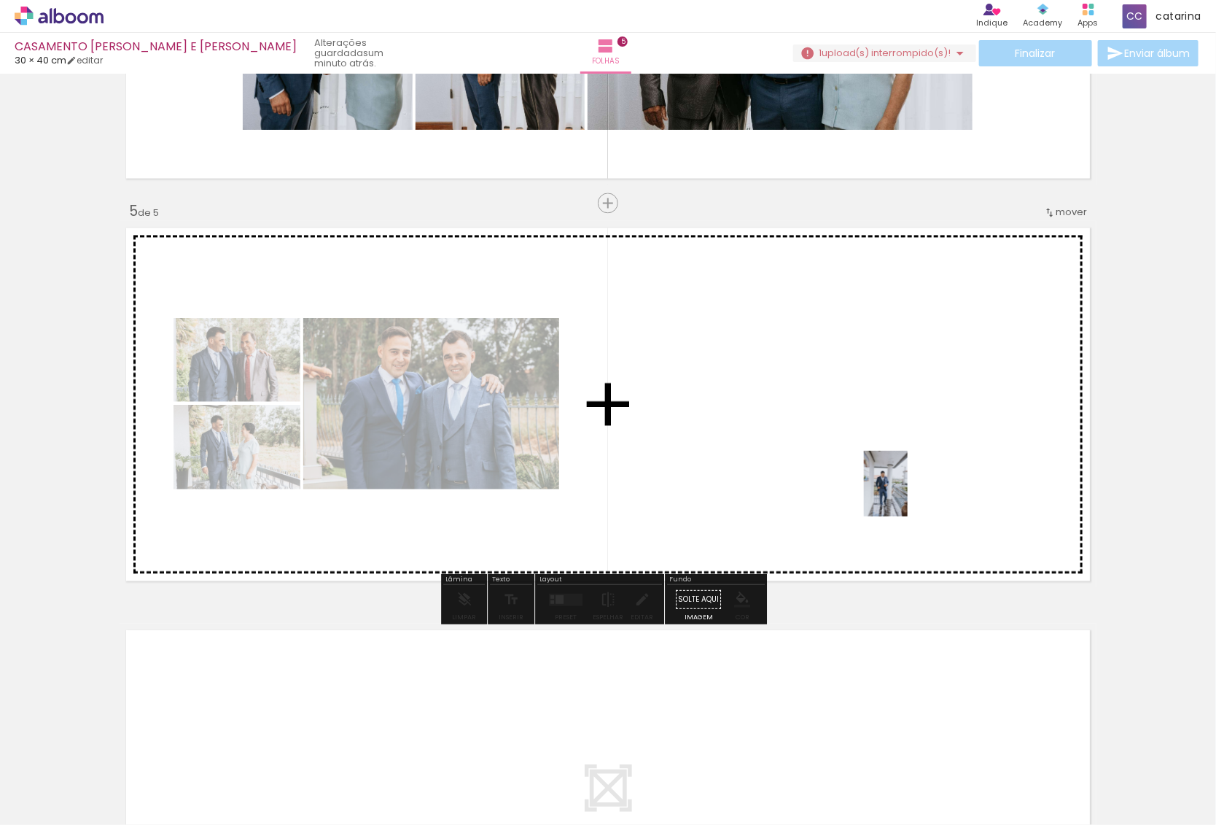
drag, startPoint x: 1161, startPoint y: 784, endPoint x: 901, endPoint y: 486, distance: 394.9
click at [904, 489] on quentale-workspace at bounding box center [608, 412] width 1216 height 825
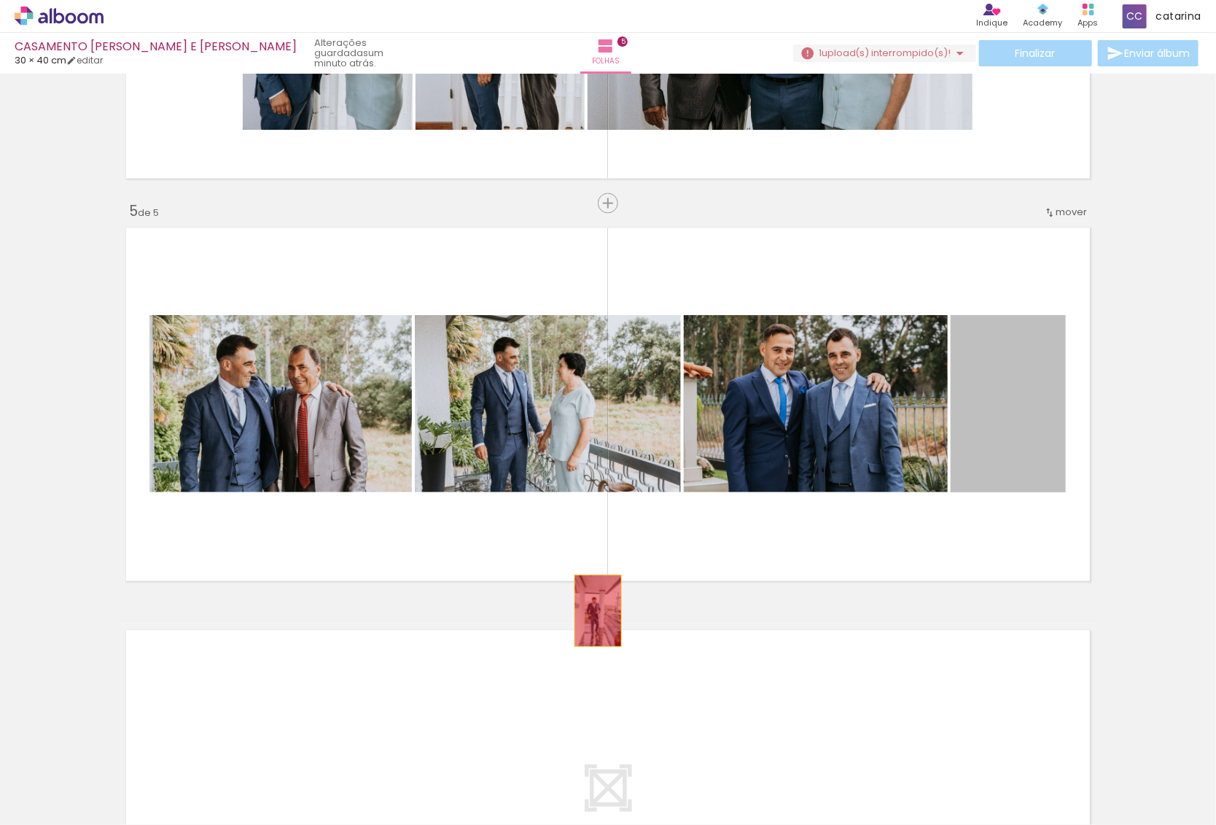
drag, startPoint x: 986, startPoint y: 415, endPoint x: 592, endPoint y: 610, distance: 439.3
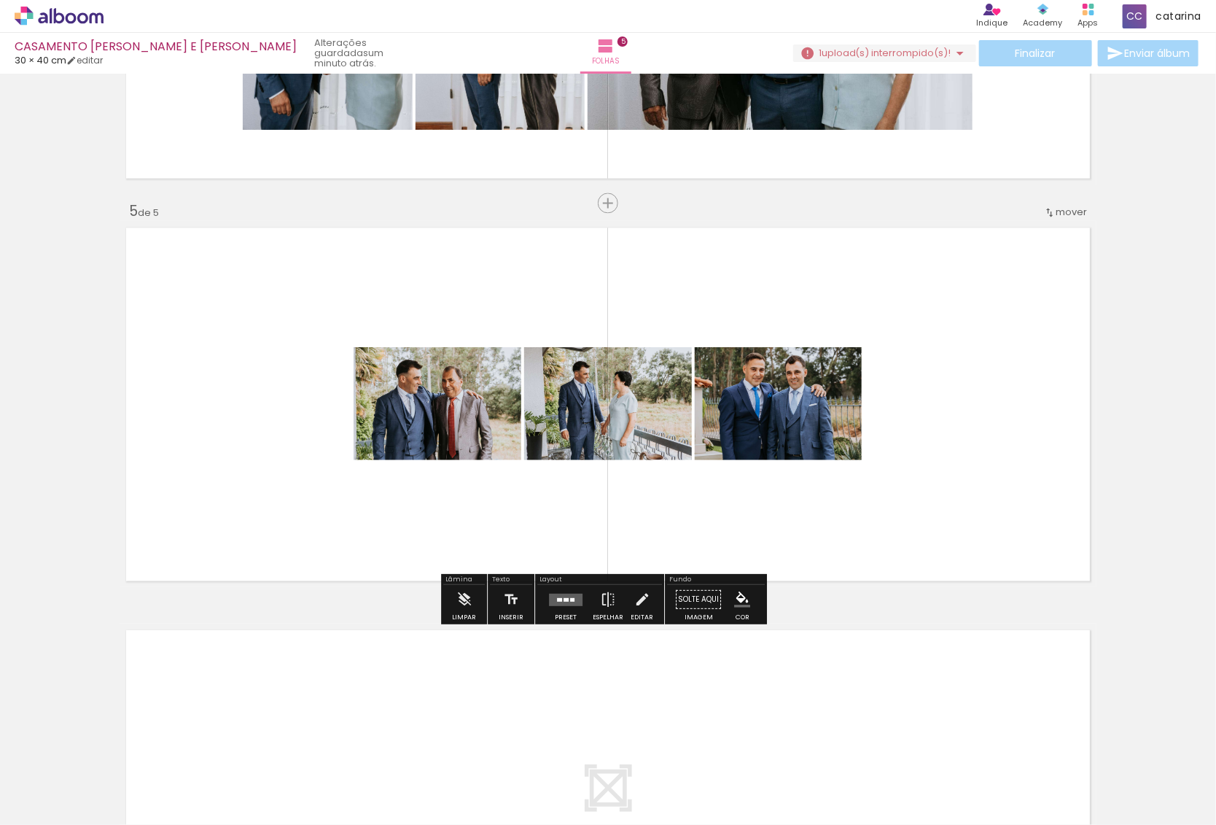
click at [46, 798] on span "Adicionar Fotos" at bounding box center [52, 805] width 44 height 16
click at [0, 0] on input "file" at bounding box center [0, 0] width 0 height 0
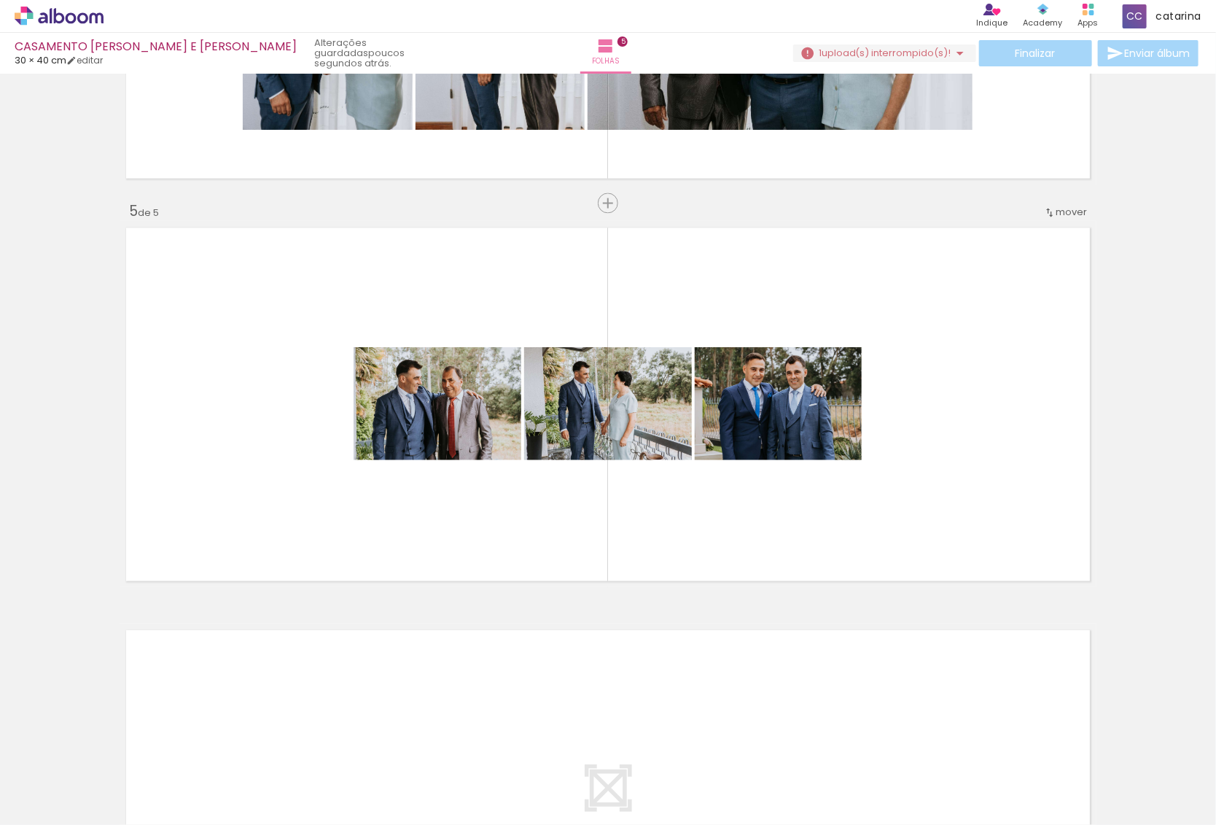
scroll to position [0, 377]
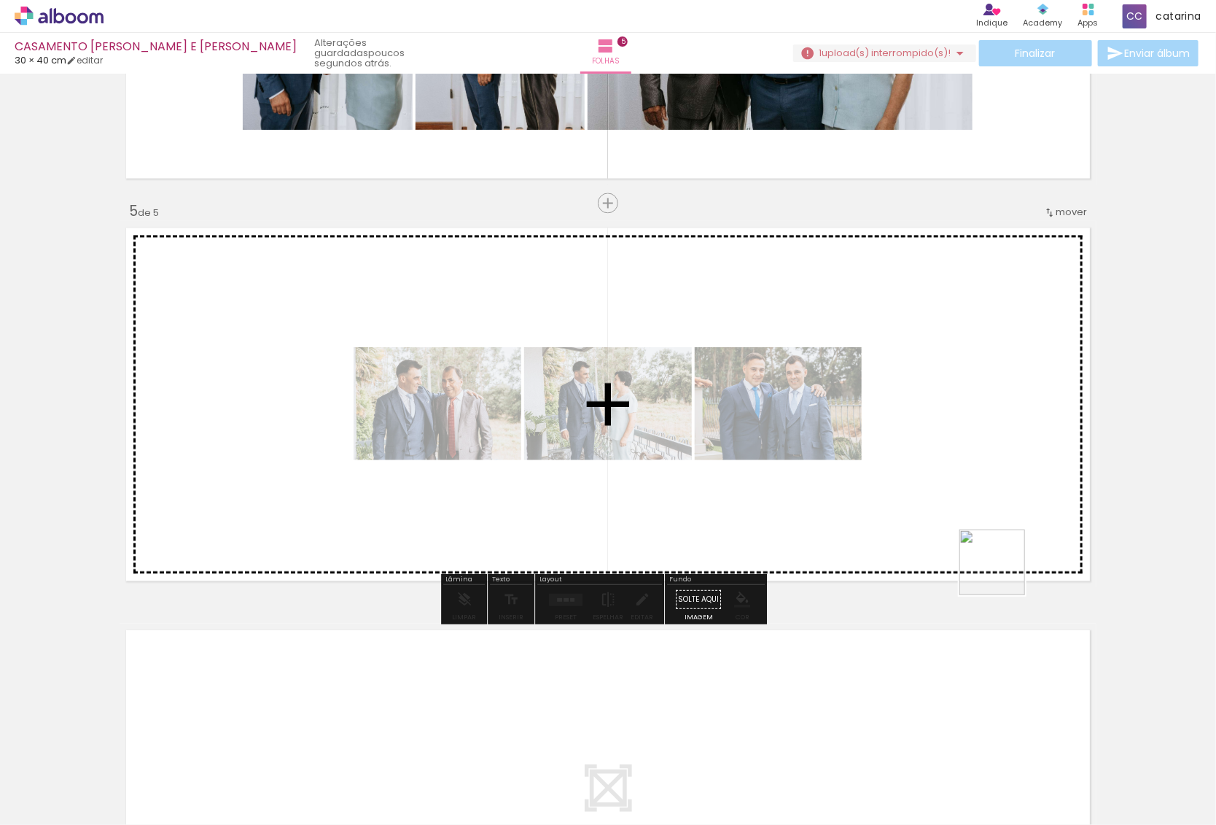
drag, startPoint x: 1160, startPoint y: 783, endPoint x: 972, endPoint y: 489, distance: 349.0
click at [972, 489] on quentale-workspace at bounding box center [608, 412] width 1216 height 825
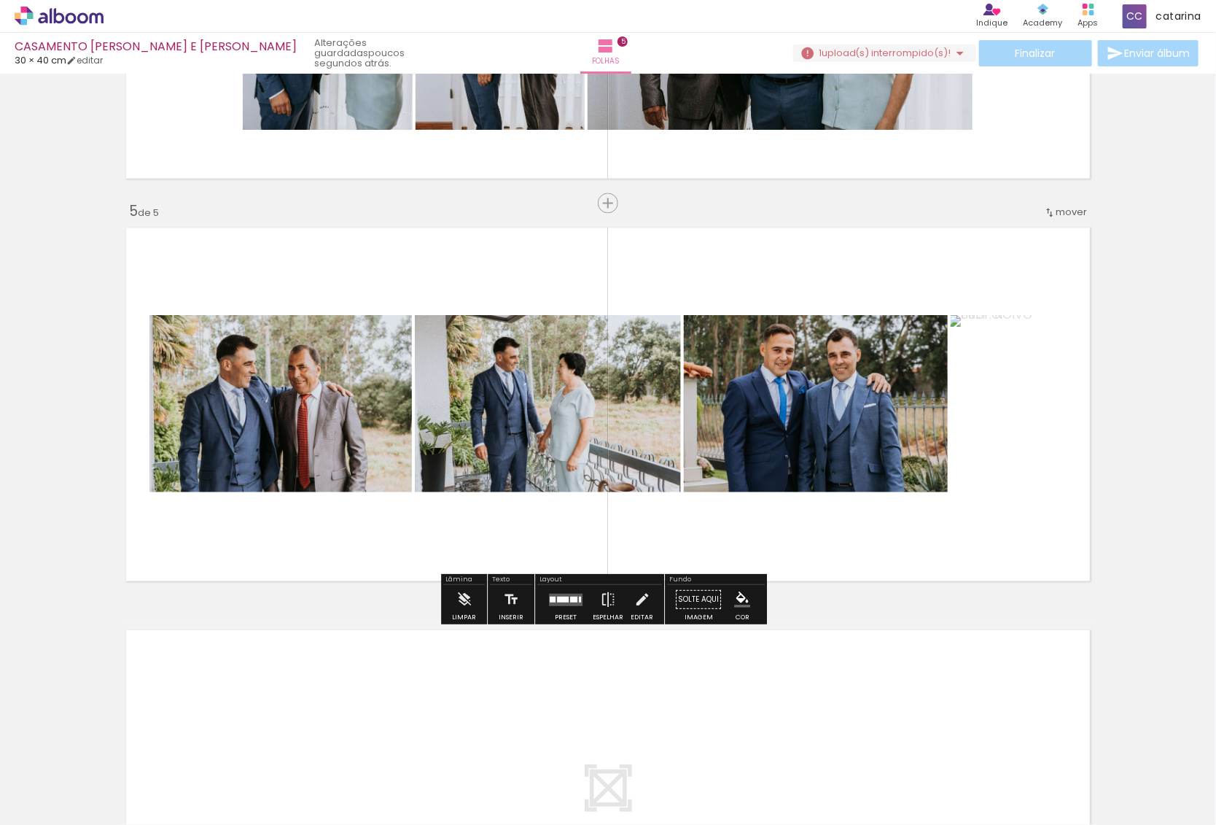
click at [967, 753] on iron-icon at bounding box center [962, 746] width 15 height 15
click at [555, 593] on quentale-layouter at bounding box center [566, 599] width 34 height 12
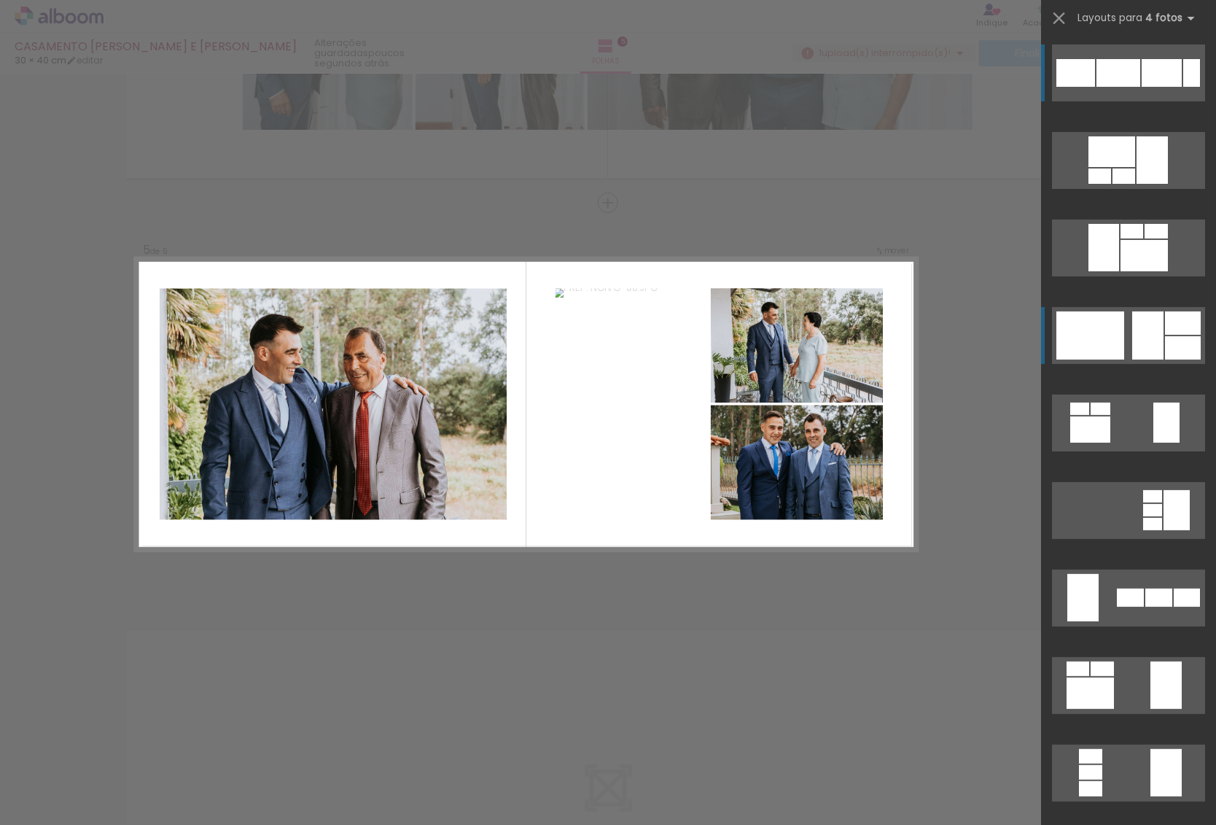
click at [1109, 339] on div at bounding box center [1091, 335] width 68 height 48
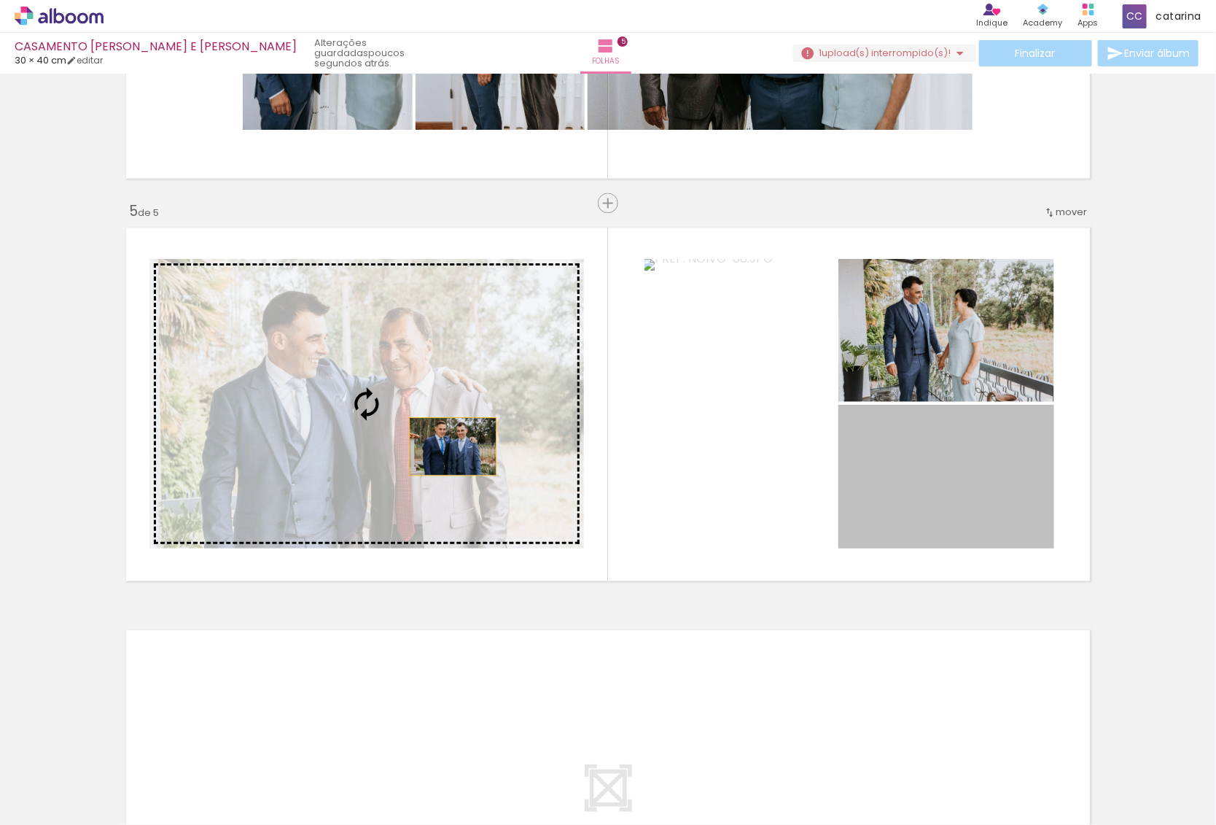
drag, startPoint x: 919, startPoint y: 489, endPoint x: 420, endPoint y: 440, distance: 501.2
click at [0, 0] on slot at bounding box center [0, 0] width 0 height 0
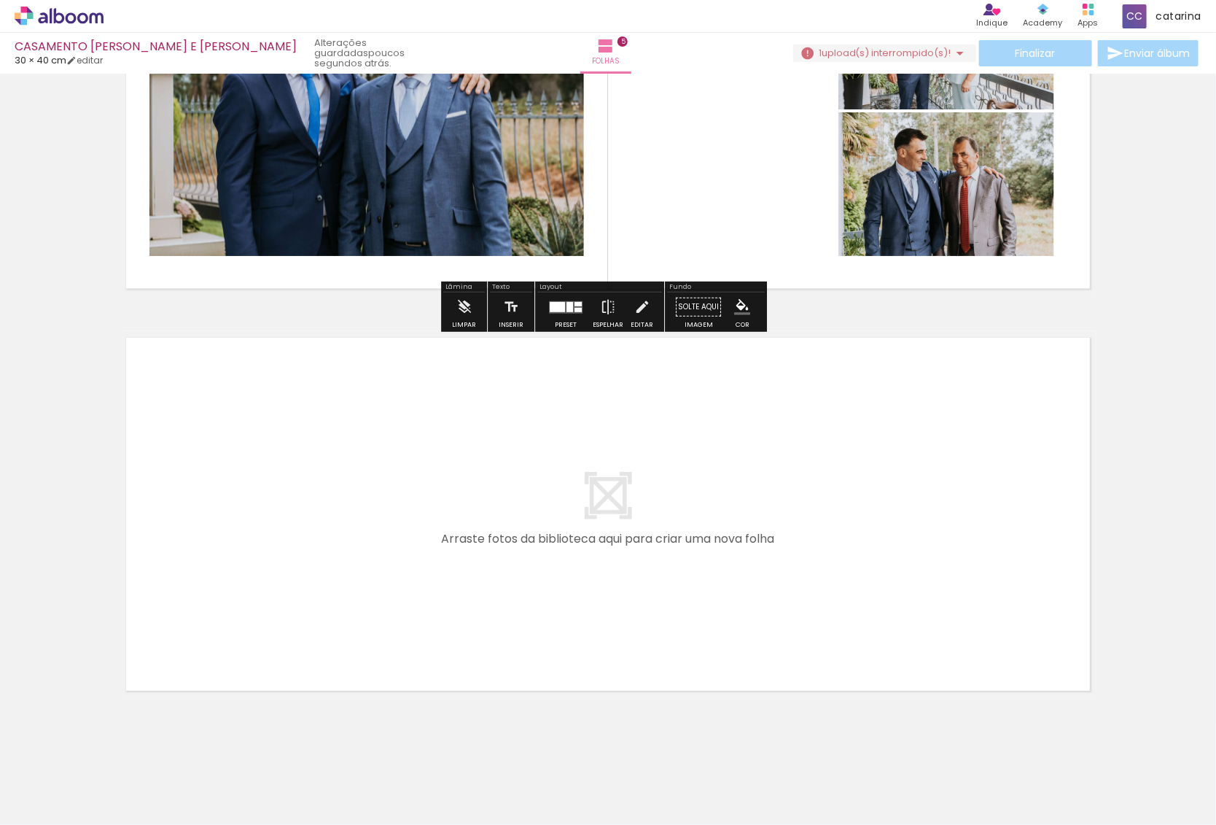
scroll to position [1812, 0]
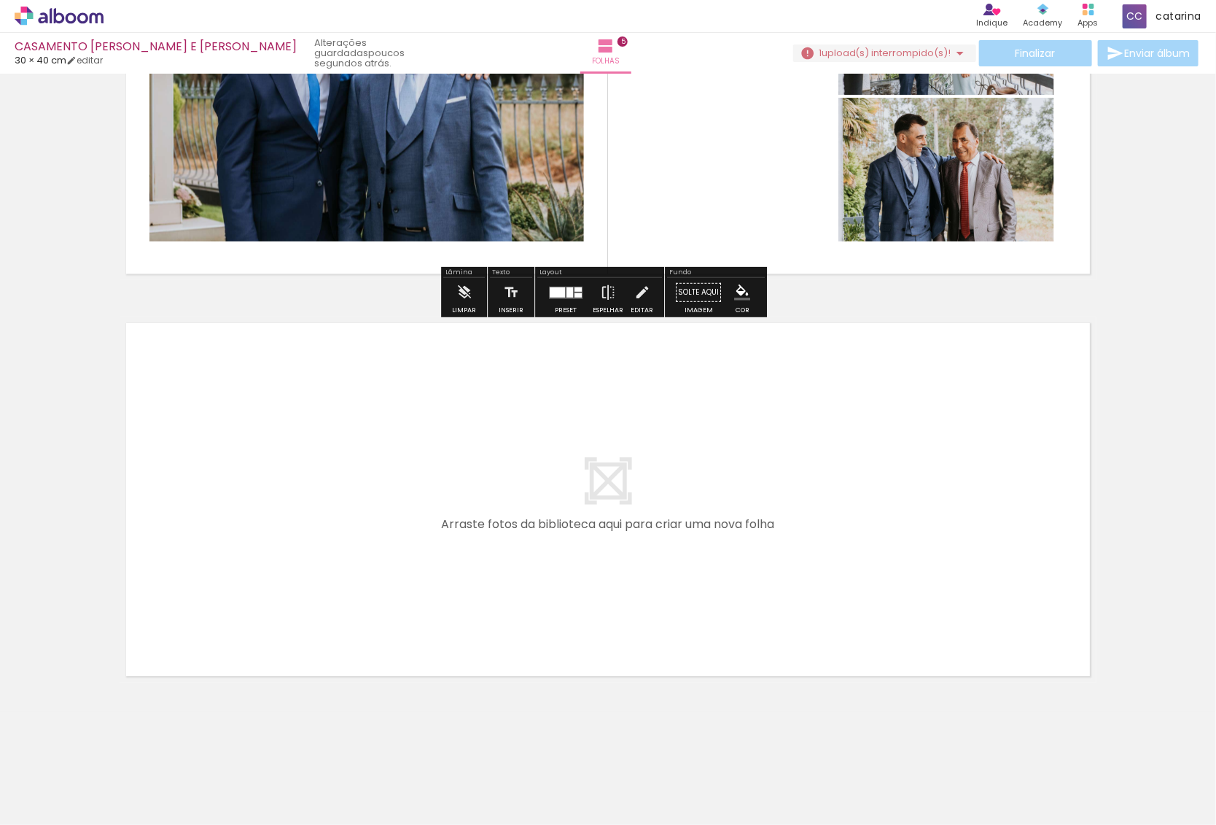
click at [690, 470] on quentale-layouter at bounding box center [608, 500] width 977 height 366
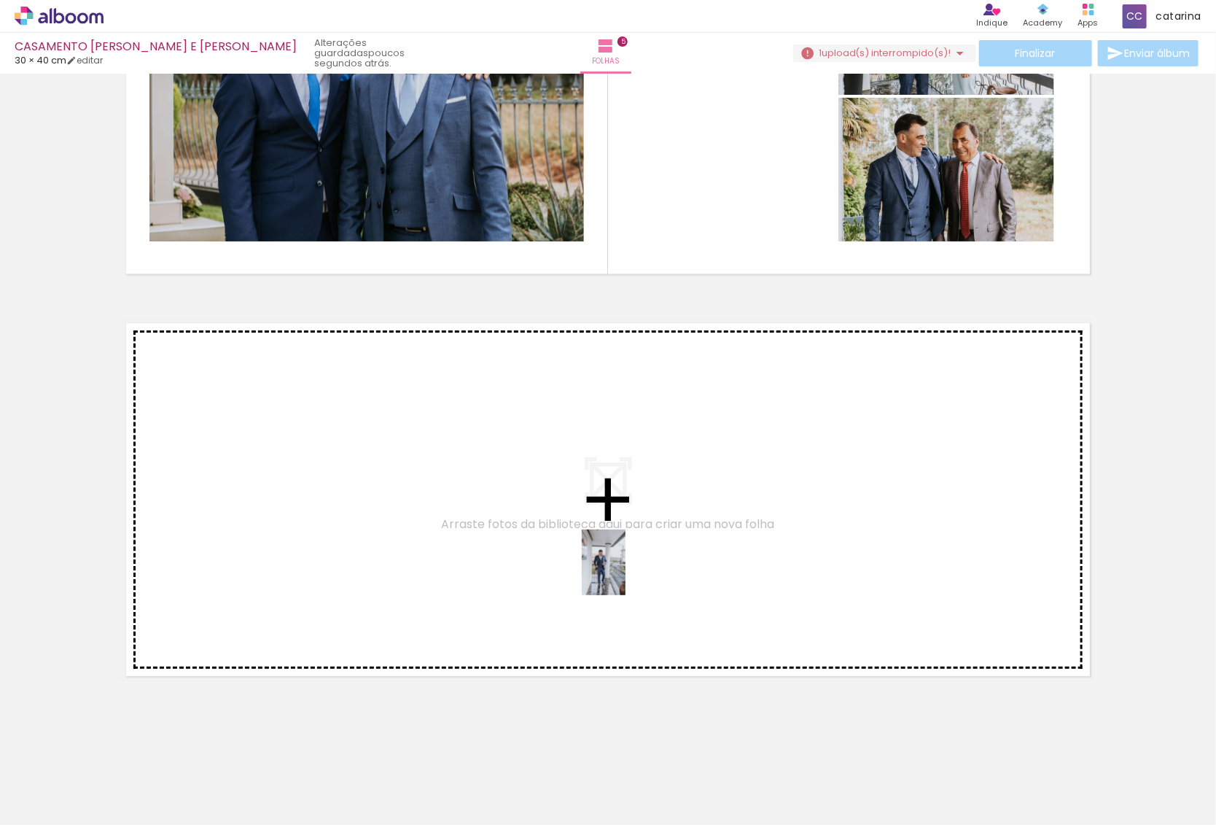
drag, startPoint x: 1069, startPoint y: 797, endPoint x: 626, endPoint y: 573, distance: 496.7
click at [626, 573] on quentale-workspace at bounding box center [608, 412] width 1216 height 825
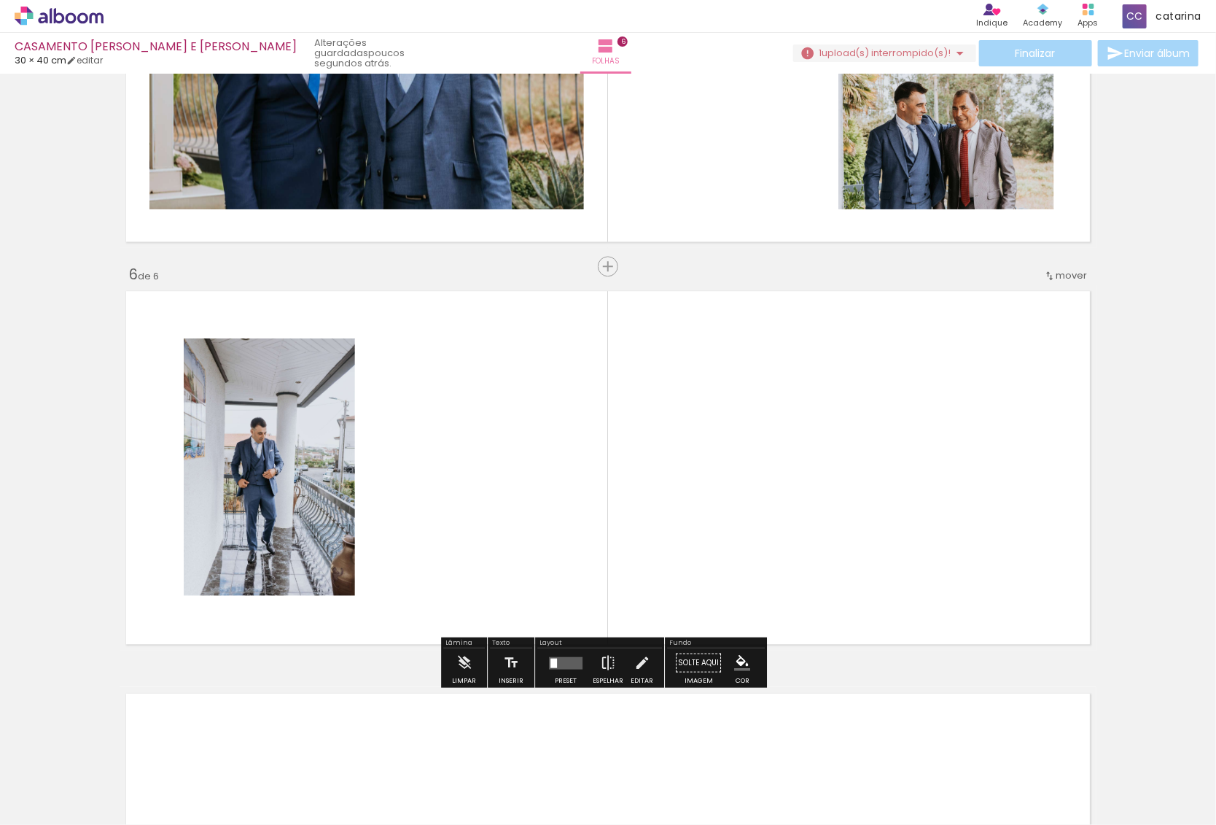
scroll to position [1908, 0]
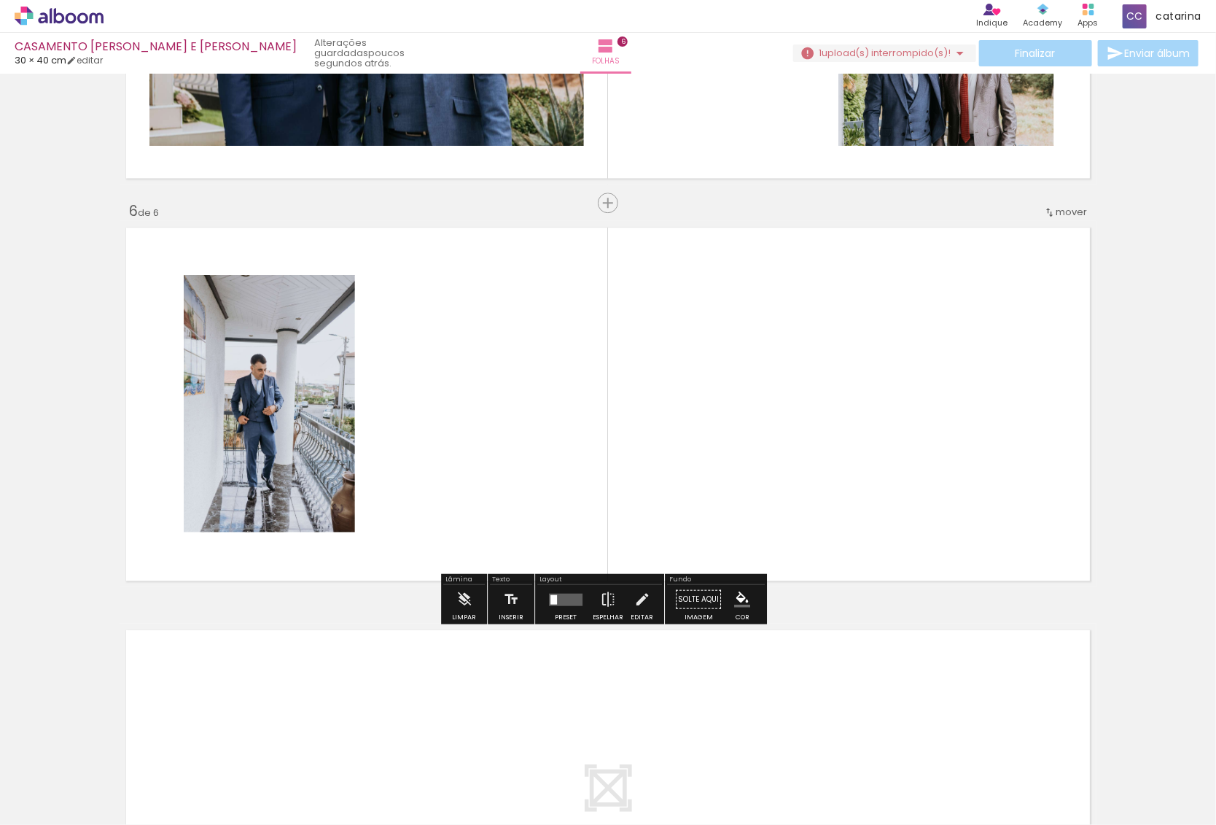
click at [38, 801] on span "Adicionar Fotos" at bounding box center [52, 805] width 44 height 16
click at [0, 0] on input "file" at bounding box center [0, 0] width 0 height 0
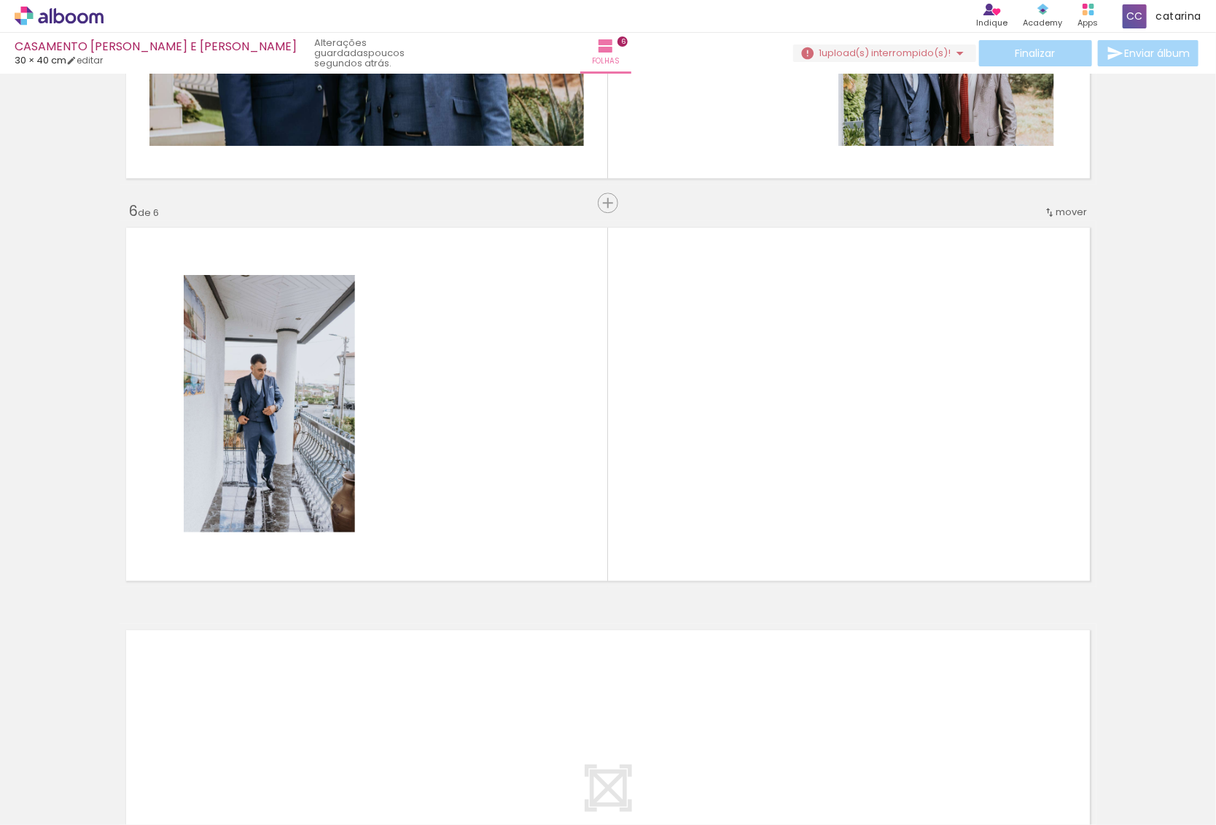
scroll to position [0, 377]
drag, startPoint x: 1168, startPoint y: 782, endPoint x: 567, endPoint y: 492, distance: 667.4
click at [589, 503] on quentale-workspace at bounding box center [608, 412] width 1216 height 825
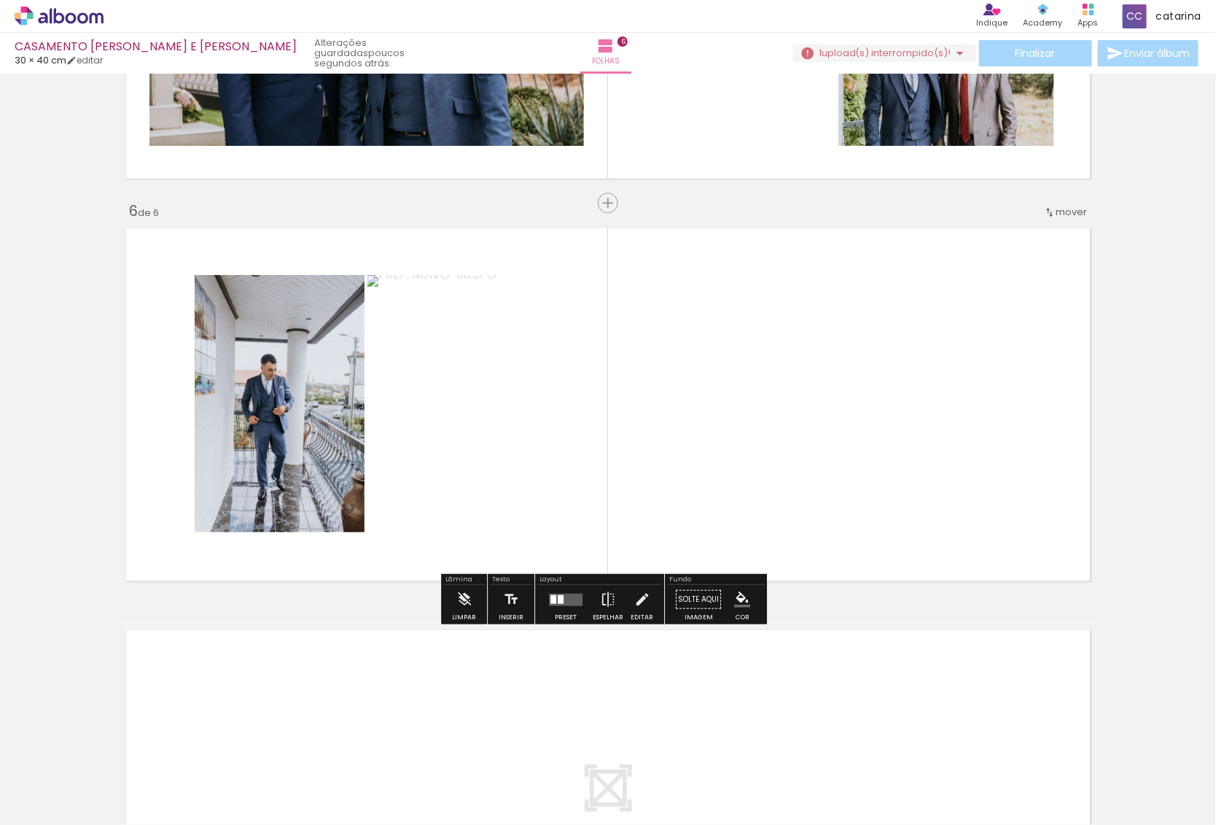
click at [37, 802] on span "Adicionar Fotos" at bounding box center [52, 805] width 44 height 16
click at [0, 0] on input "file" at bounding box center [0, 0] width 0 height 0
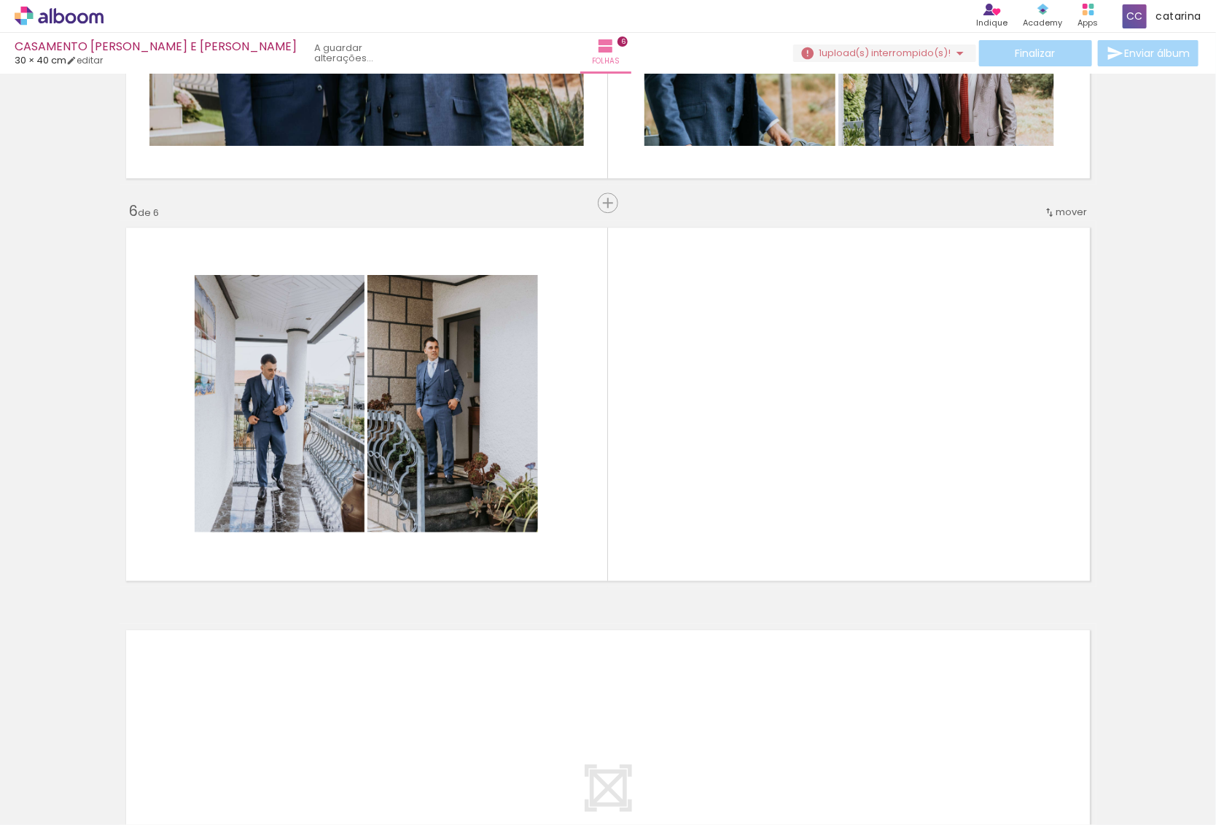
scroll to position [0, 459]
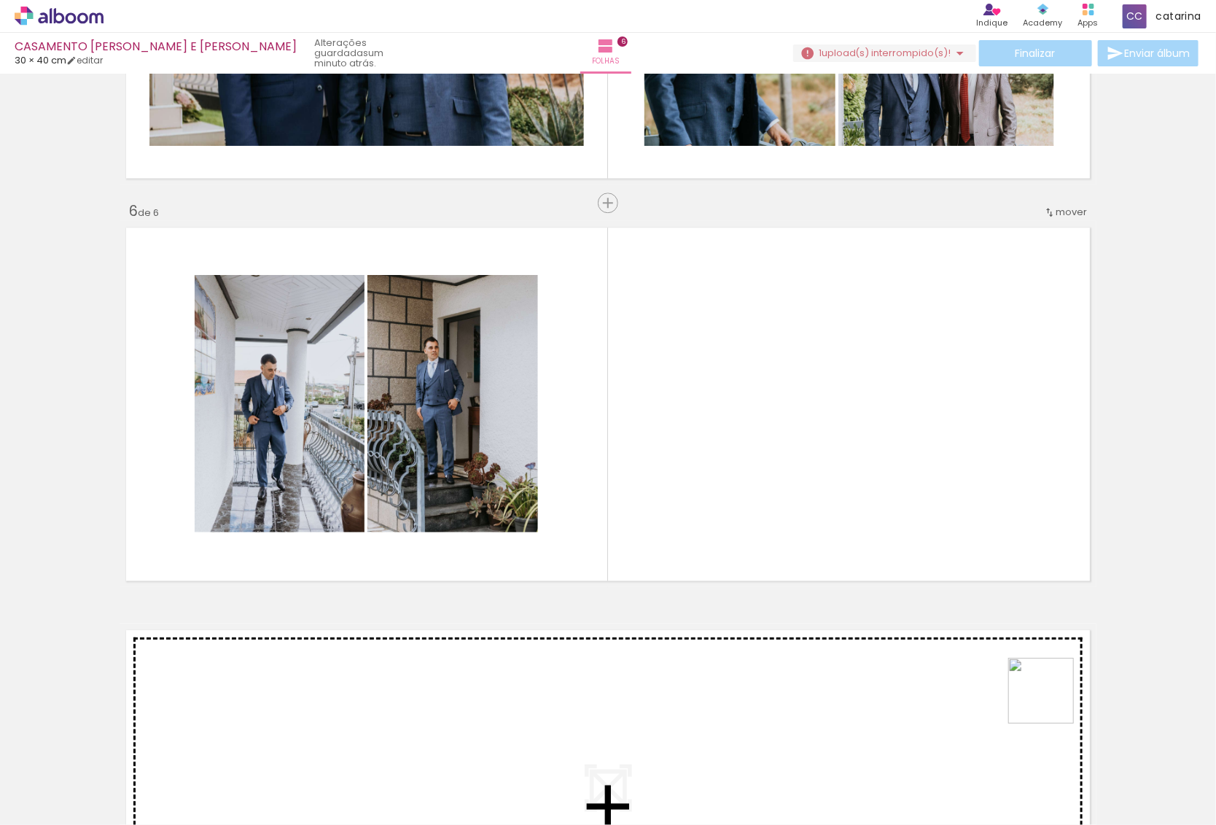
drag, startPoint x: 1163, startPoint y: 789, endPoint x: 818, endPoint y: 507, distance: 445.1
click at [829, 517] on quentale-workspace at bounding box center [608, 412] width 1216 height 825
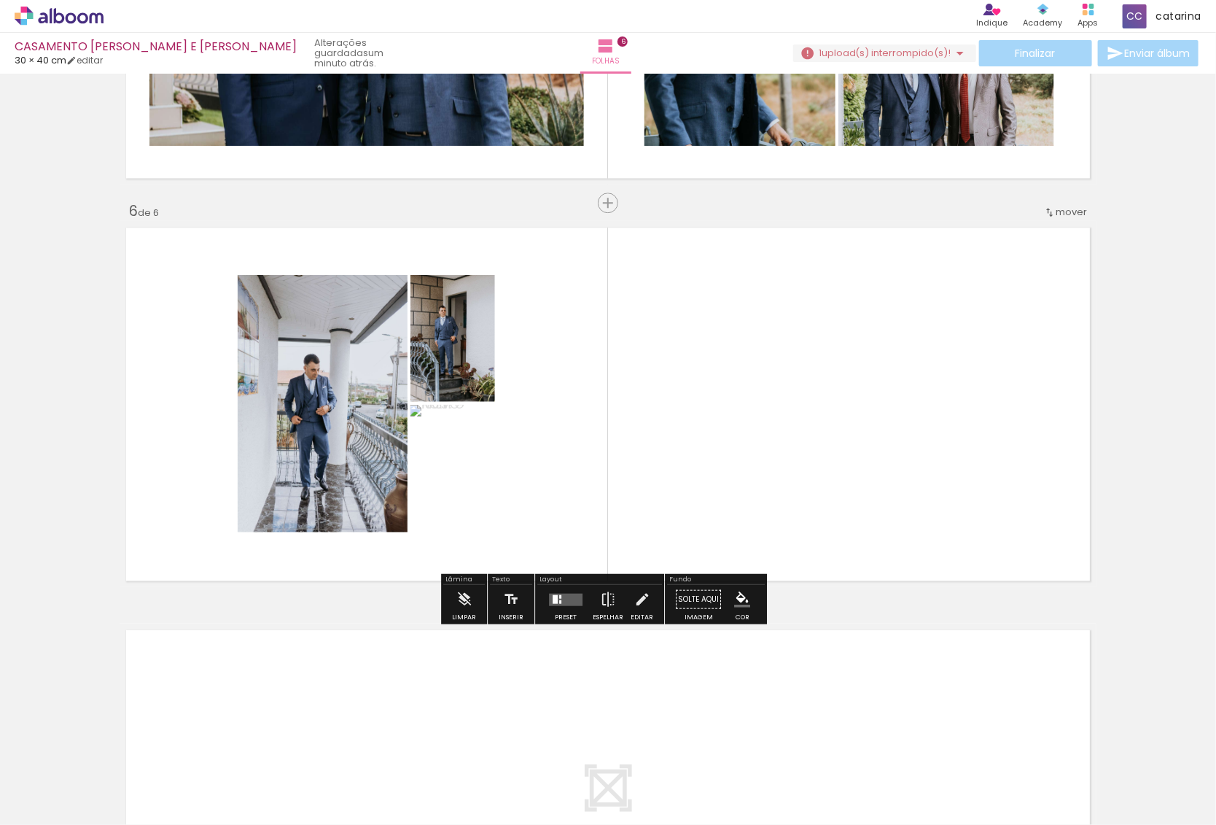
click at [80, 802] on paper-button "Adicionar Fotos" at bounding box center [44, 804] width 71 height 23
click at [0, 0] on input "file" at bounding box center [0, 0] width 0 height 0
click at [554, 585] on div at bounding box center [565, 599] width 39 height 29
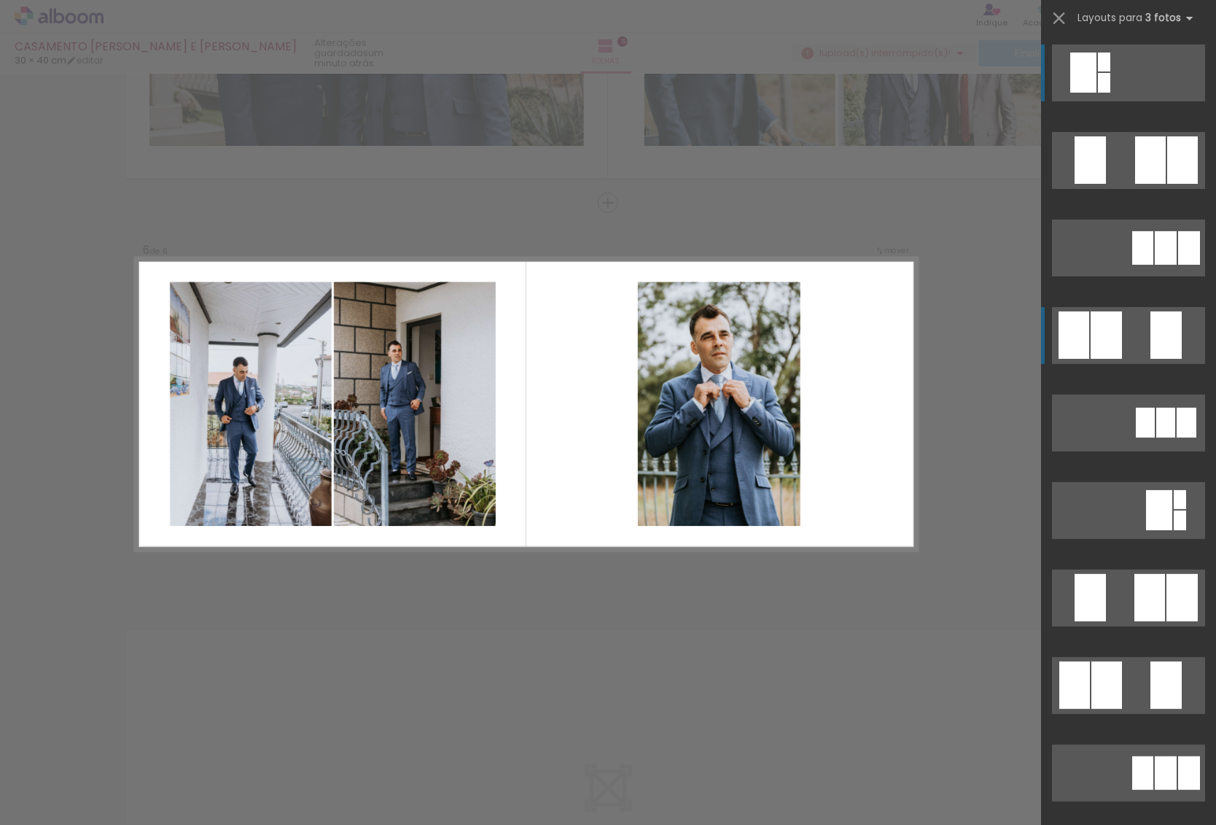
click at [1151, 341] on div at bounding box center [1166, 334] width 31 height 47
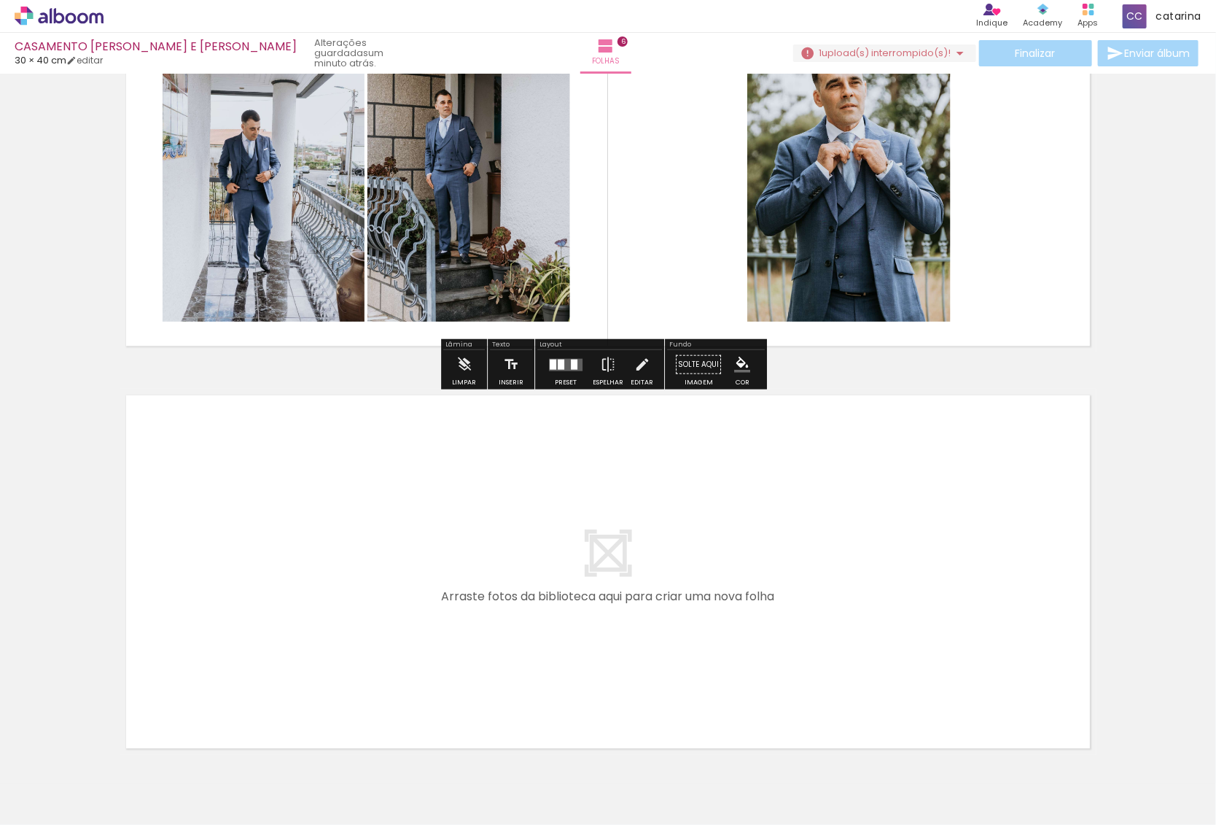
scroll to position [2215, 0]
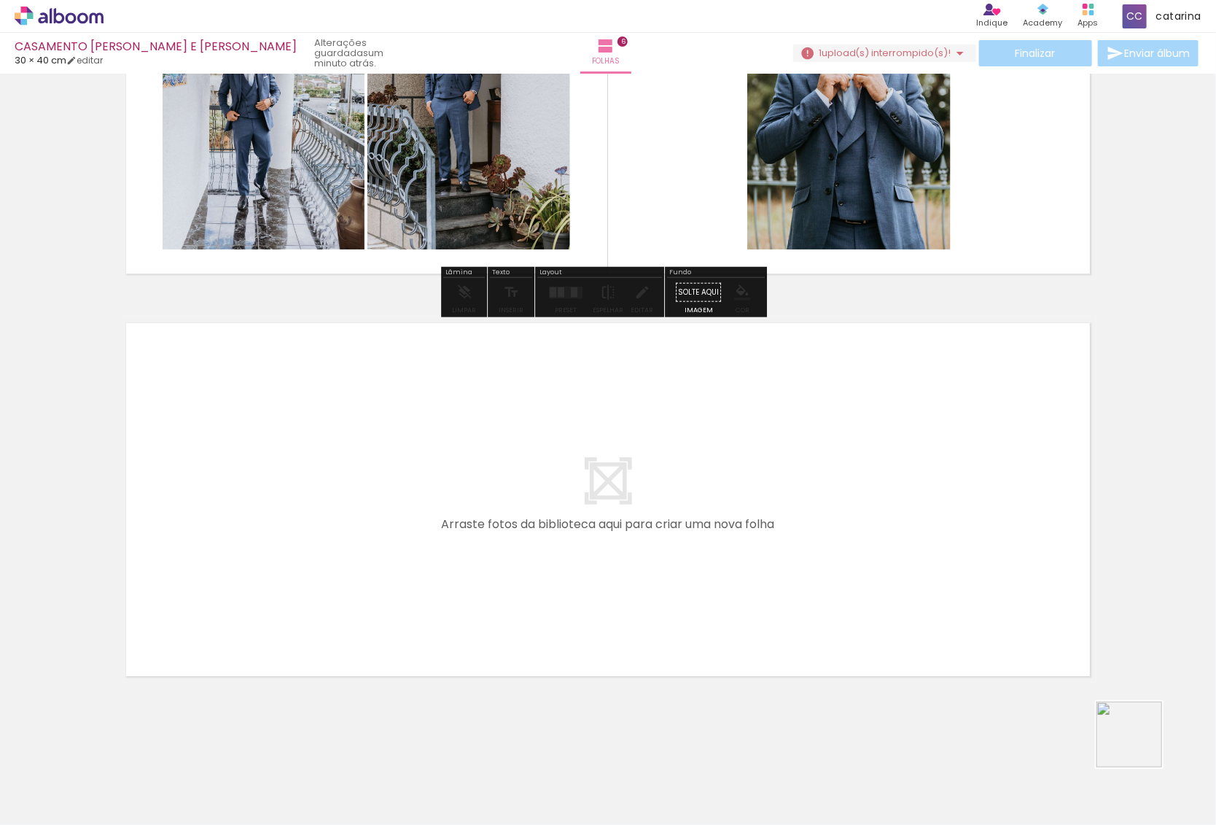
drag, startPoint x: 1193, startPoint y: 778, endPoint x: 752, endPoint y: 591, distance: 479.4
click at [752, 591] on quentale-workspace at bounding box center [608, 412] width 1216 height 825
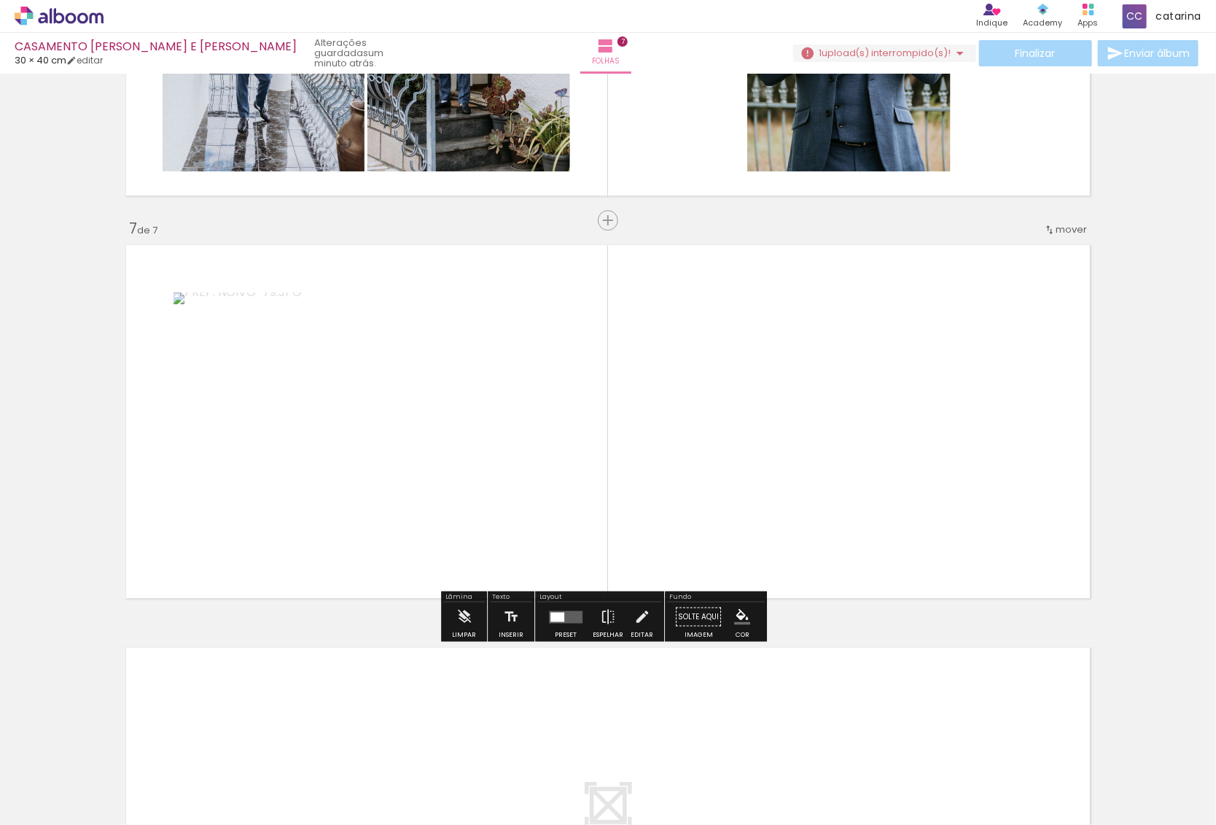
scroll to position [2310, 0]
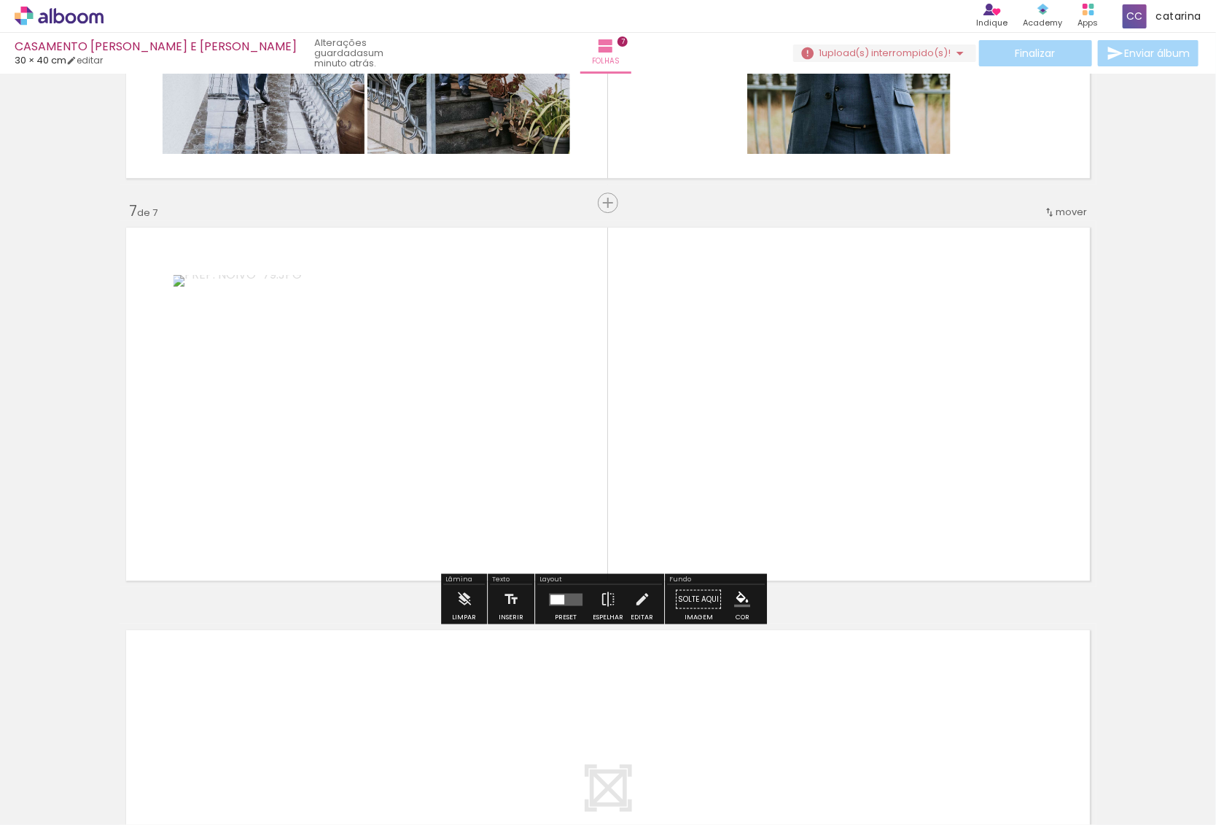
click at [57, 806] on span "Adicionar Fotos" at bounding box center [52, 805] width 44 height 16
click at [0, 0] on input "file" at bounding box center [0, 0] width 0 height 0
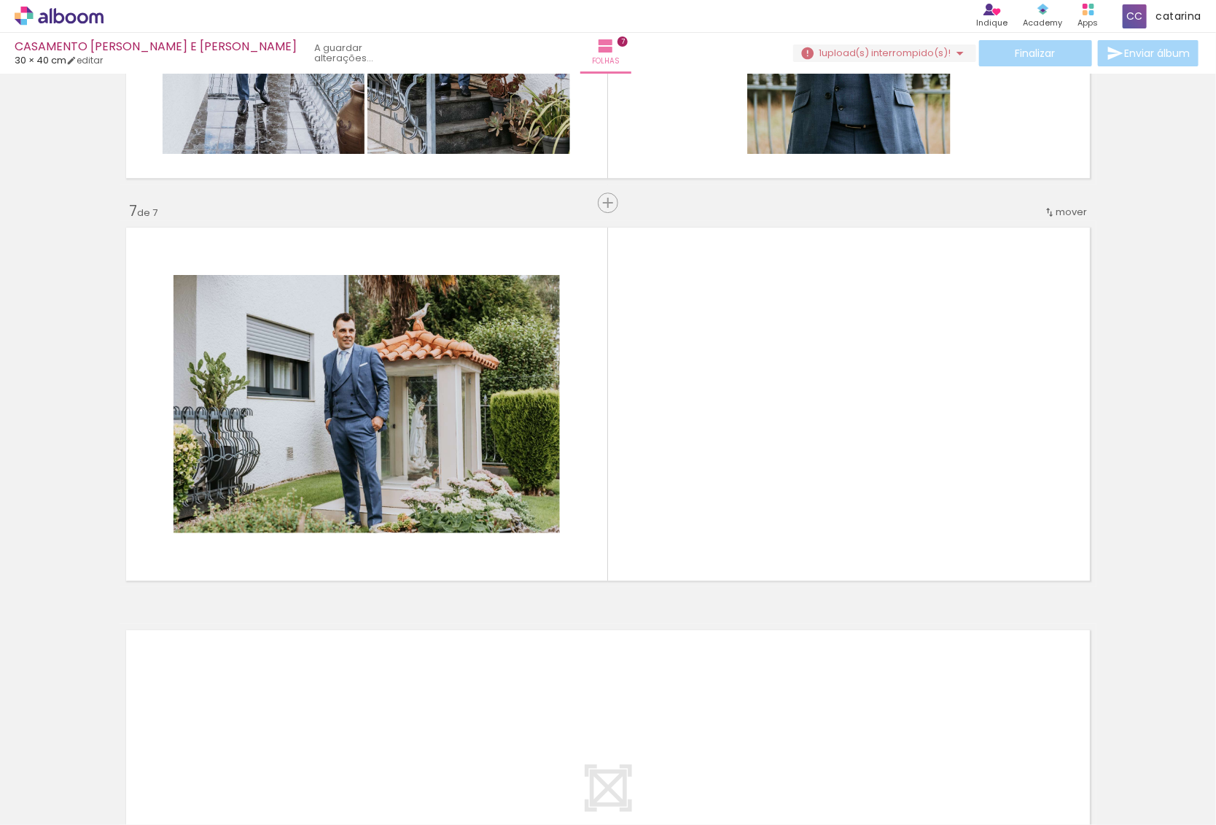
scroll to position [0, 622]
drag, startPoint x: 1158, startPoint y: 794, endPoint x: 966, endPoint y: 515, distance: 339.3
click at [966, 515] on quentale-workspace at bounding box center [608, 412] width 1216 height 825
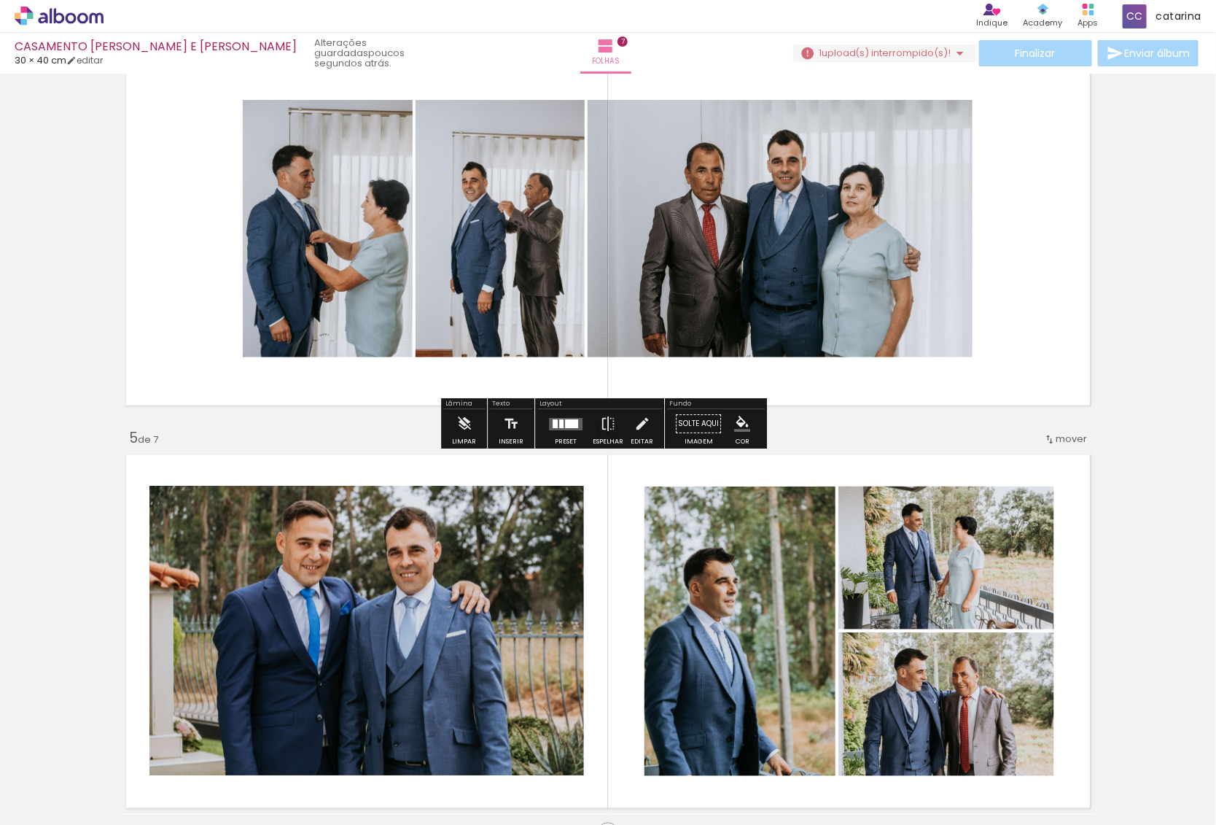
scroll to position [1621, 0]
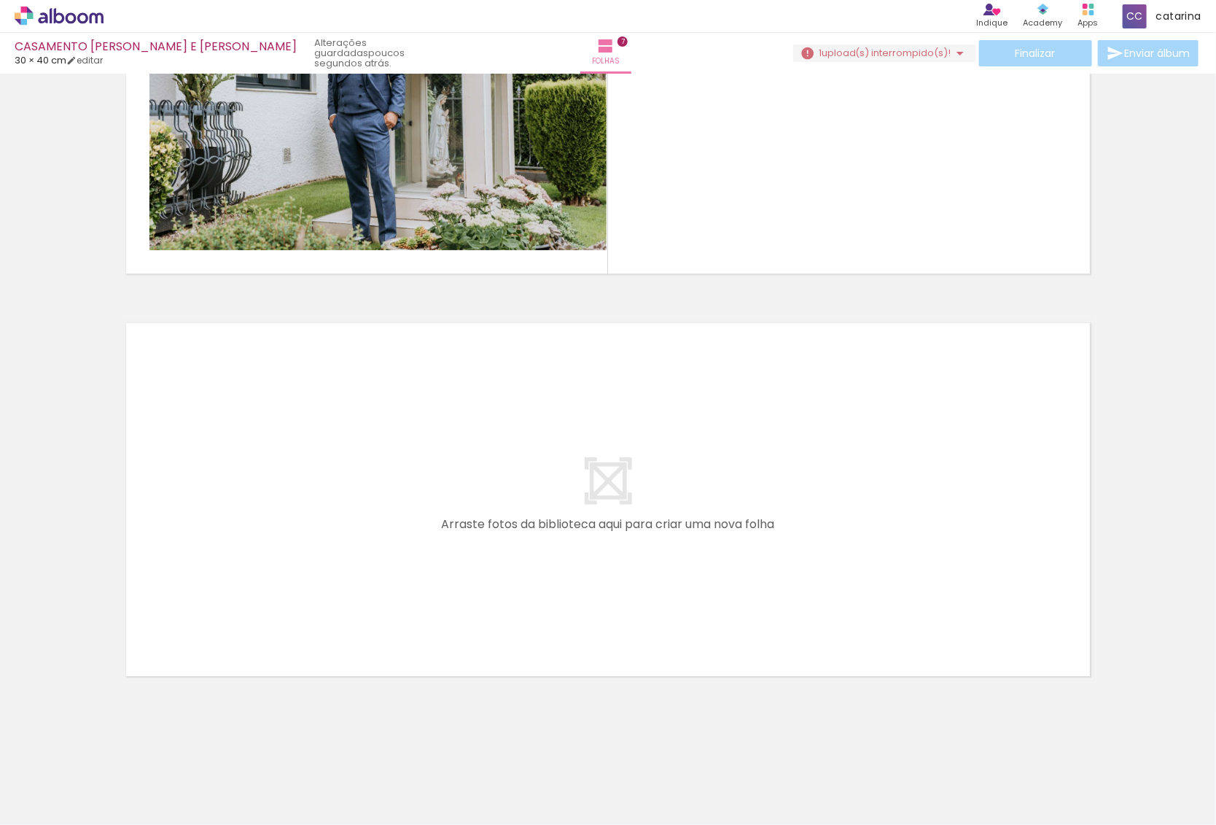
scroll to position [0, 622]
click at [47, 812] on span "Adicionar Fotos" at bounding box center [52, 805] width 44 height 16
click at [0, 0] on input "file" at bounding box center [0, 0] width 0 height 0
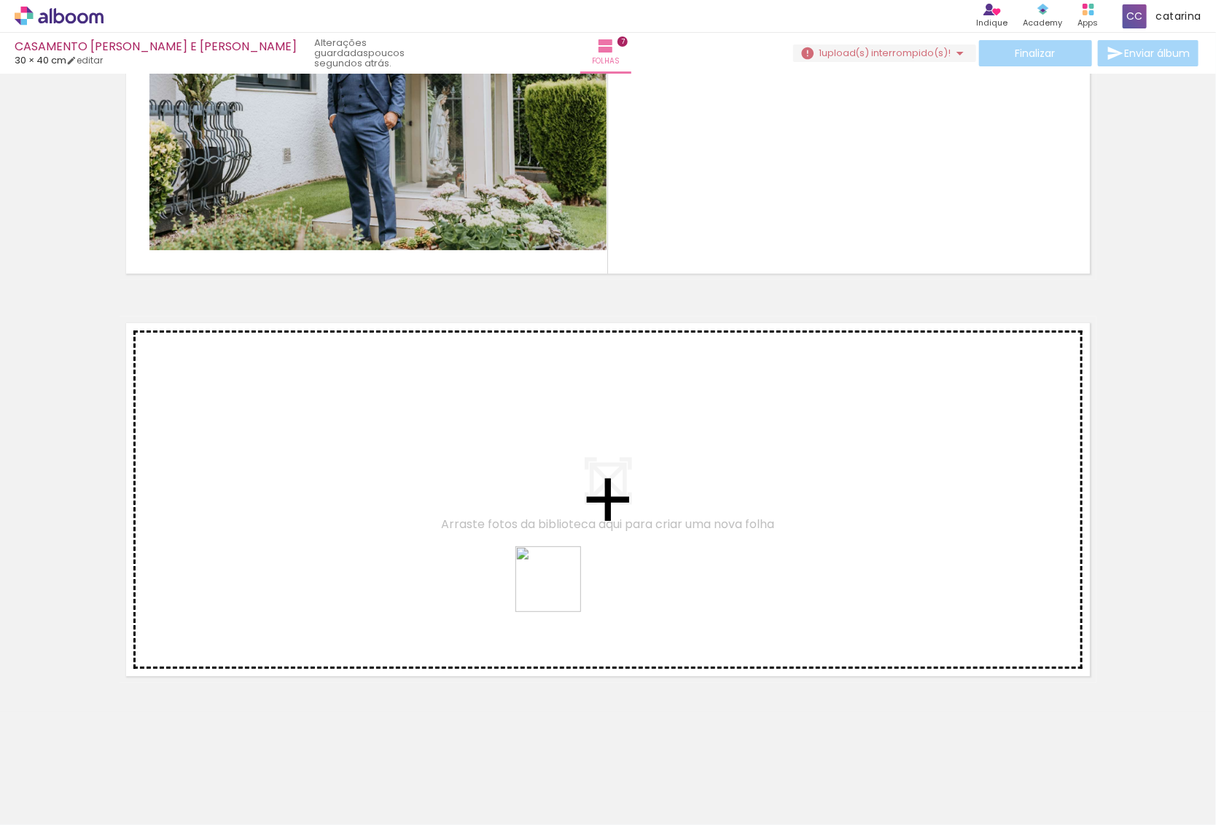
drag, startPoint x: 1157, startPoint y: 777, endPoint x: 387, endPoint y: 535, distance: 807.5
click at [387, 535] on quentale-workspace at bounding box center [608, 412] width 1216 height 825
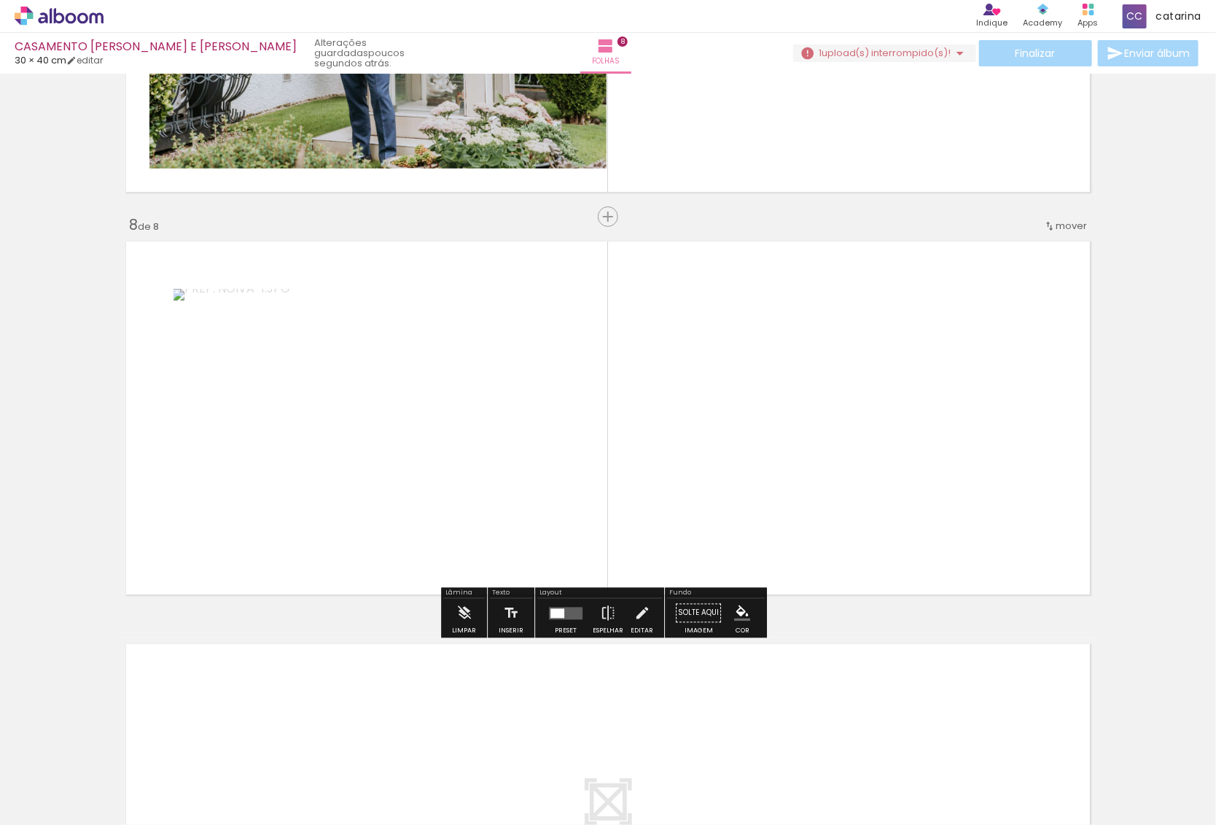
scroll to position [2713, 0]
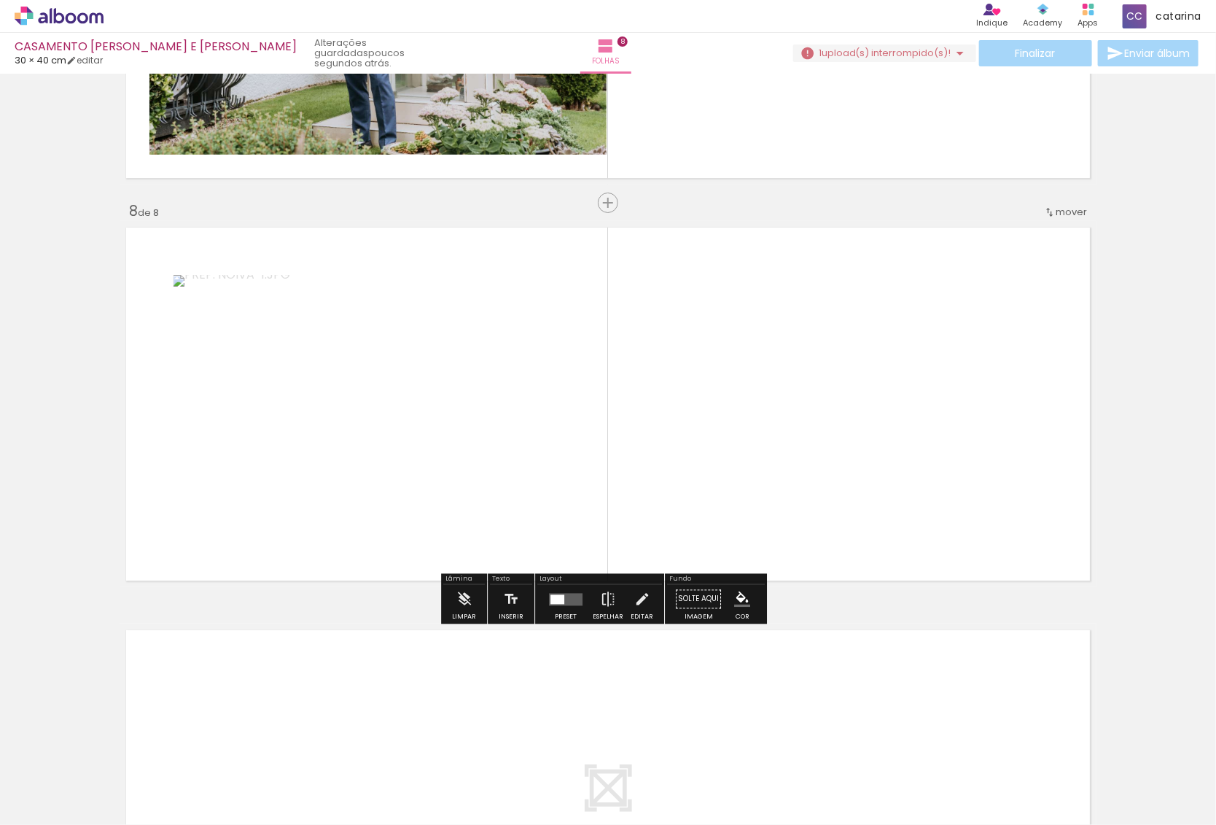
click at [58, 810] on span "Adicionar Fotos" at bounding box center [52, 805] width 44 height 16
click at [0, 0] on input "file" at bounding box center [0, 0] width 0 height 0
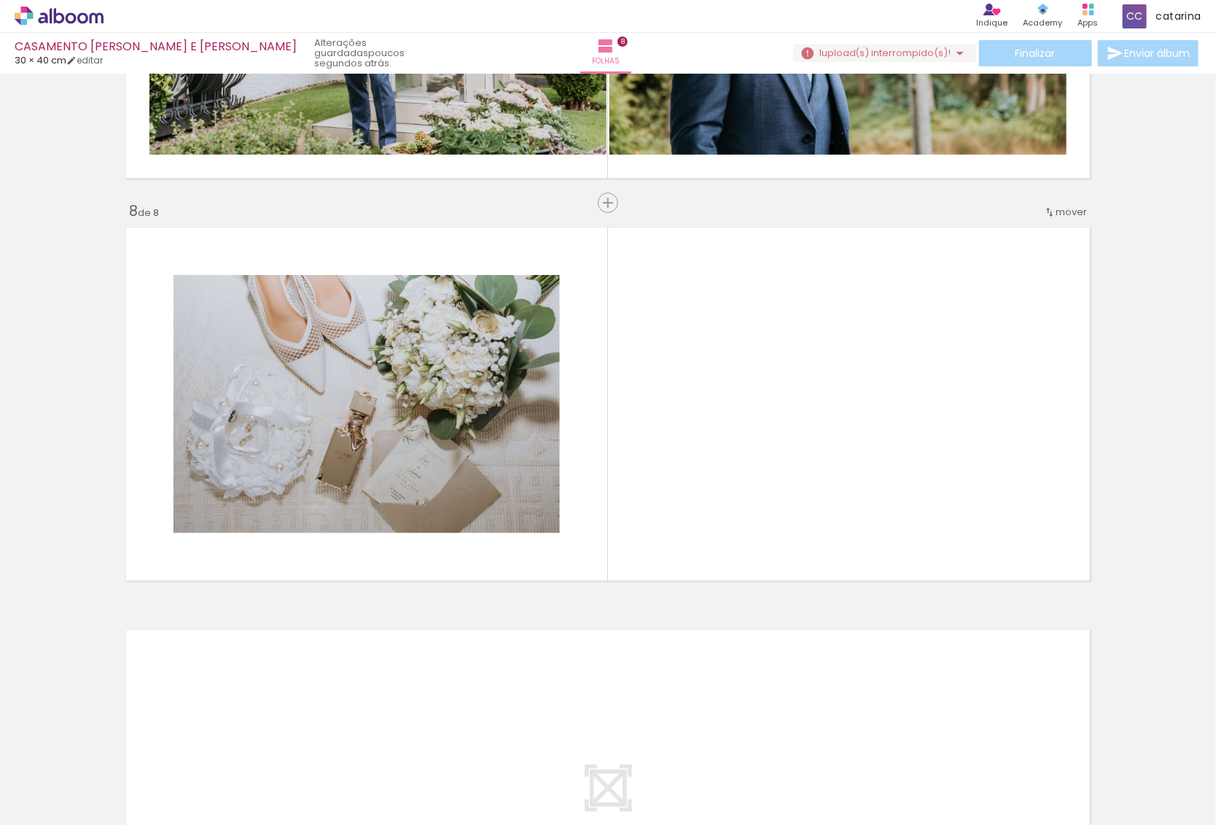
scroll to position [0, 785]
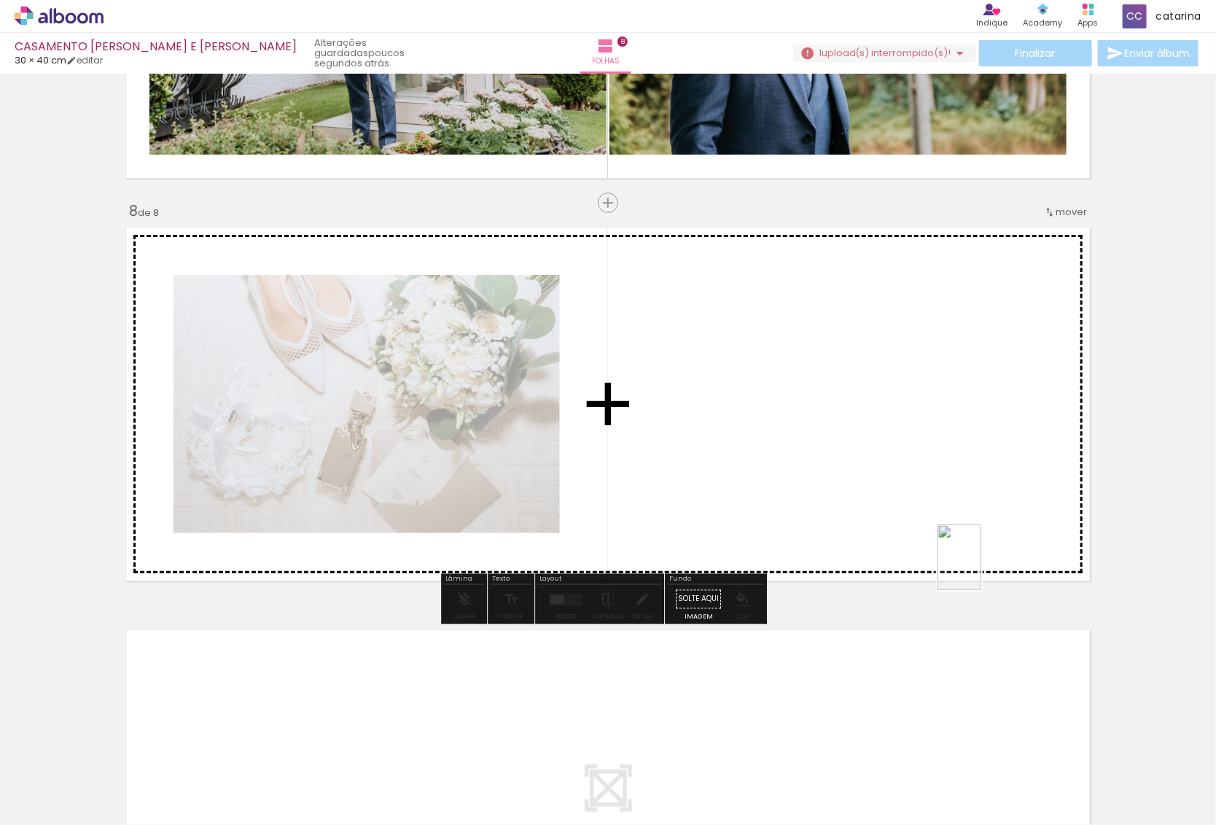
drag, startPoint x: 1150, startPoint y: 762, endPoint x: 915, endPoint y: 499, distance: 353.3
click at [916, 500] on quentale-workspace at bounding box center [608, 412] width 1216 height 825
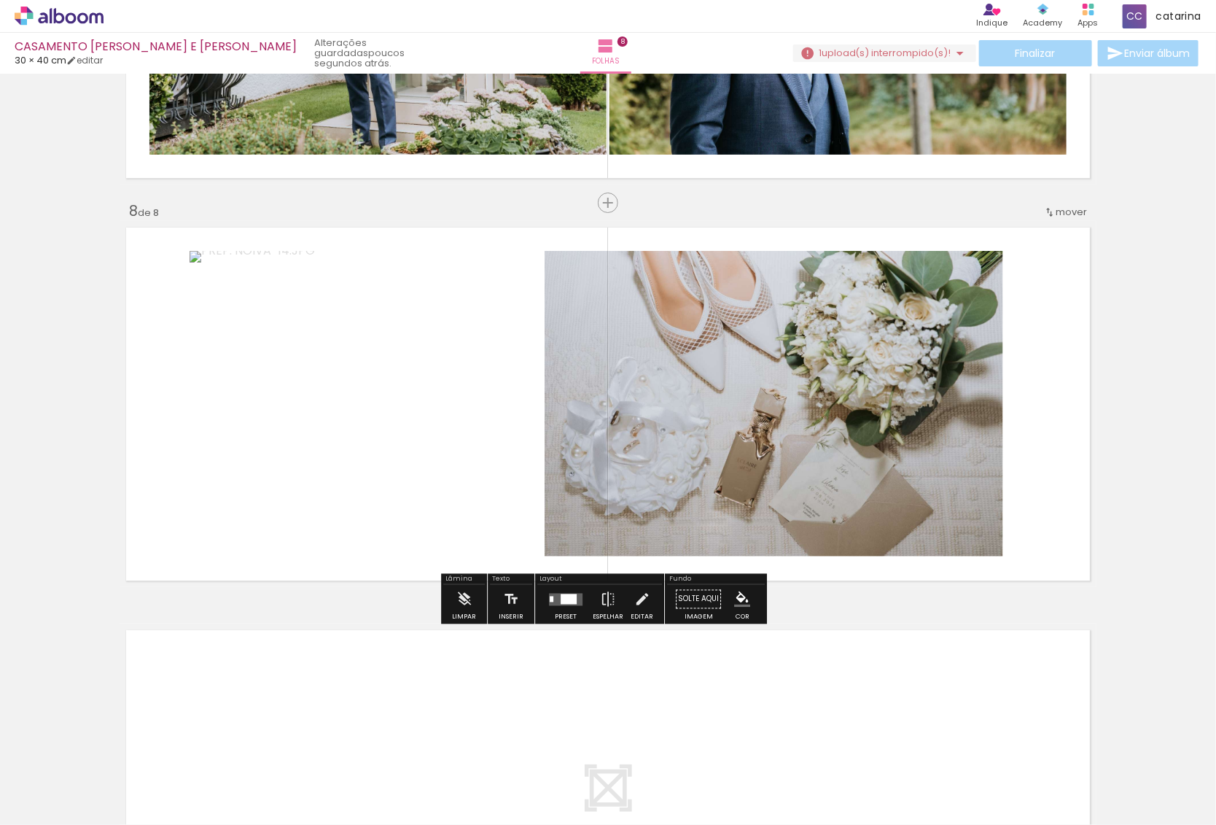
click at [46, 801] on span "Adicionar Fotos" at bounding box center [52, 805] width 44 height 16
click at [0, 0] on input "file" at bounding box center [0, 0] width 0 height 0
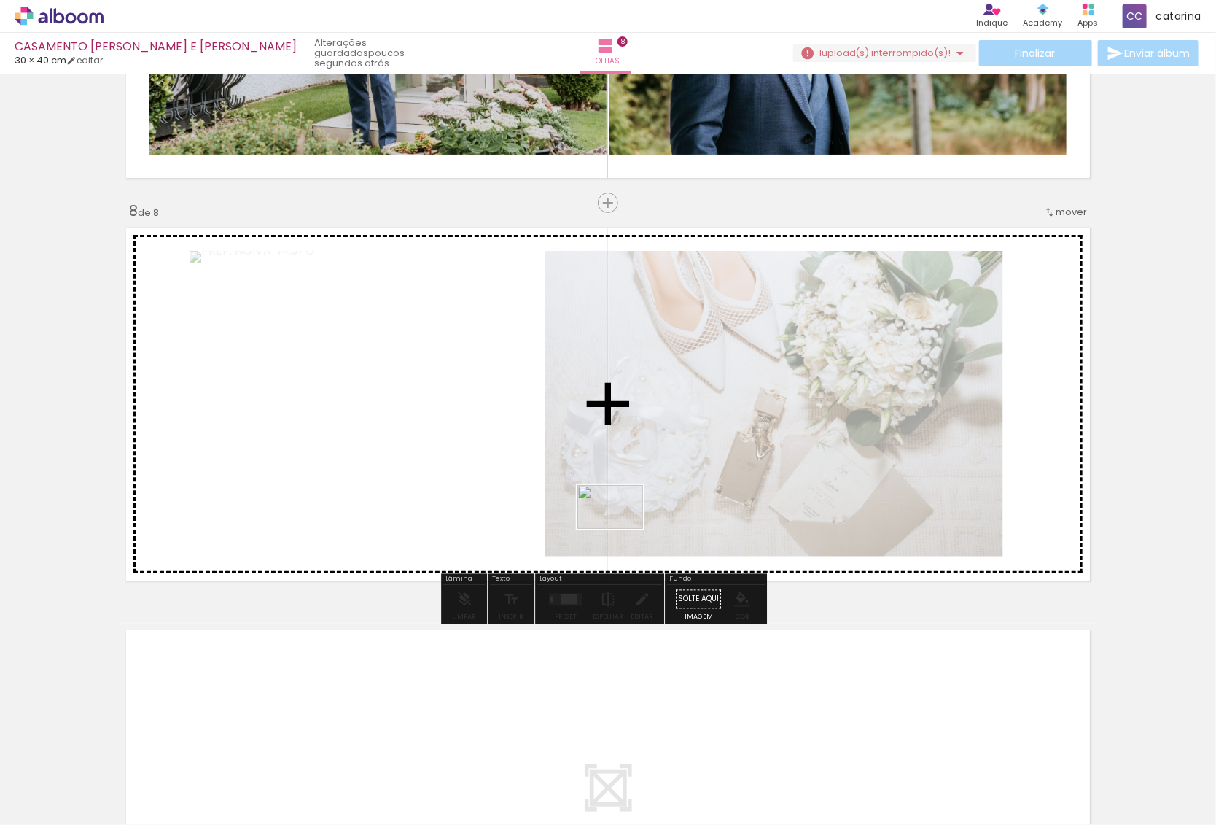
drag, startPoint x: 1213, startPoint y: 783, endPoint x: 618, endPoint y: 529, distance: 646.6
click at [618, 529] on quentale-workspace at bounding box center [608, 412] width 1216 height 825
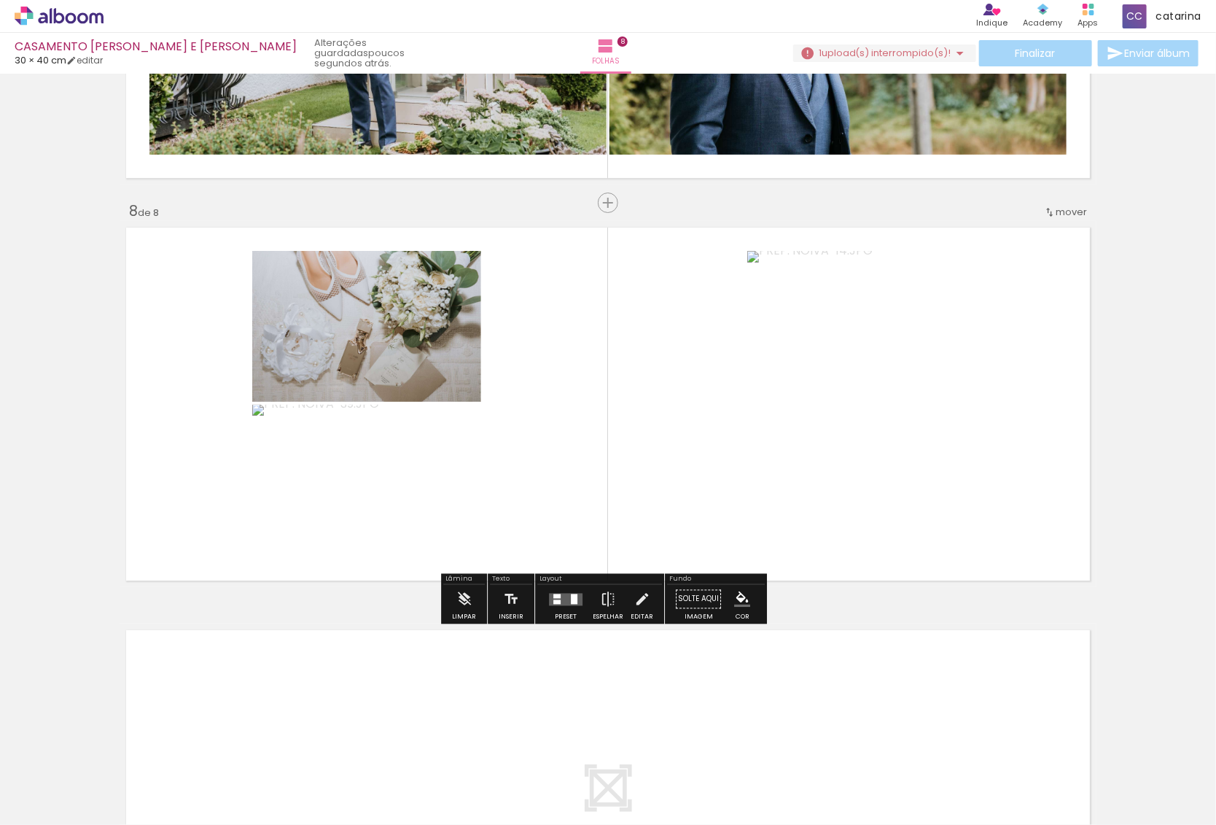
click at [929, 432] on quentale-photo at bounding box center [849, 404] width 203 height 306
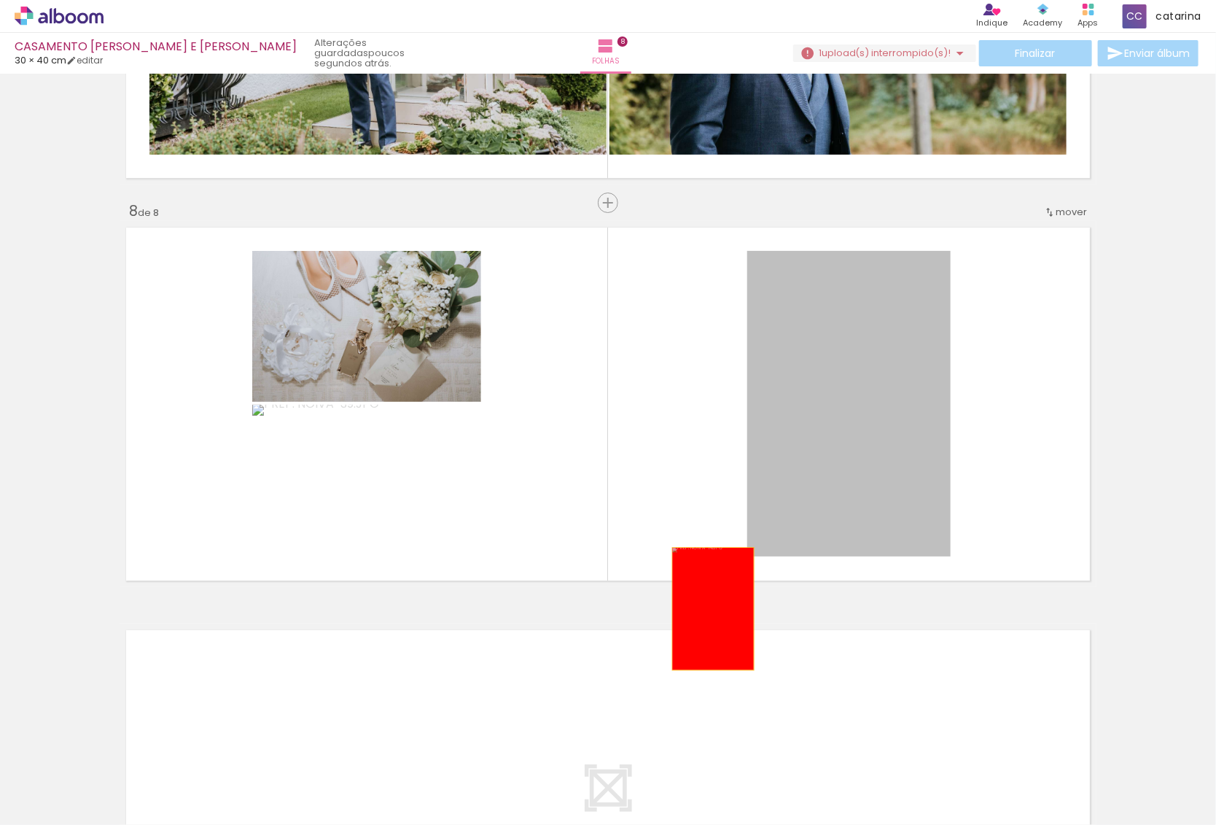
drag, startPoint x: 904, startPoint y: 445, endPoint x: 642, endPoint y: 616, distance: 313.1
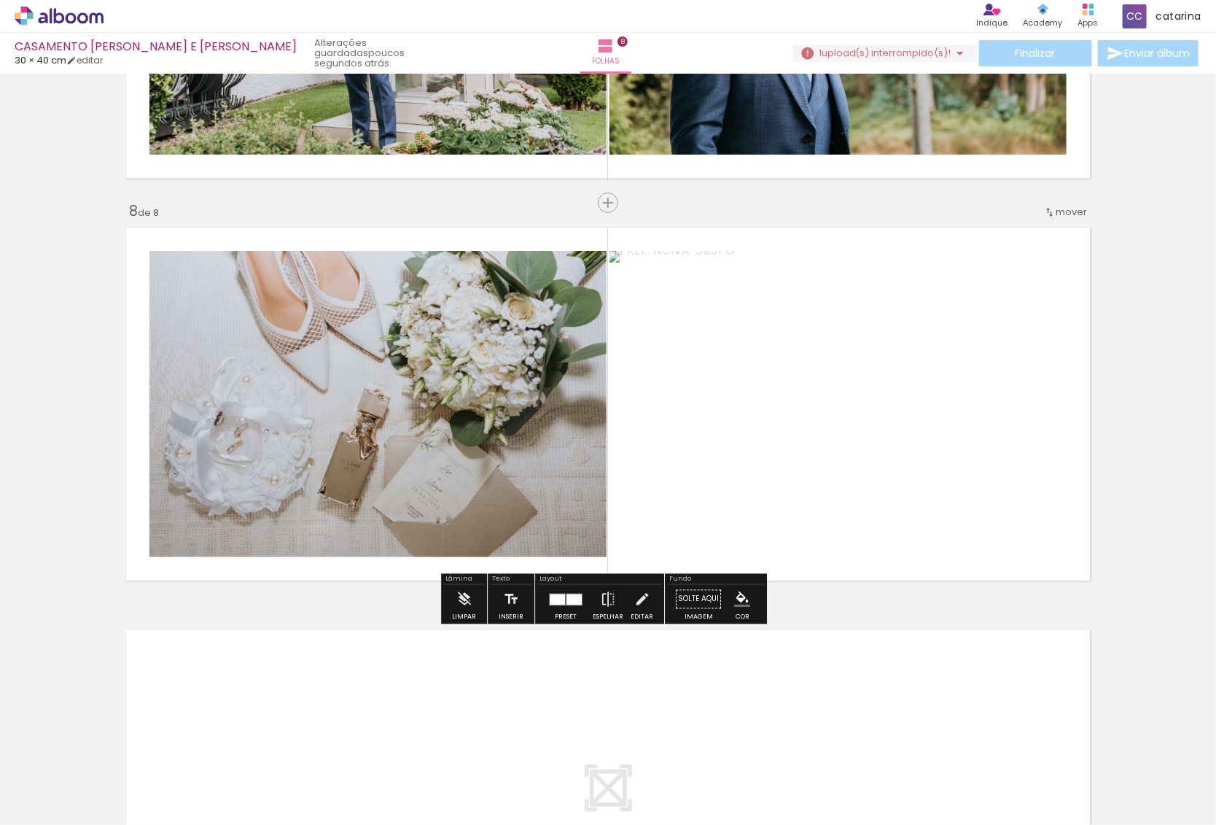
click at [1131, 752] on iron-icon at bounding box center [1125, 746] width 15 height 15
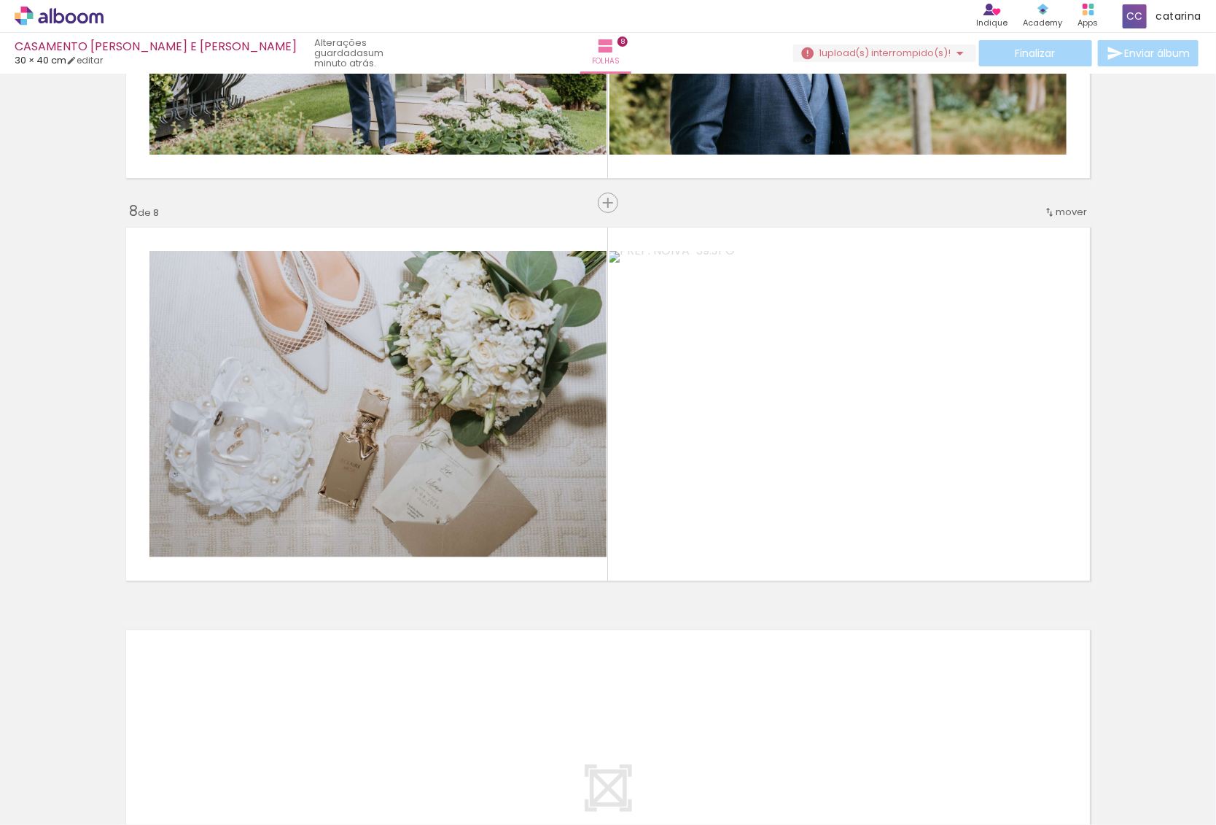
click at [32, 804] on span "Adicionar Fotos" at bounding box center [52, 805] width 44 height 16
click at [0, 0] on input "file" at bounding box center [0, 0] width 0 height 0
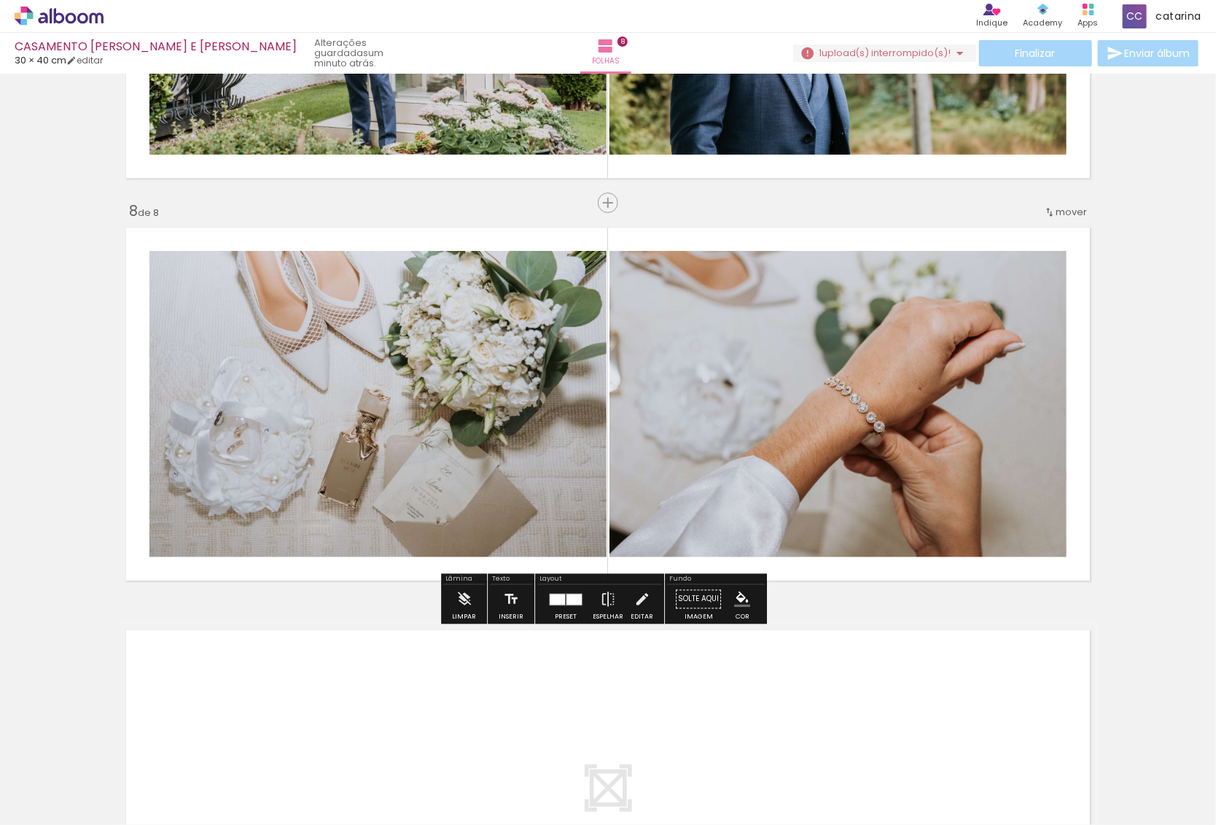
scroll to position [0, 867]
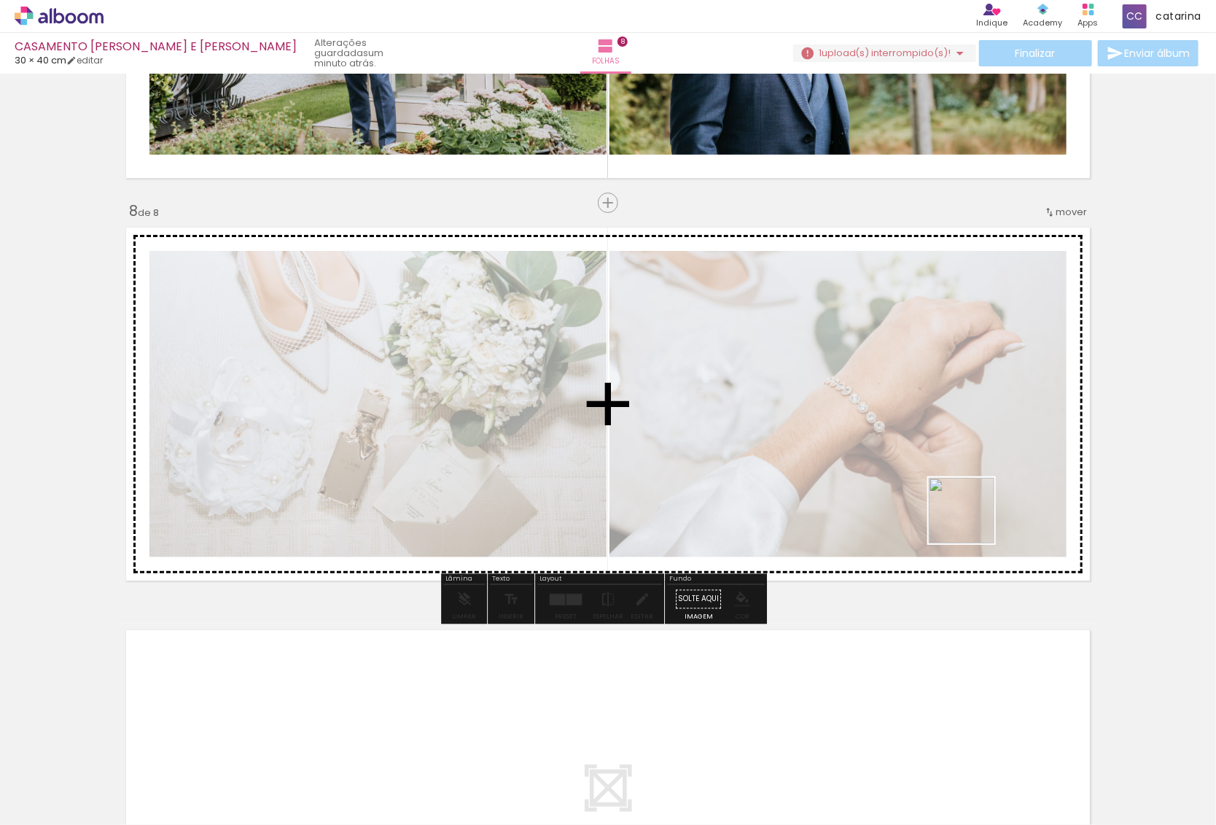
drag, startPoint x: 1171, startPoint y: 783, endPoint x: 961, endPoint y: 472, distance: 375.0
click at [961, 474] on quentale-workspace at bounding box center [608, 412] width 1216 height 825
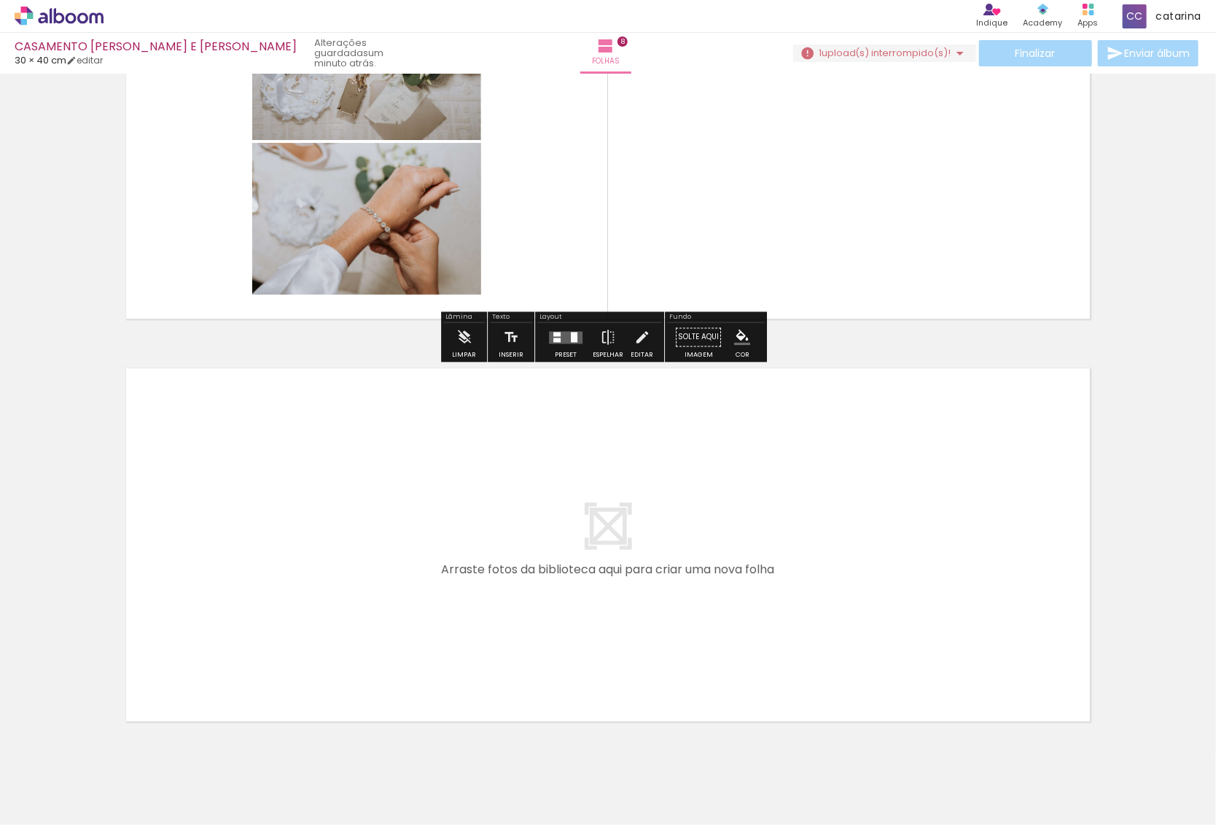
scroll to position [3020, 0]
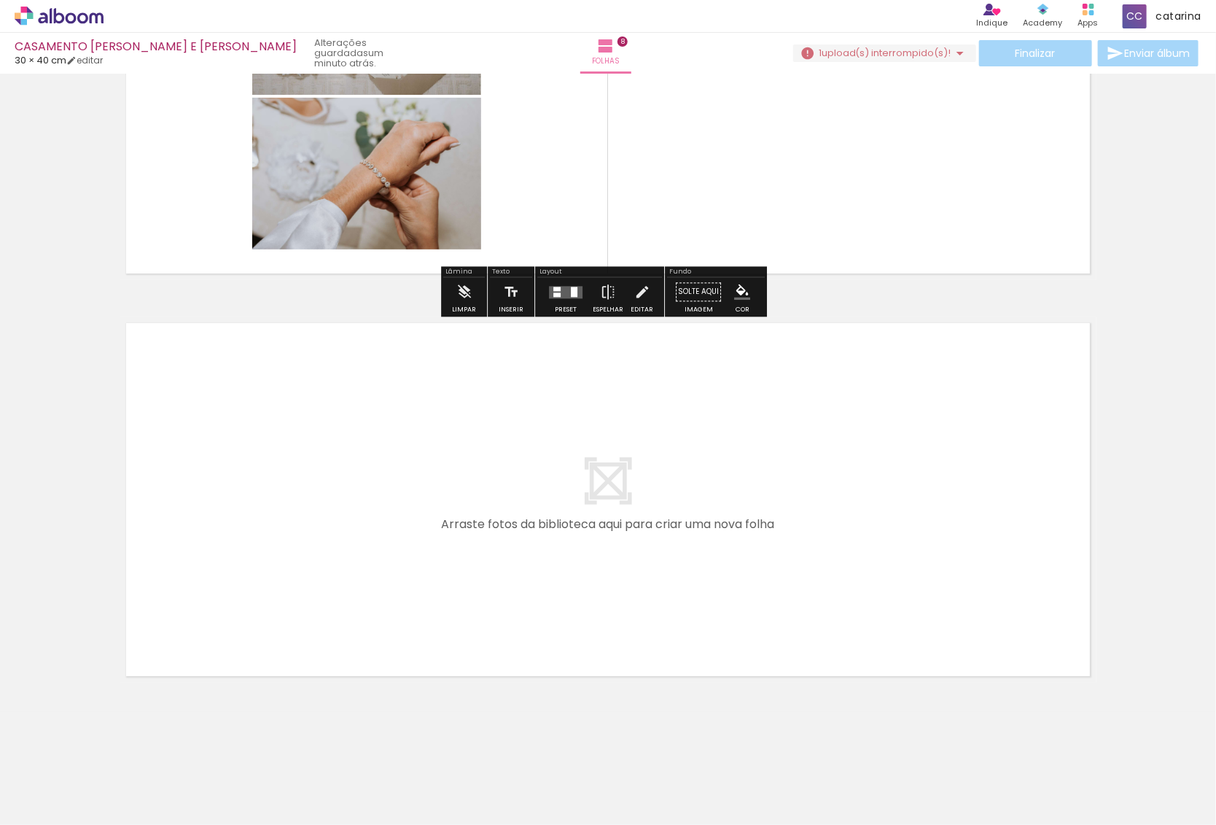
click at [61, 812] on paper-button "Adicionar Fotos" at bounding box center [44, 804] width 71 height 23
click at [0, 0] on input "file" at bounding box center [0, 0] width 0 height 0
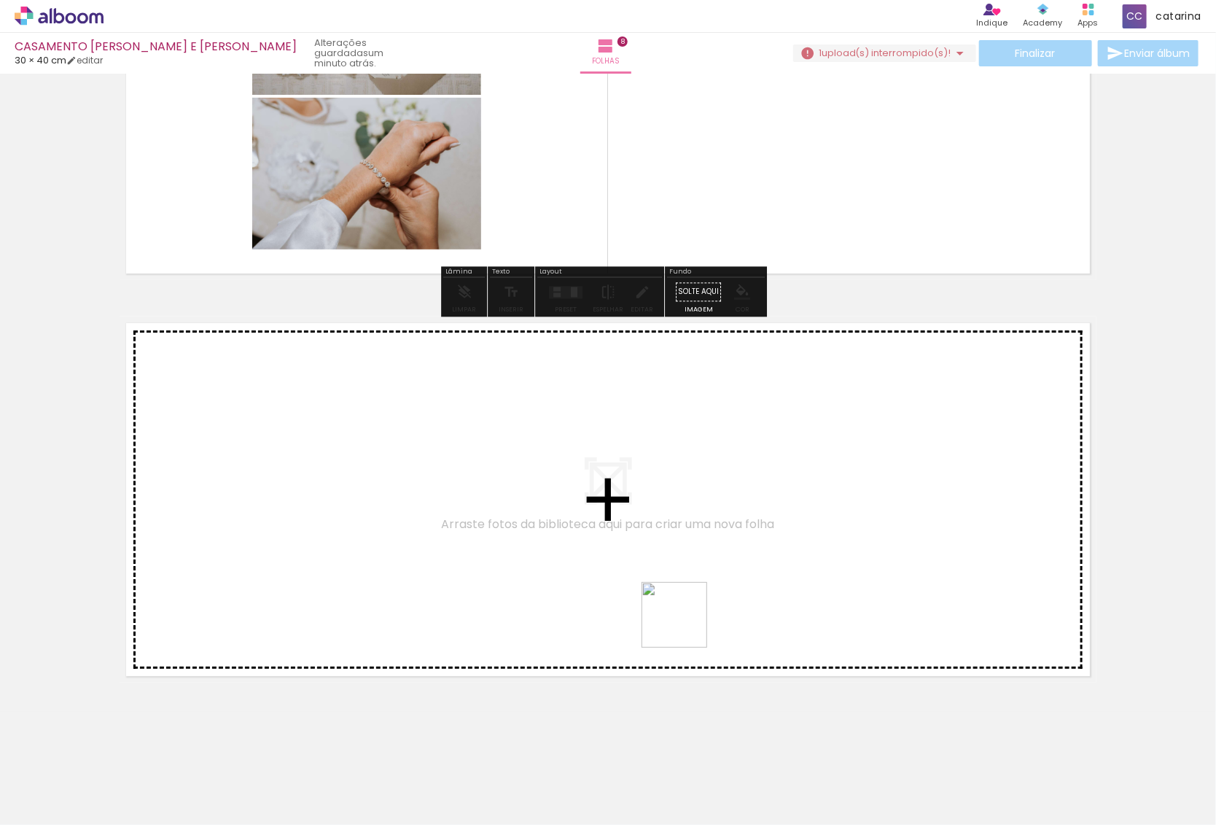
drag, startPoint x: 1149, startPoint y: 793, endPoint x: 518, endPoint y: 551, distance: 675.5
click at [518, 551] on quentale-workspace at bounding box center [608, 412] width 1216 height 825
